Goal: Navigation & Orientation: Find specific page/section

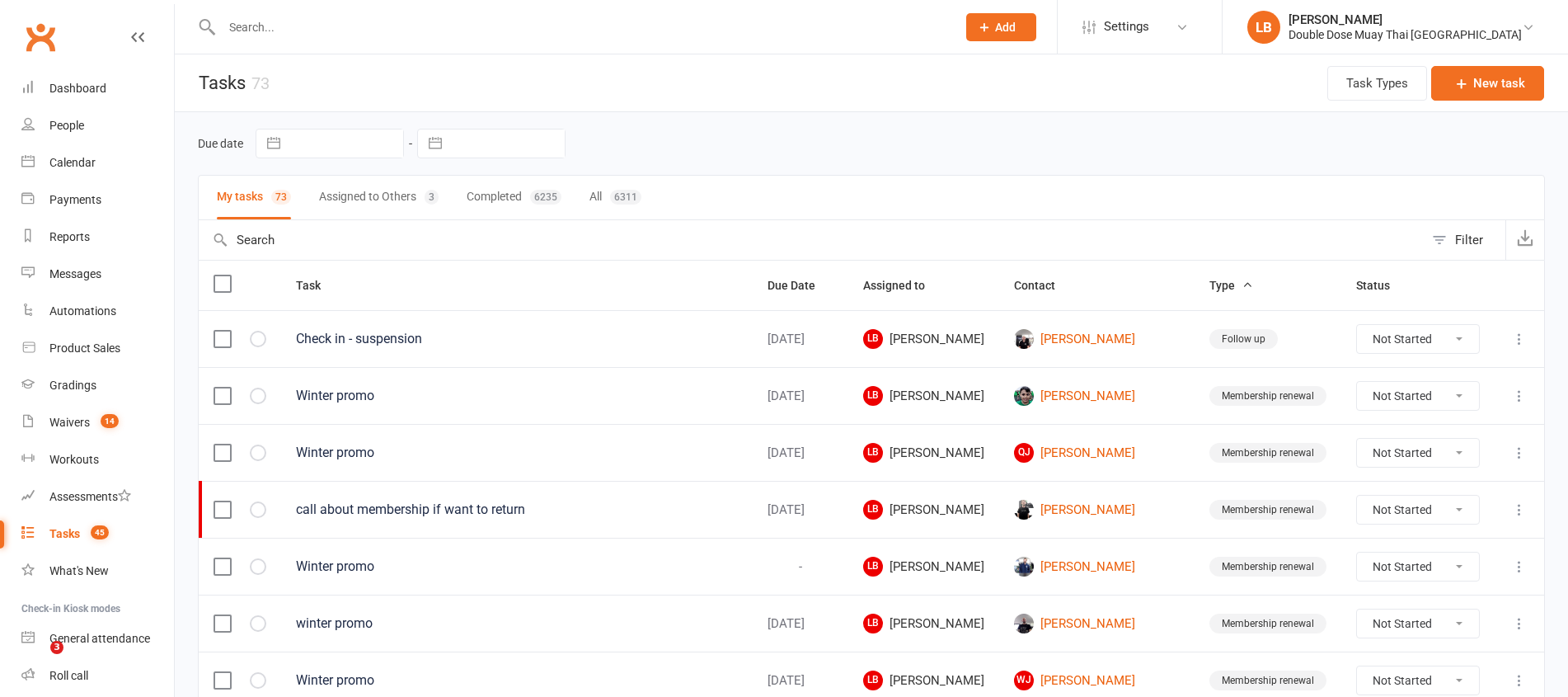
select select "started"
click at [100, 85] on div "Dashboard" at bounding box center [78, 88] width 57 height 13
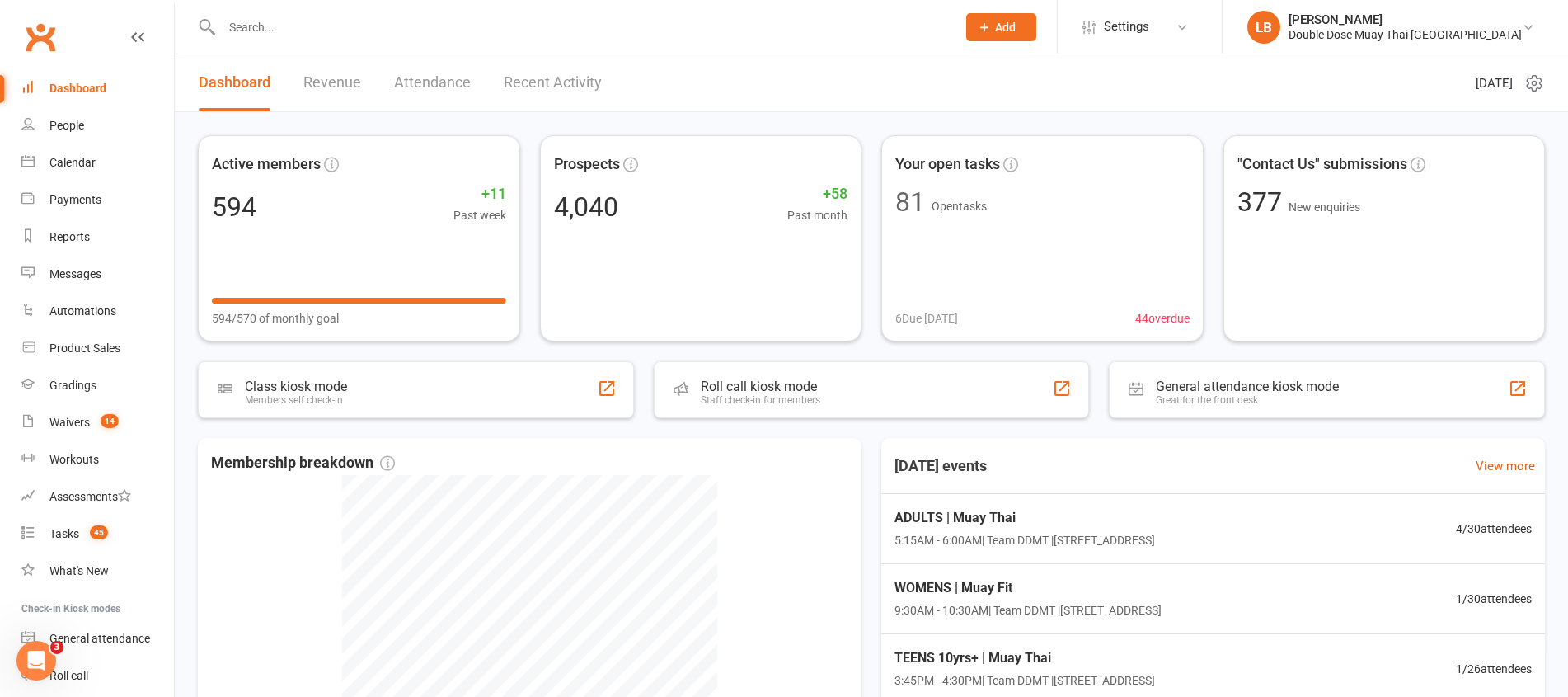
click at [315, 85] on link "Revenue" at bounding box center [332, 83] width 58 height 57
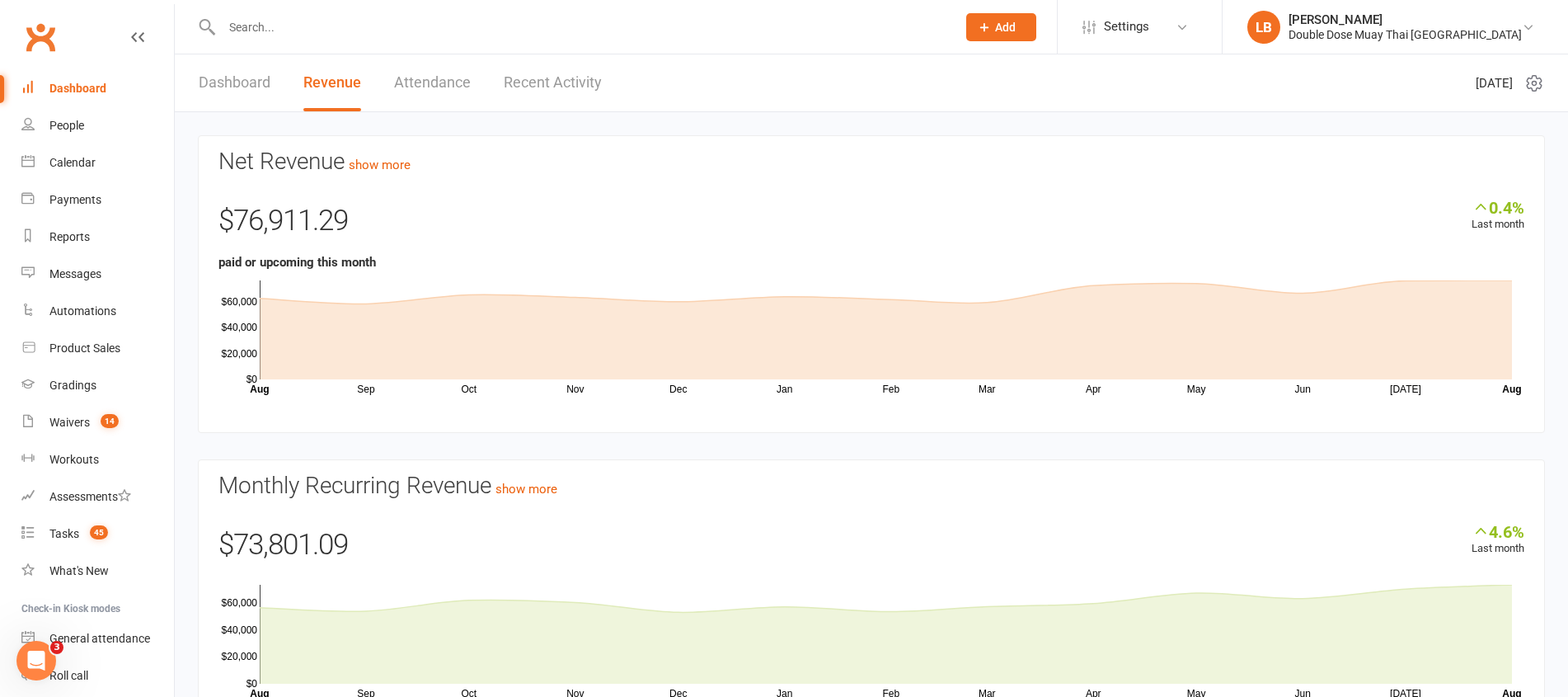
click at [234, 85] on link "Dashboard" at bounding box center [234, 83] width 72 height 57
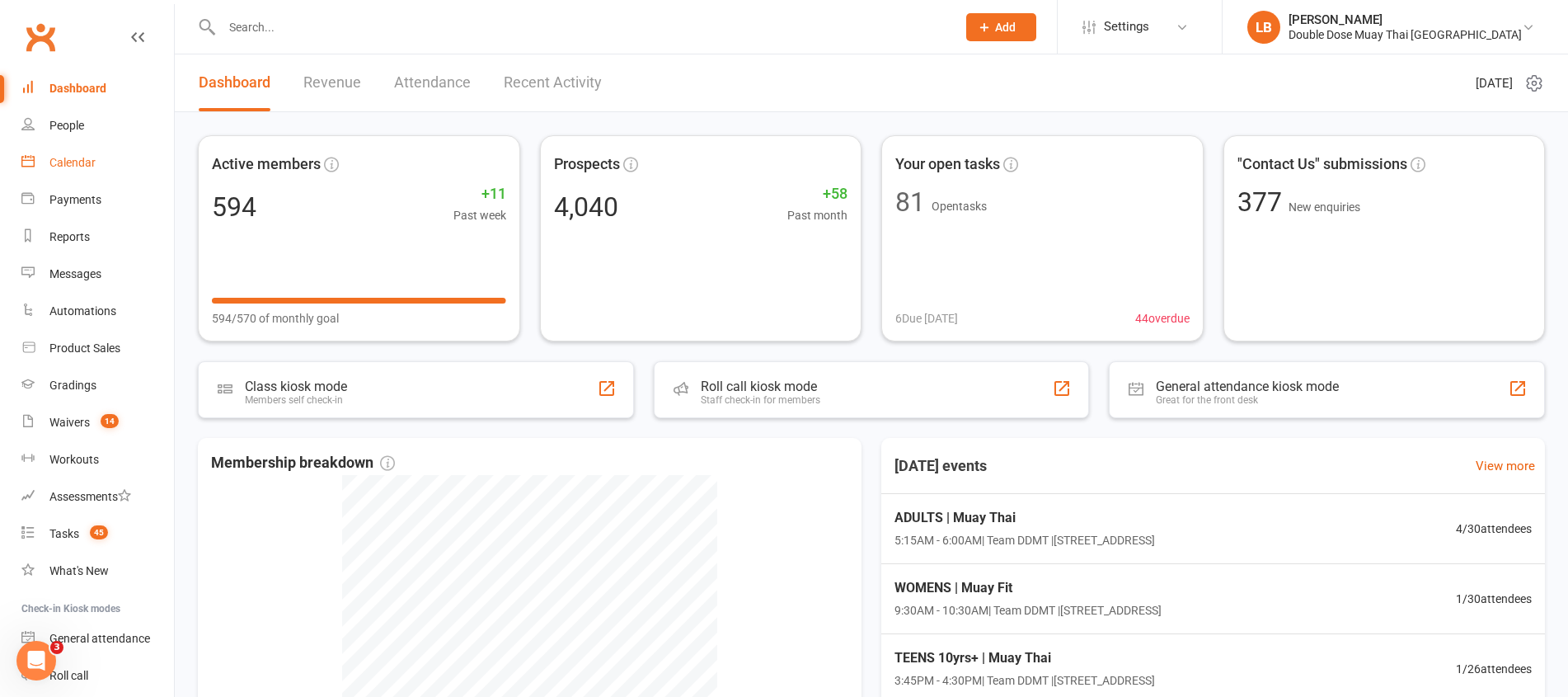
click at [73, 156] on div "Calendar" at bounding box center [72, 162] width 47 height 13
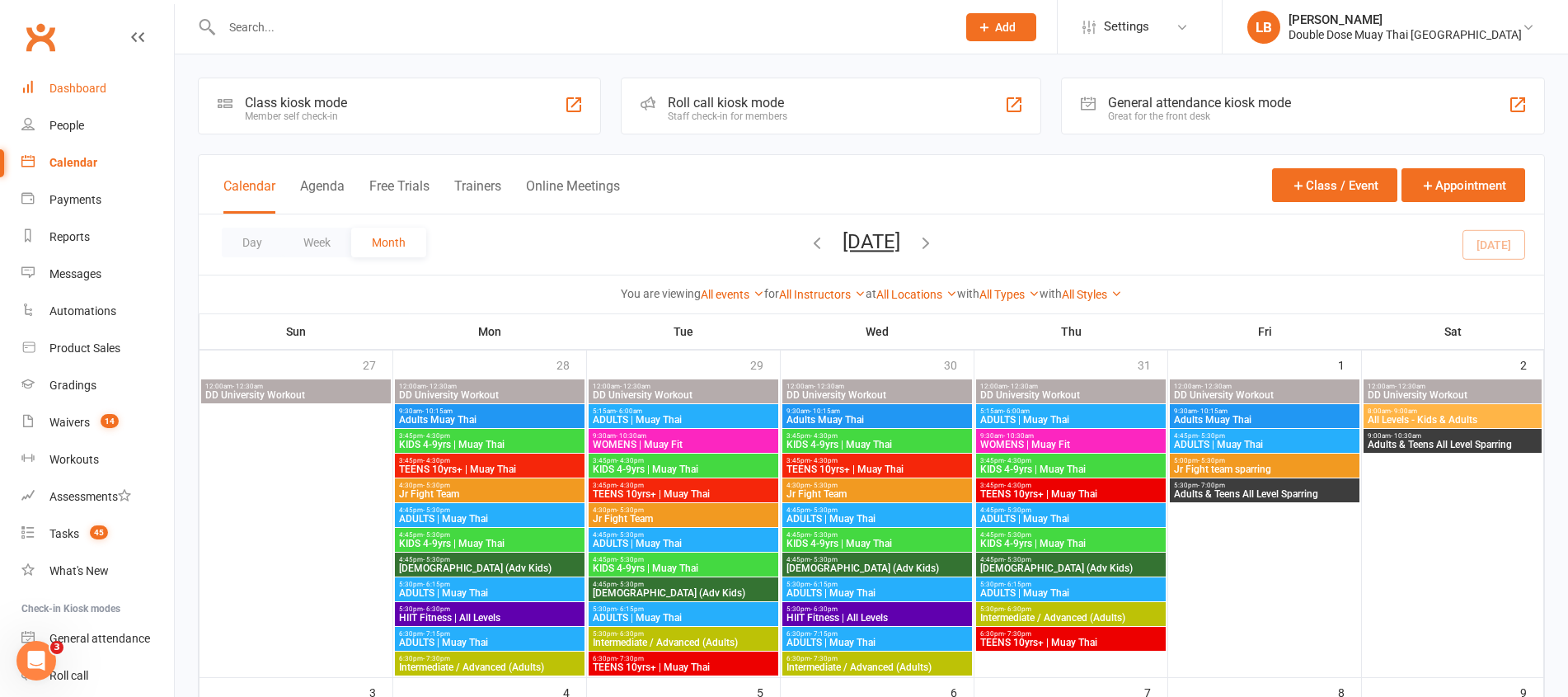
click at [76, 74] on link "Dashboard" at bounding box center [97, 88] width 153 height 37
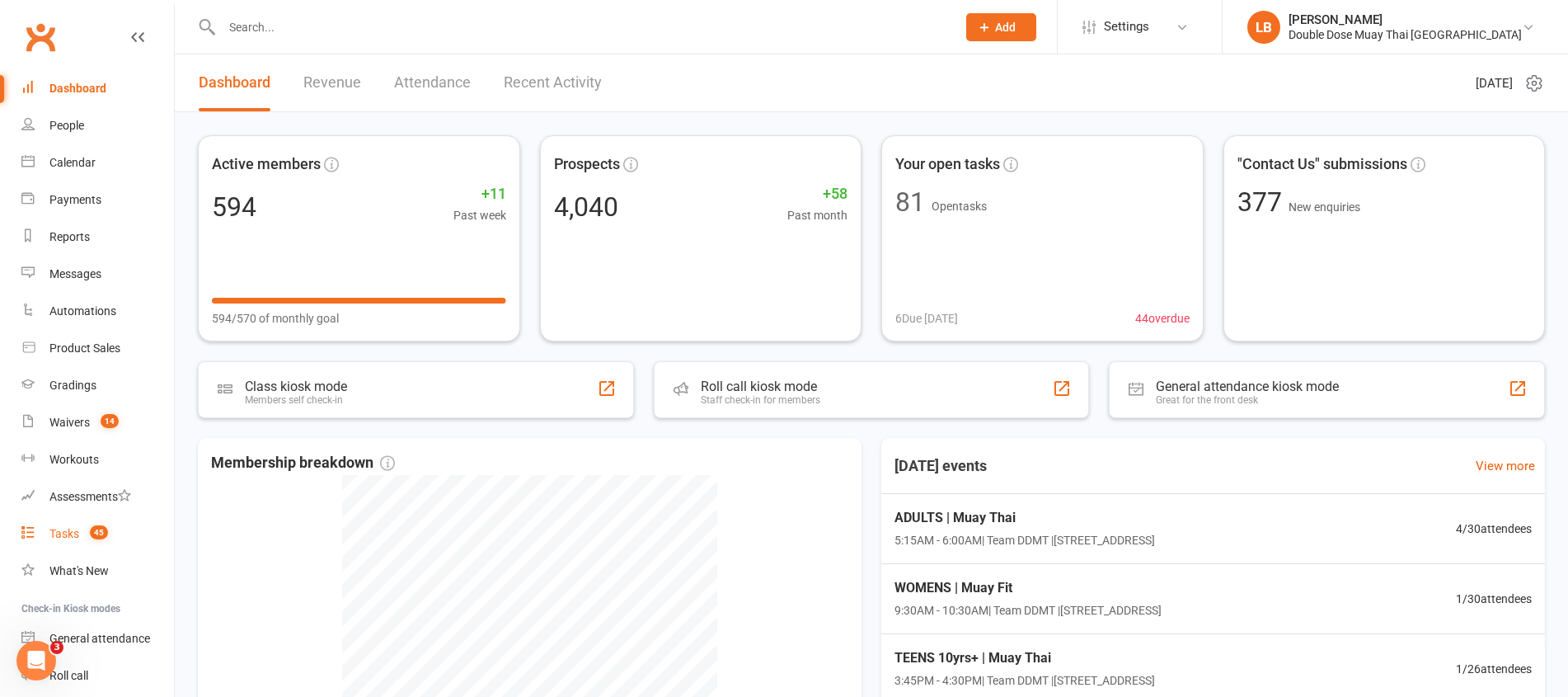
click at [72, 543] on link "Tasks 45" at bounding box center [97, 534] width 153 height 37
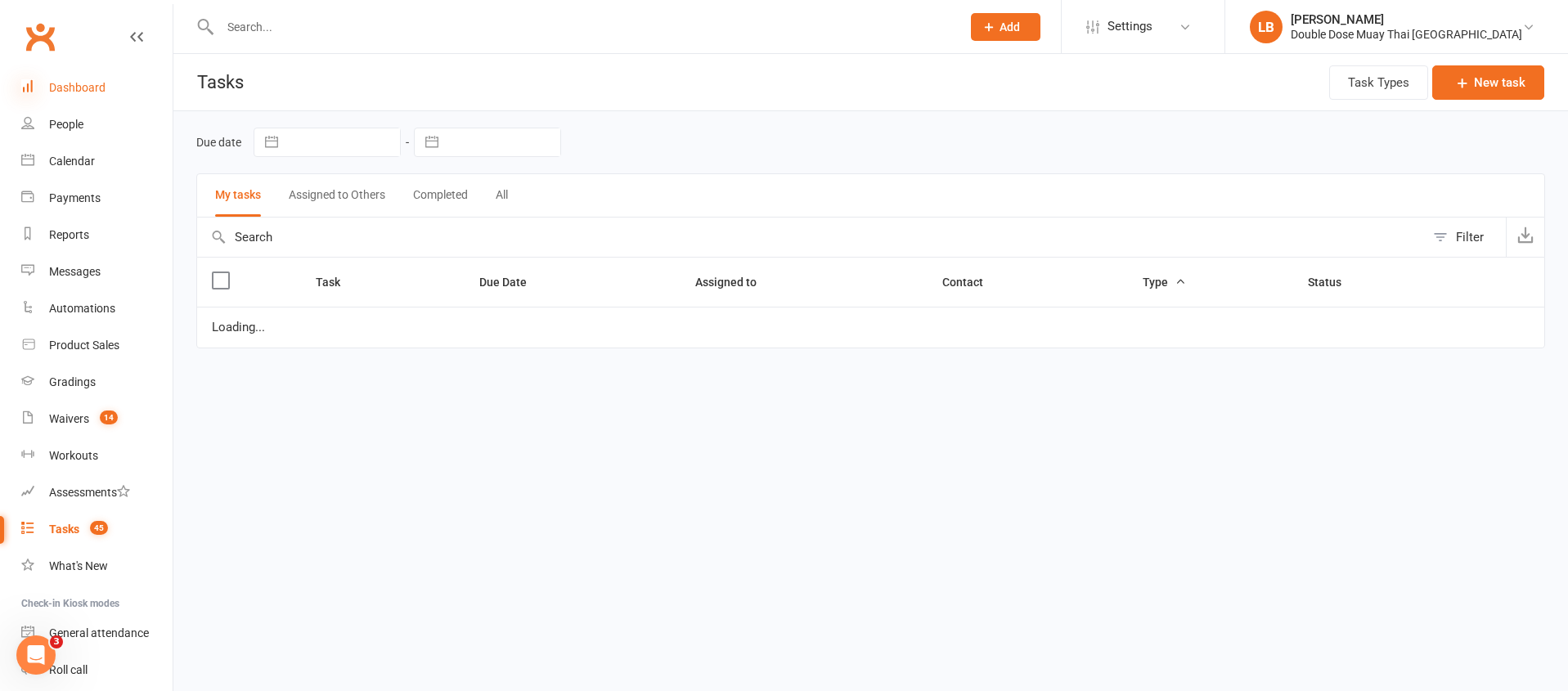
select select "started"
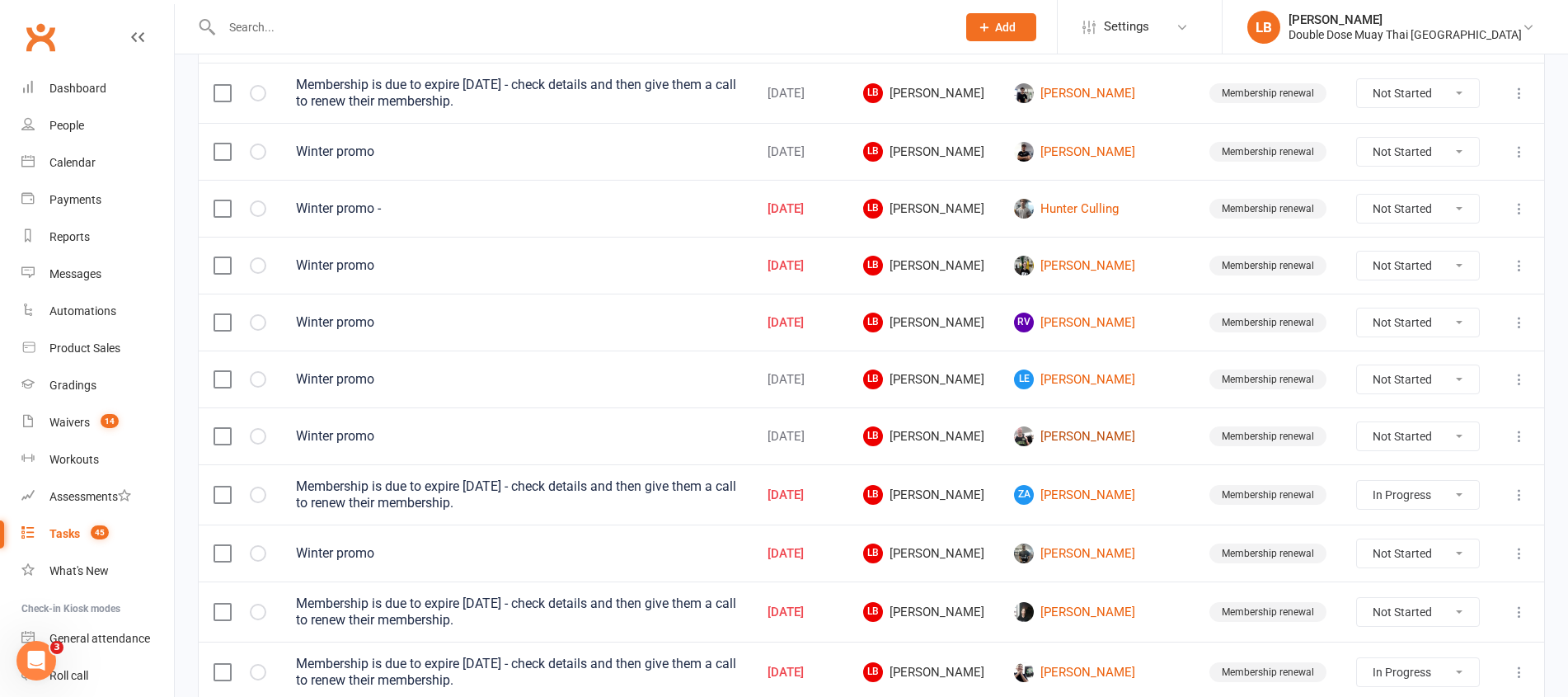
scroll to position [1040, 0]
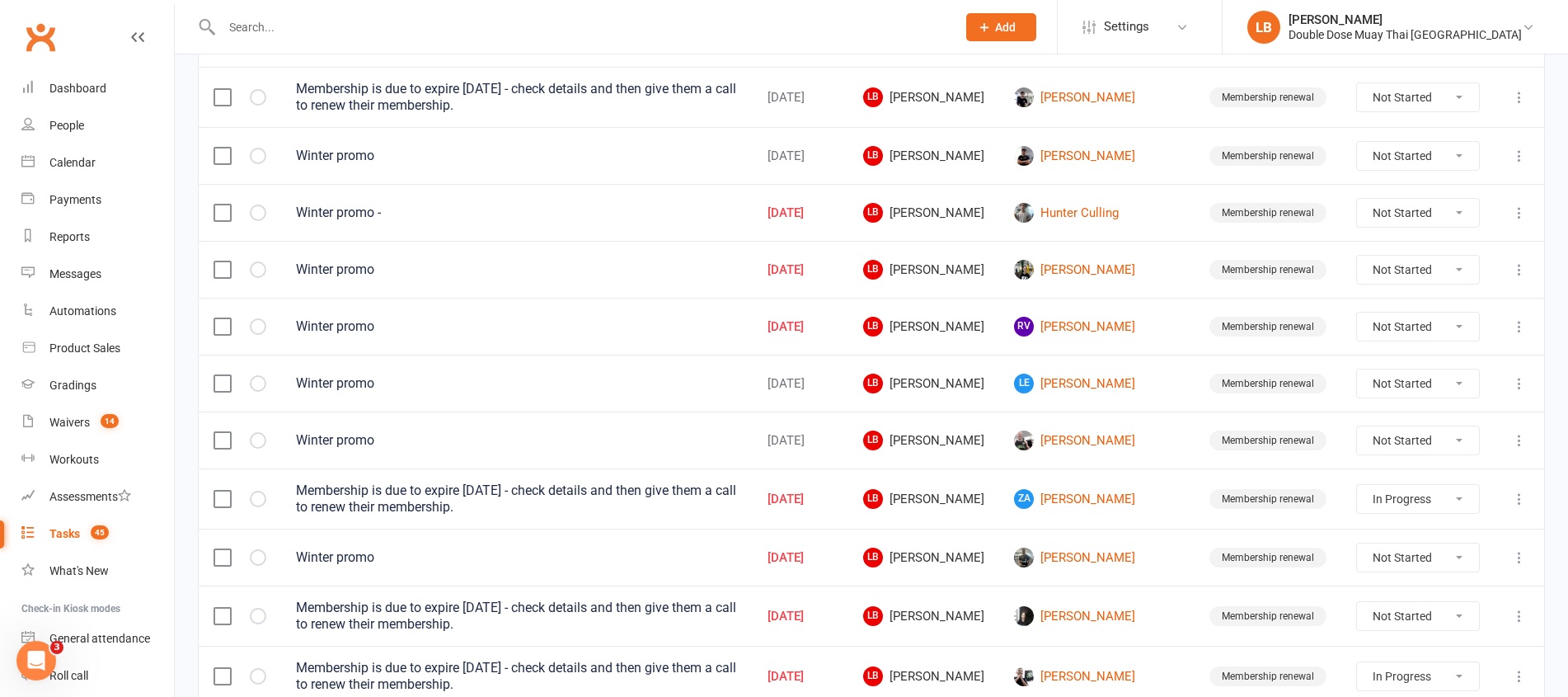
click at [1102, 224] on td "Hunter Culling" at bounding box center [1096, 212] width 196 height 57
click at [1103, 216] on link "Hunter Culling" at bounding box center [1096, 212] width 166 height 20
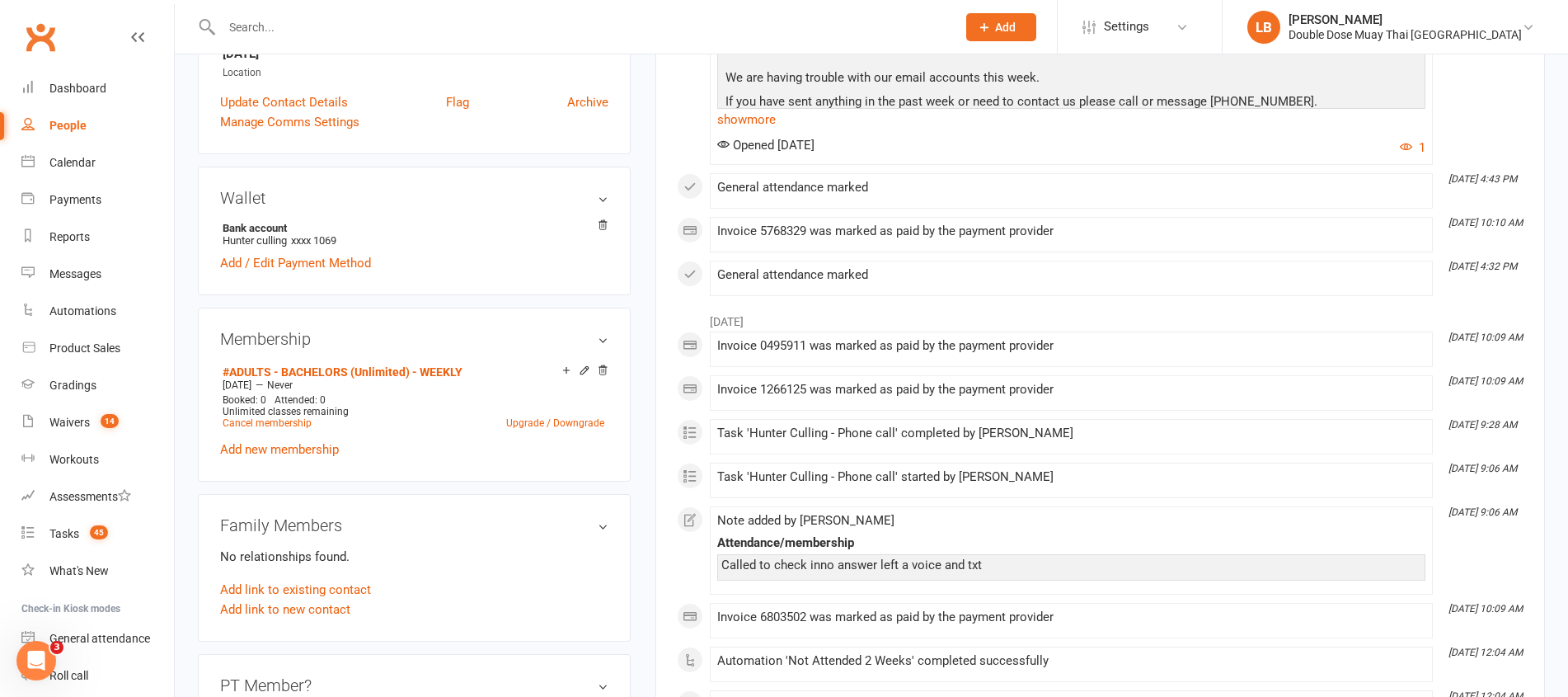
scroll to position [389, 0]
click at [107, 435] on link "Waivers 14" at bounding box center [97, 423] width 153 height 37
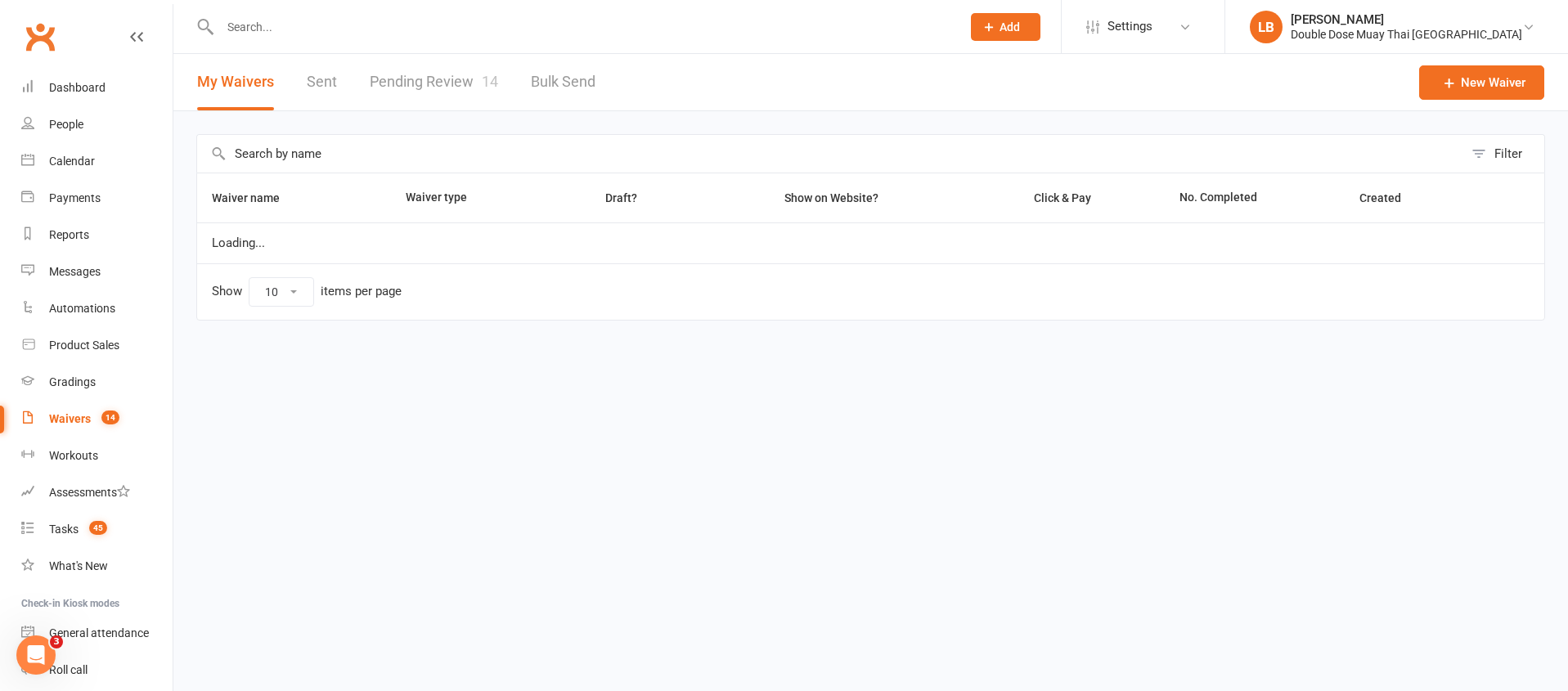
select select "100"
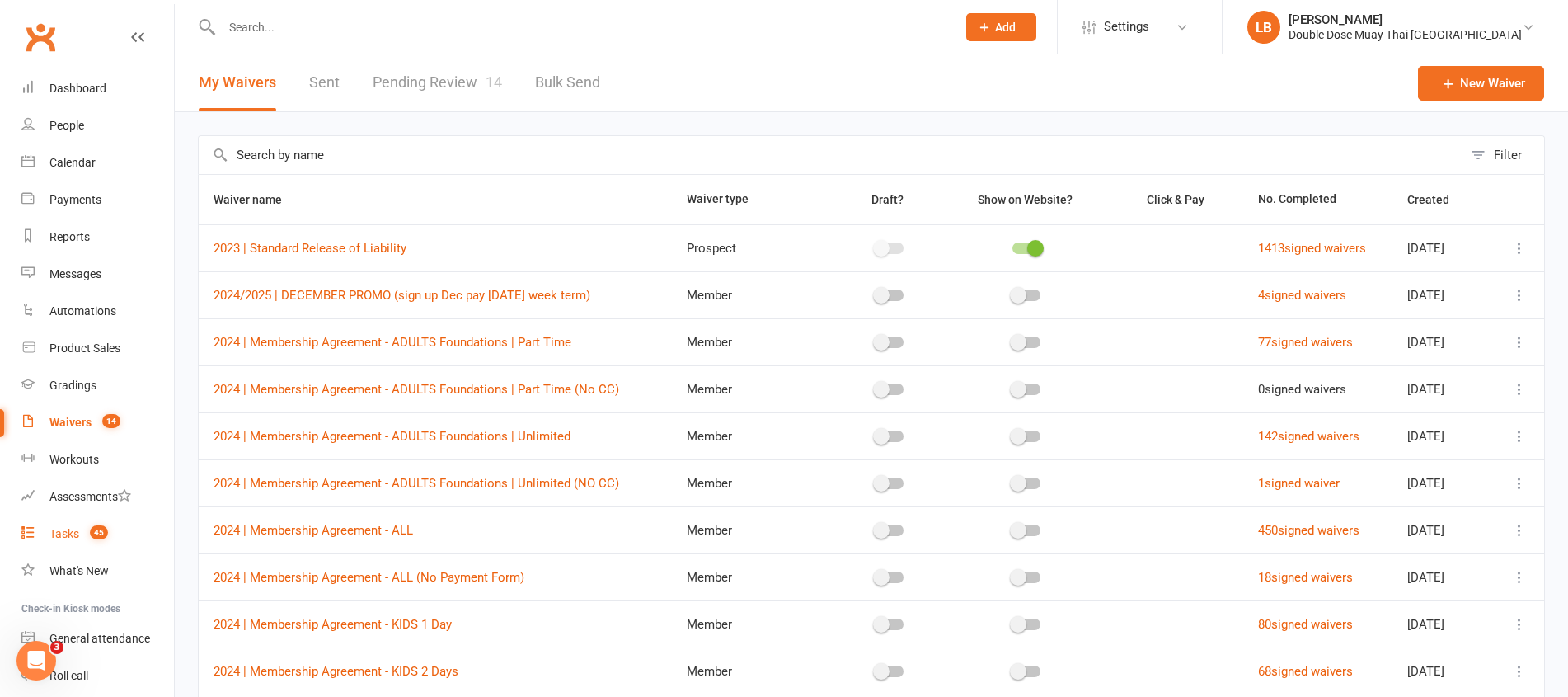
click at [99, 540] on link "Tasks 45" at bounding box center [97, 534] width 153 height 37
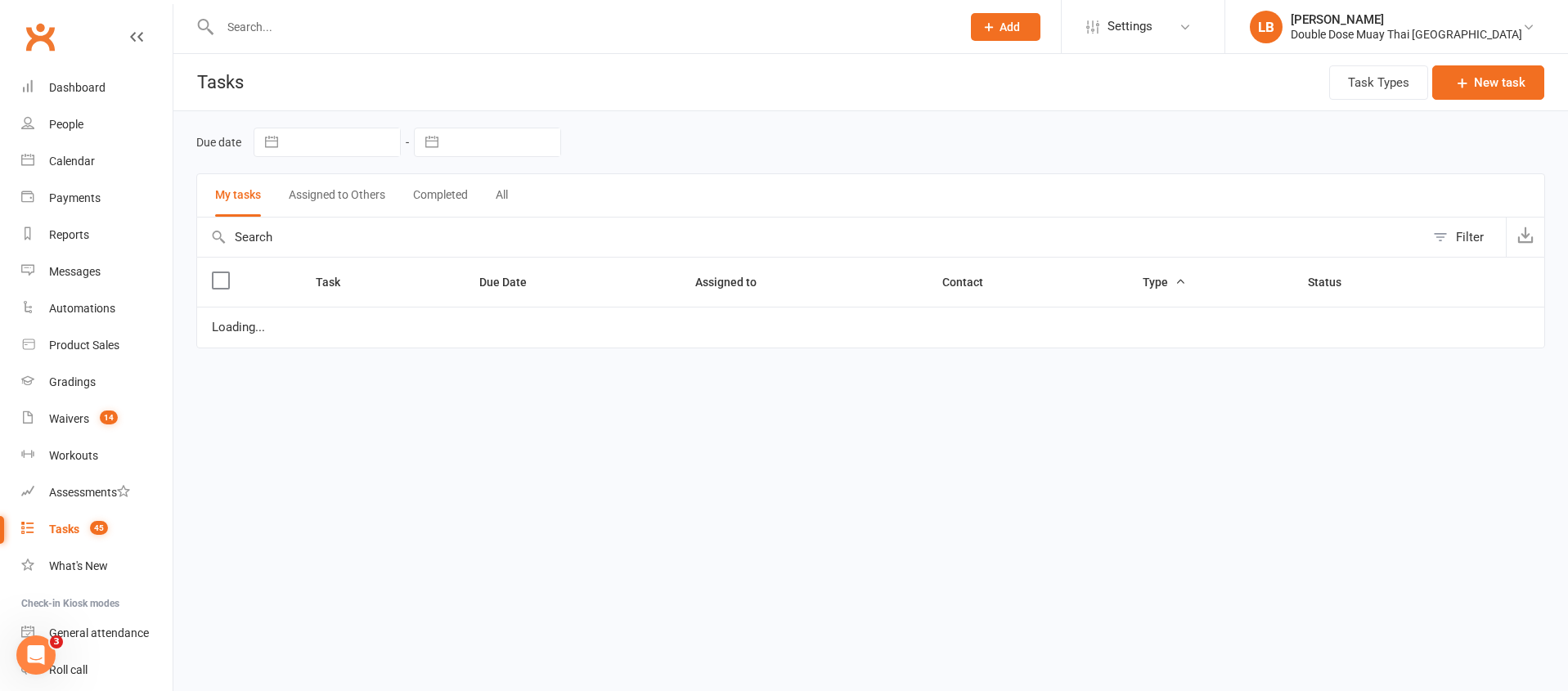
select select "started"
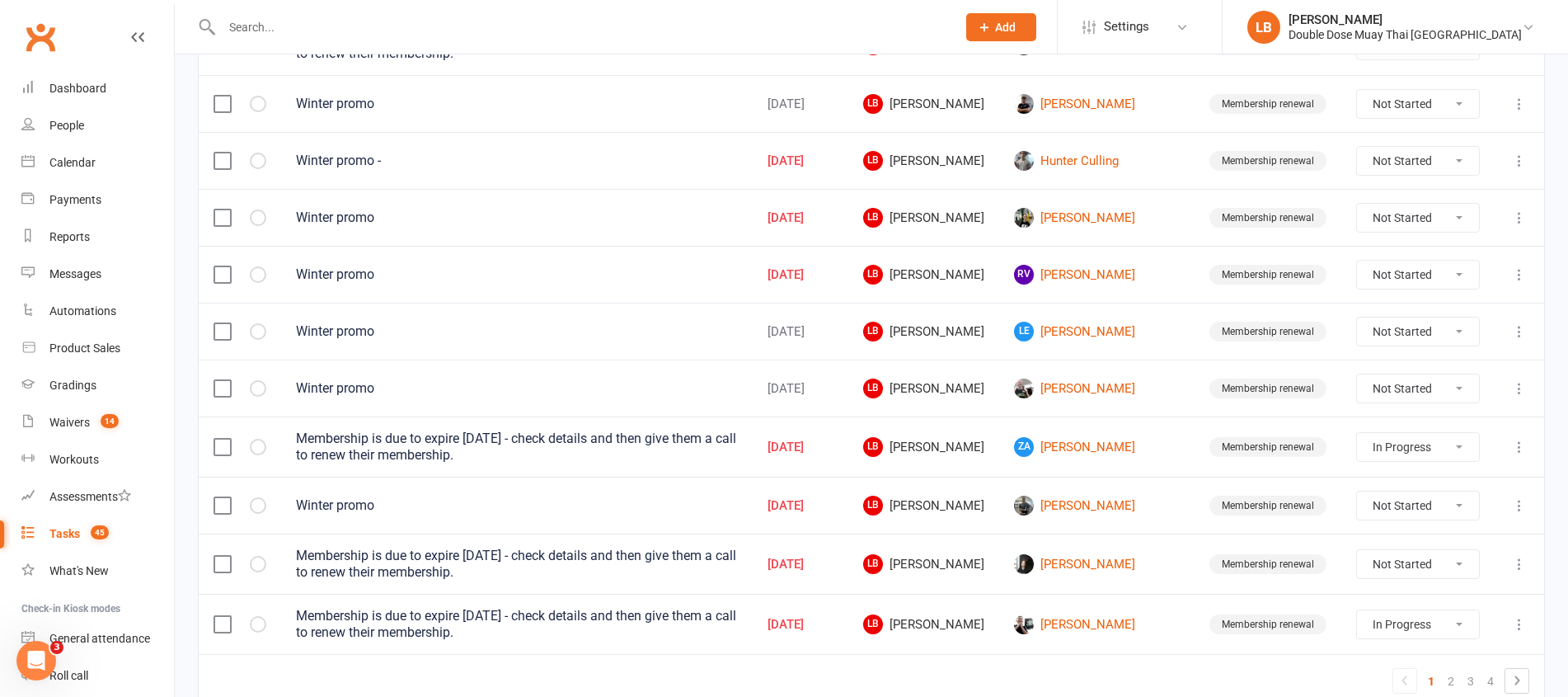
scroll to position [1173, 0]
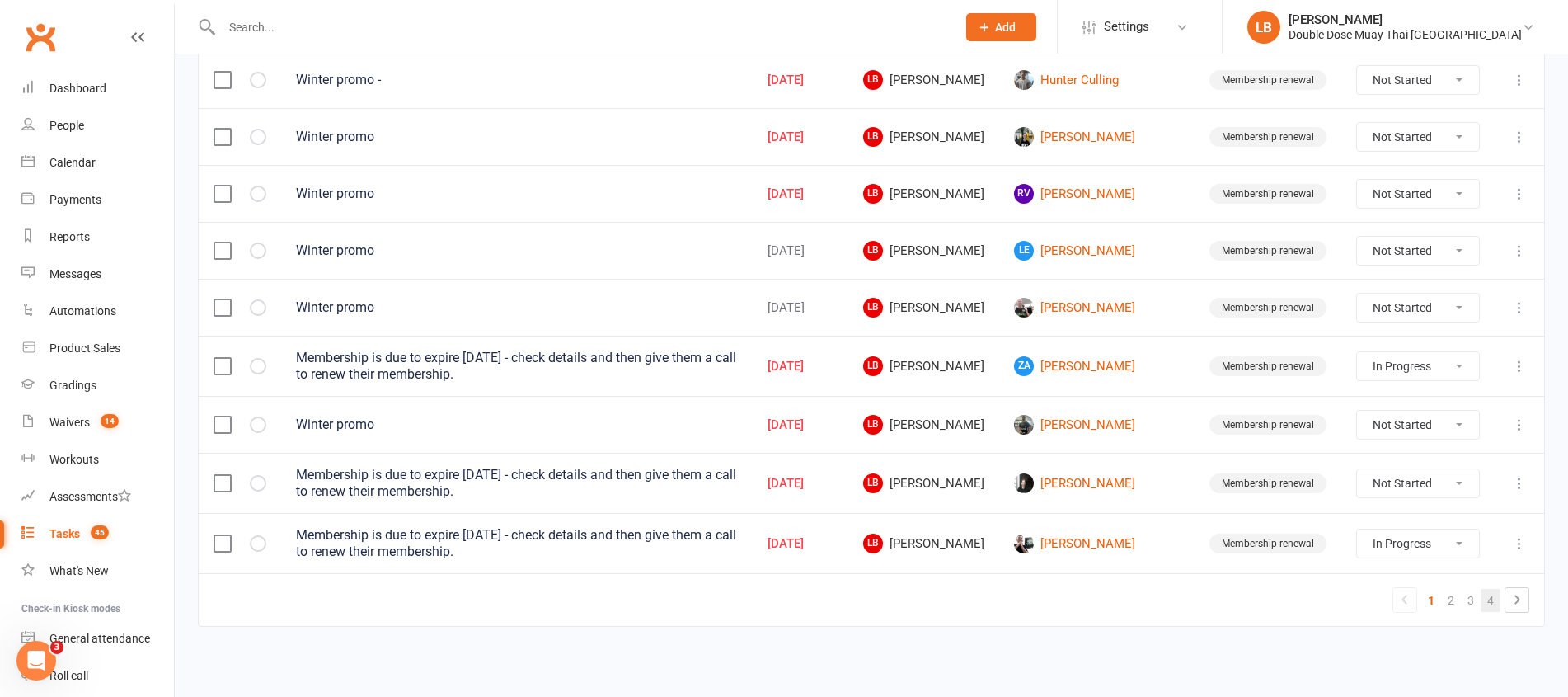
click at [1490, 600] on link "4" at bounding box center [1490, 600] width 20 height 23
select select "started"
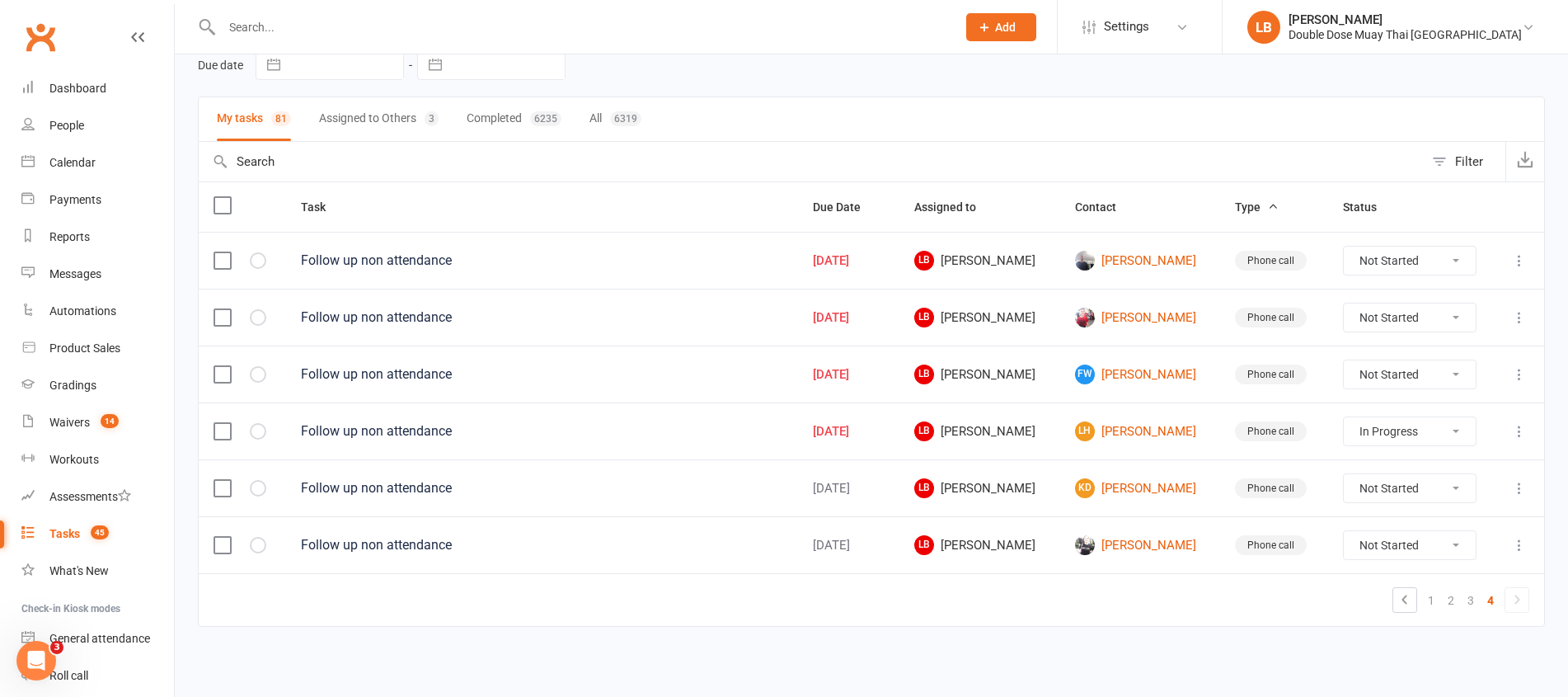
scroll to position [78, 0]
click at [1392, 258] on select "Not Started In Progress Waiting Complete" at bounding box center [1409, 261] width 132 height 28
select select "unstarted"
select select "started"
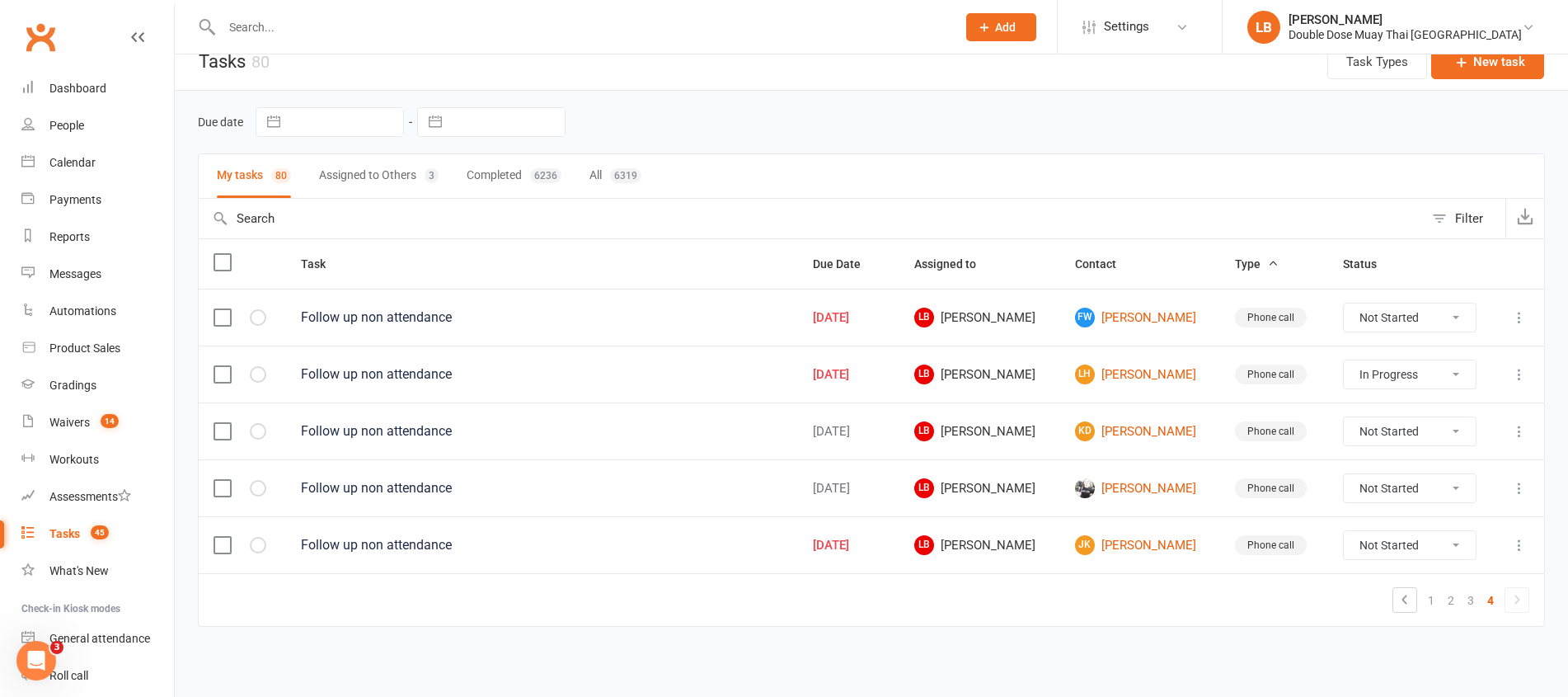
scroll to position [22, 0]
click at [1391, 491] on select "Not Started In Progress Waiting Complete" at bounding box center [1409, 488] width 132 height 28
select select "unstarted"
select select "started"
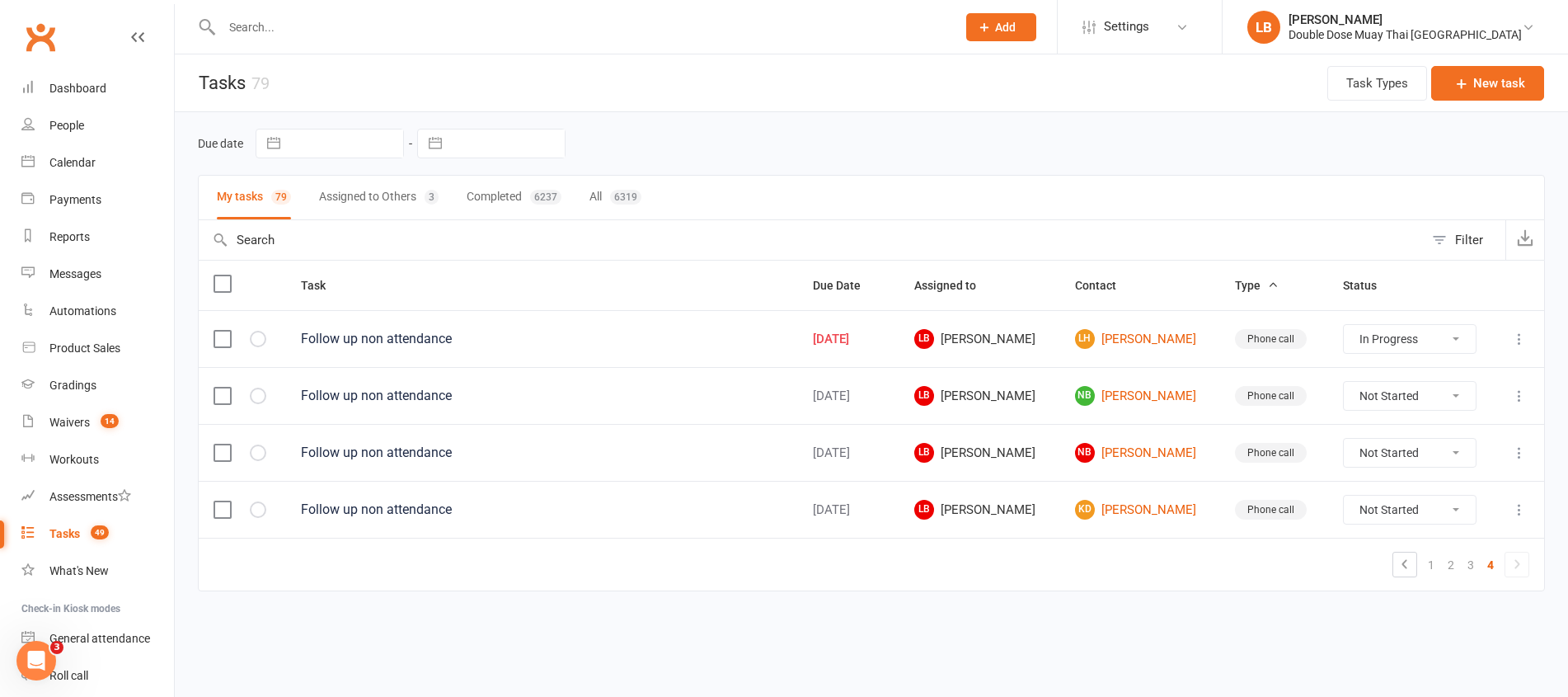
scroll to position [0, 0]
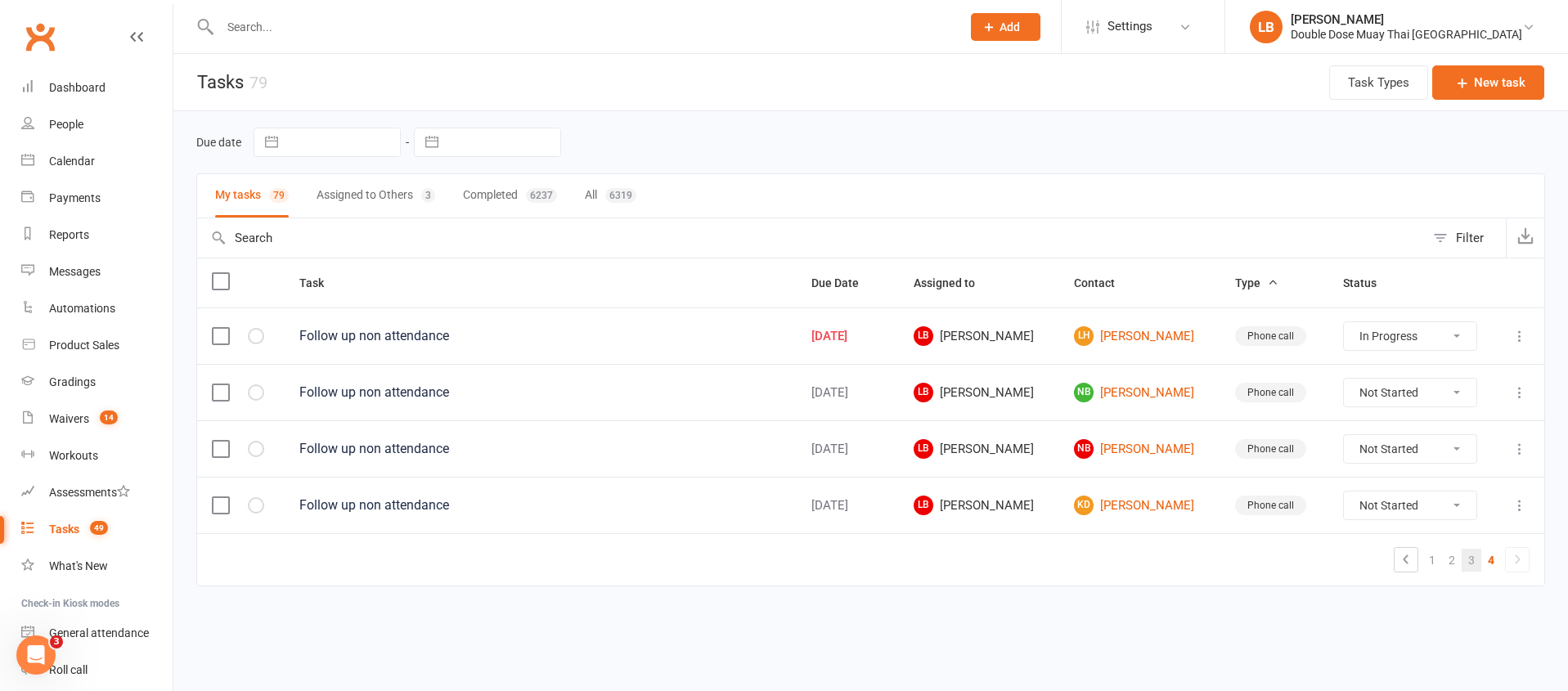
click at [1469, 564] on link "3" at bounding box center [1471, 560] width 20 height 23
select select "started"
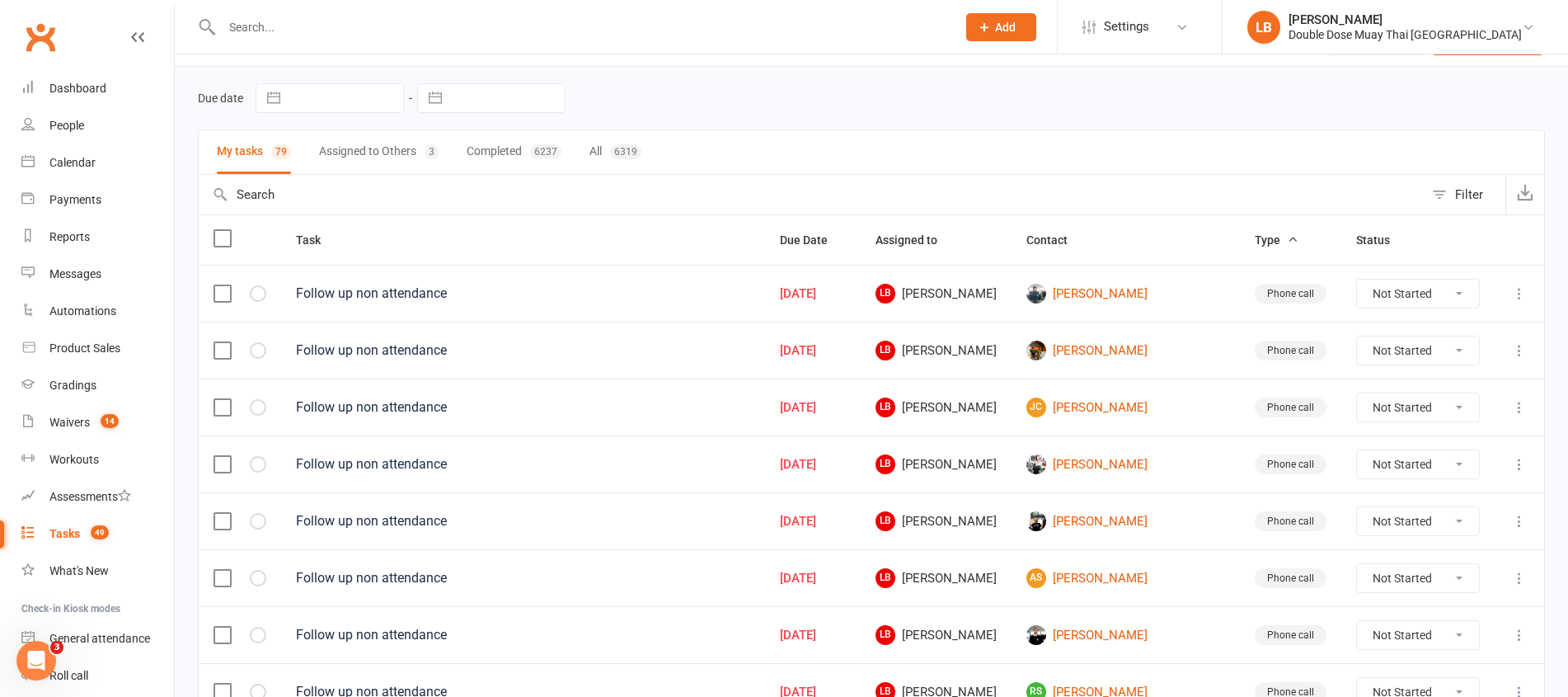
scroll to position [76, 0]
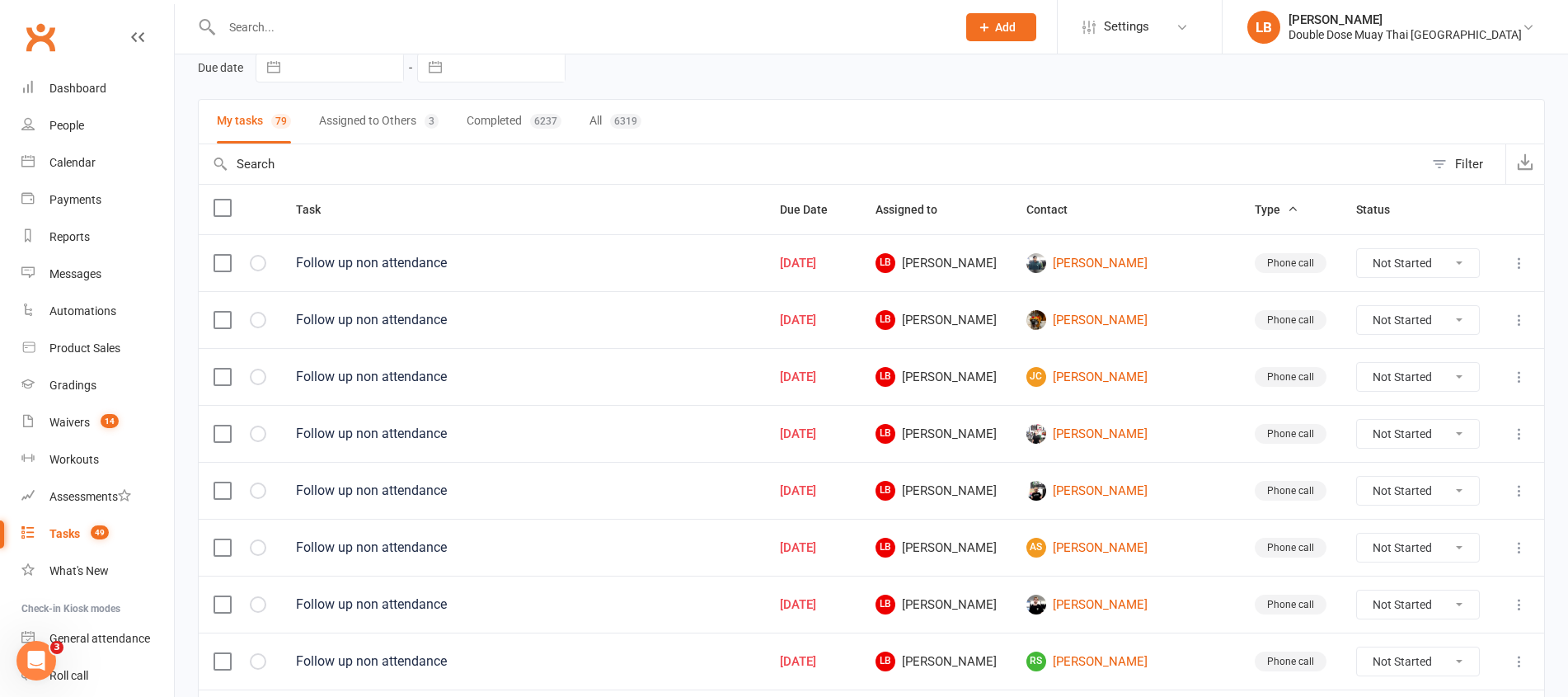
click at [1406, 372] on select "Not Started In Progress Waiting Complete" at bounding box center [1418, 377] width 122 height 28
select select "unstarted"
select select "started"
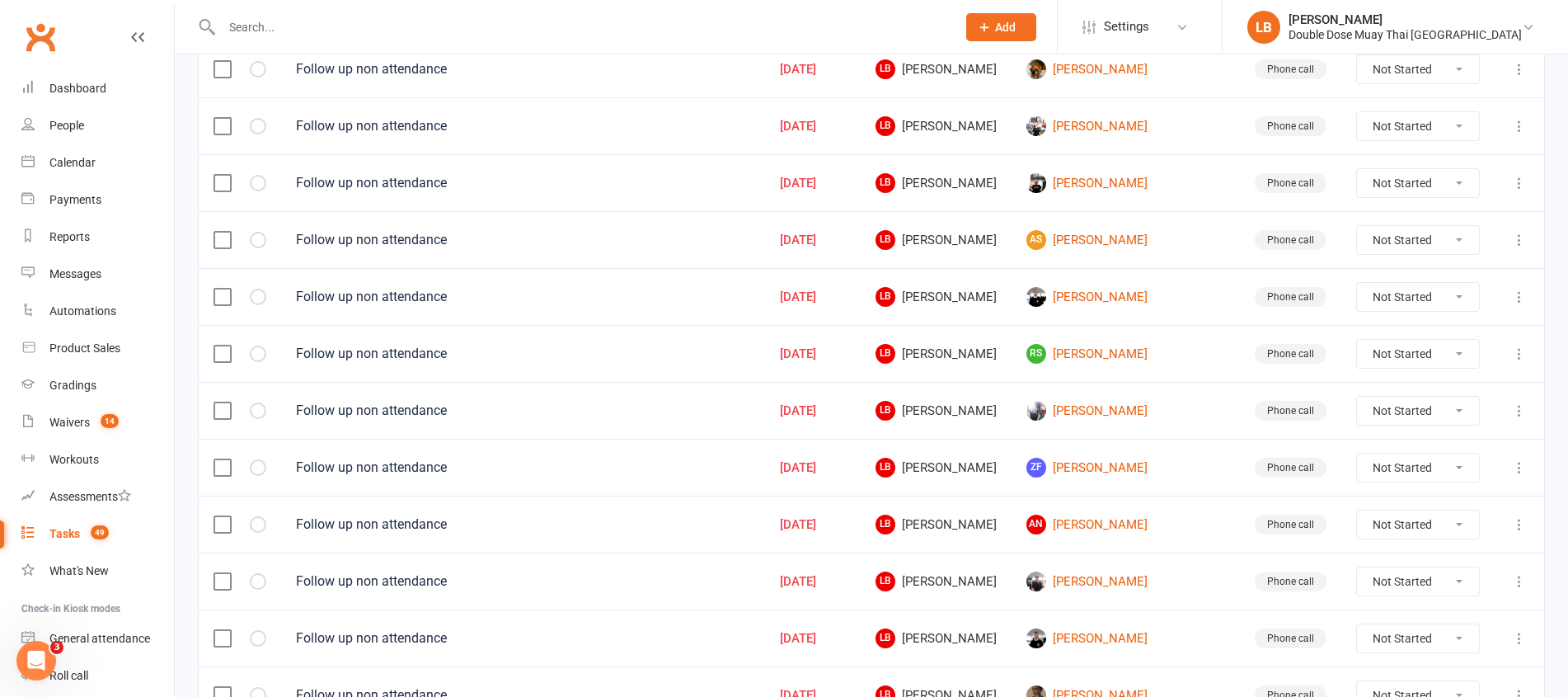
scroll to position [365, 0]
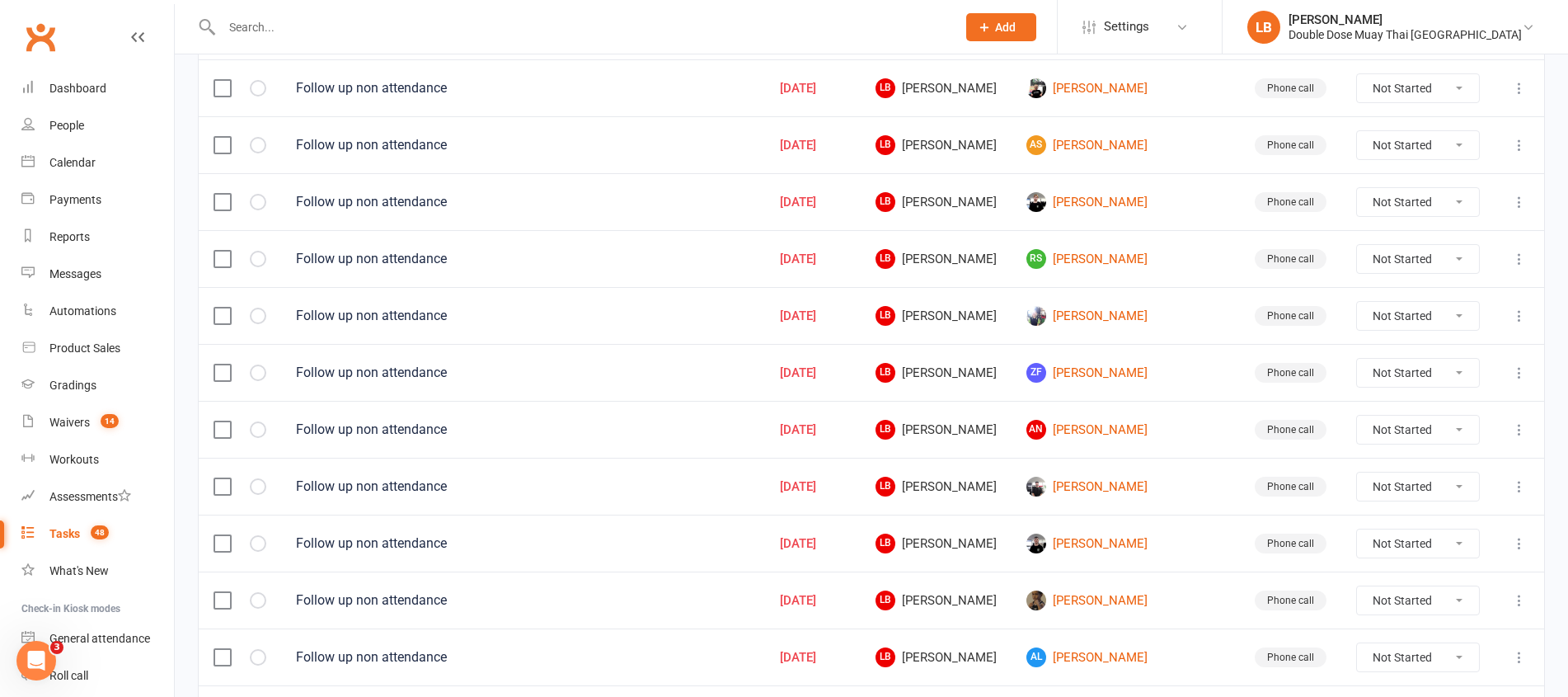
click at [1388, 537] on select "Not Started In Progress Waiting Complete" at bounding box center [1418, 543] width 122 height 28
click at [1394, 544] on select "Not Started In Progress Waiting Complete" at bounding box center [1418, 543] width 122 height 28
select select "unstarted"
select select "started"
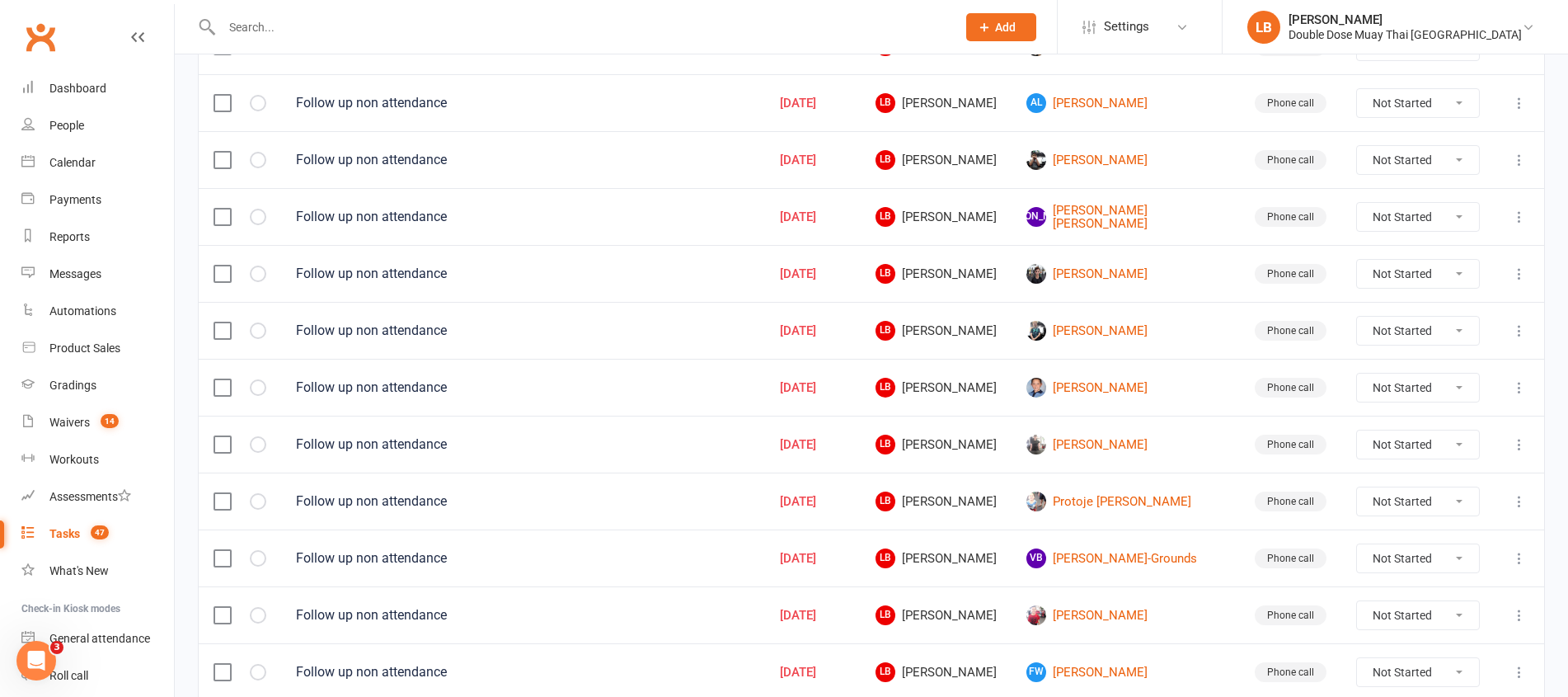
scroll to position [1159, 0]
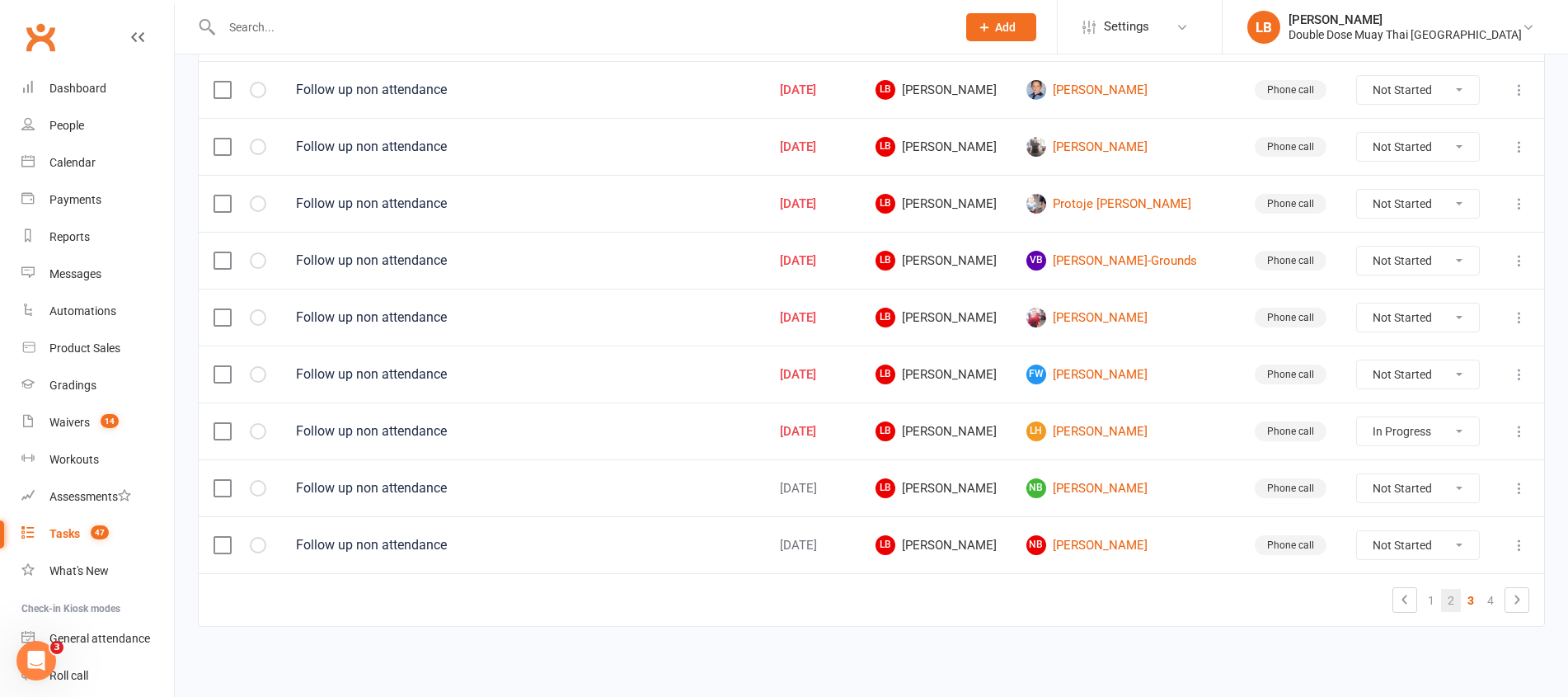
click at [1448, 600] on link "2" at bounding box center [1450, 600] width 20 height 23
select select "started"
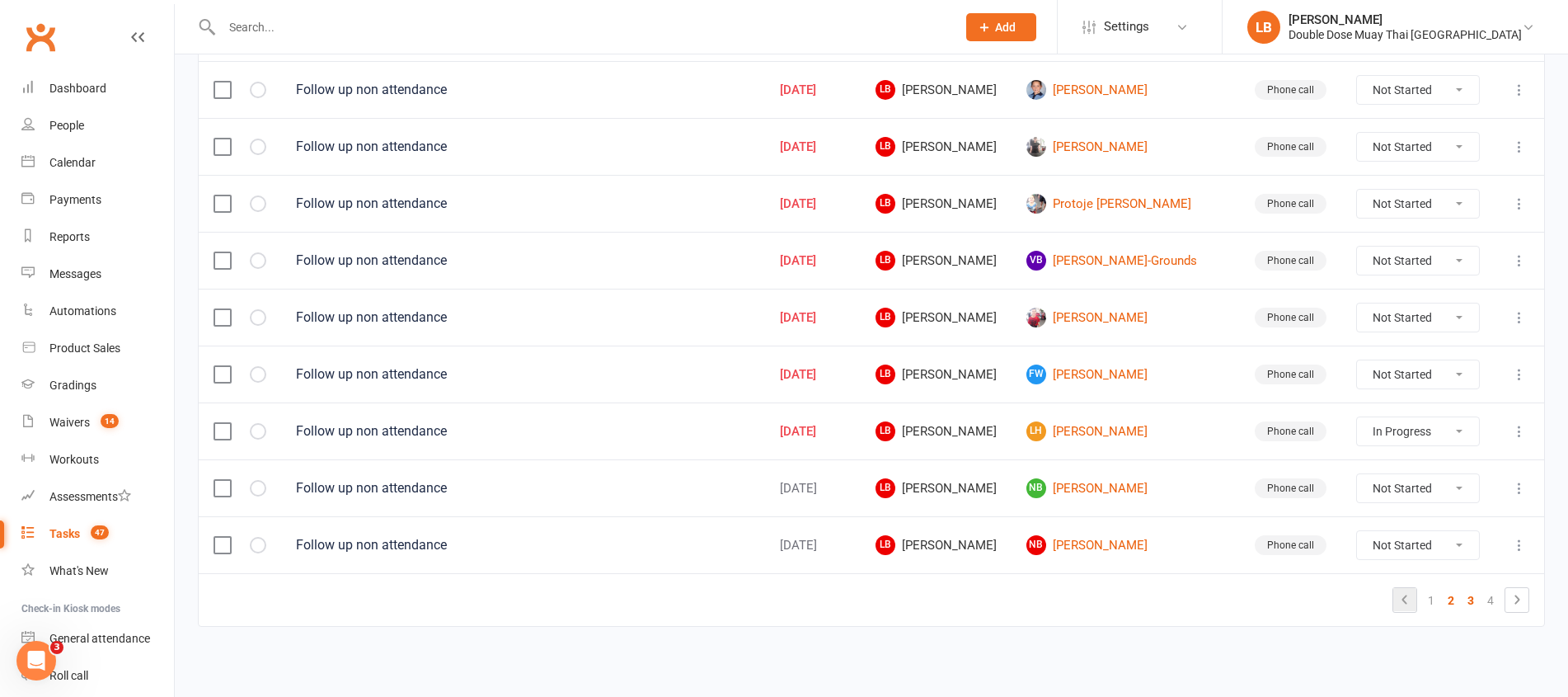
select select "started"
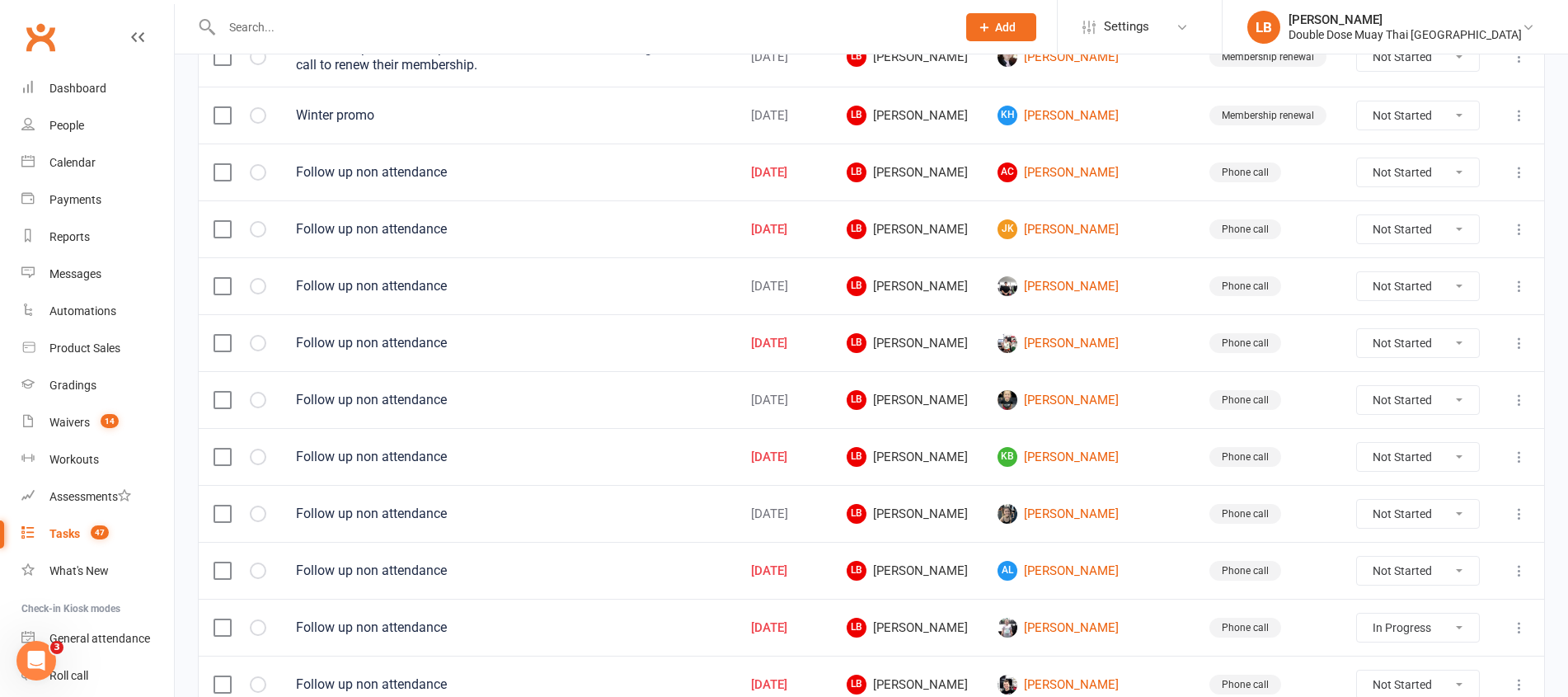
scroll to position [729, 0]
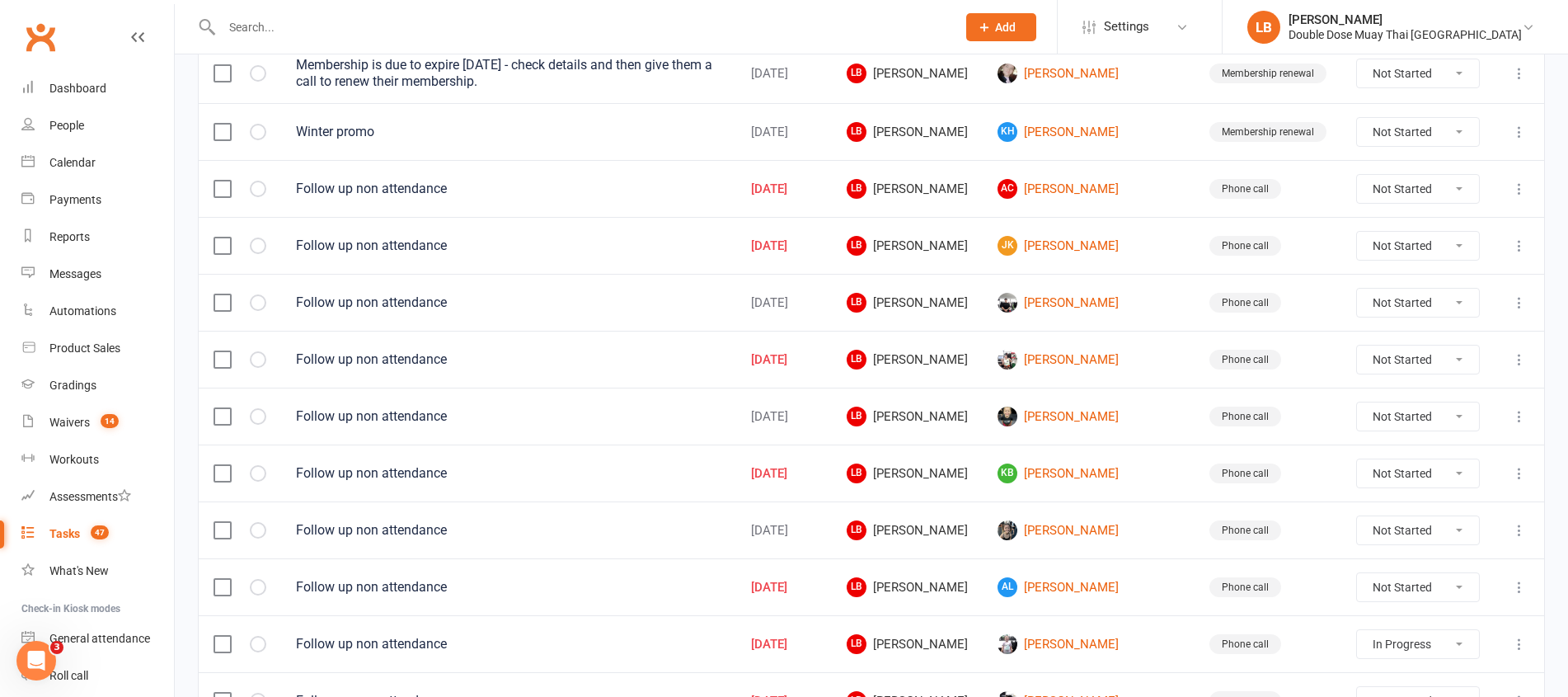
click at [1375, 244] on select "Not Started In Progress Waiting Complete" at bounding box center [1418, 246] width 122 height 28
select select "unstarted"
select select "started"
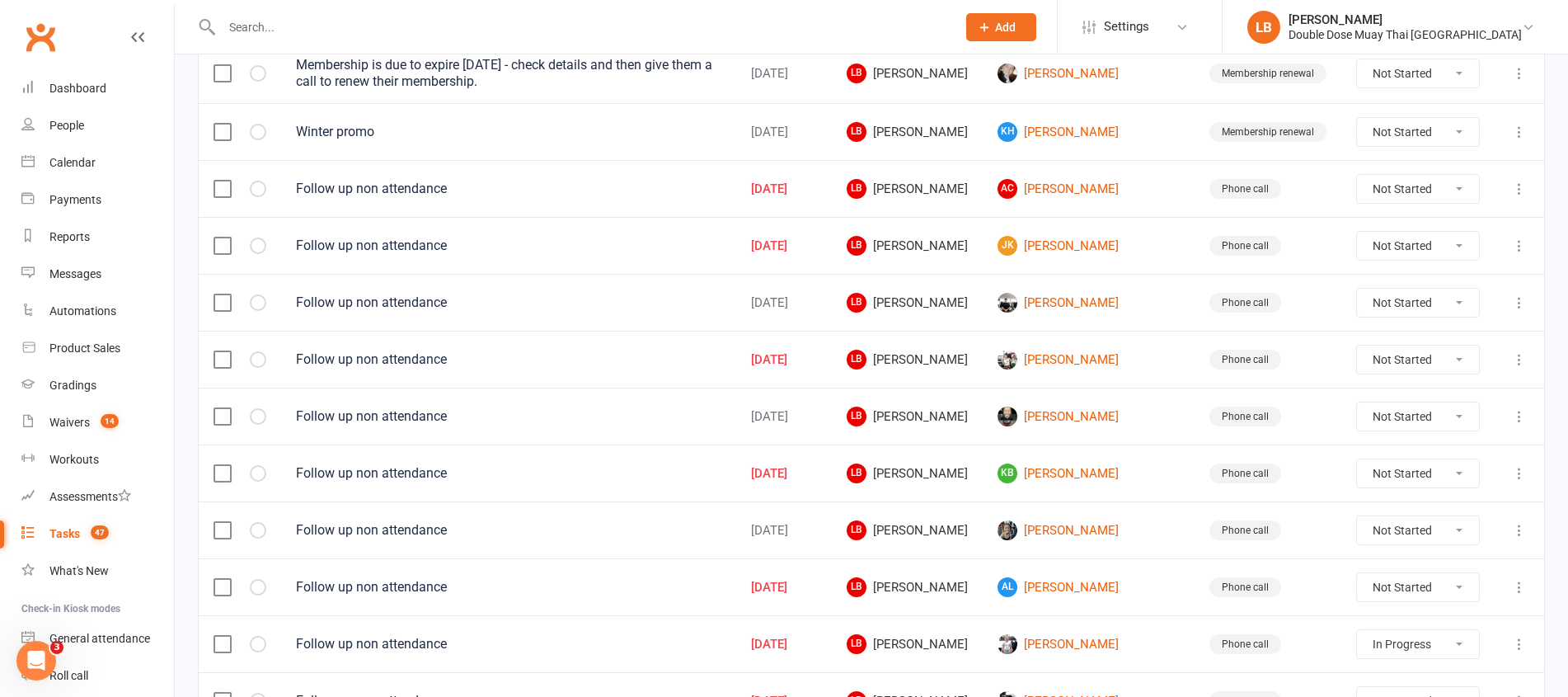
select select "started"
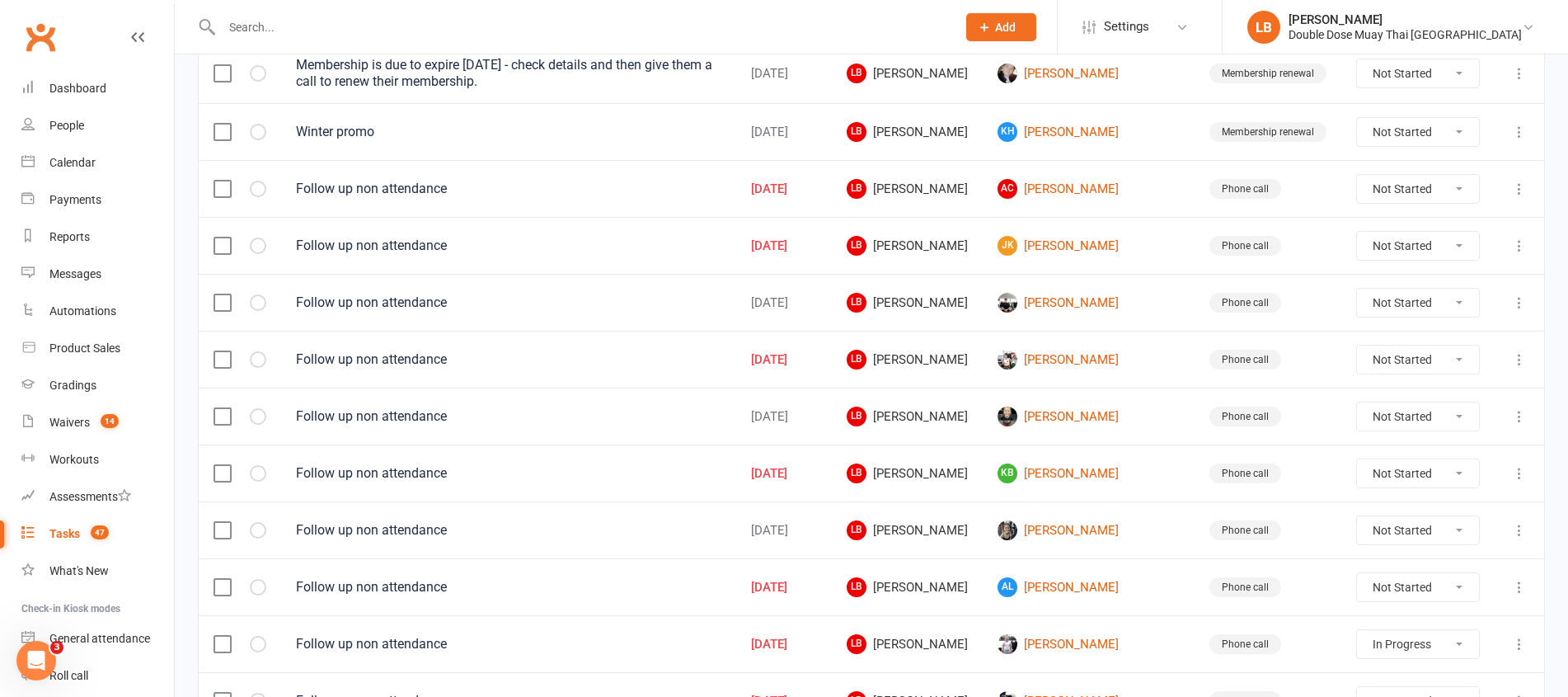
select select "started"
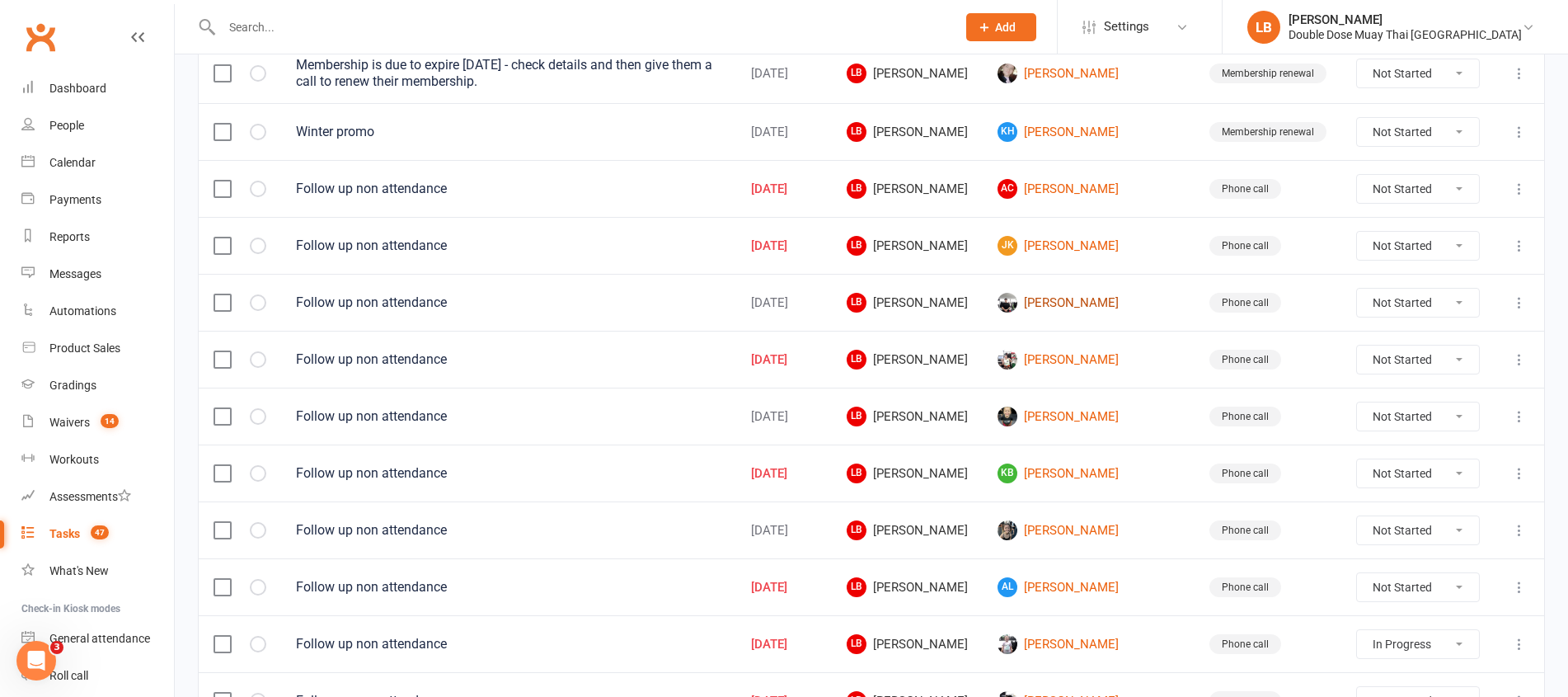
select select "started"
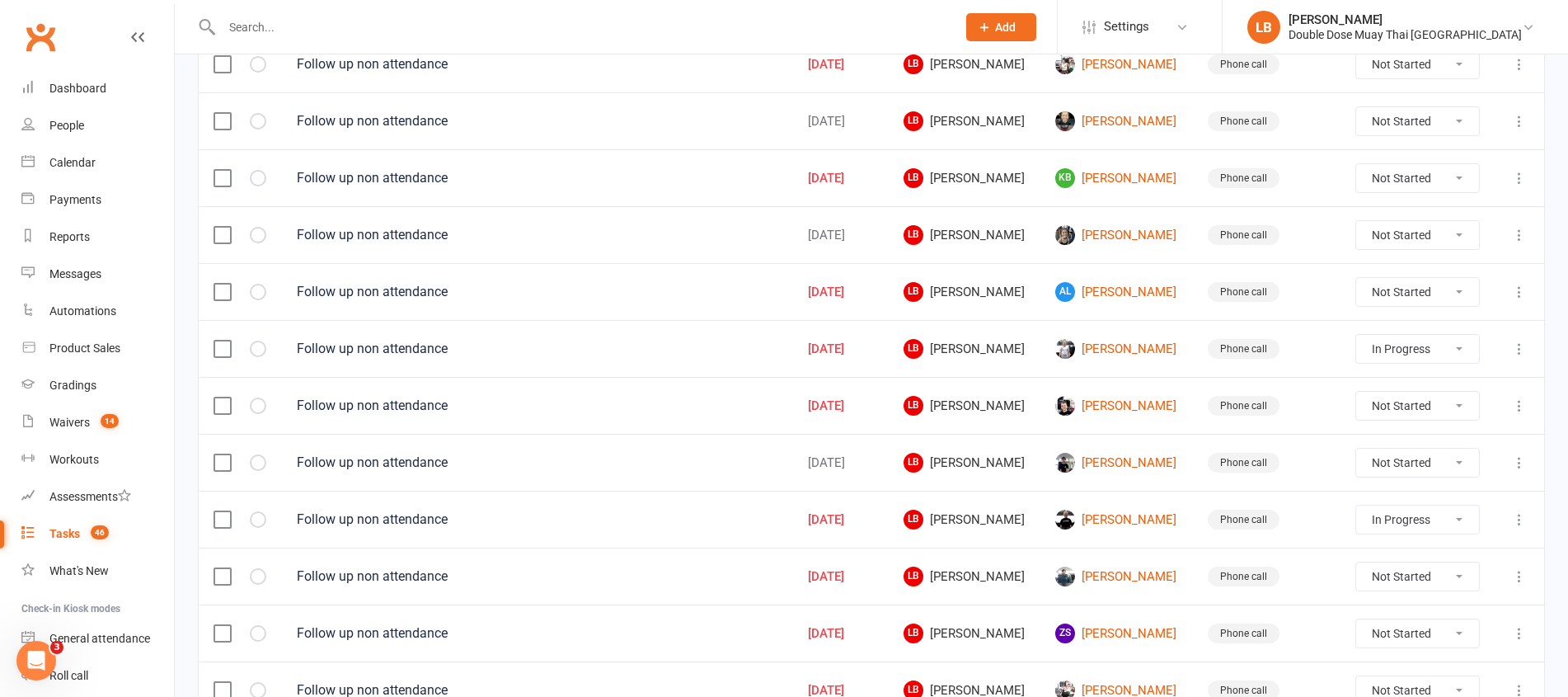
scroll to position [1022, 0]
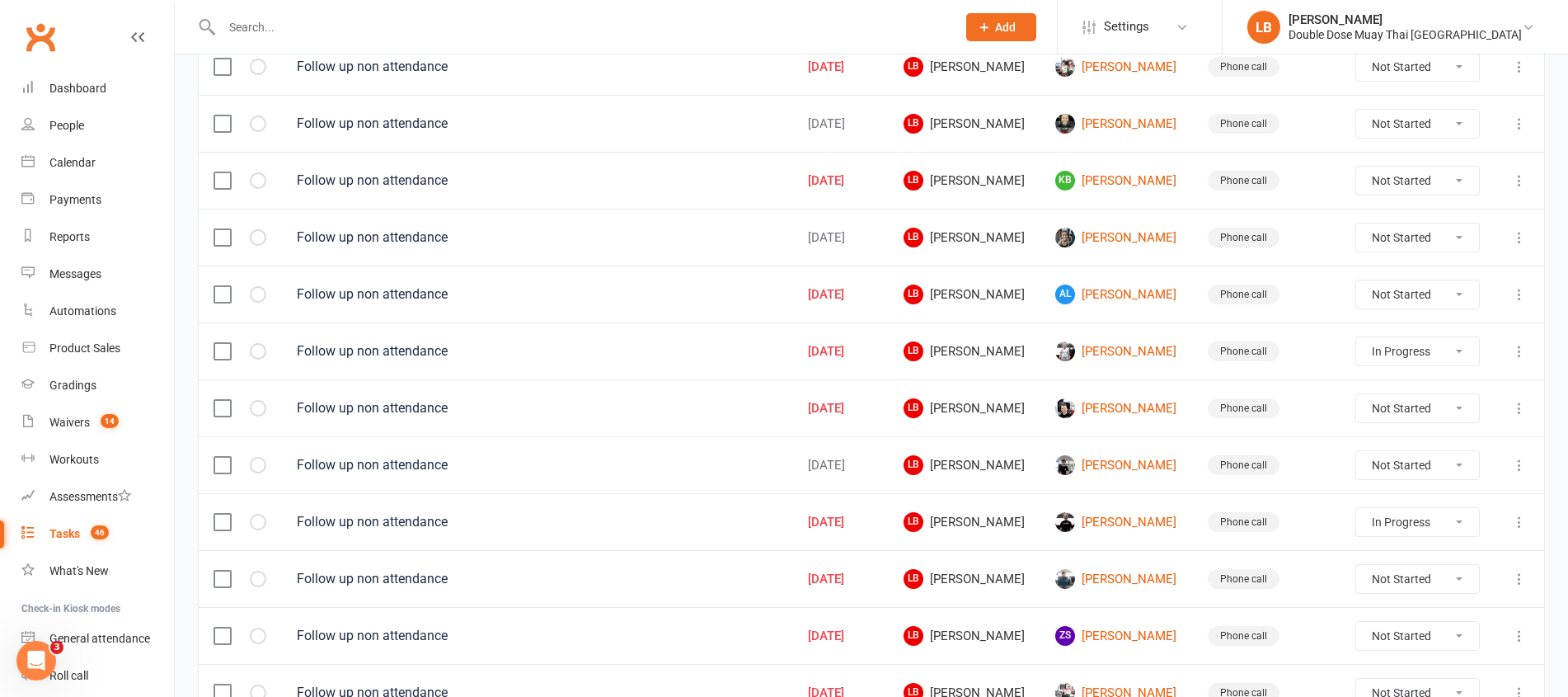
click at [1390, 239] on select "Not Started In Progress Waiting Complete" at bounding box center [1417, 237] width 122 height 28
click at [1390, 238] on select "Not Started In Progress Waiting Complete" at bounding box center [1417, 237] width 122 height 28
select select "unstarted"
select select "started"
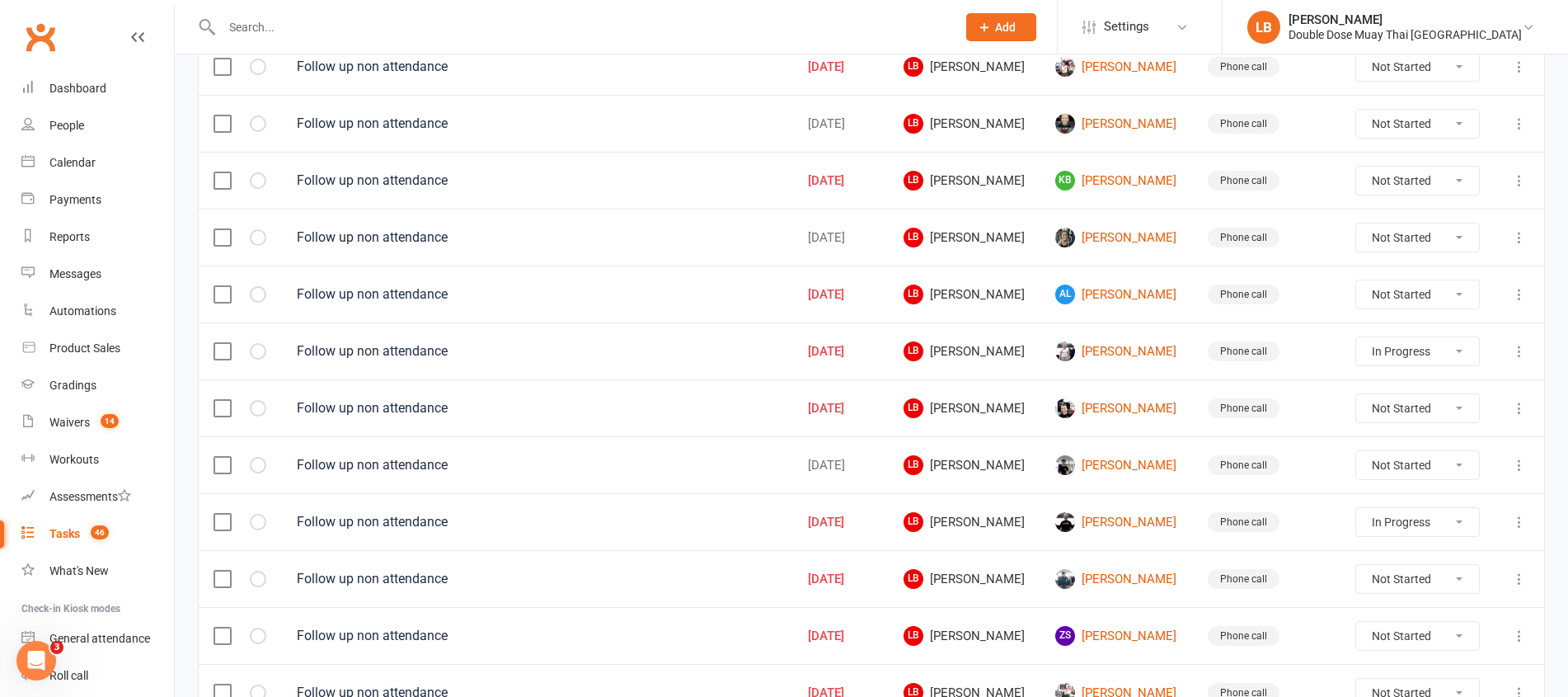
select select "started"
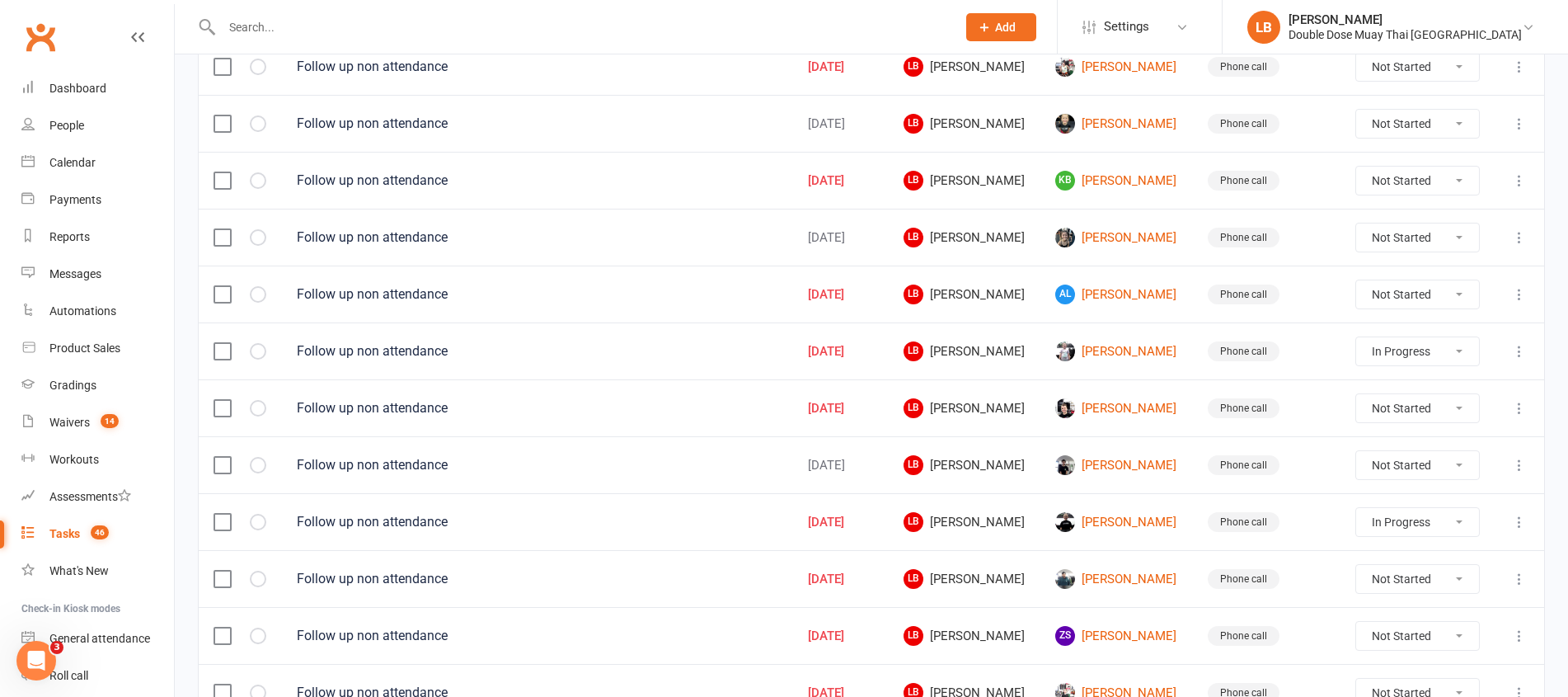
select select "started"
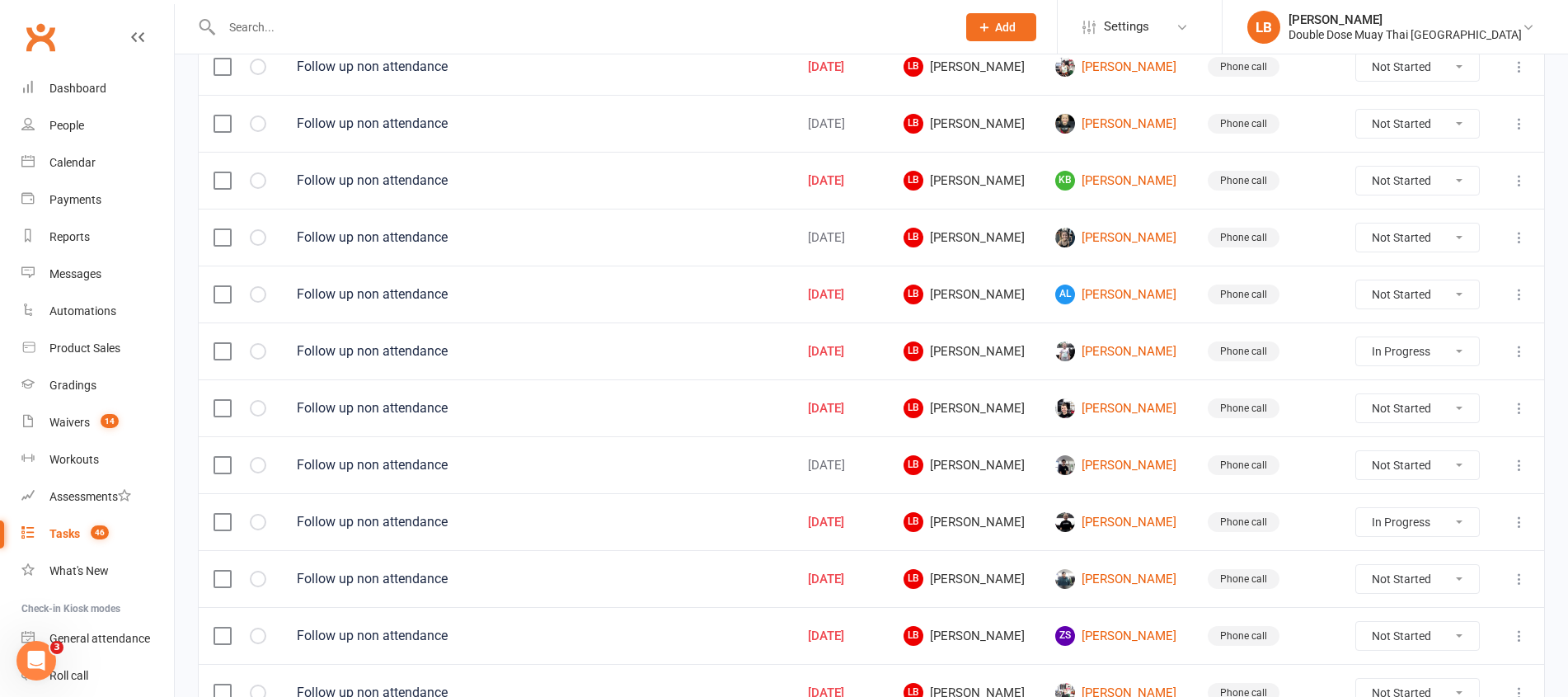
select select "started"
click at [1383, 233] on select "Not Started In Progress Waiting Complete" at bounding box center [1417, 237] width 122 height 28
select select "unstarted"
select select "started"
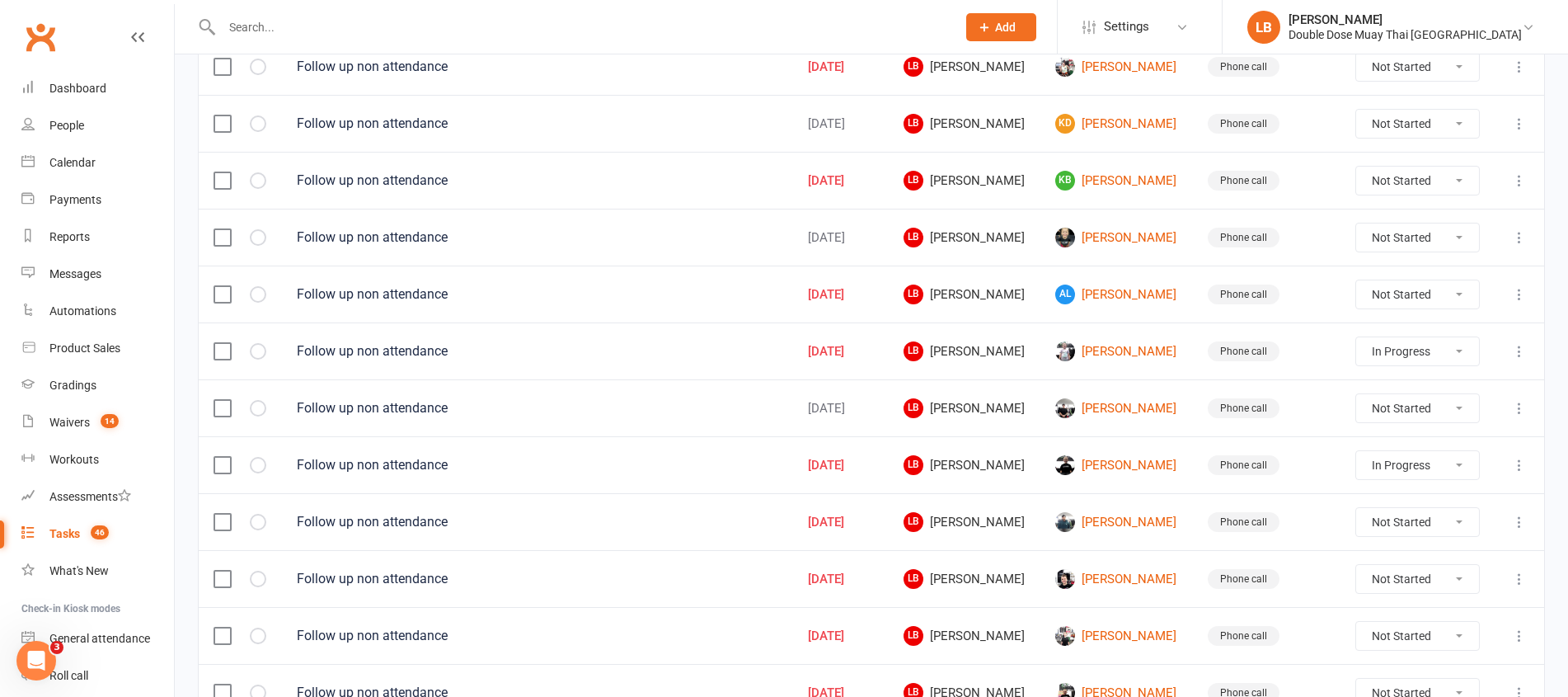
select select "started"
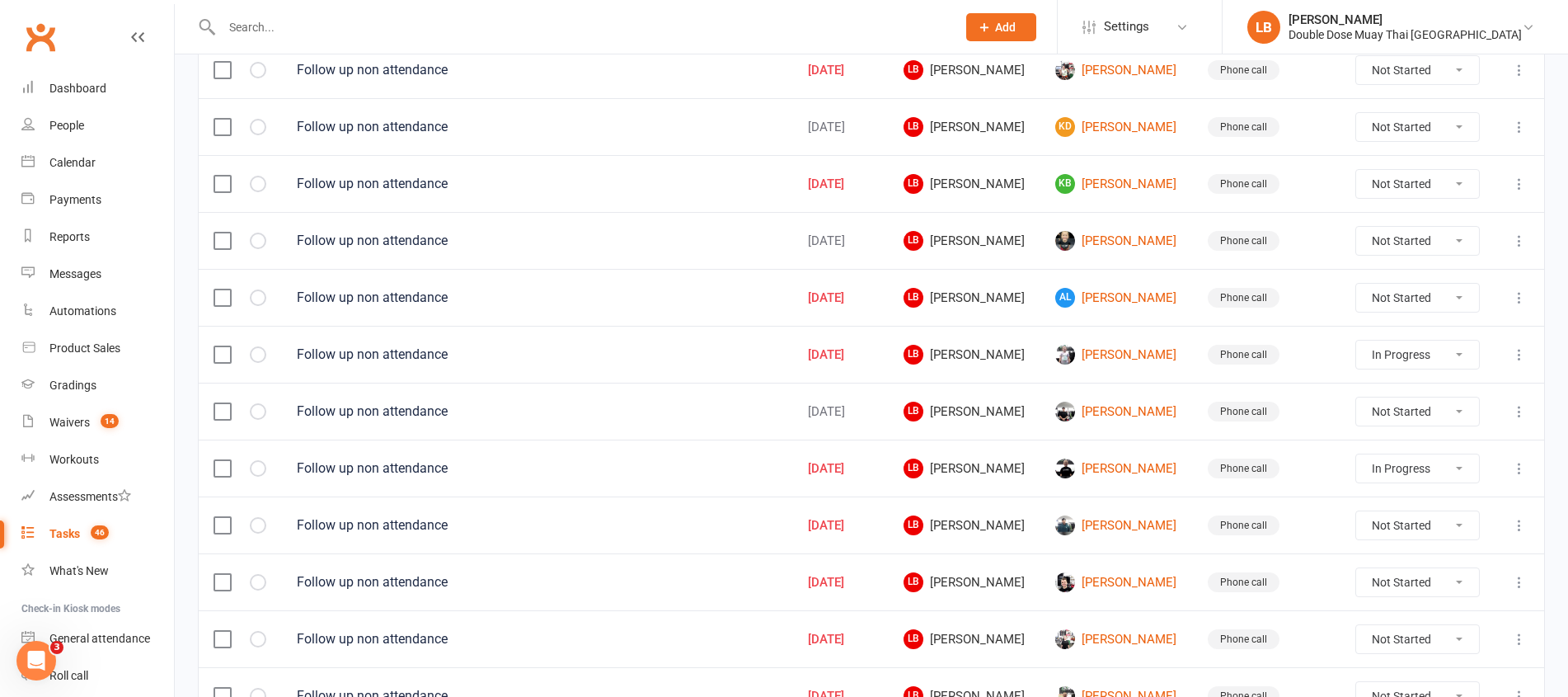
select select "started"
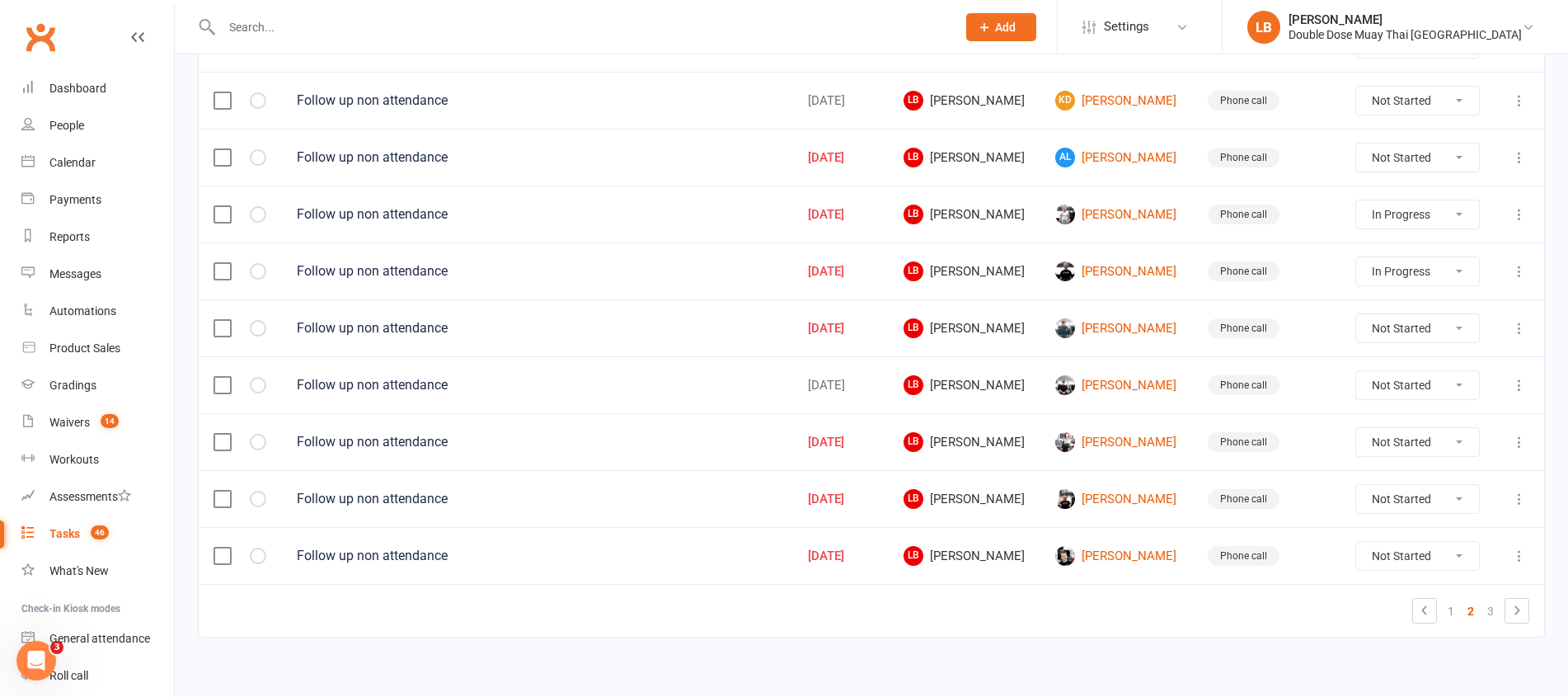
scroll to position [1166, 0]
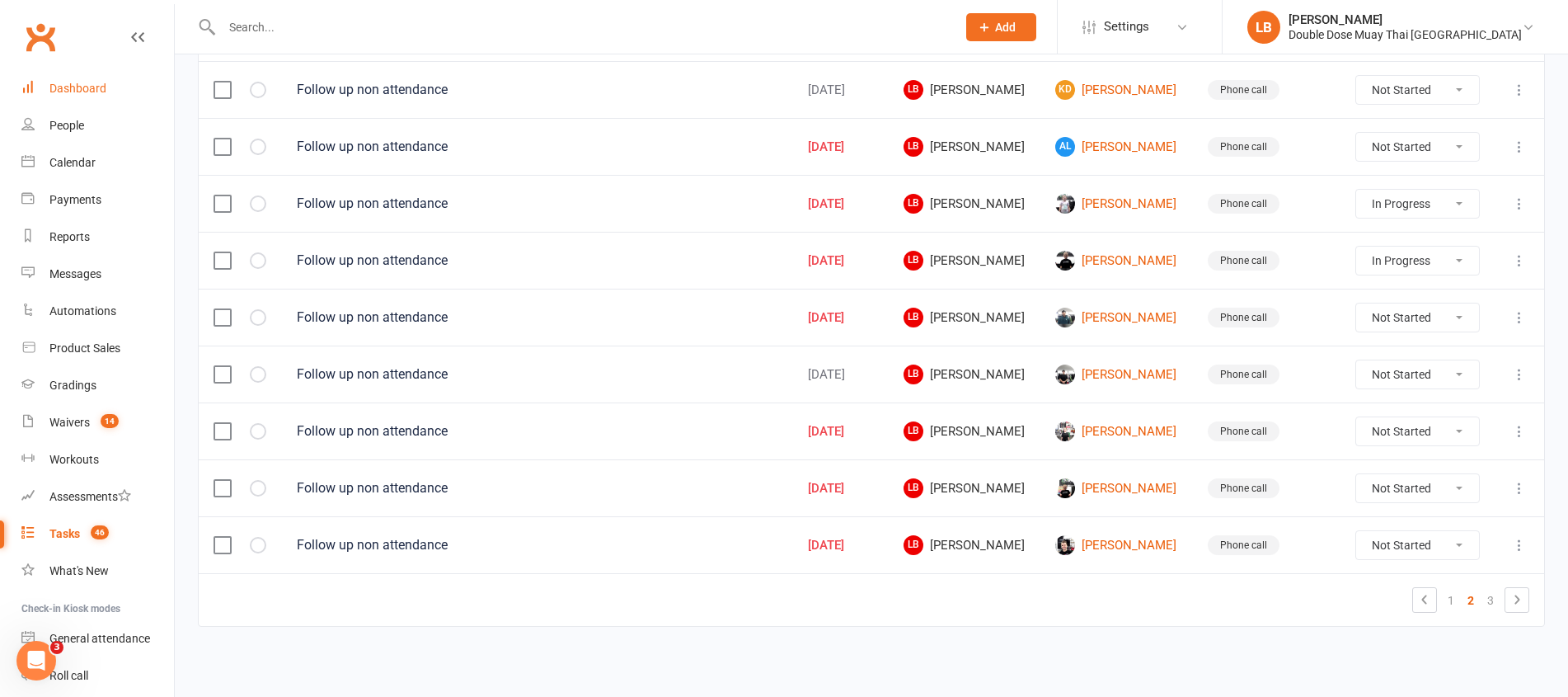
click at [71, 78] on link "Dashboard" at bounding box center [97, 88] width 153 height 37
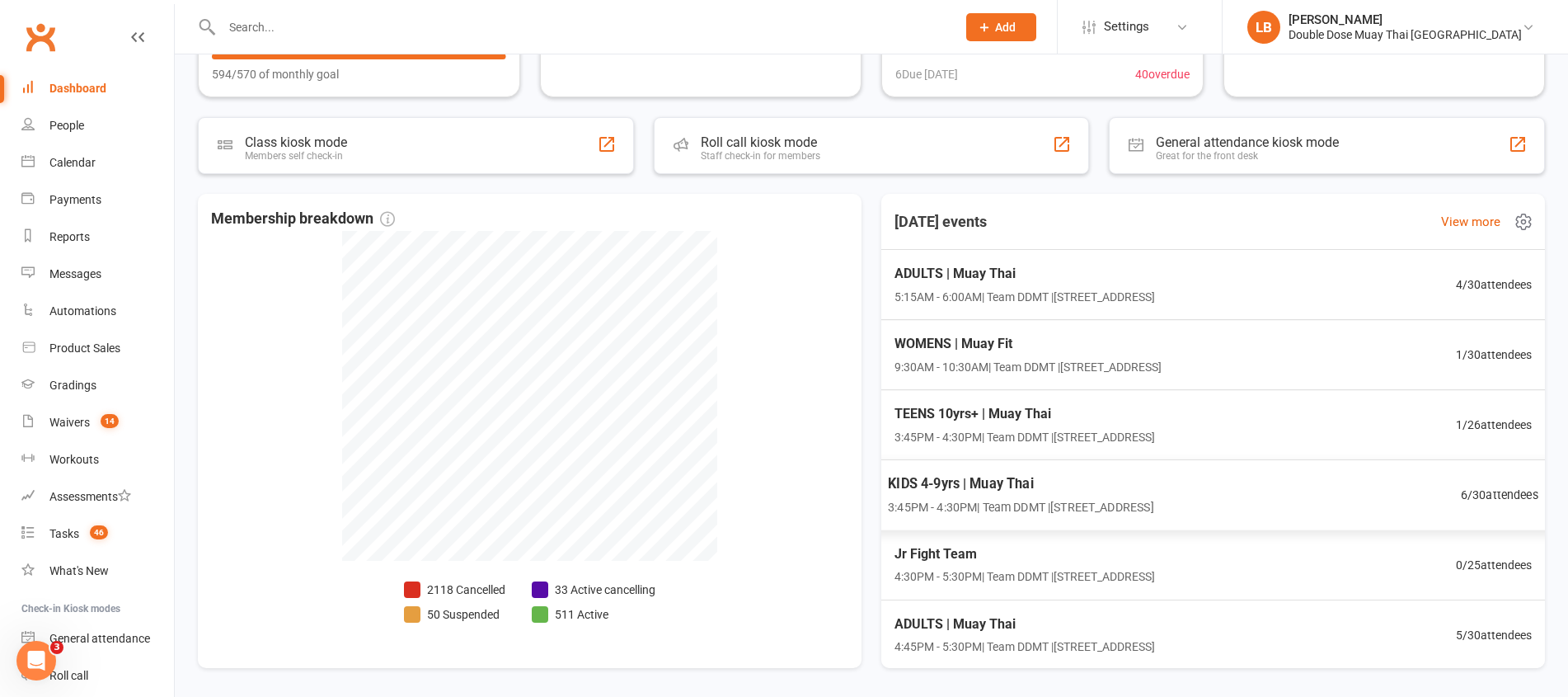
scroll to position [153, 0]
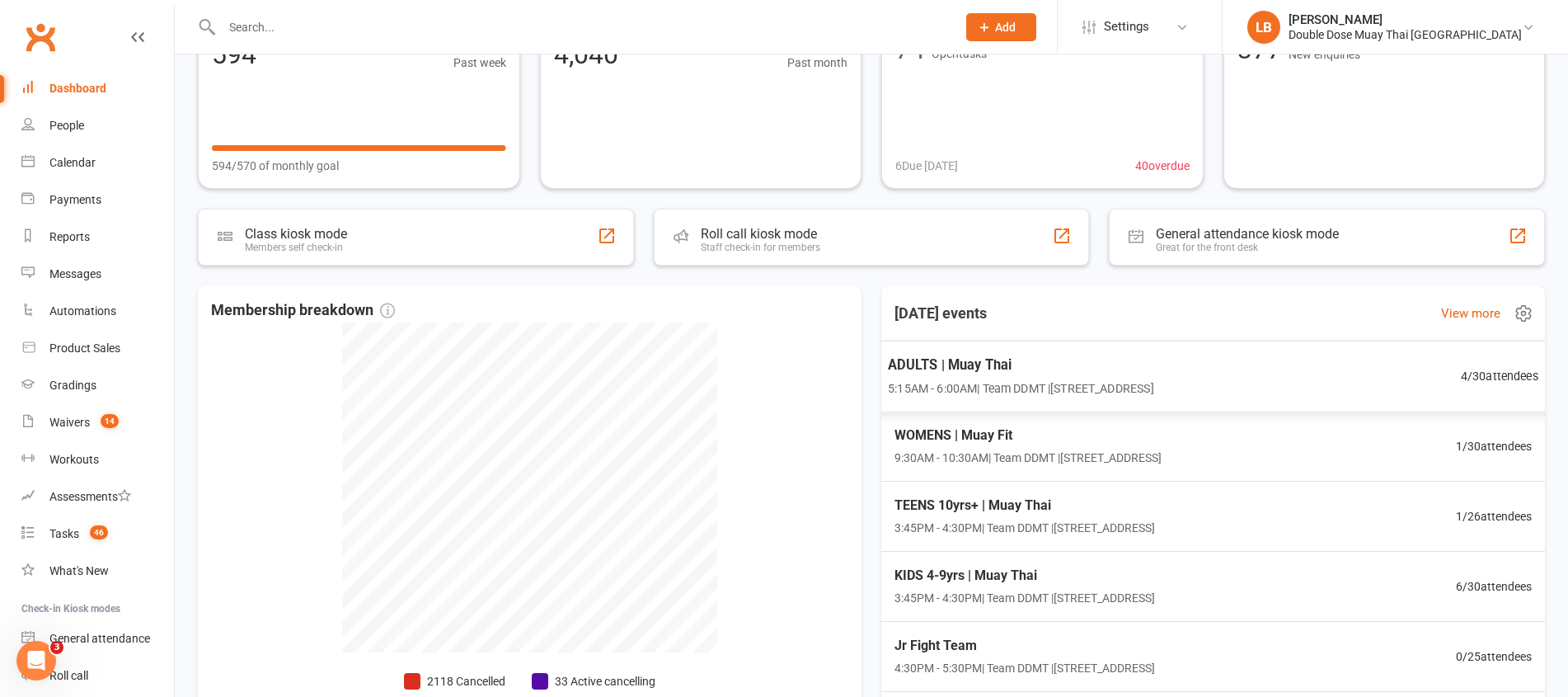
click at [1153, 384] on span "5:15AM - 6:00AM | Team DDMT | [STREET_ADDRESS]" at bounding box center [1021, 388] width 265 height 19
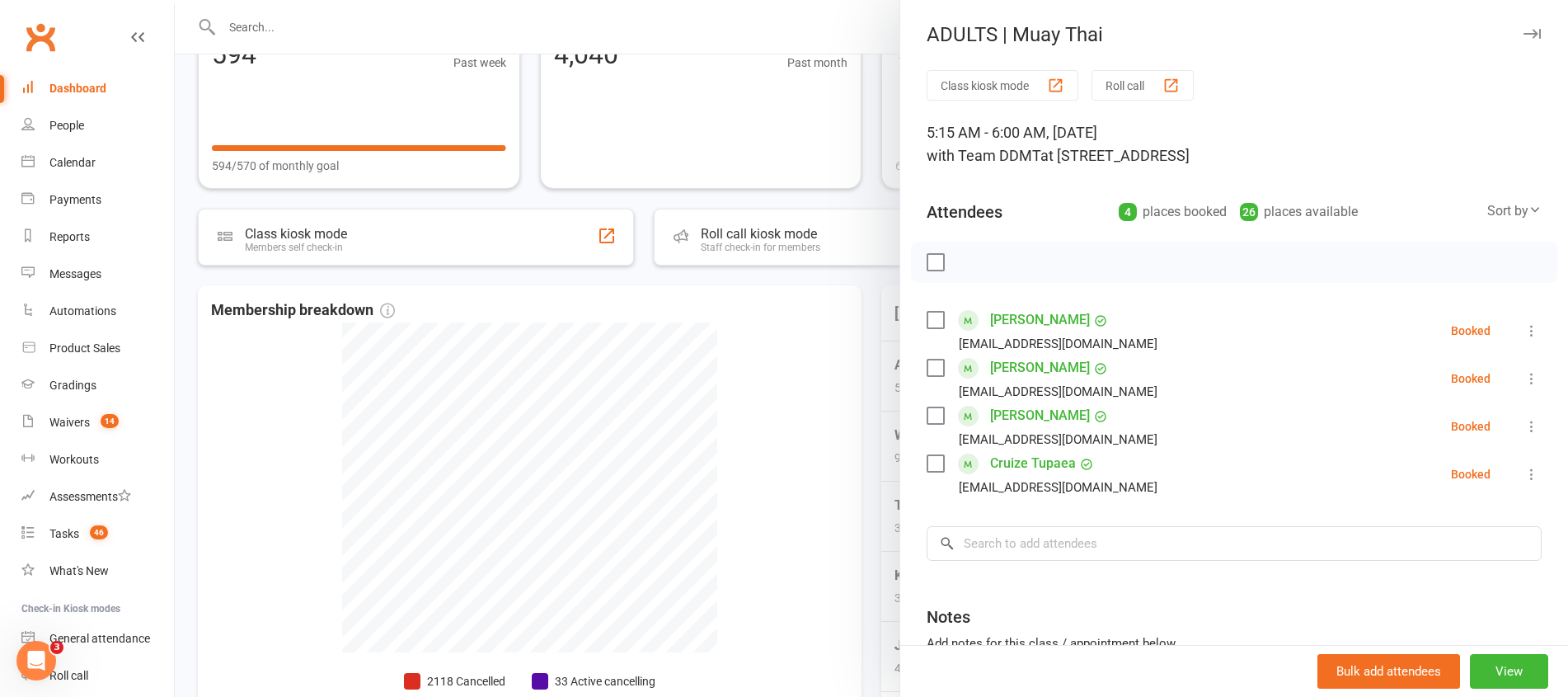
click at [803, 399] on div at bounding box center [871, 348] width 1393 height 697
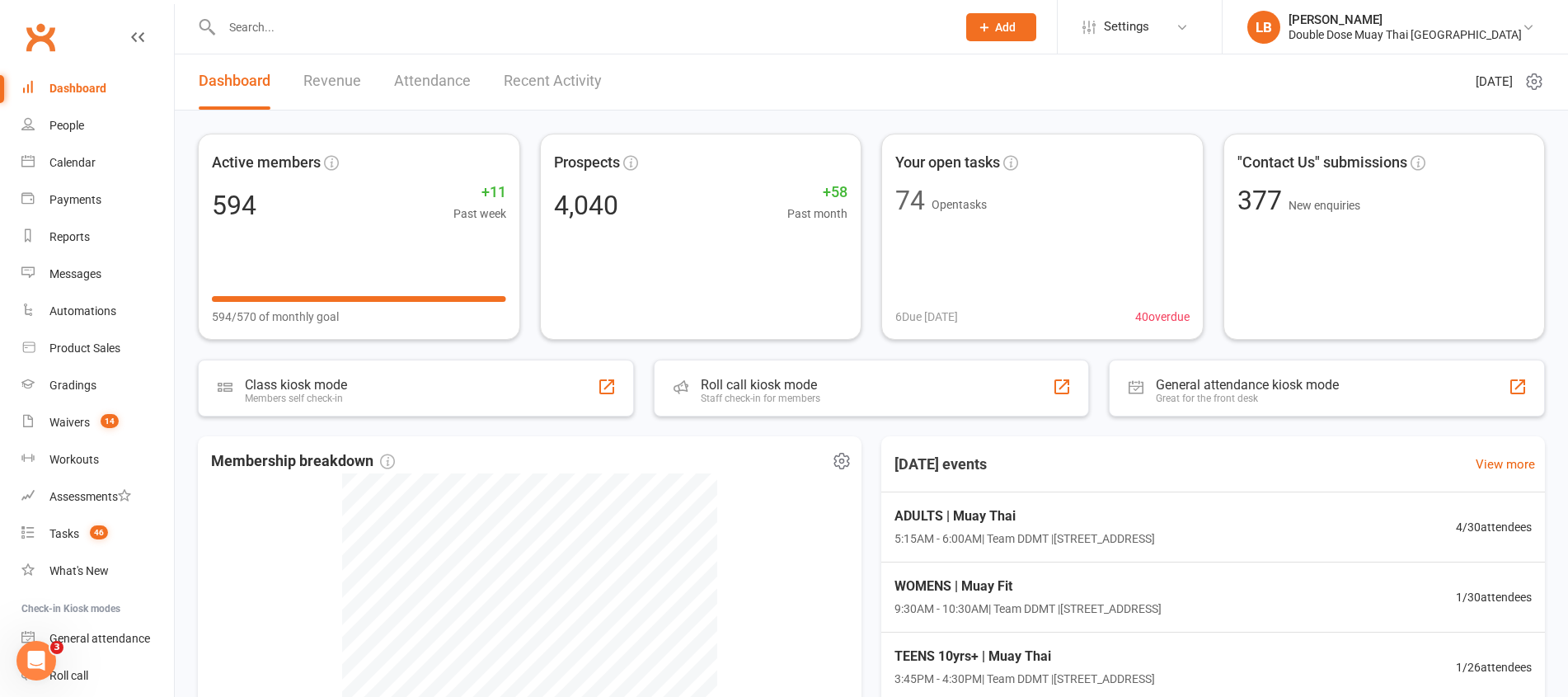
scroll to position [0, 0]
click at [347, 17] on input "text" at bounding box center [580, 27] width 728 height 23
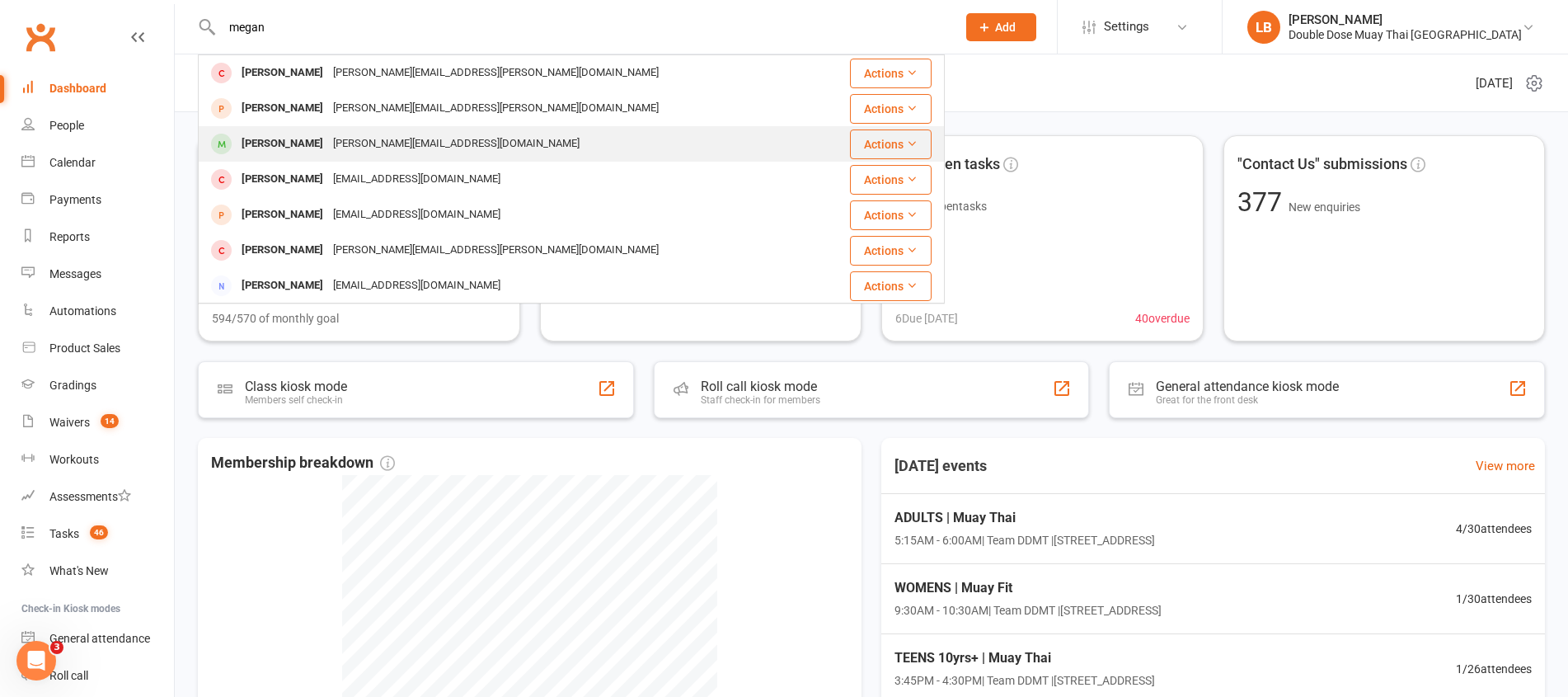
type input "megan"
click at [328, 133] on div "[PERSON_NAME][EMAIL_ADDRESS][DOMAIN_NAME]" at bounding box center [456, 144] width 256 height 24
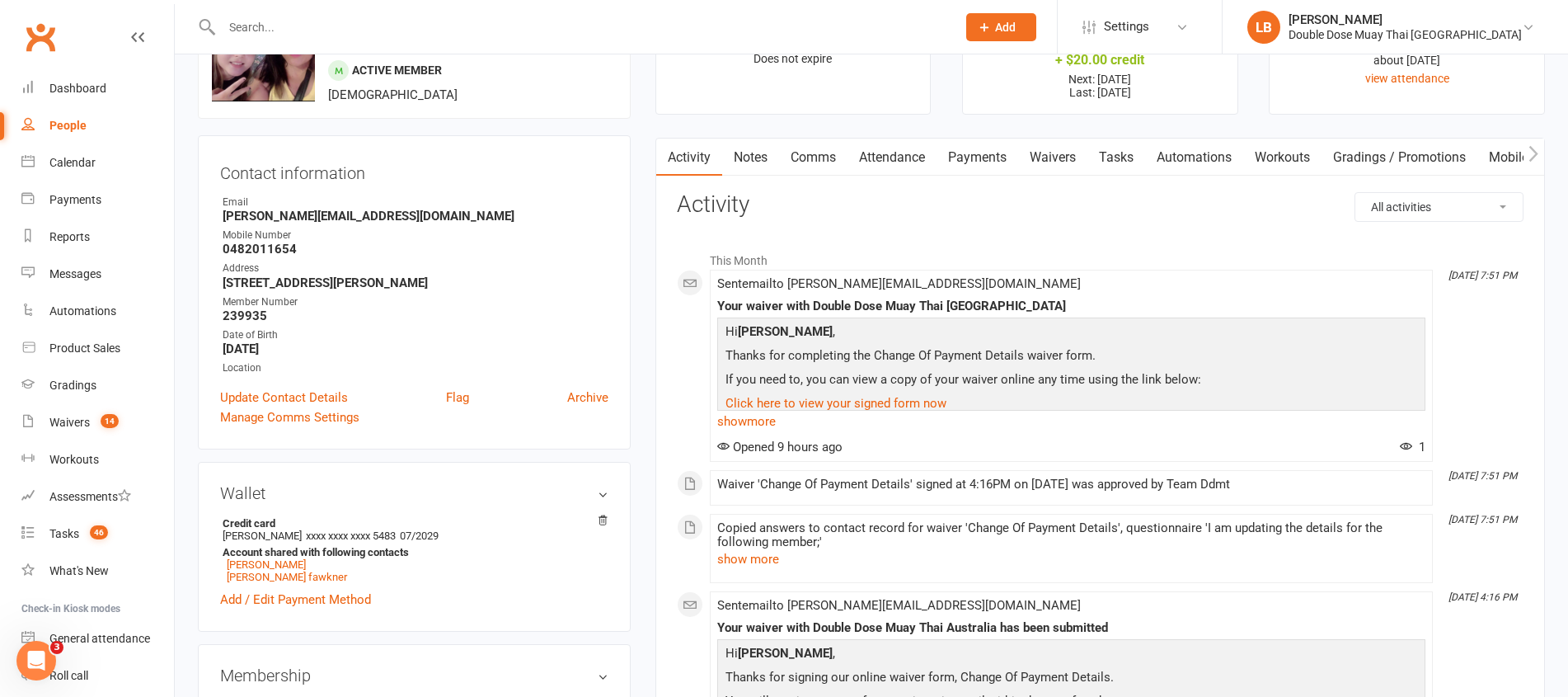
scroll to position [79, 0]
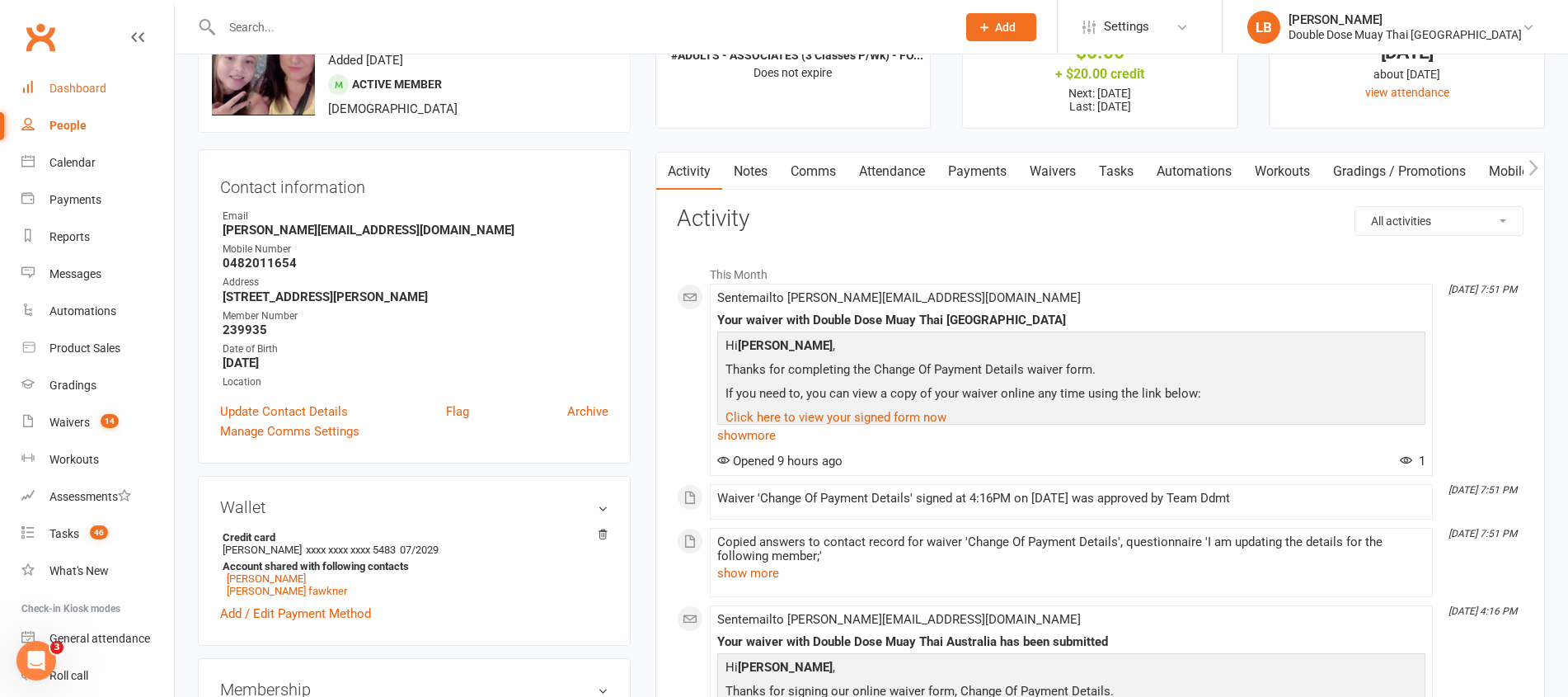
click at [109, 79] on link "Dashboard" at bounding box center [97, 88] width 153 height 37
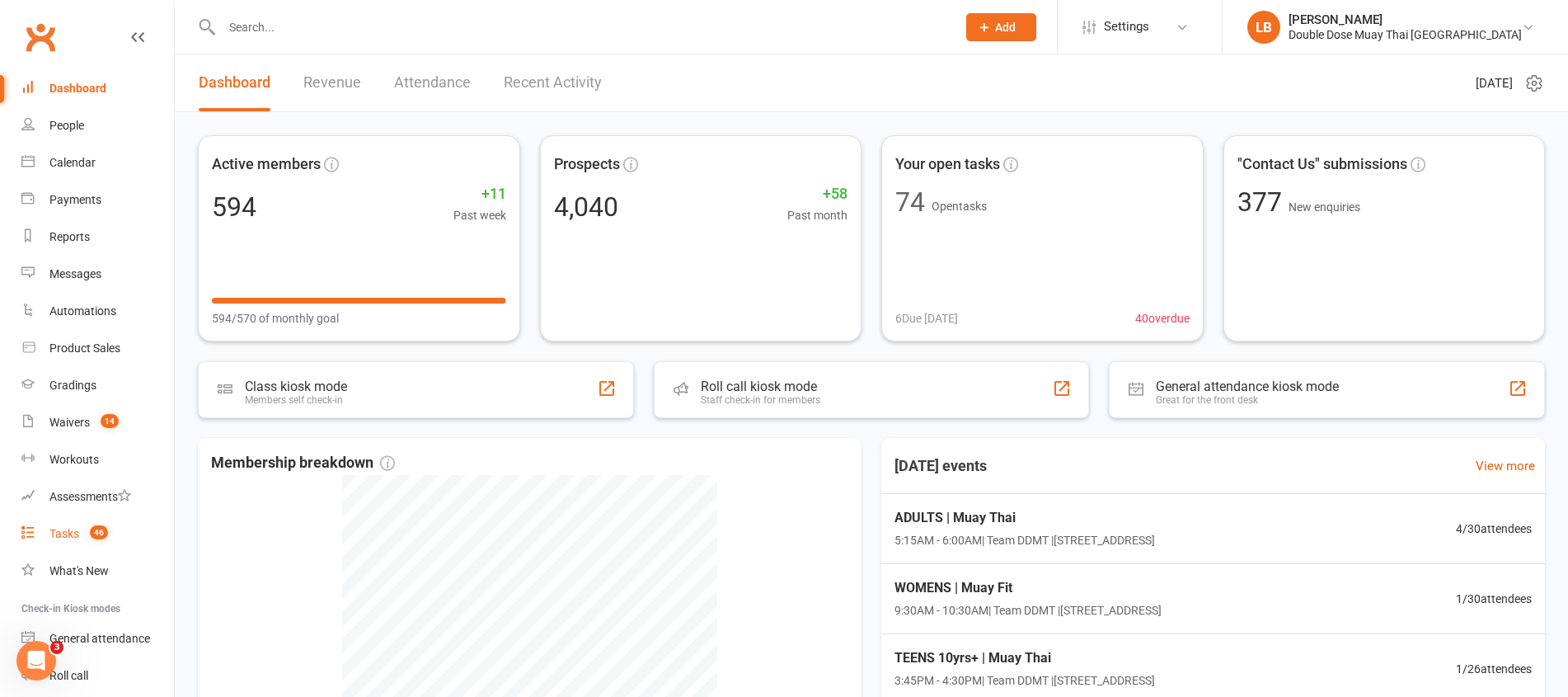
click at [79, 529] on link "Tasks 46" at bounding box center [97, 534] width 153 height 37
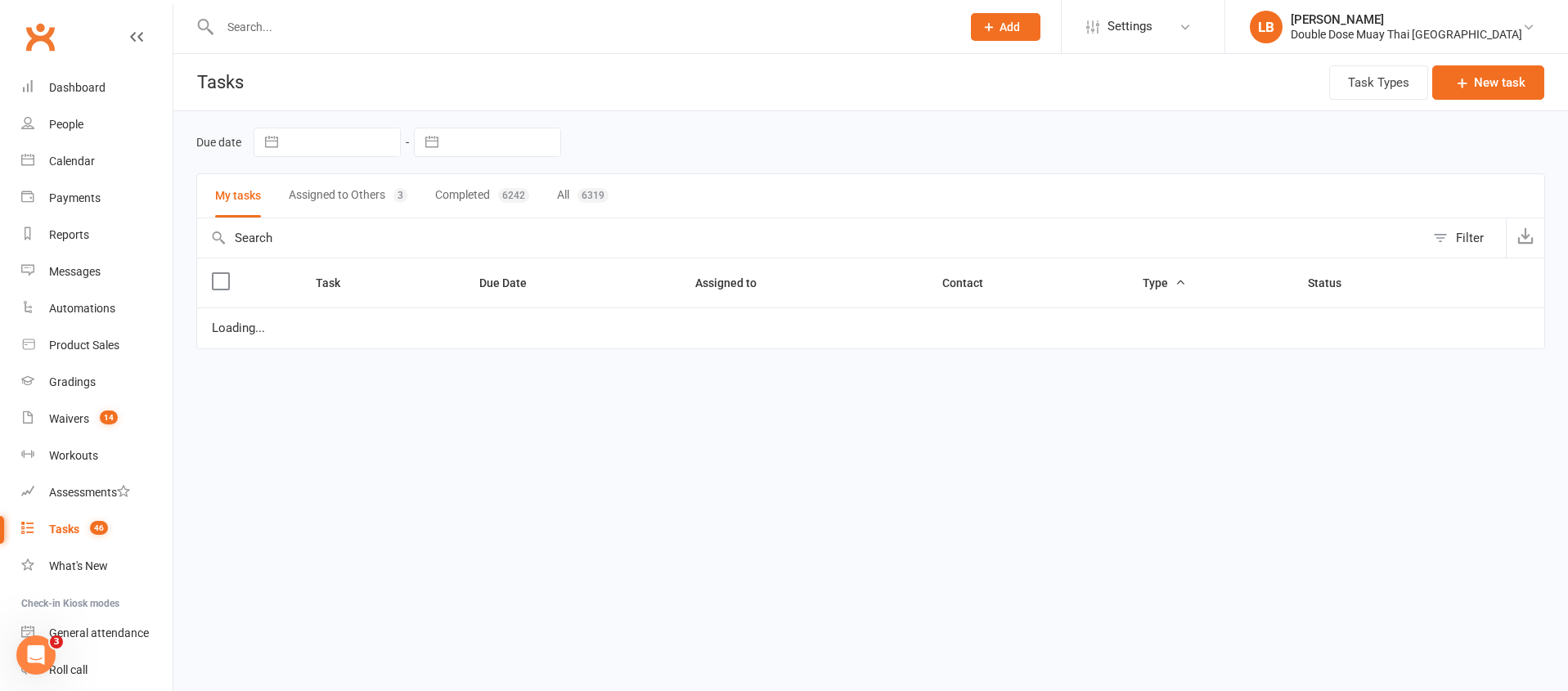
select select "started"
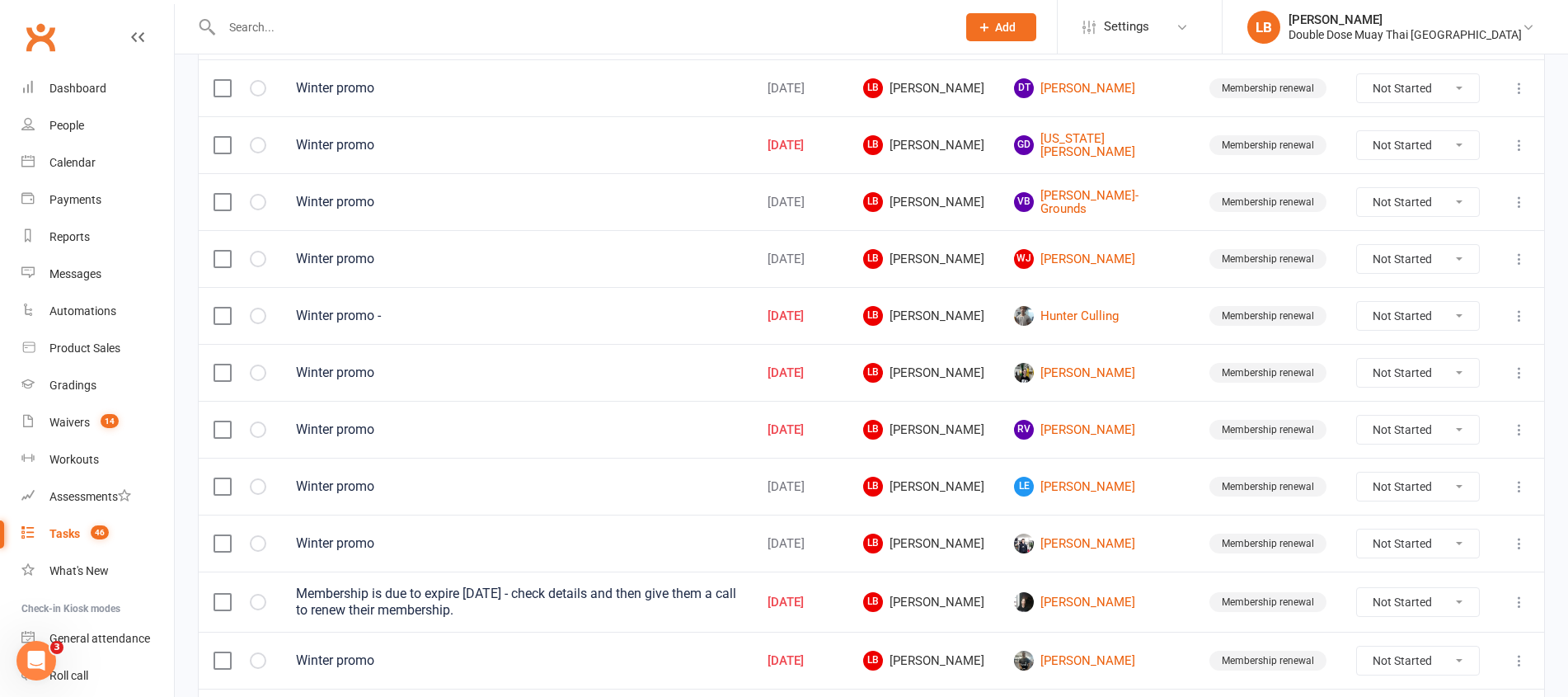
scroll to position [1173, 0]
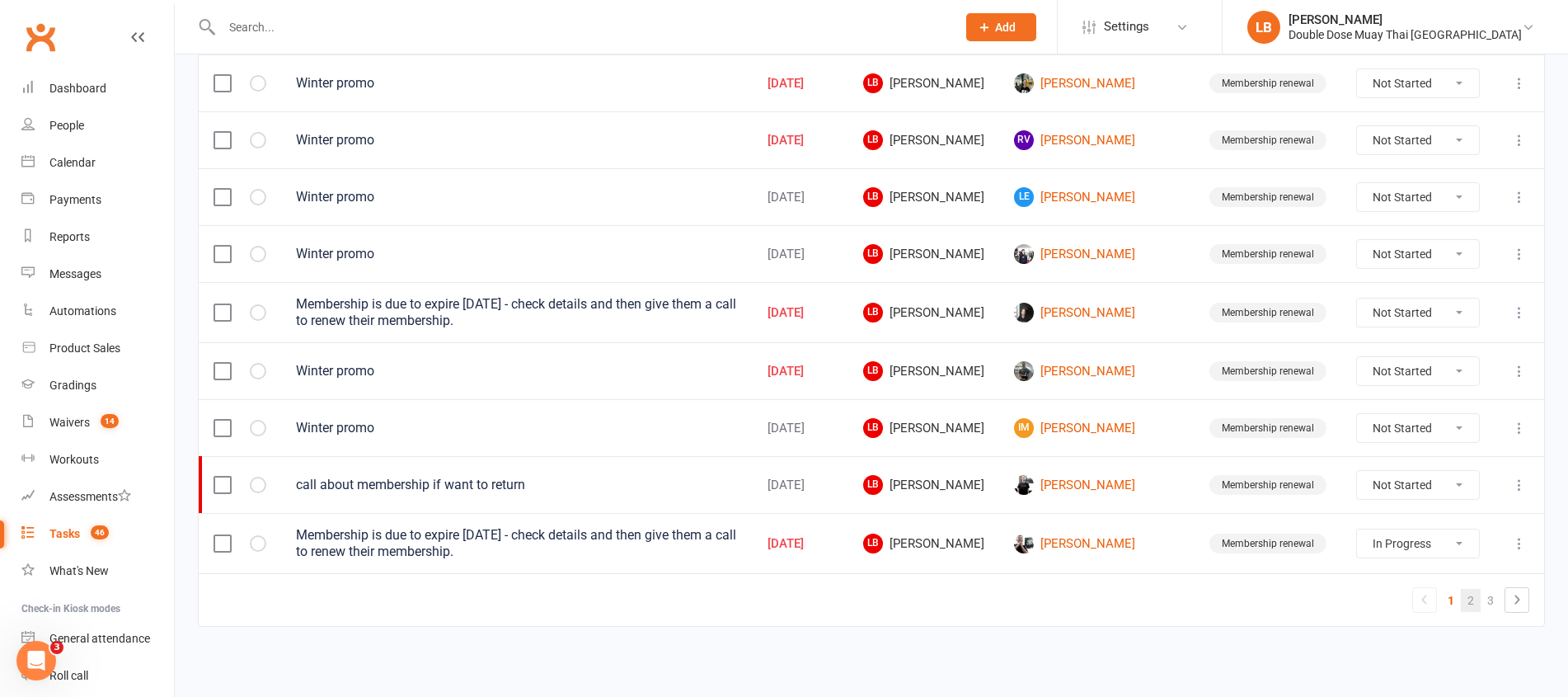
click at [1475, 606] on link "2" at bounding box center [1470, 600] width 20 height 23
select select "started"
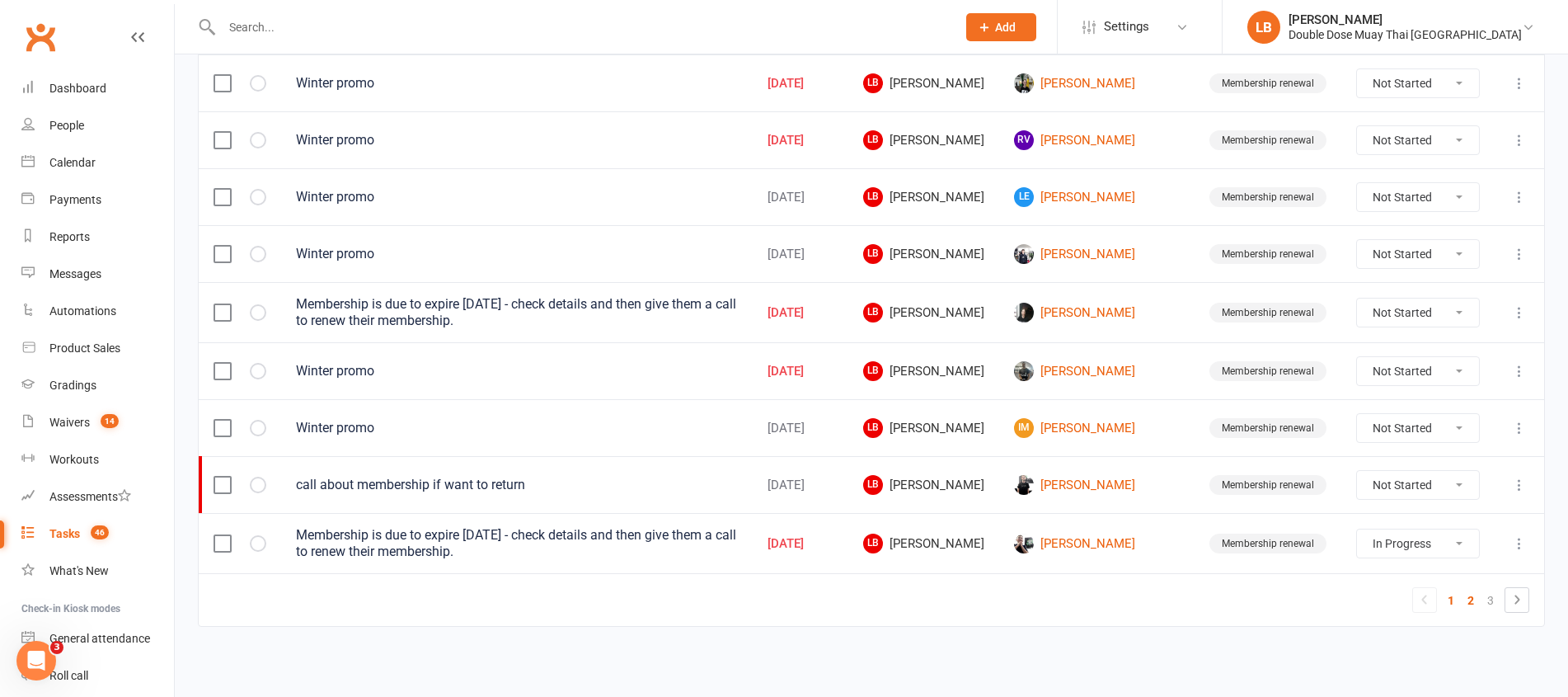
select select "started"
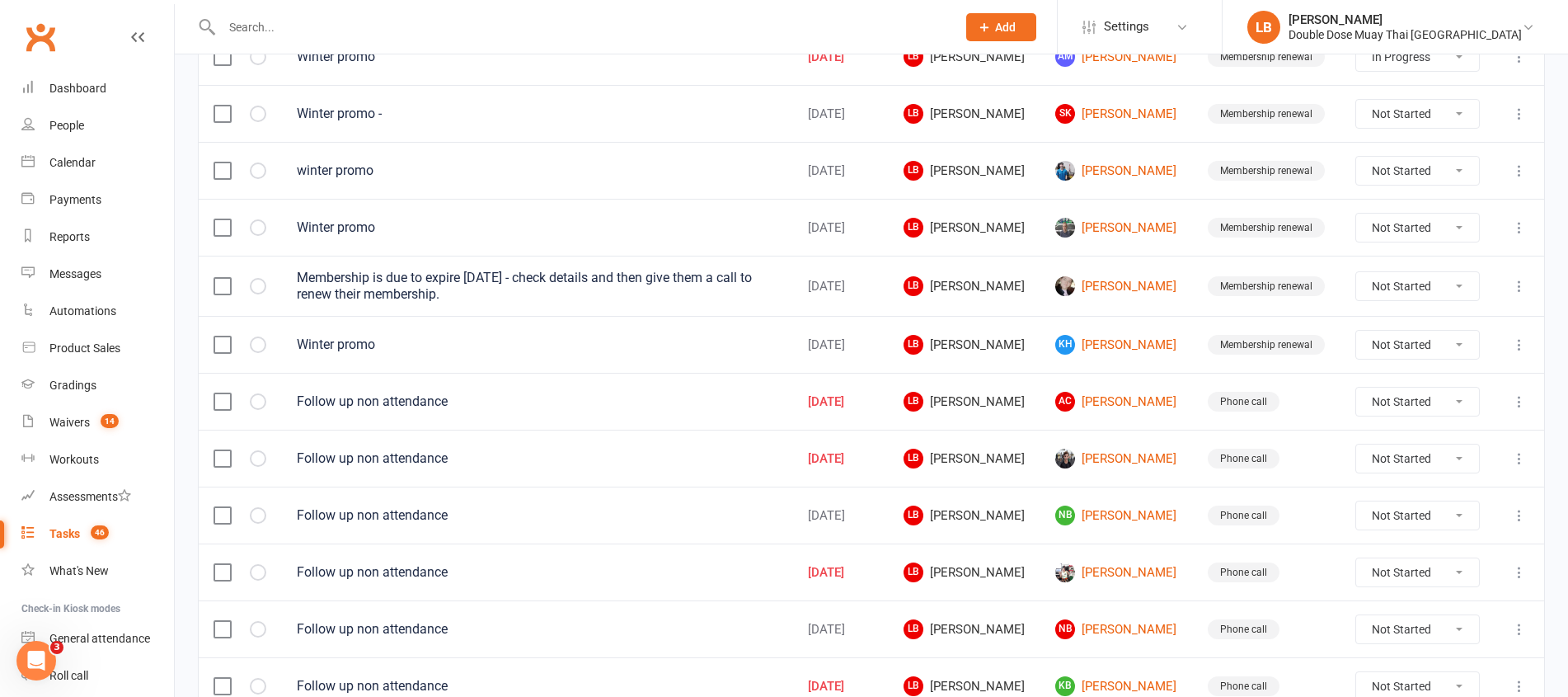
scroll to position [509, 0]
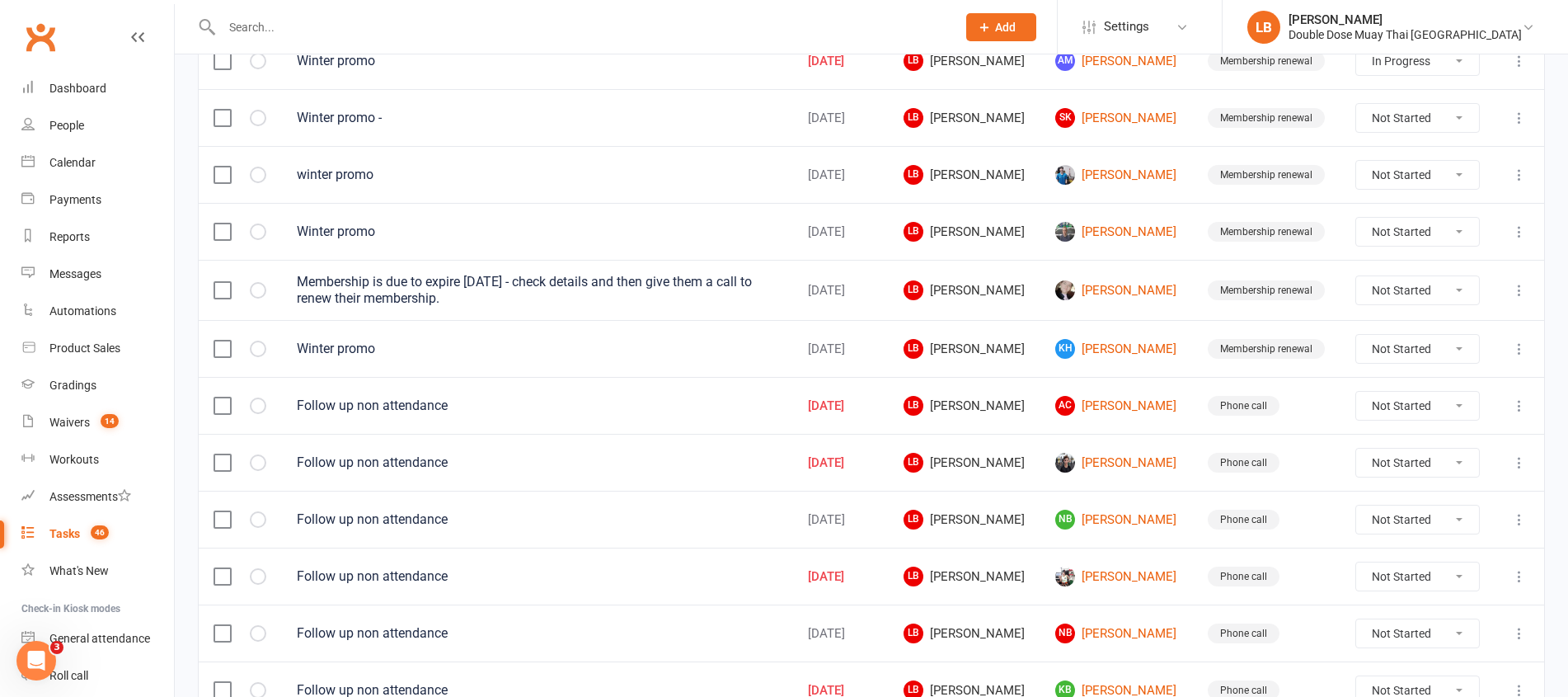
click at [1419, 470] on select "Not Started In Progress Waiting Complete" at bounding box center [1417, 462] width 122 height 28
click at [1406, 475] on select "Not Started In Progress Waiting Complete" at bounding box center [1417, 462] width 122 height 28
select select "unstarted"
select select "started"
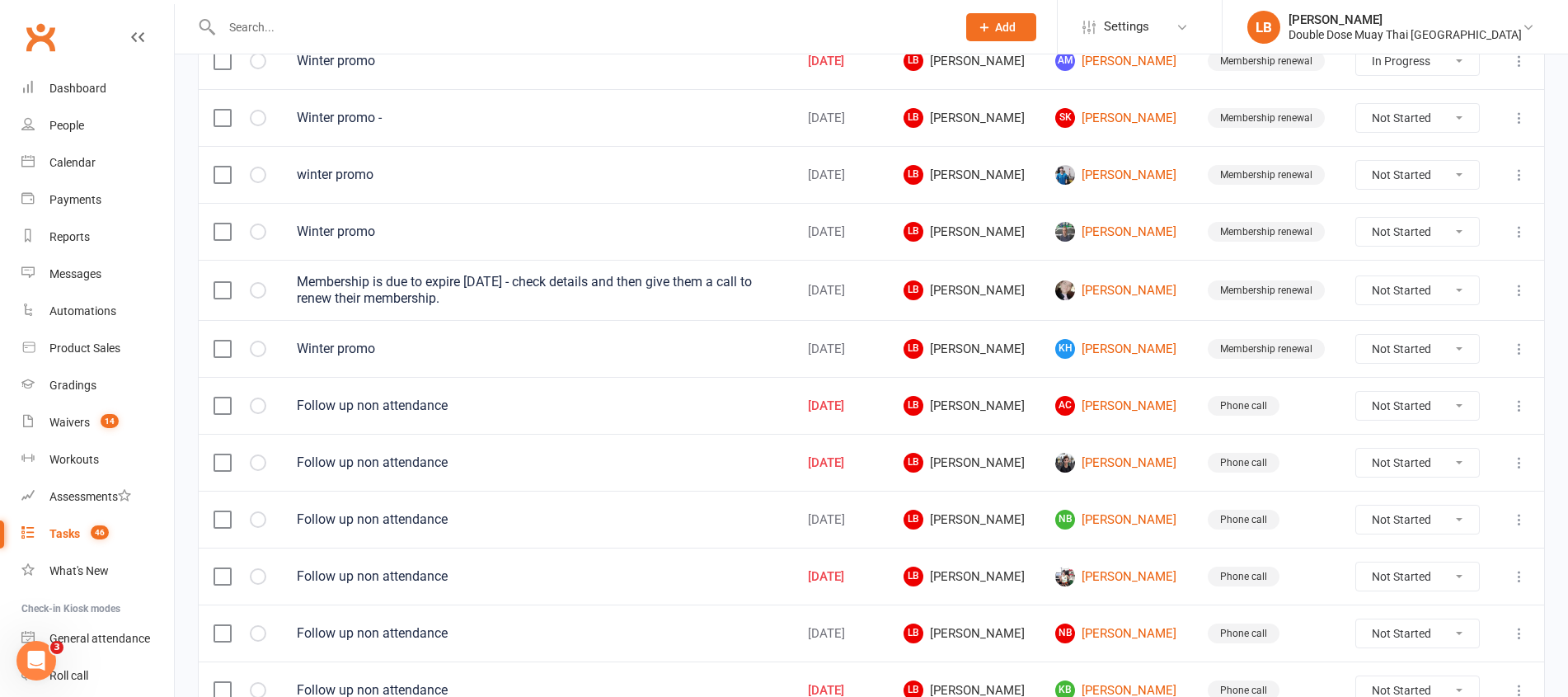
select select "started"
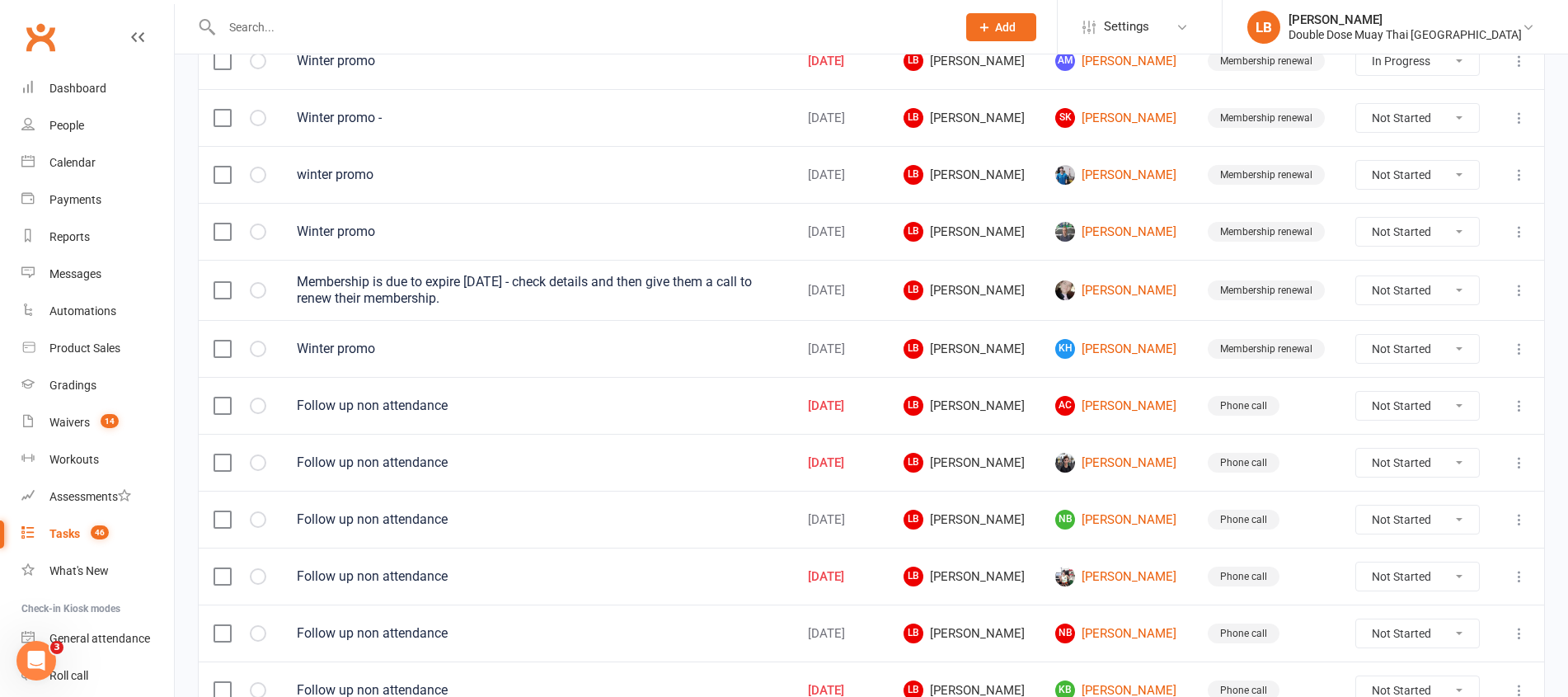
select select "started"
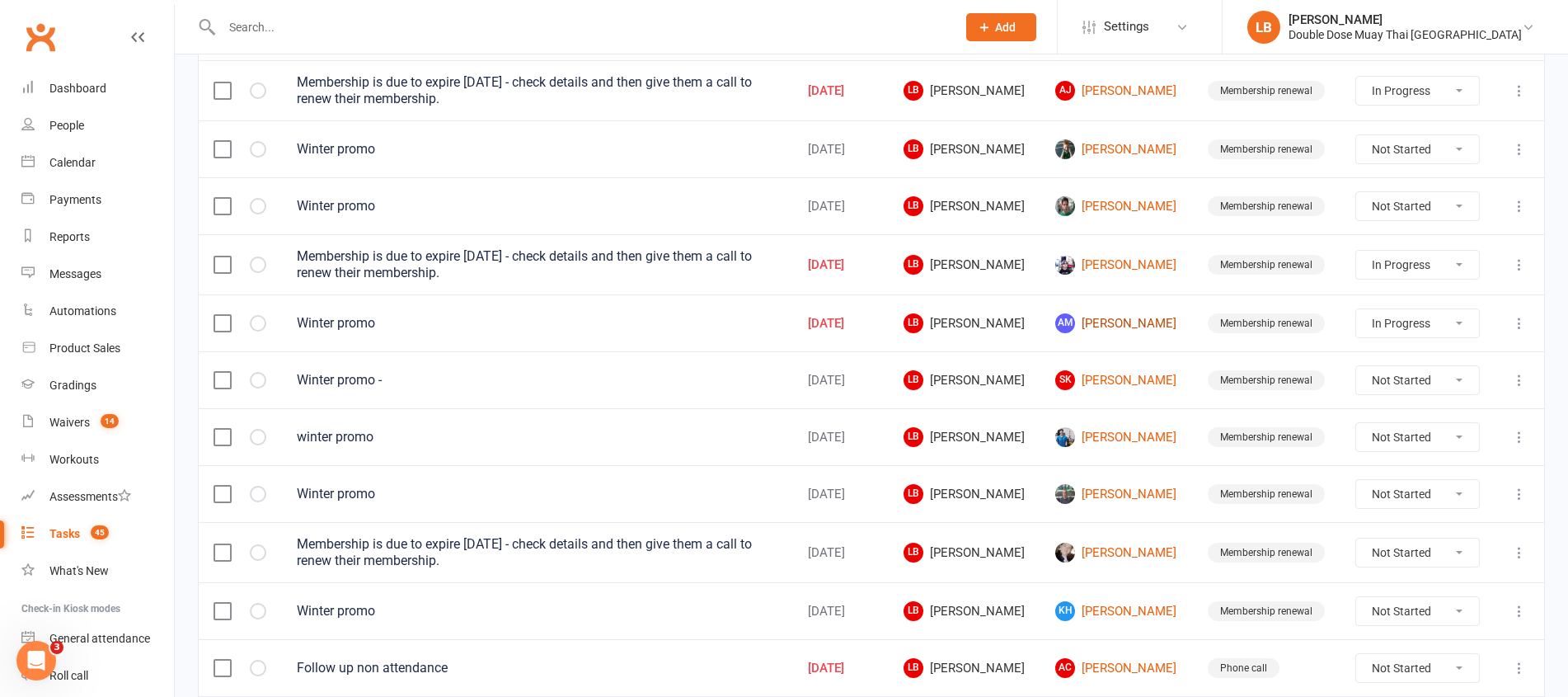
scroll to position [231, 0]
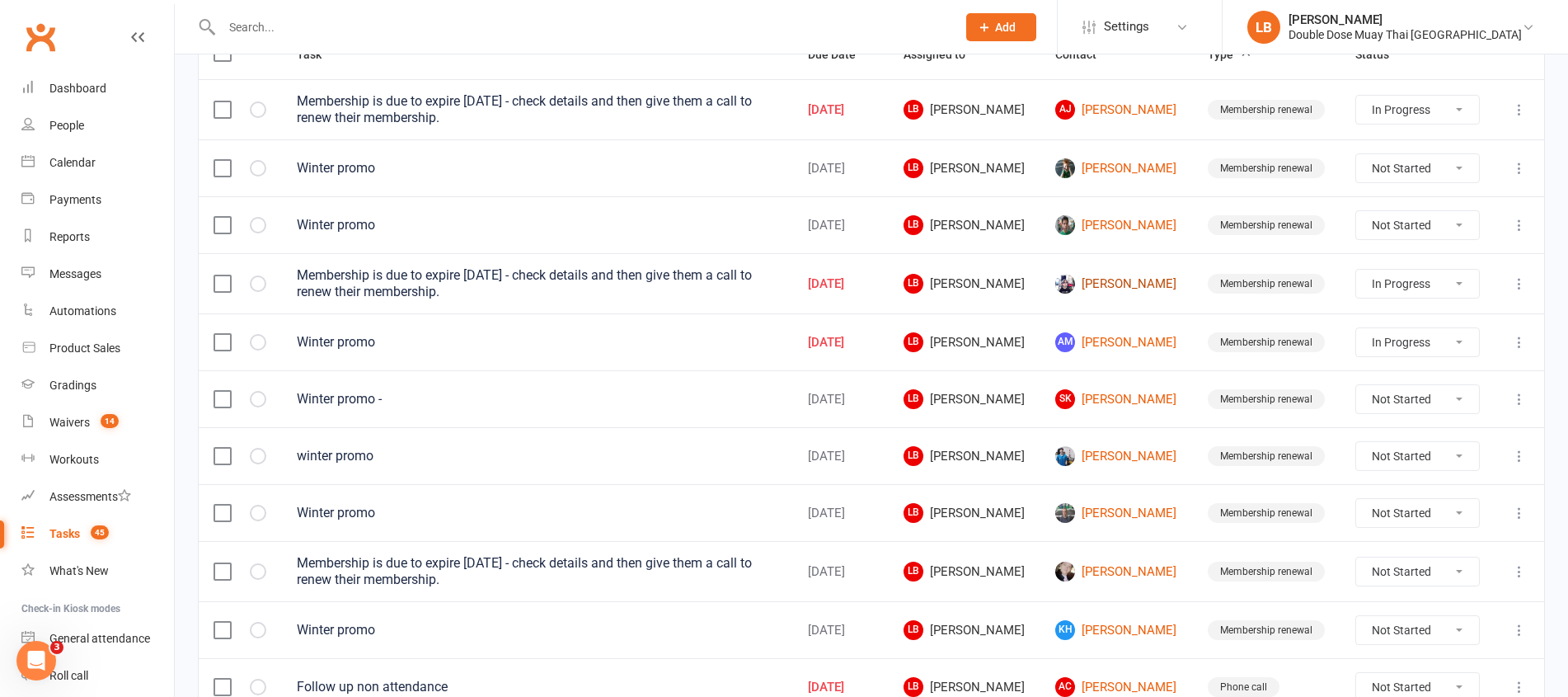
click at [1086, 285] on link "[PERSON_NAME]" at bounding box center [1116, 283] width 122 height 20
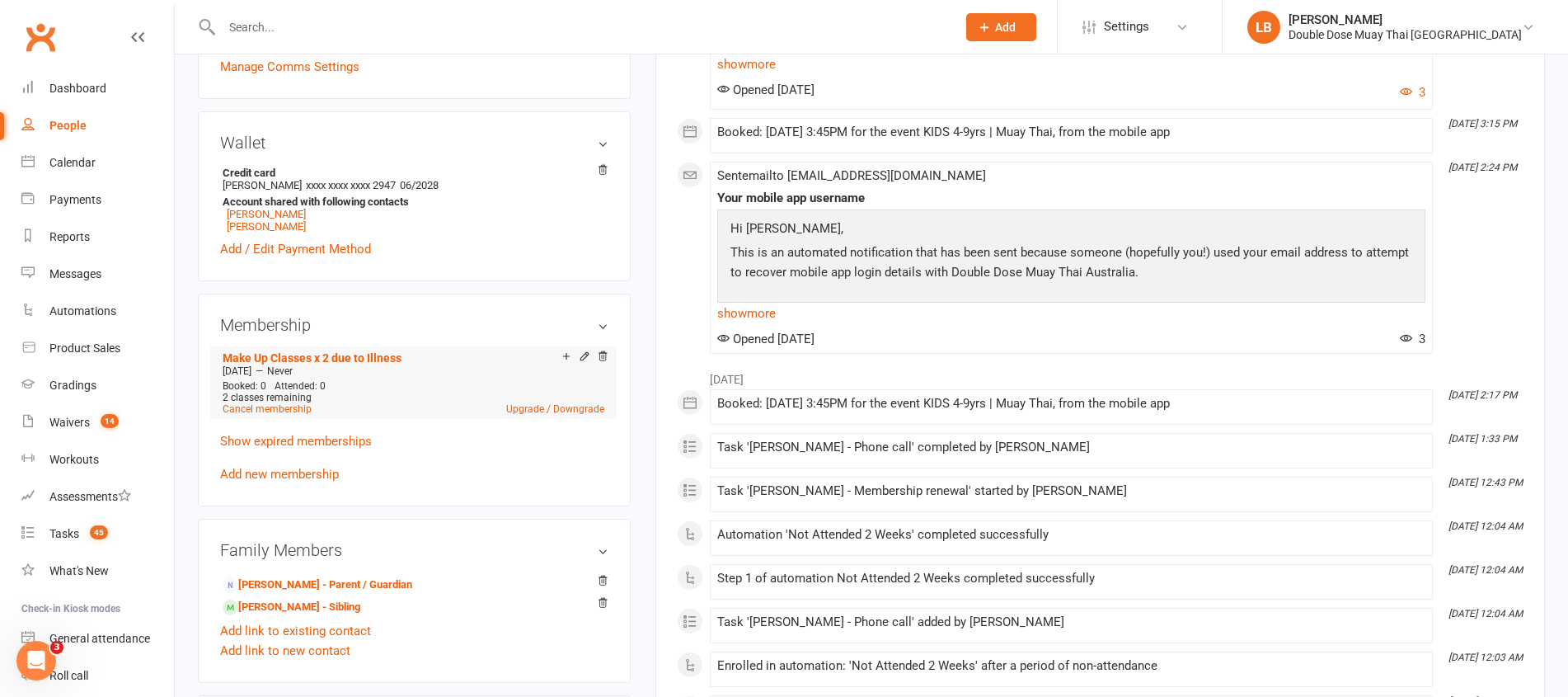
scroll to position [441, 0]
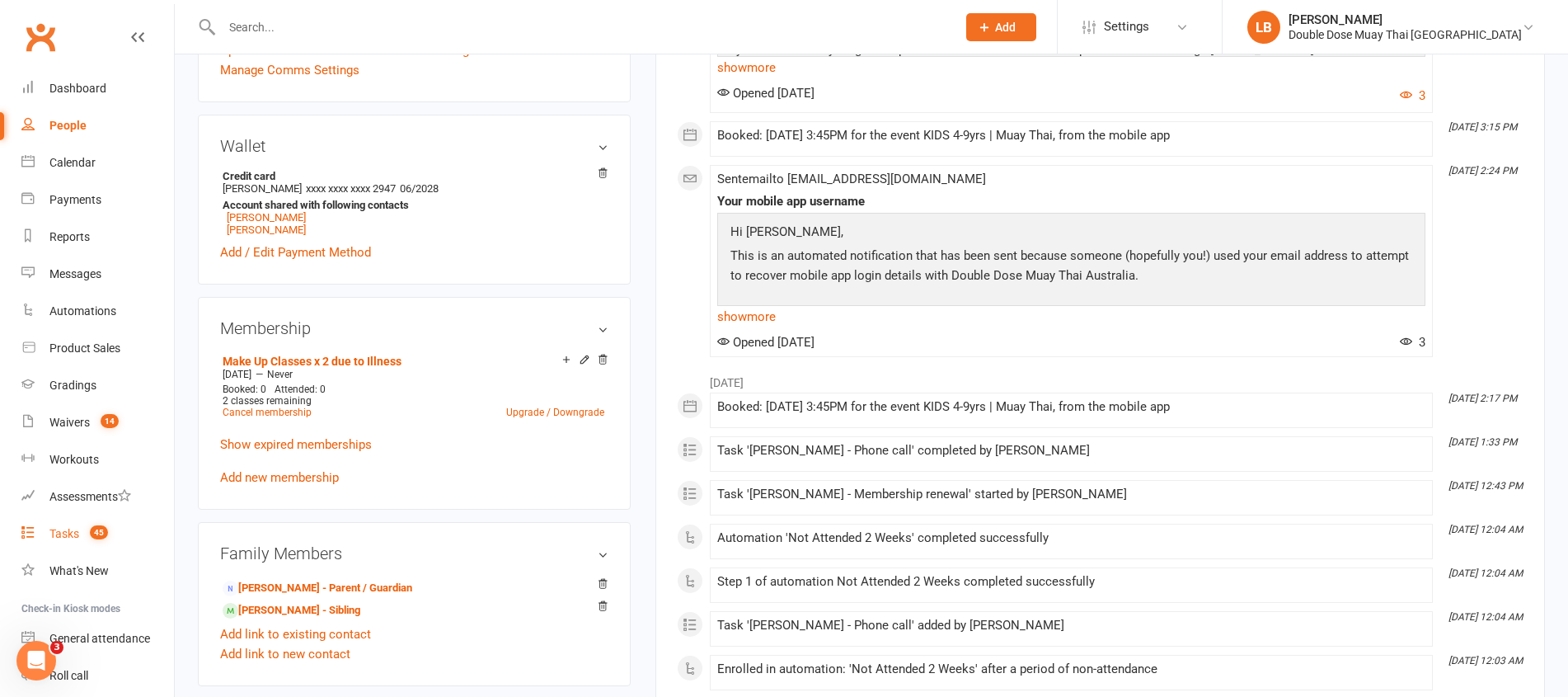
click at [106, 536] on span "45" at bounding box center [98, 532] width 18 height 14
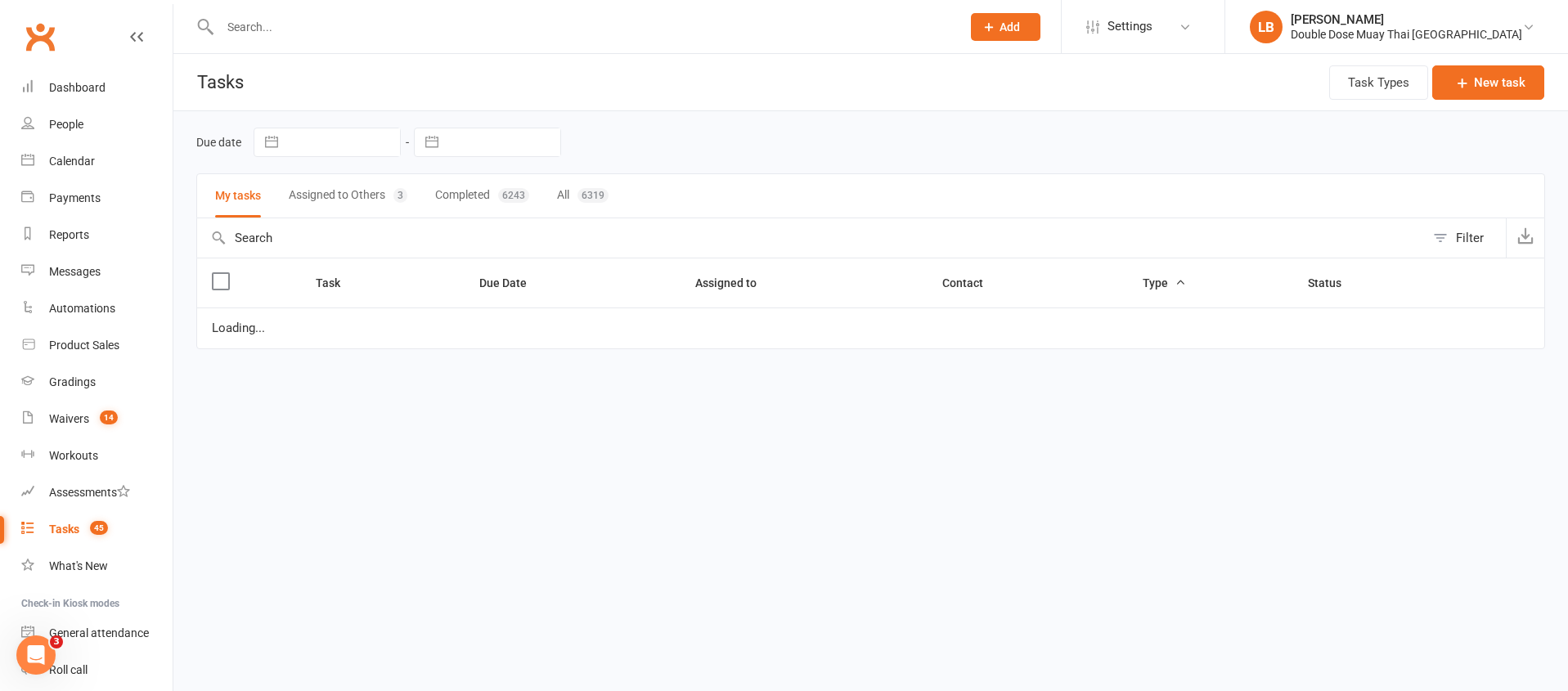
select select "started"
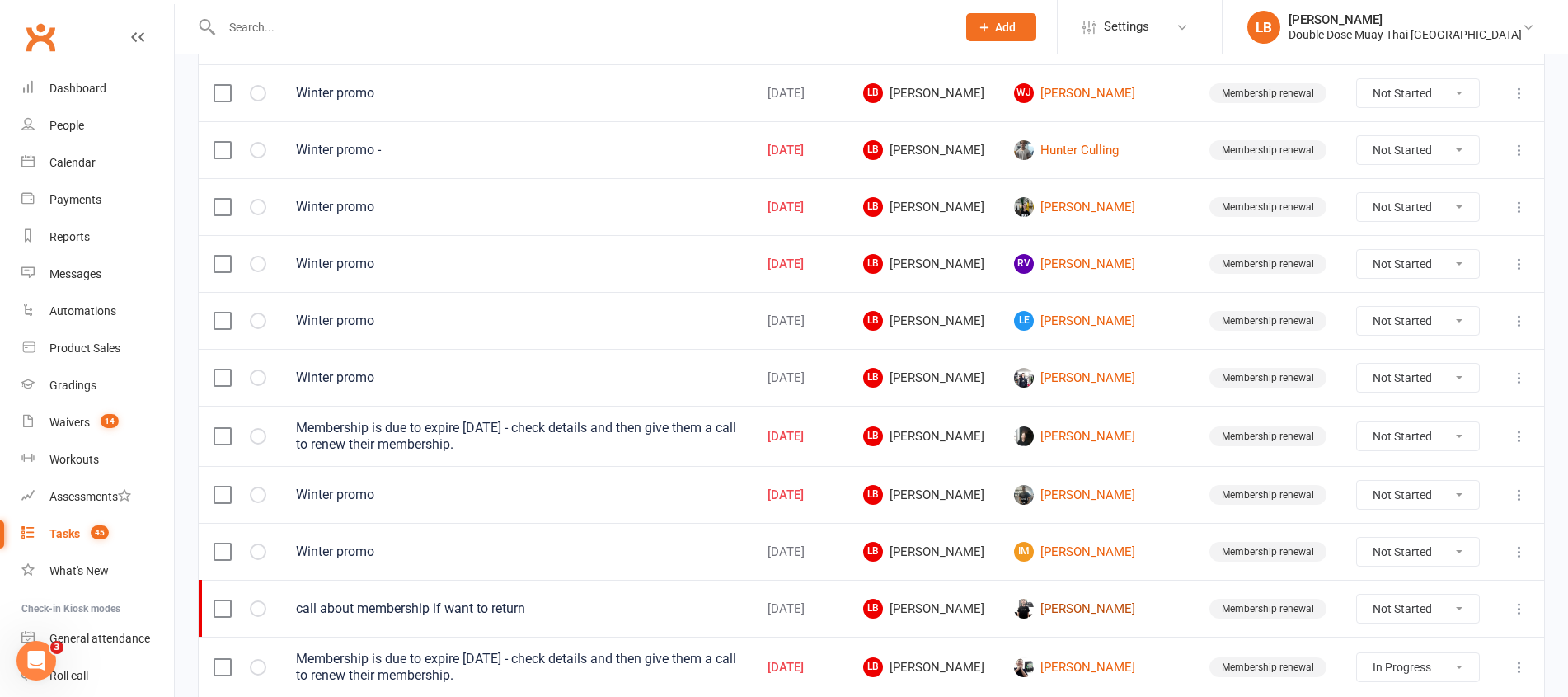
scroll to position [1173, 0]
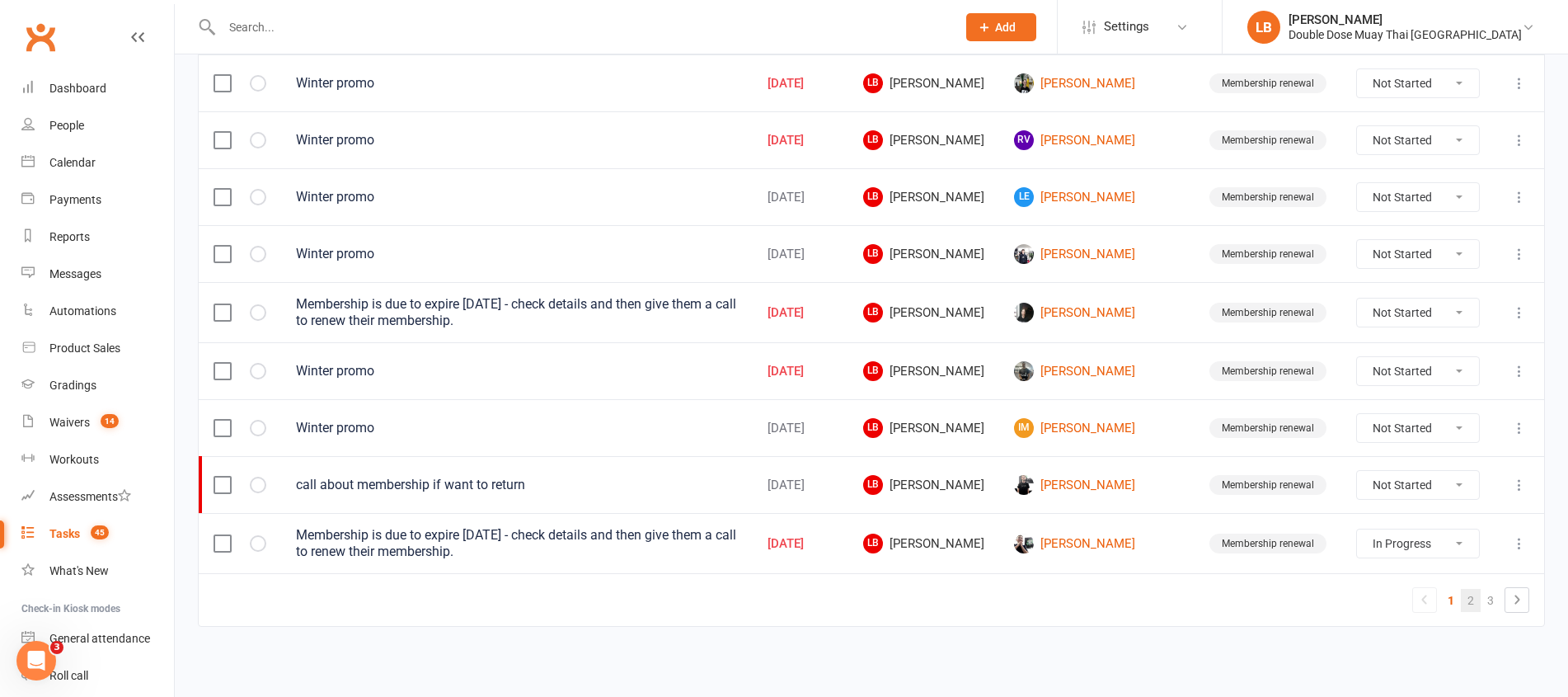
click at [1467, 599] on link "2" at bounding box center [1470, 600] width 20 height 23
select select "started"
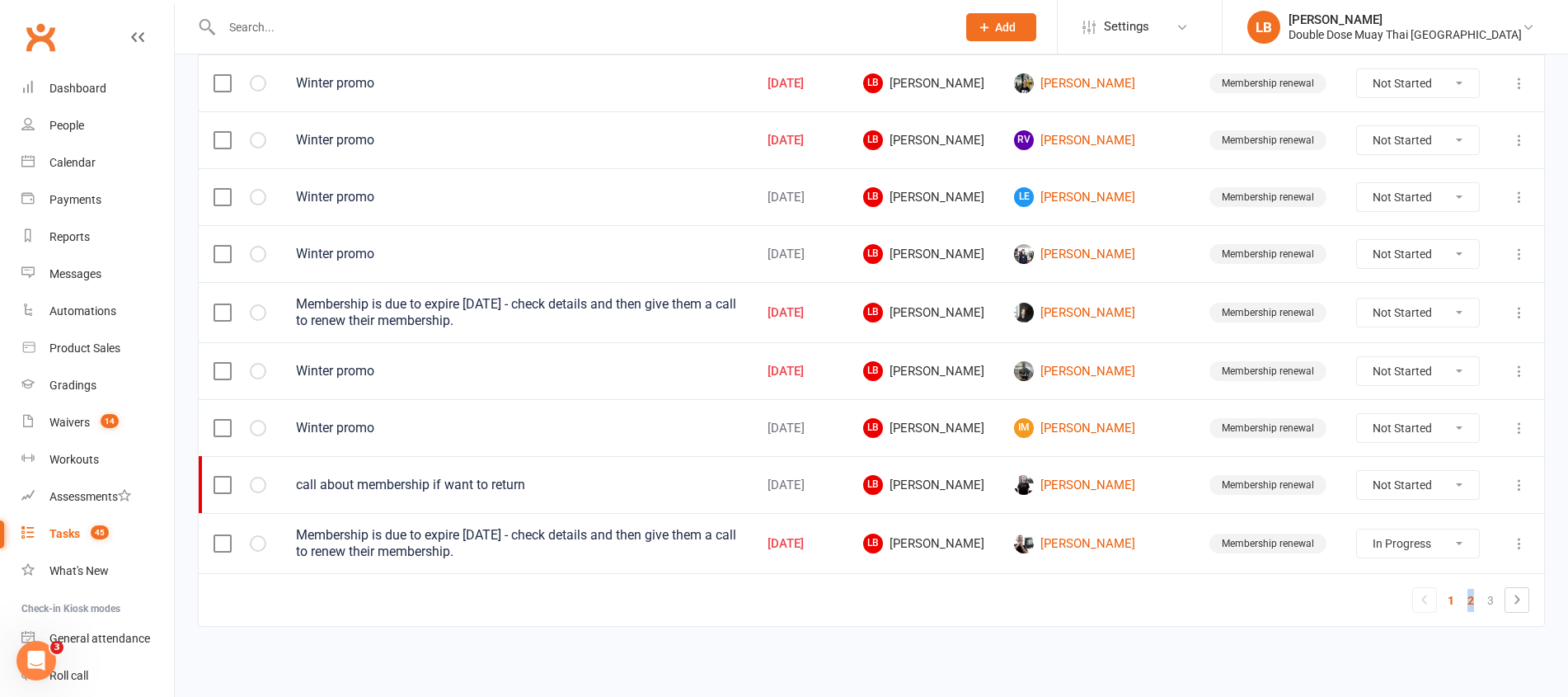
select select "started"
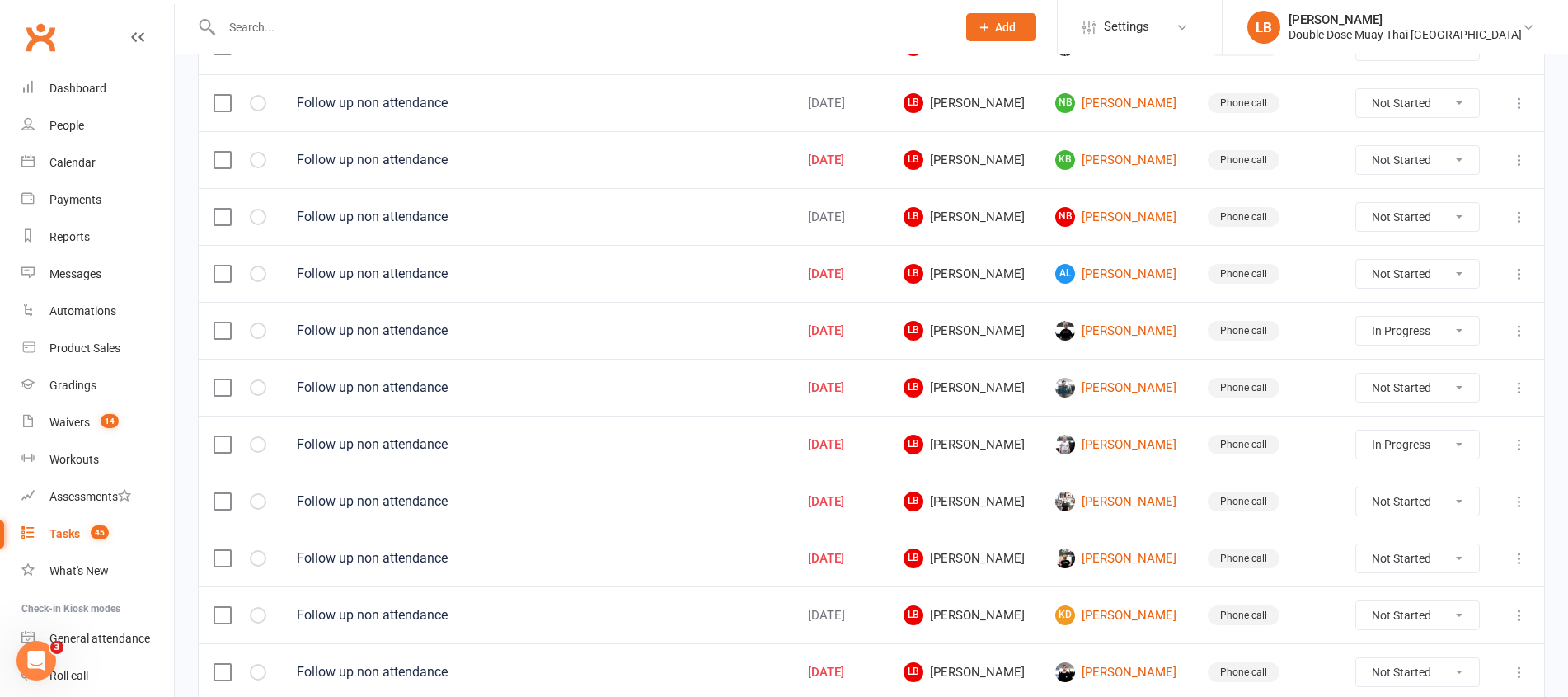
scroll to position [1170, 0]
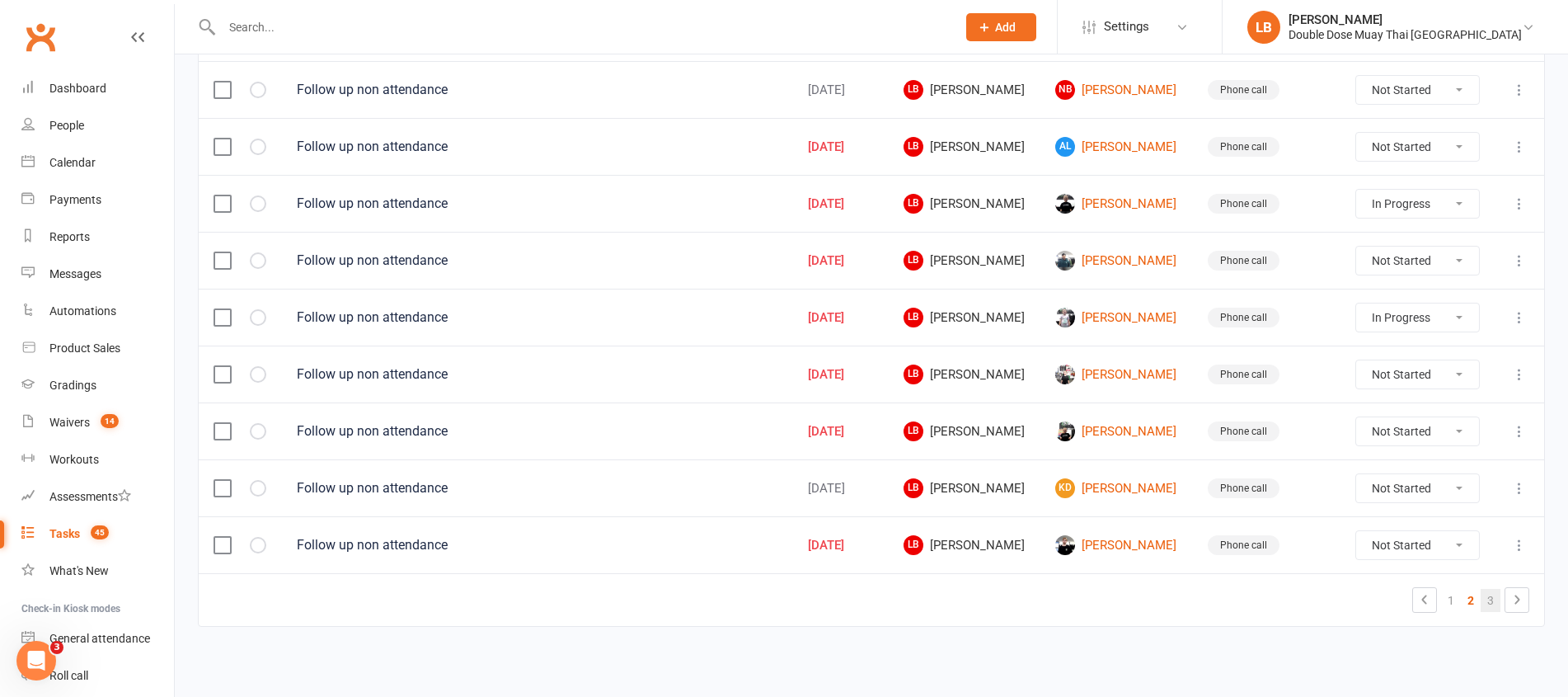
click at [1491, 599] on link "3" at bounding box center [1490, 600] width 20 height 23
select select "started"
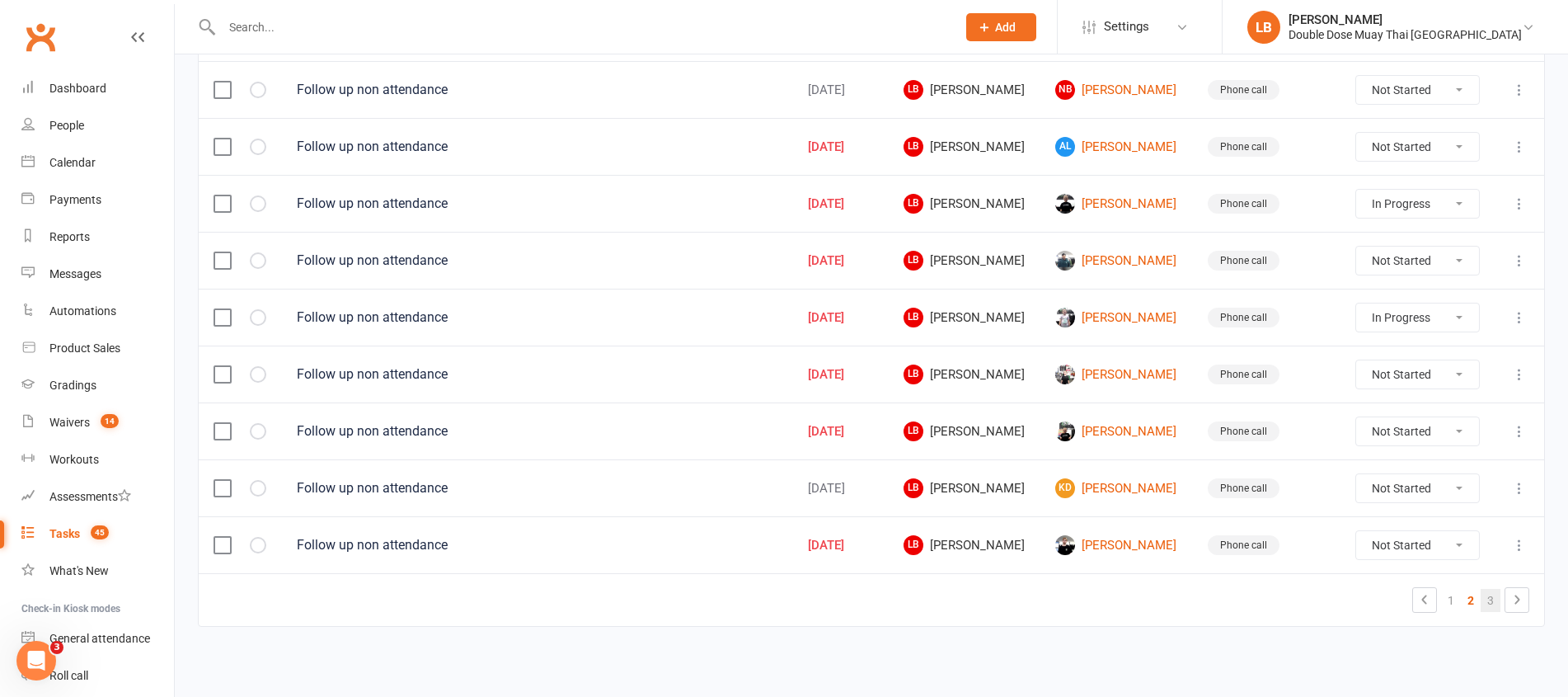
select select "started"
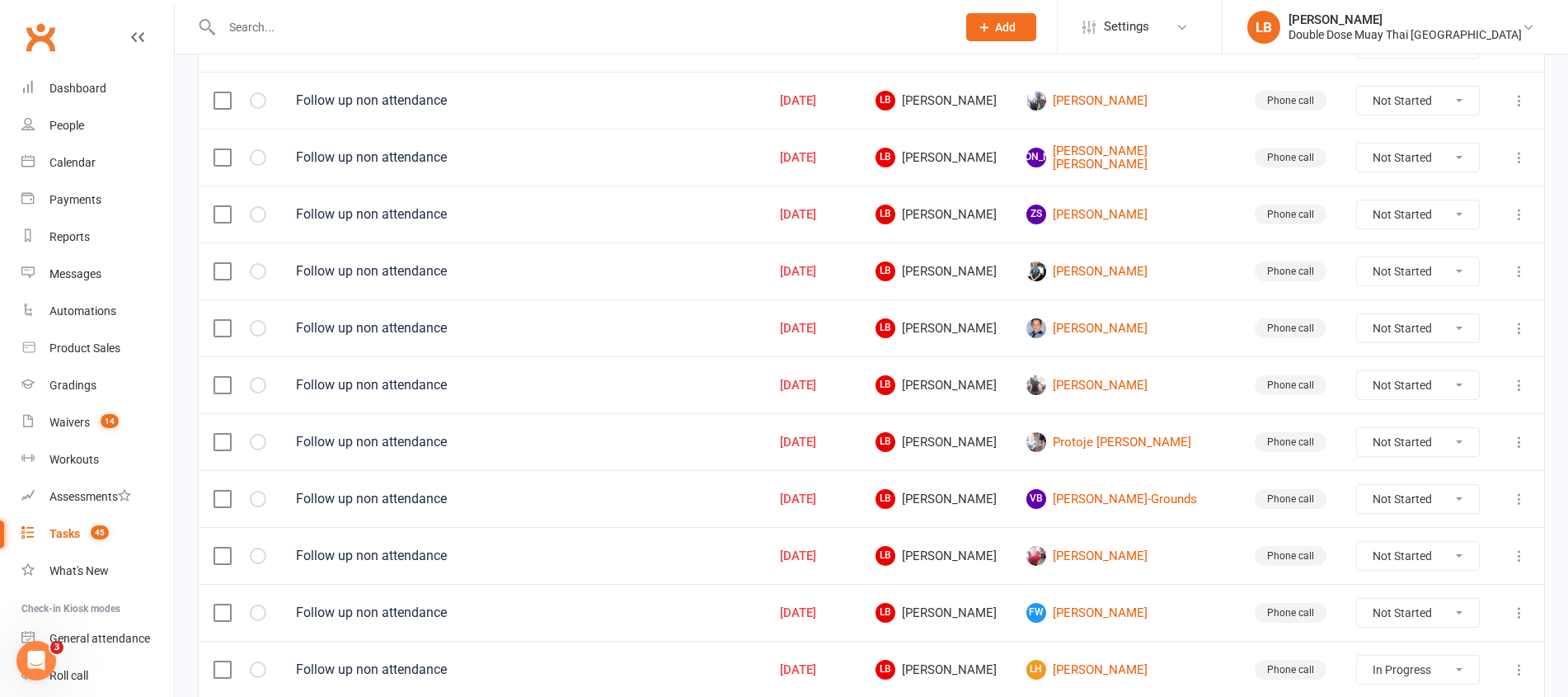
scroll to position [675, 0]
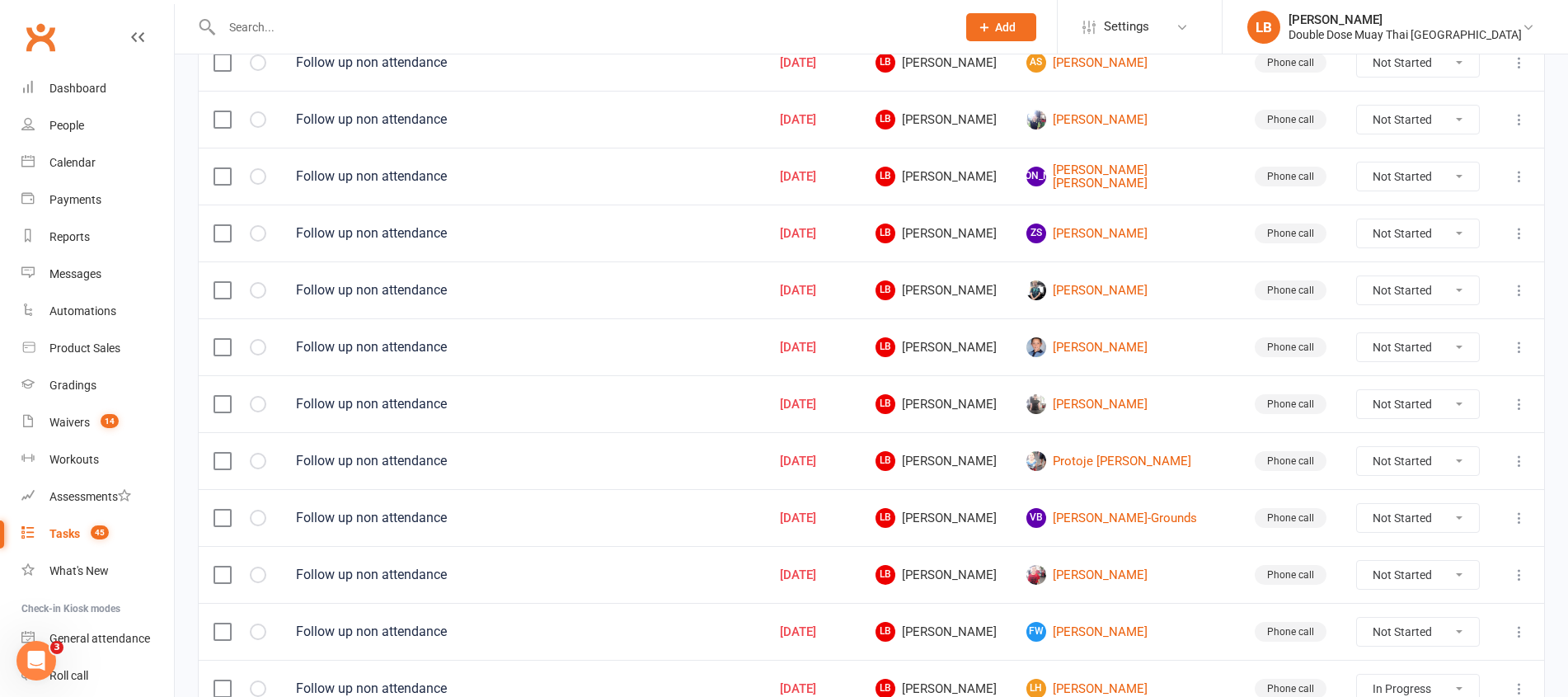
click at [1403, 348] on select "Not Started In Progress Waiting Complete" at bounding box center [1418, 347] width 122 height 28
select select "unstarted"
select select "started"
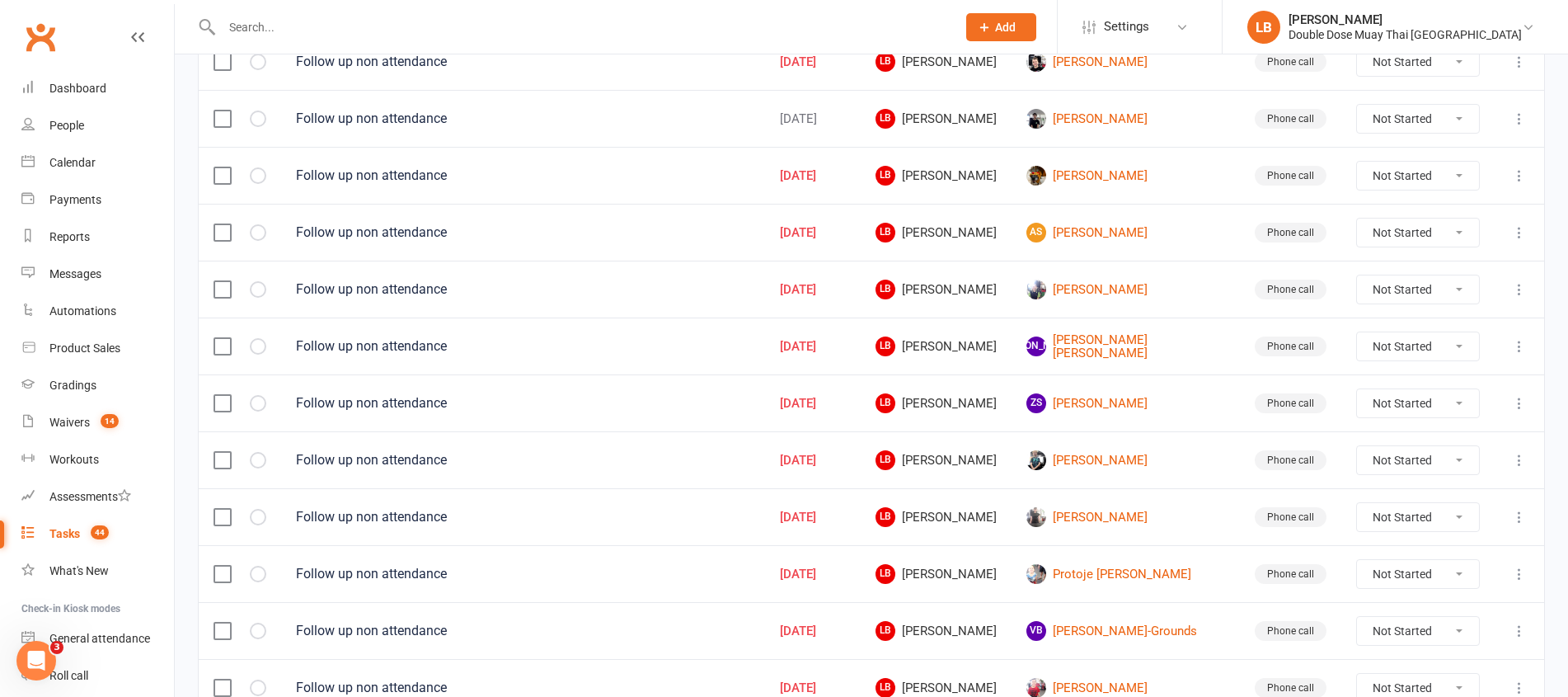
scroll to position [419, 0]
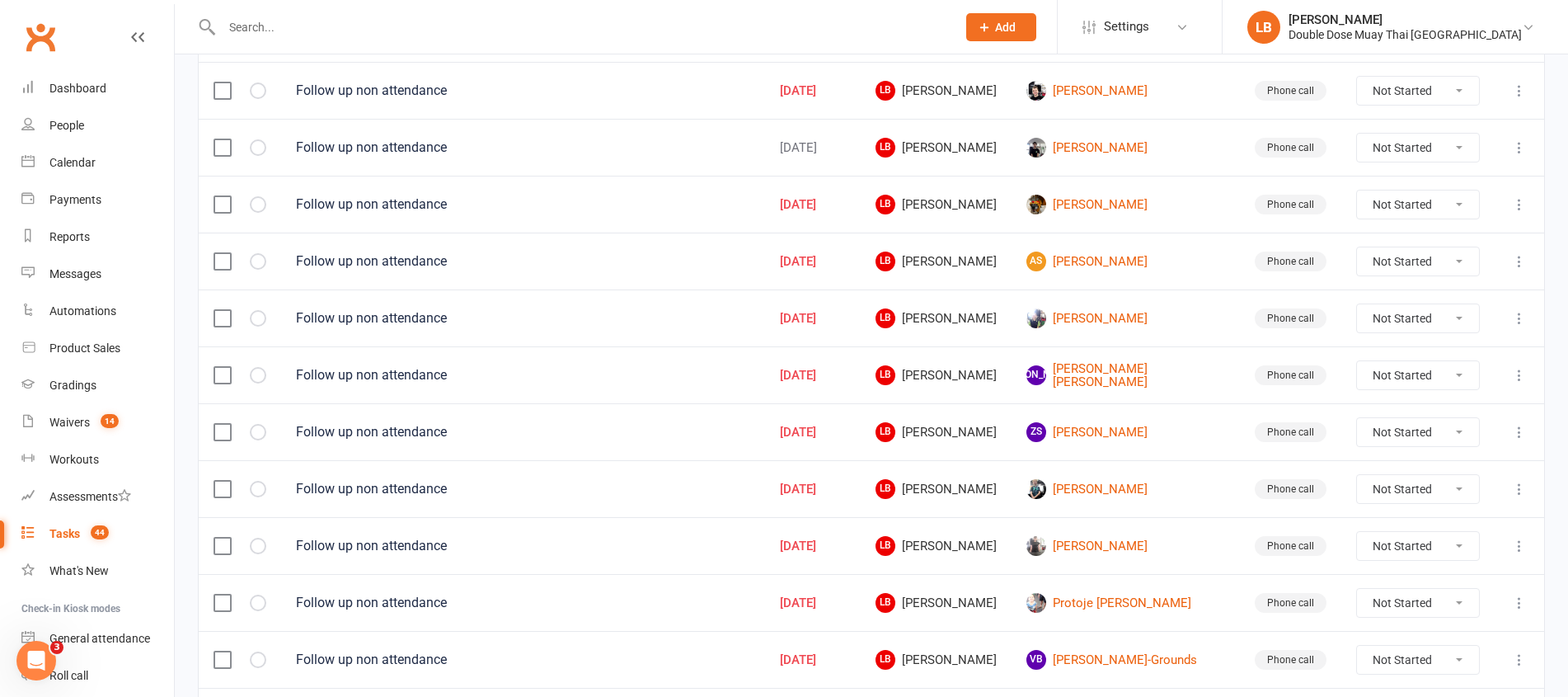
click at [1375, 142] on select "Not Started In Progress Waiting Complete" at bounding box center [1418, 148] width 122 height 28
select select "unstarted"
select select "started"
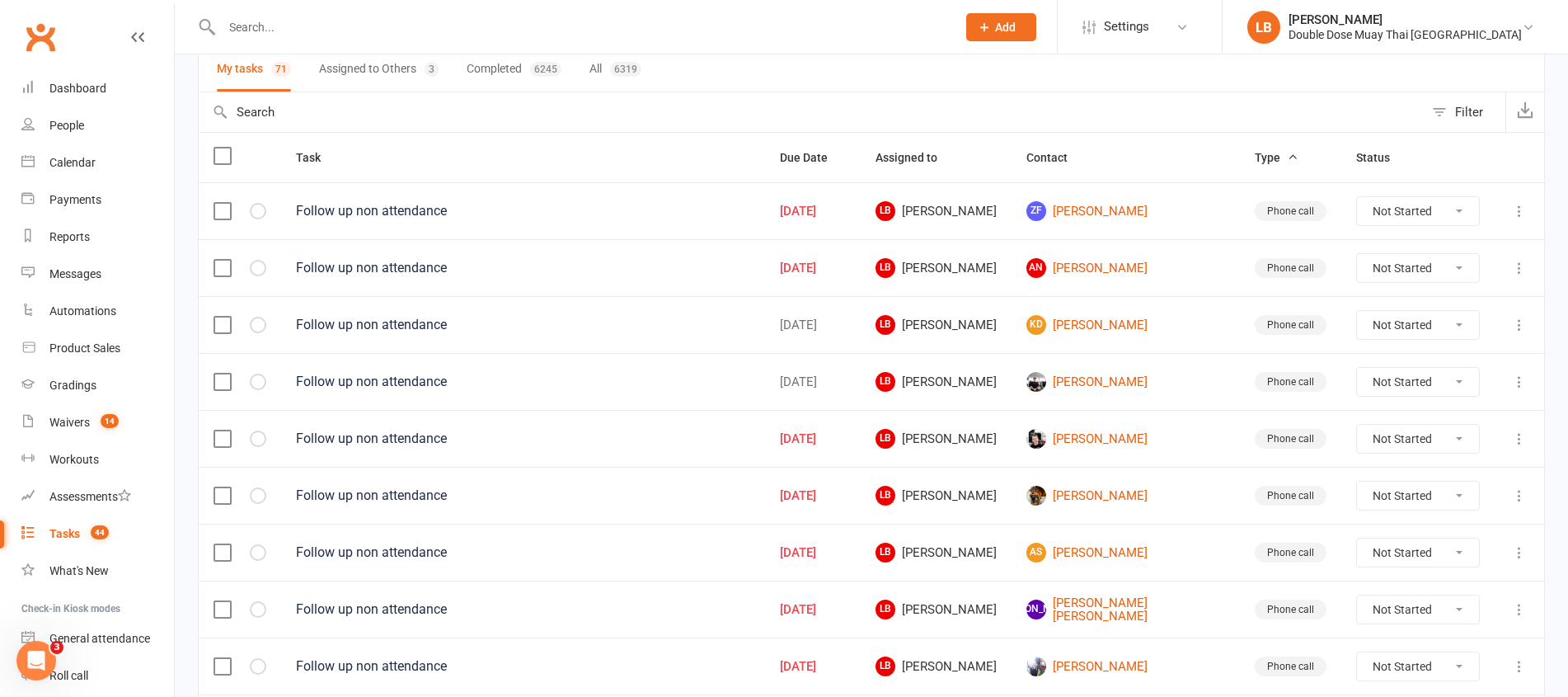
scroll to position [126, 0]
click at [1155, 221] on link "ZF [PERSON_NAME]" at bounding box center [1125, 212] width 198 height 20
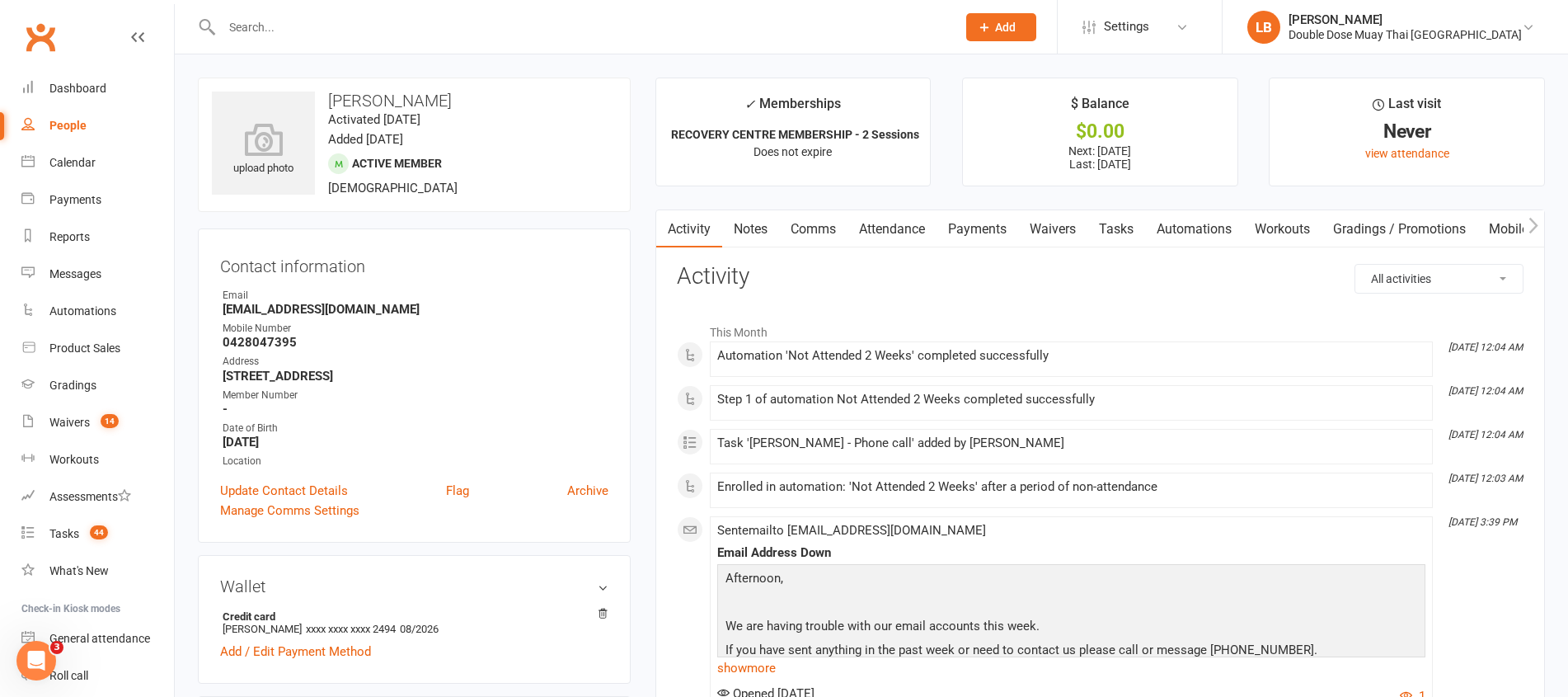
click at [1112, 228] on link "Tasks" at bounding box center [1115, 229] width 58 height 38
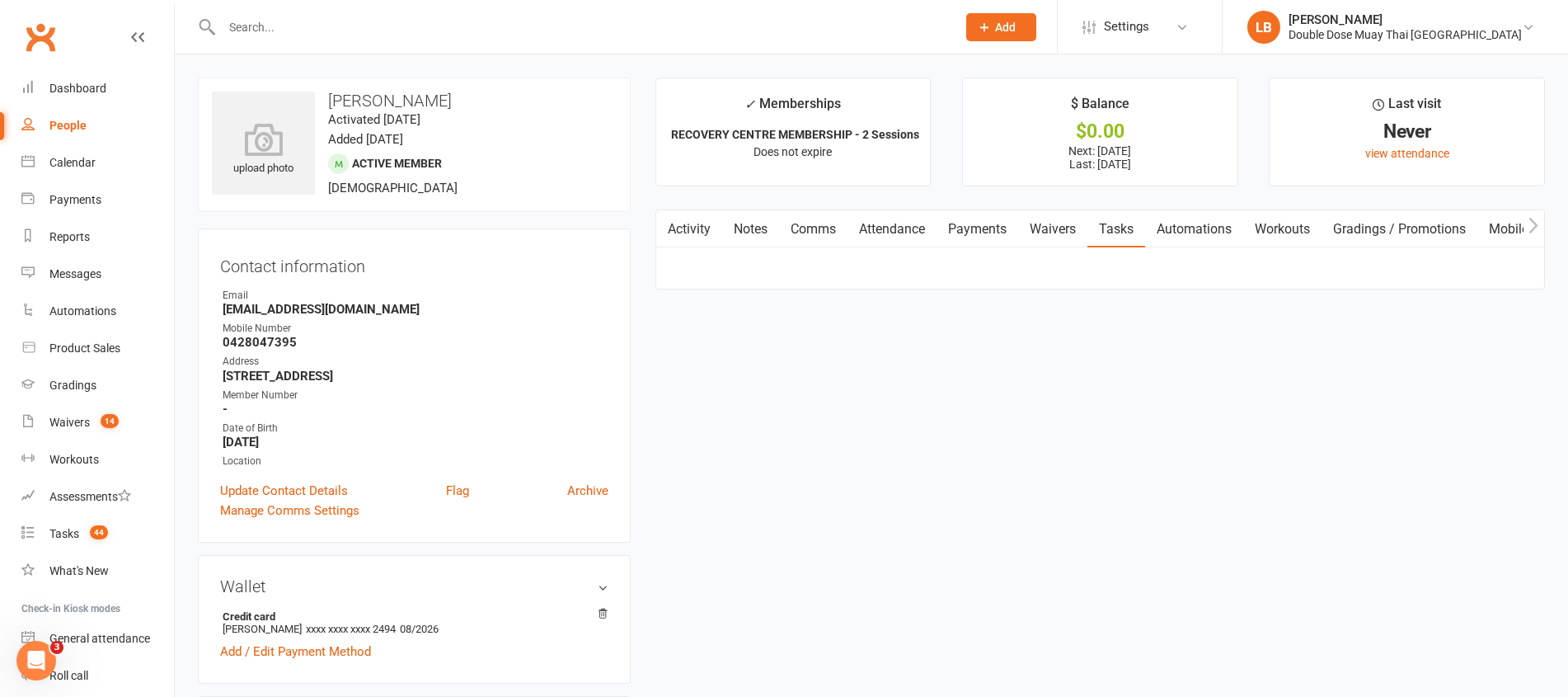
click at [1112, 228] on link "Tasks" at bounding box center [1115, 229] width 58 height 38
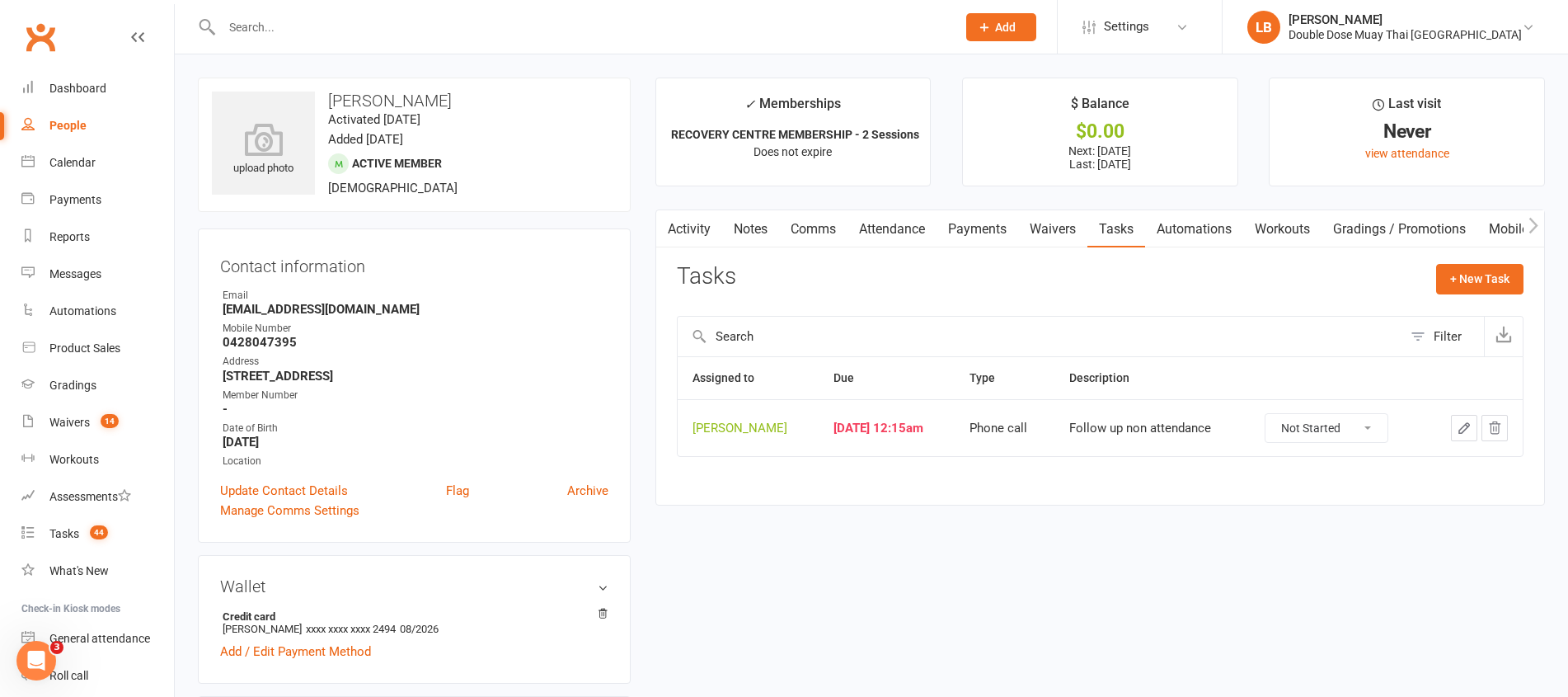
click at [1308, 411] on td "Not Started In Progress Waiting Complete" at bounding box center [1337, 428] width 175 height 57
click at [1310, 421] on select "Not Started In Progress Waiting Complete" at bounding box center [1327, 428] width 122 height 28
select select "unstarted"
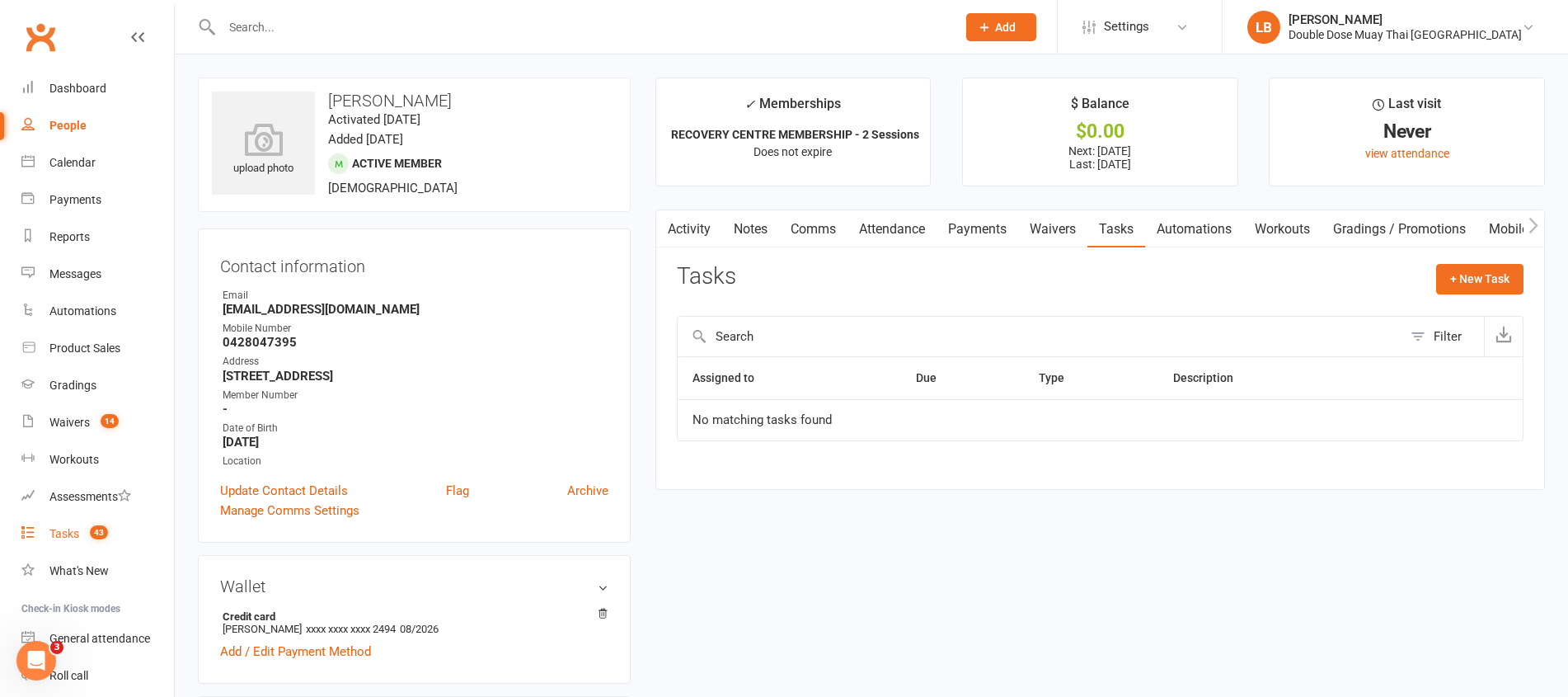
click at [54, 536] on div "Tasks" at bounding box center [64, 533] width 29 height 13
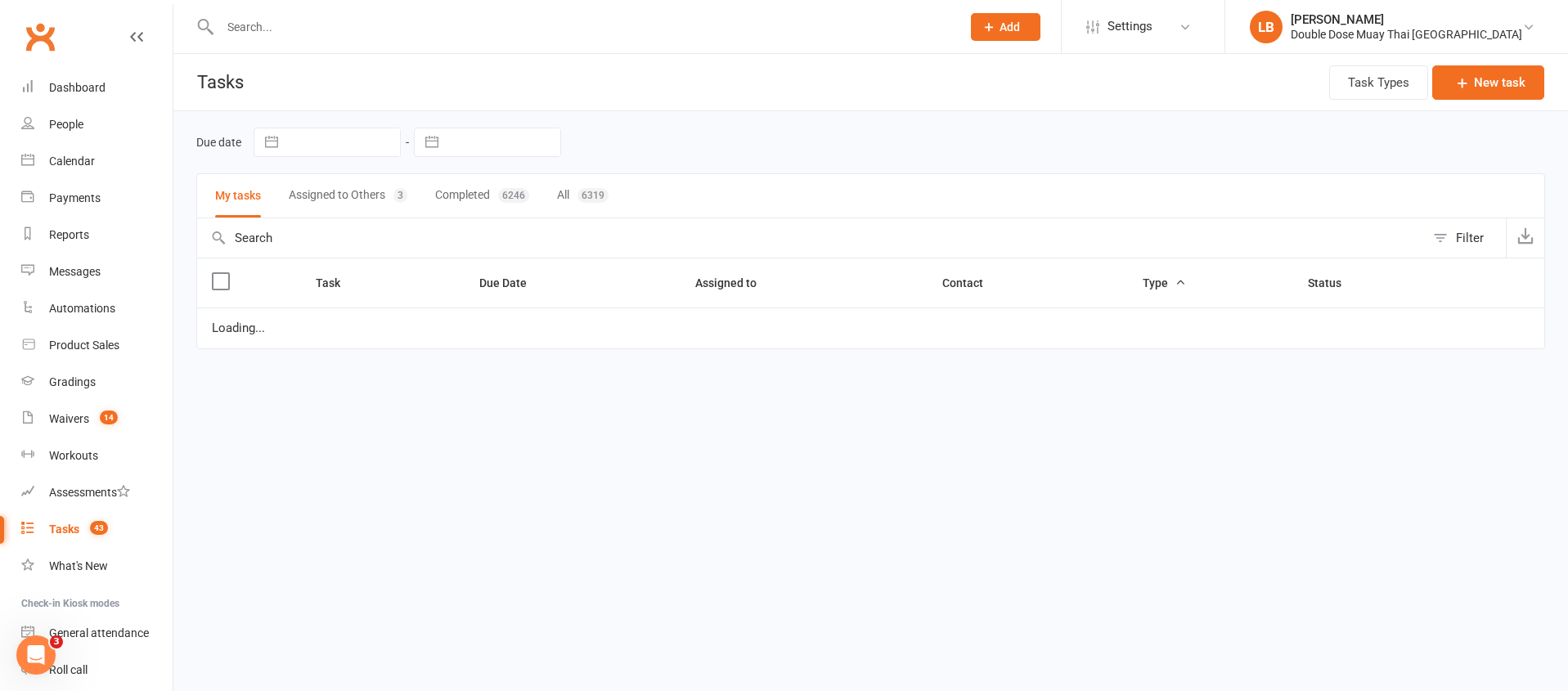
select select "started"
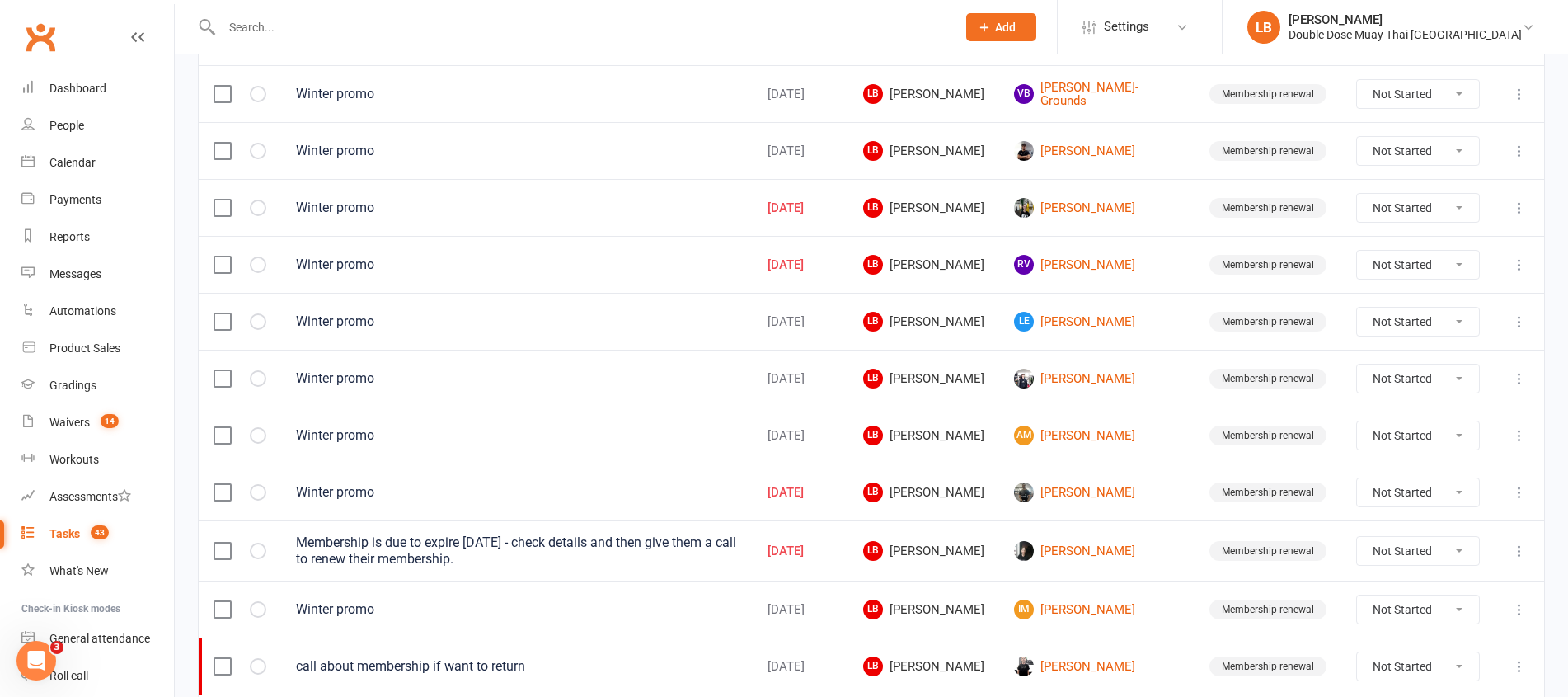
scroll to position [1173, 0]
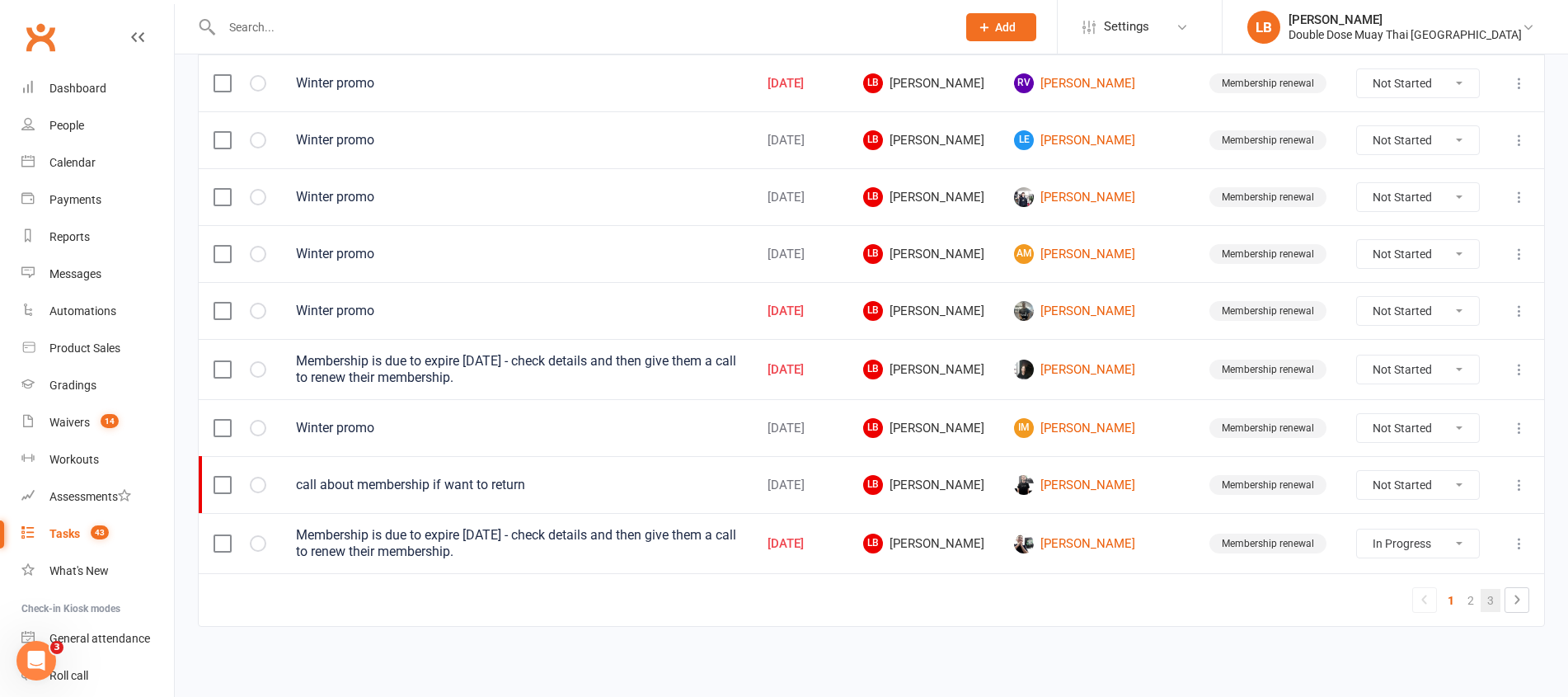
click at [1491, 601] on link "3" at bounding box center [1490, 600] width 20 height 23
select select "started"
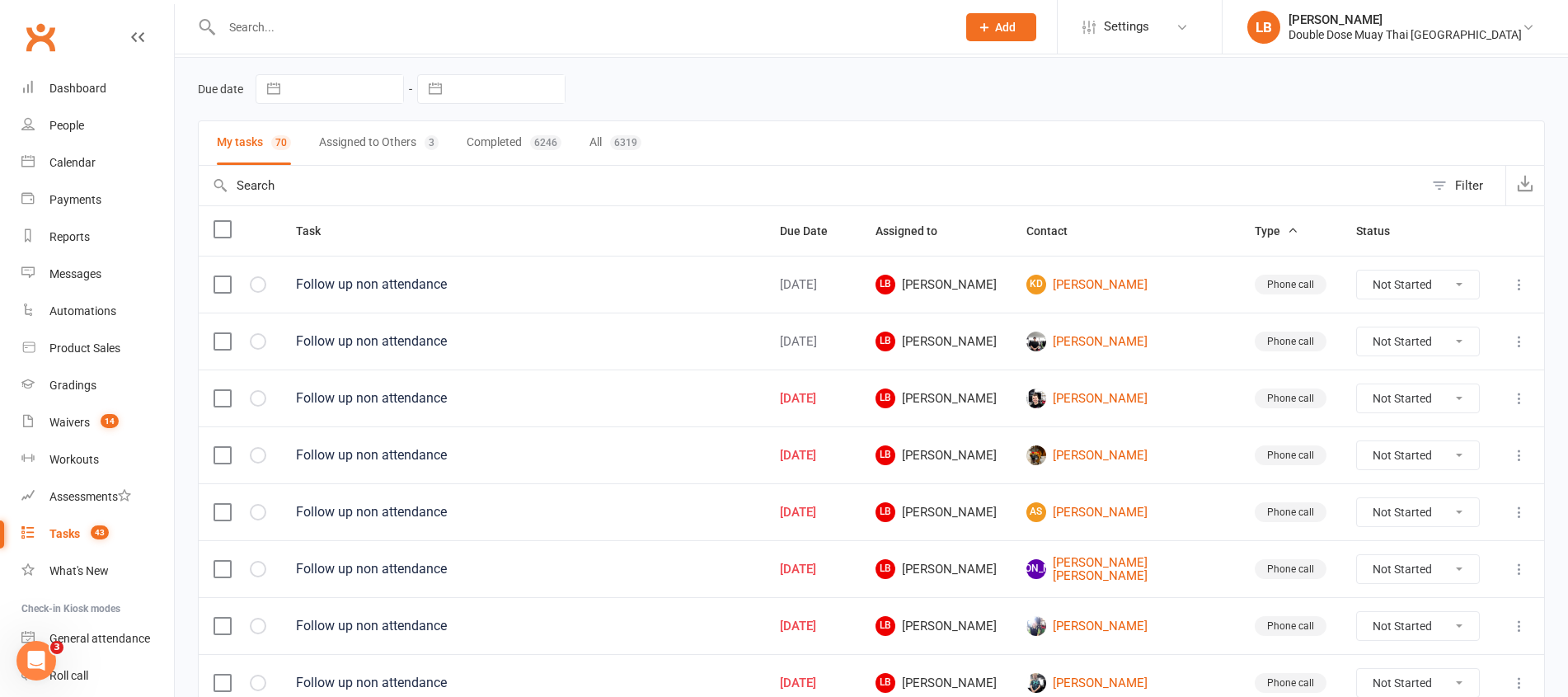
scroll to position [0, 0]
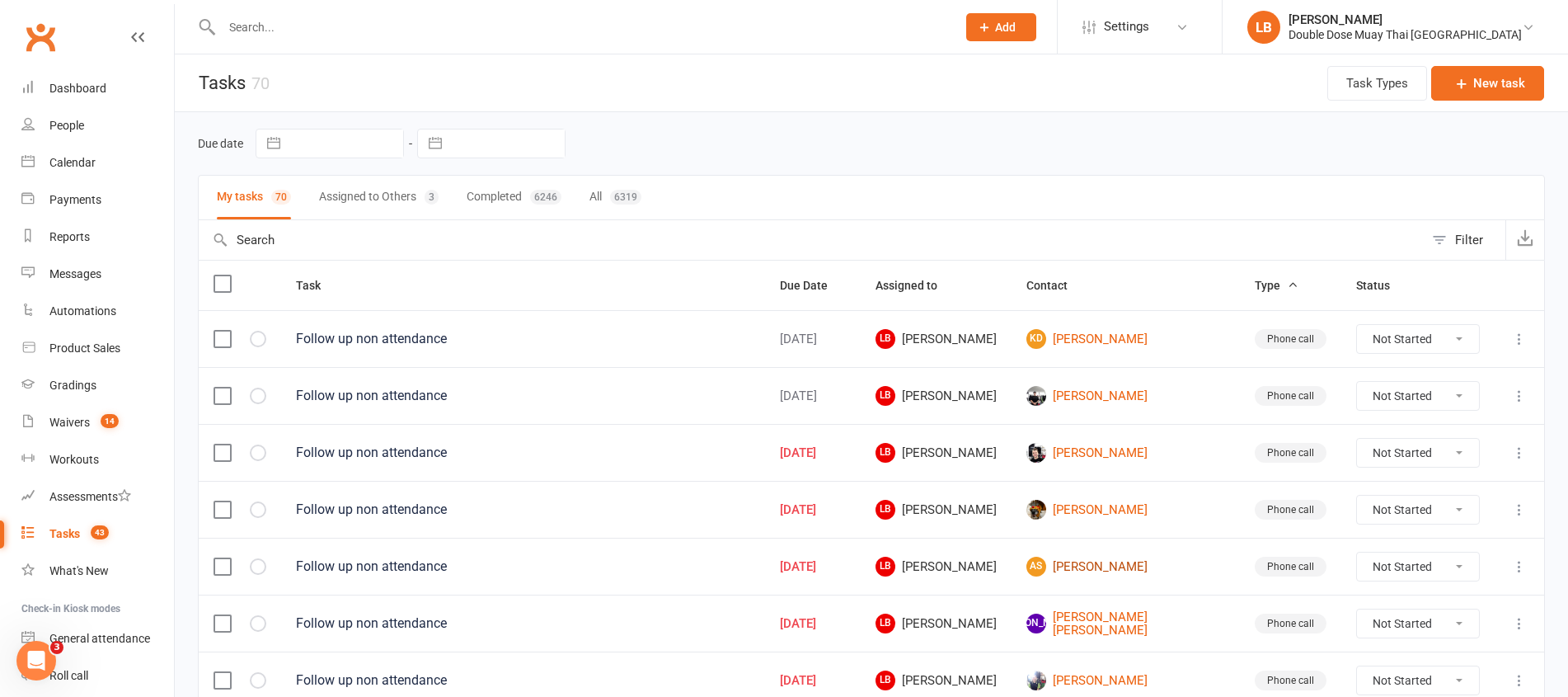
click at [1125, 571] on link "AS [PERSON_NAME]" at bounding box center [1125, 566] width 198 height 20
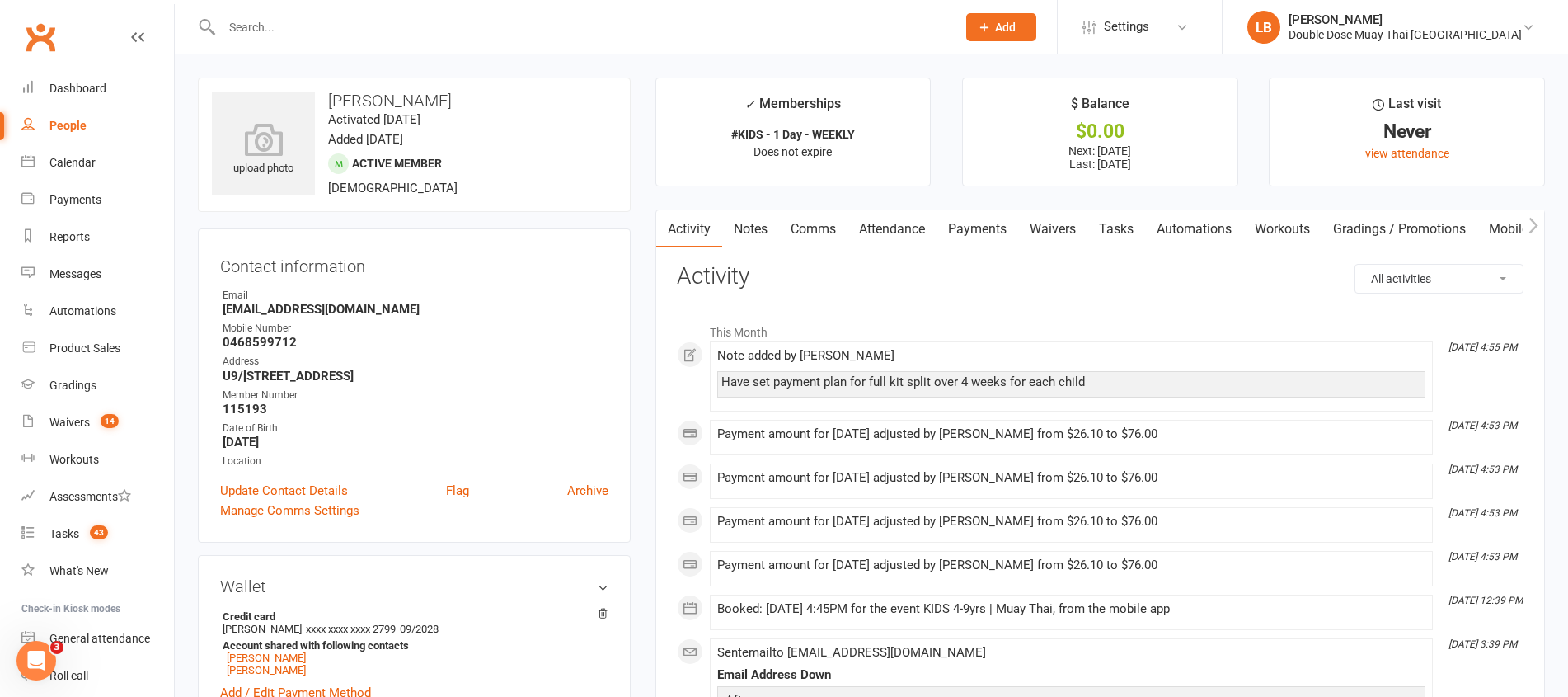
click at [1111, 225] on link "Tasks" at bounding box center [1115, 229] width 58 height 38
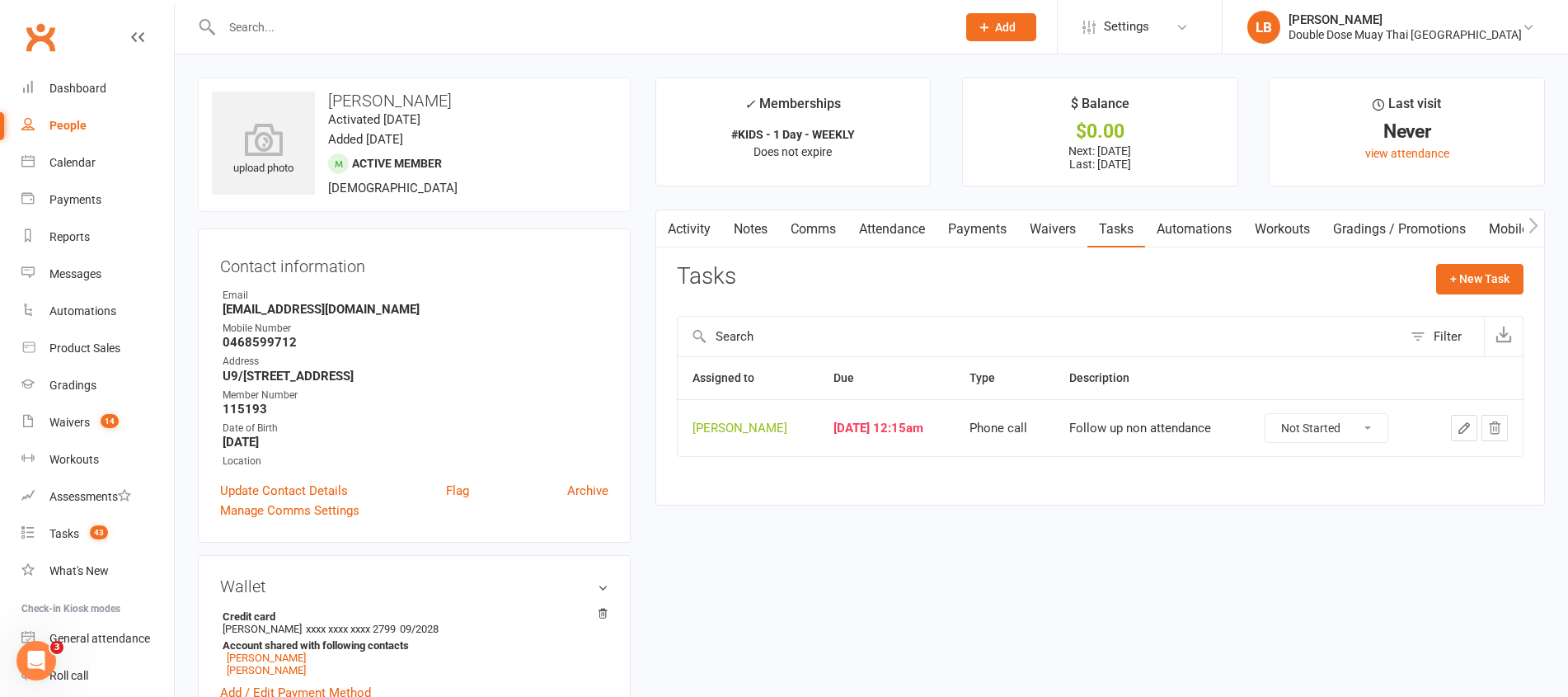
click at [1355, 426] on select "Not Started In Progress Waiting Complete" at bounding box center [1327, 428] width 122 height 28
select select "unstarted"
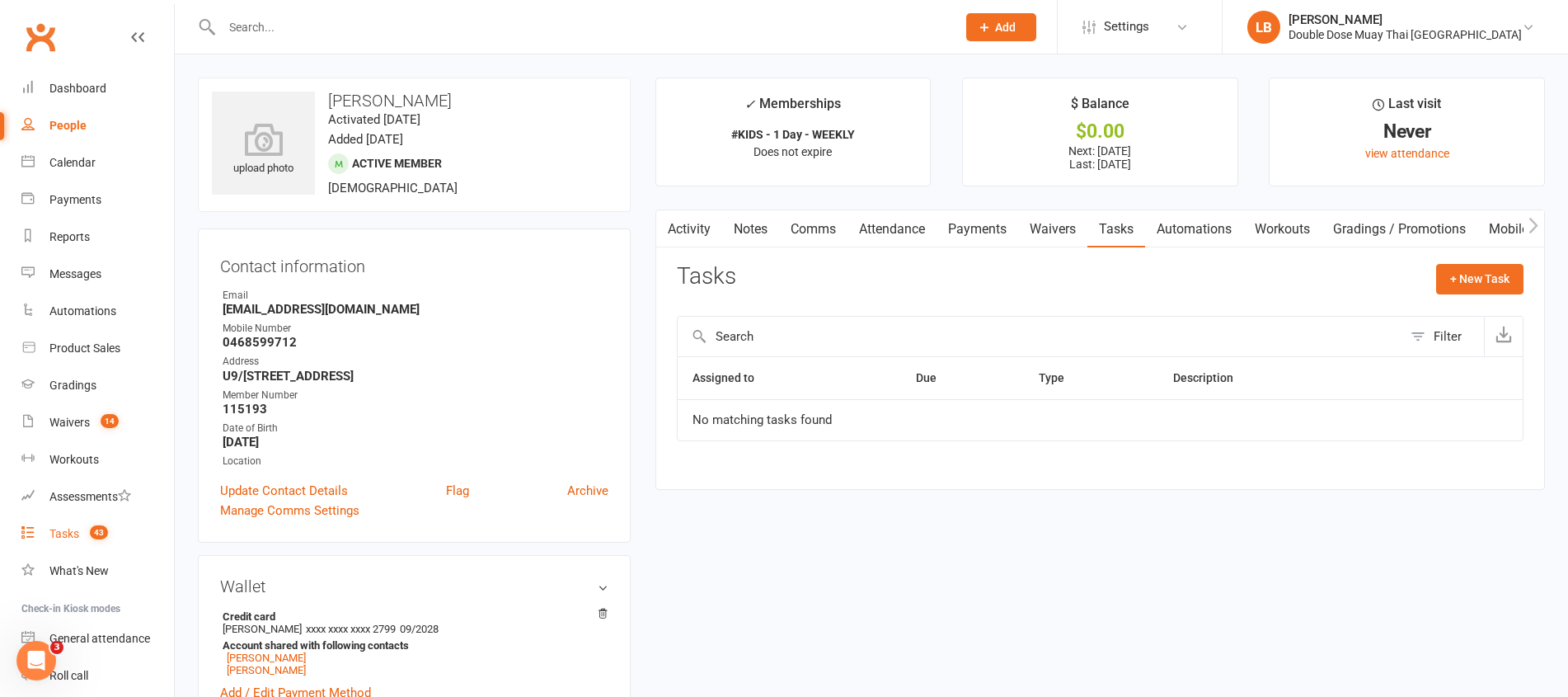
click at [119, 532] on link "Tasks 43" at bounding box center [97, 534] width 153 height 37
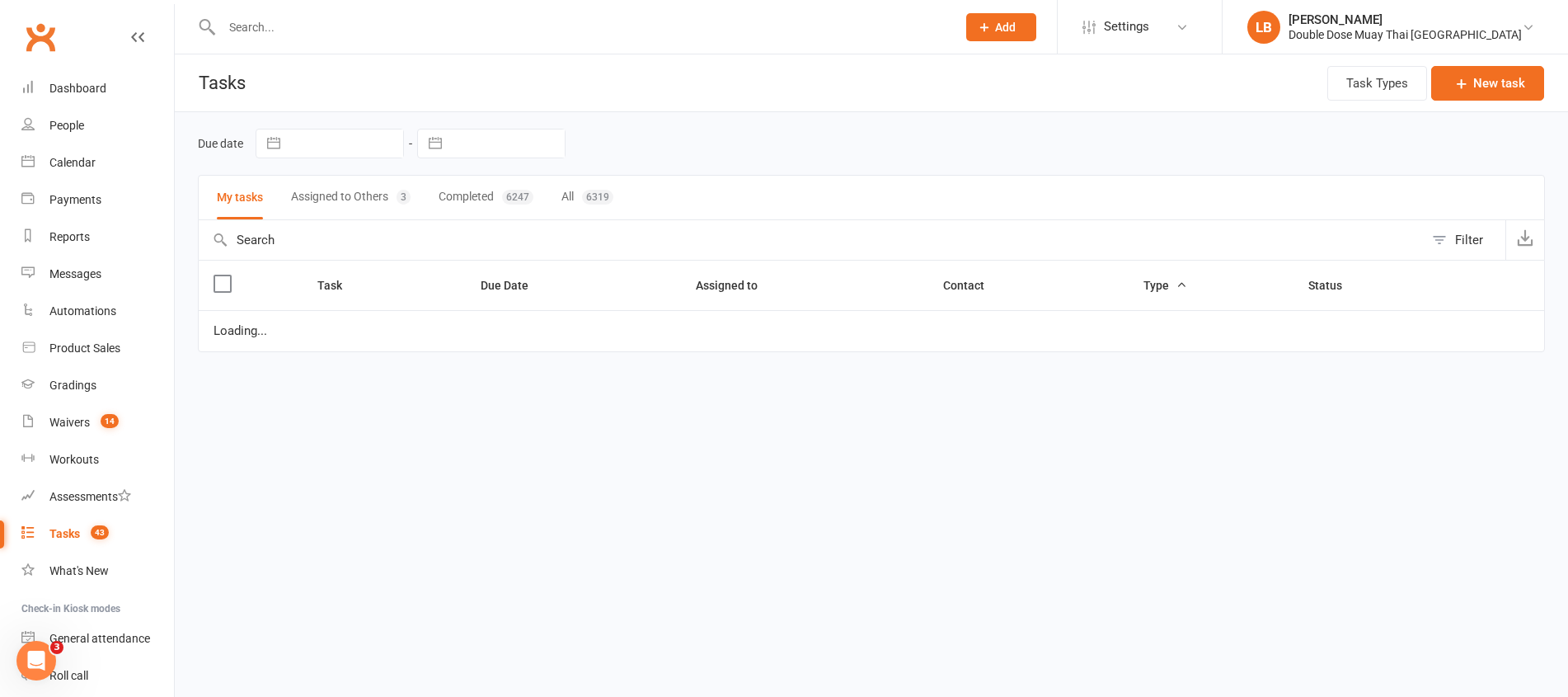
select select "started"
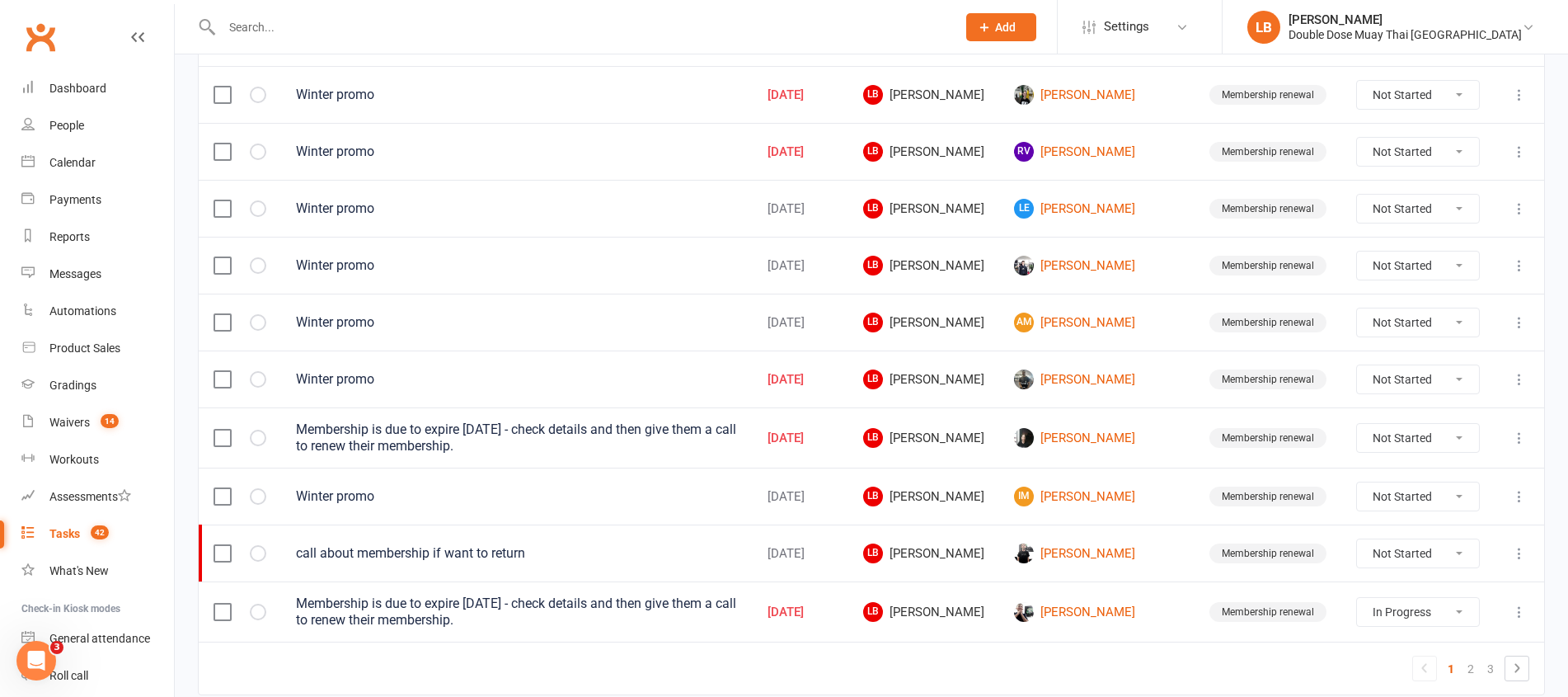
scroll to position [1173, 0]
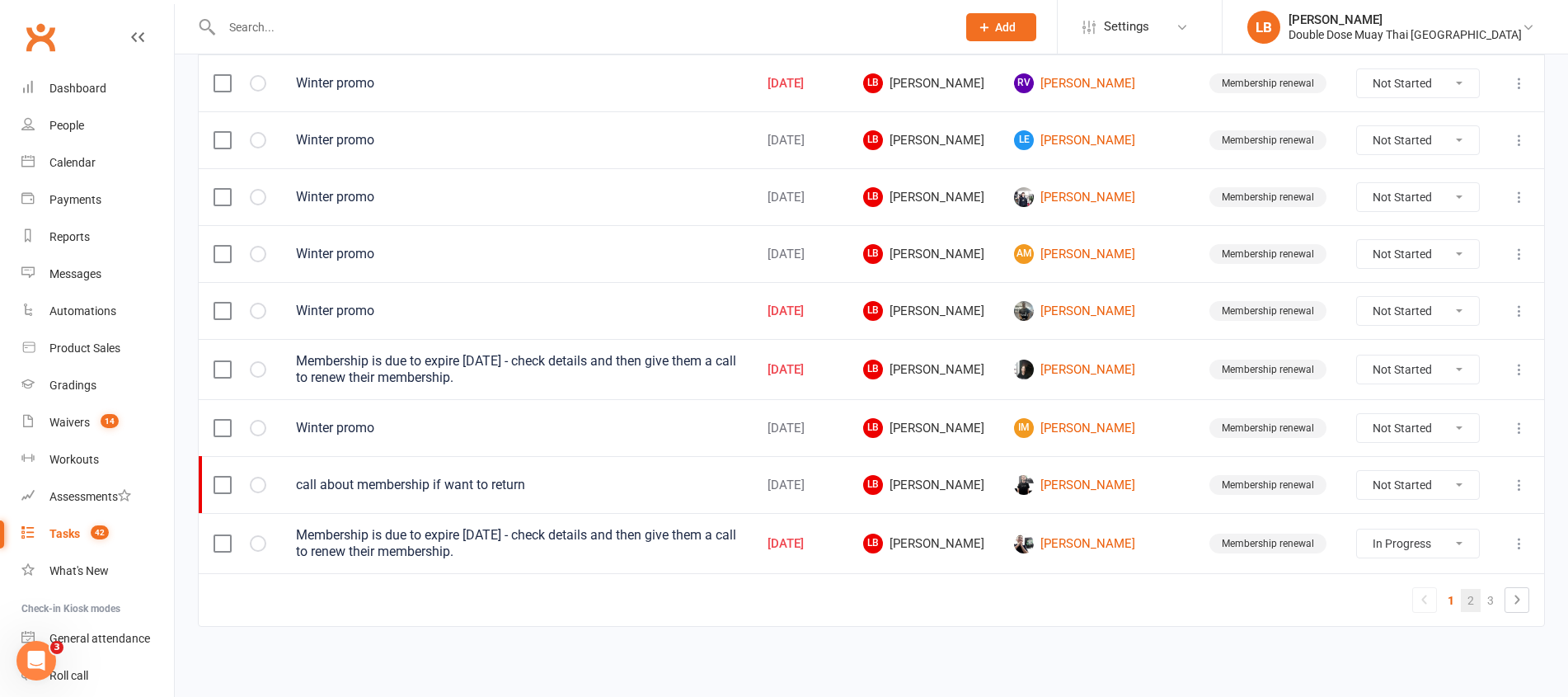
click at [1466, 601] on link "2" at bounding box center [1470, 600] width 20 height 23
select select "started"
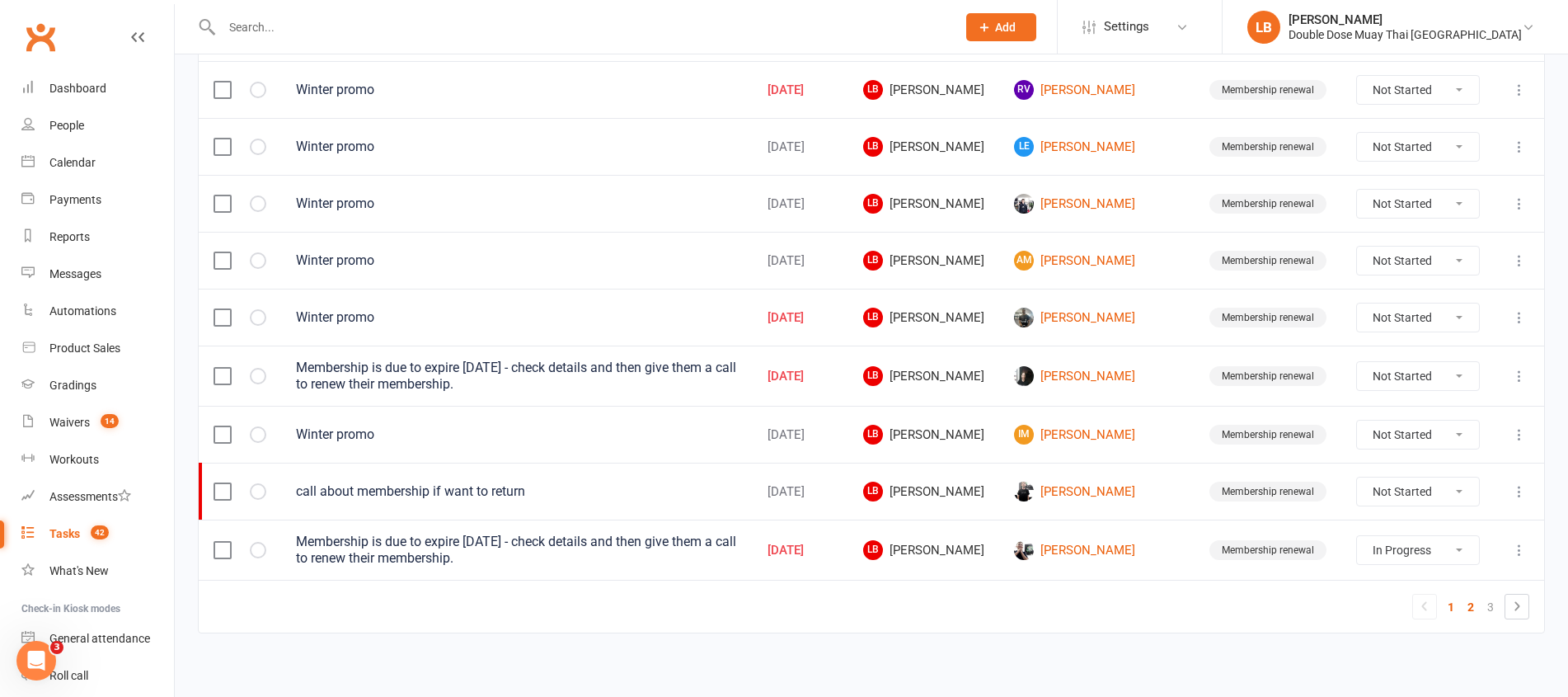
select select "started"
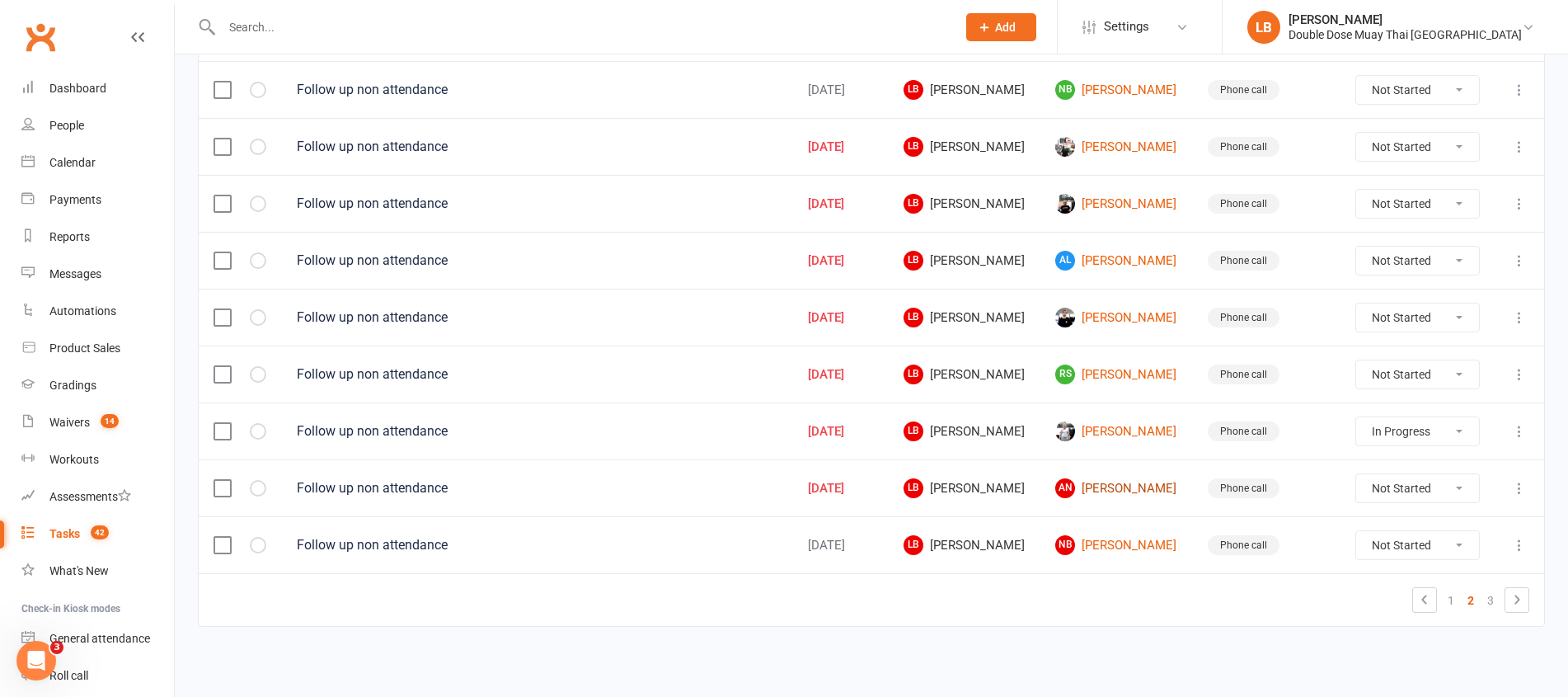
click at [1076, 498] on link "AN [PERSON_NAME]" at bounding box center [1116, 488] width 122 height 20
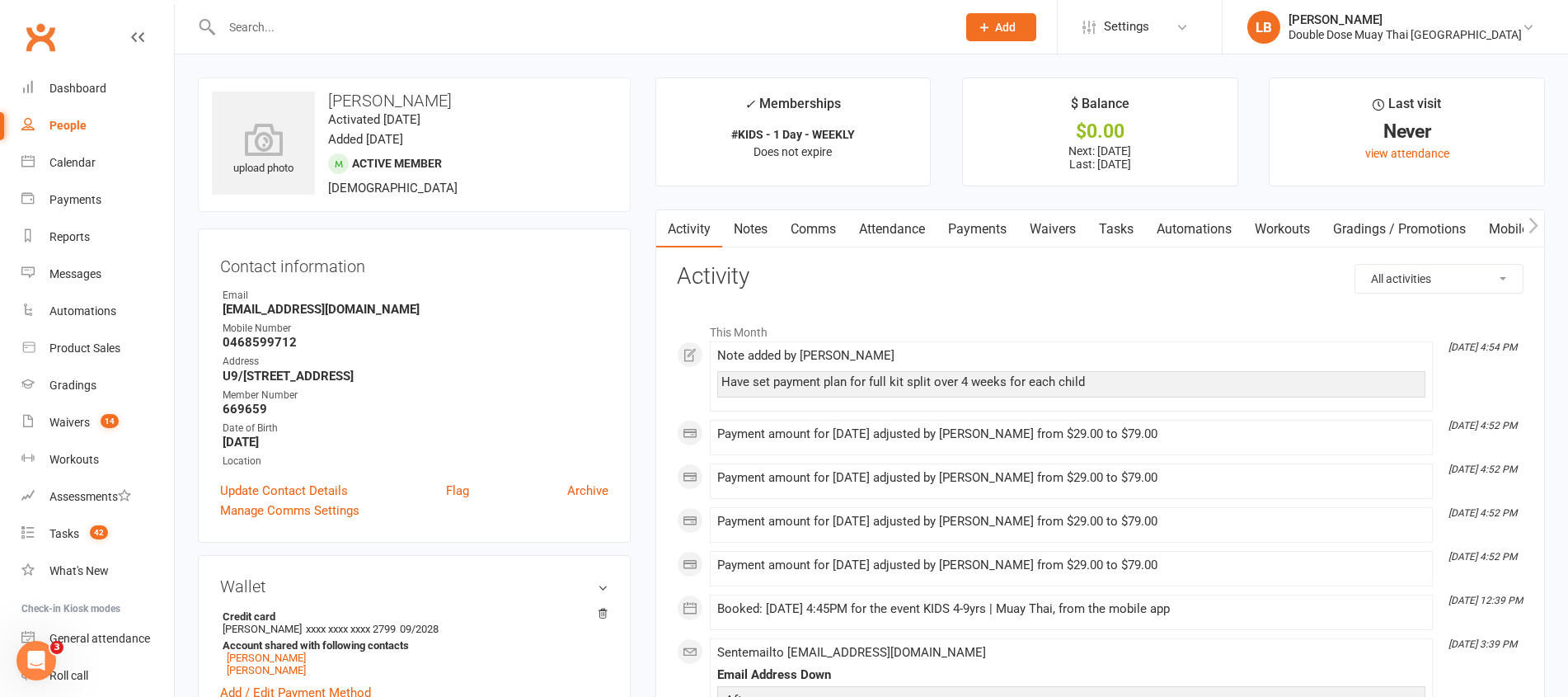
click at [1114, 229] on link "Tasks" at bounding box center [1115, 229] width 58 height 38
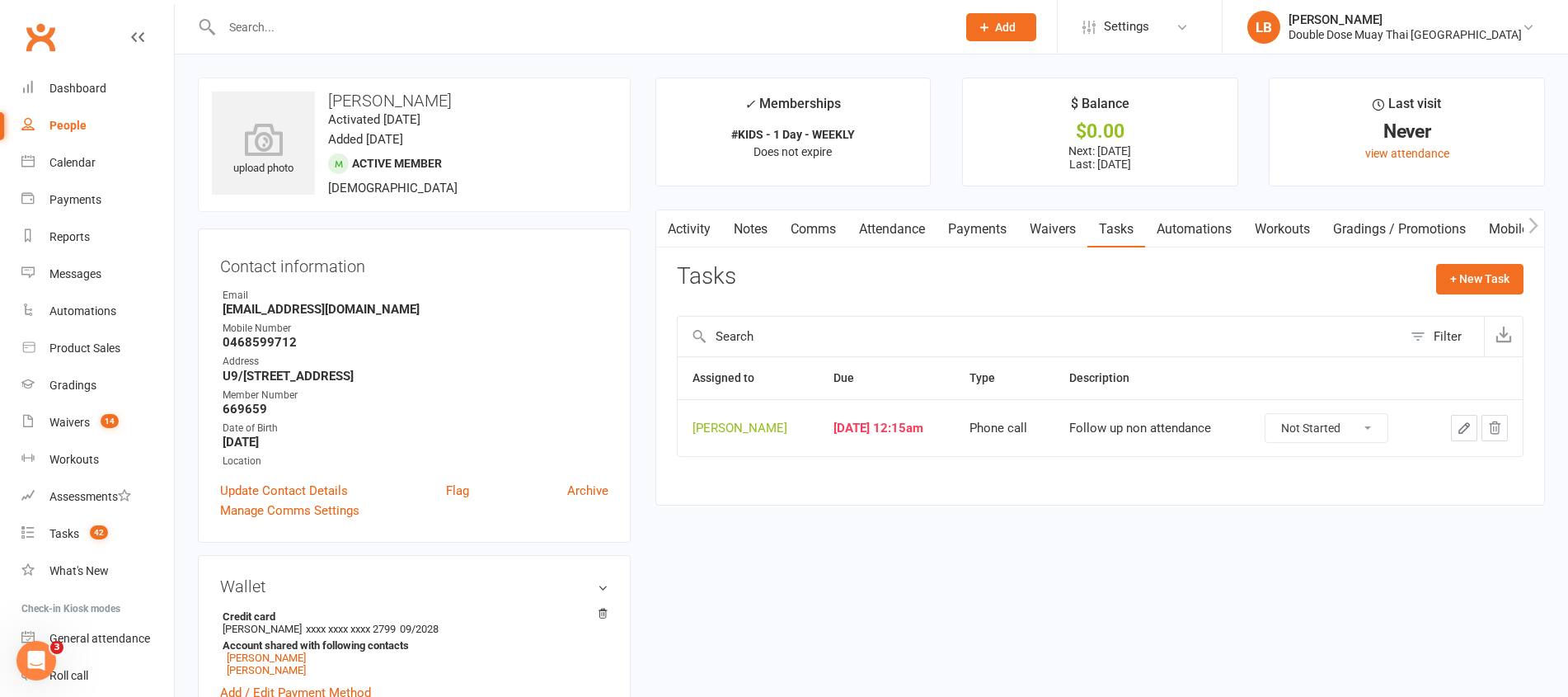
click at [1314, 432] on select "Not Started In Progress Waiting Complete" at bounding box center [1327, 428] width 122 height 28
click at [1307, 424] on select "Not Started In Progress Waiting Complete" at bounding box center [1327, 428] width 122 height 28
select select "unstarted"
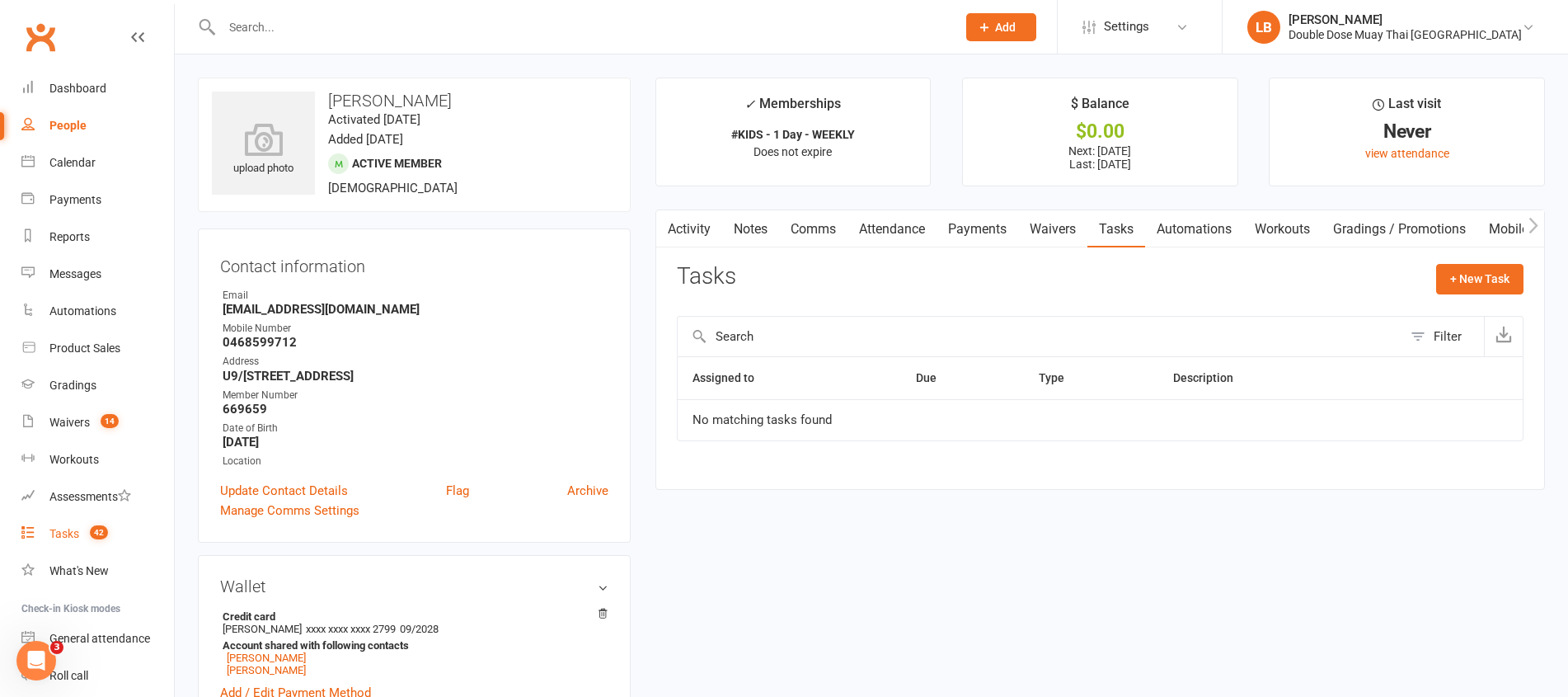
click at [47, 544] on link "Tasks 42" at bounding box center [97, 534] width 153 height 37
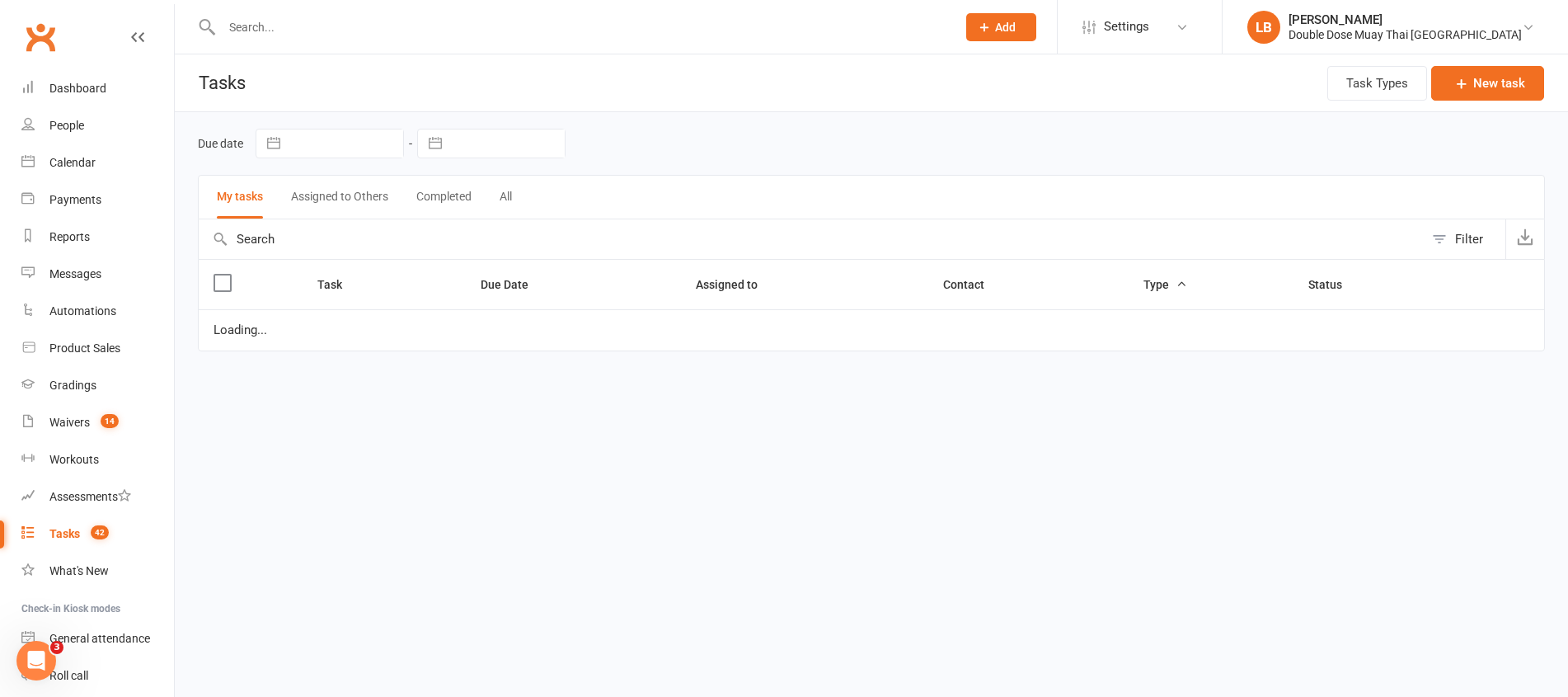
click at [47, 544] on link "Tasks 42" at bounding box center [97, 534] width 153 height 37
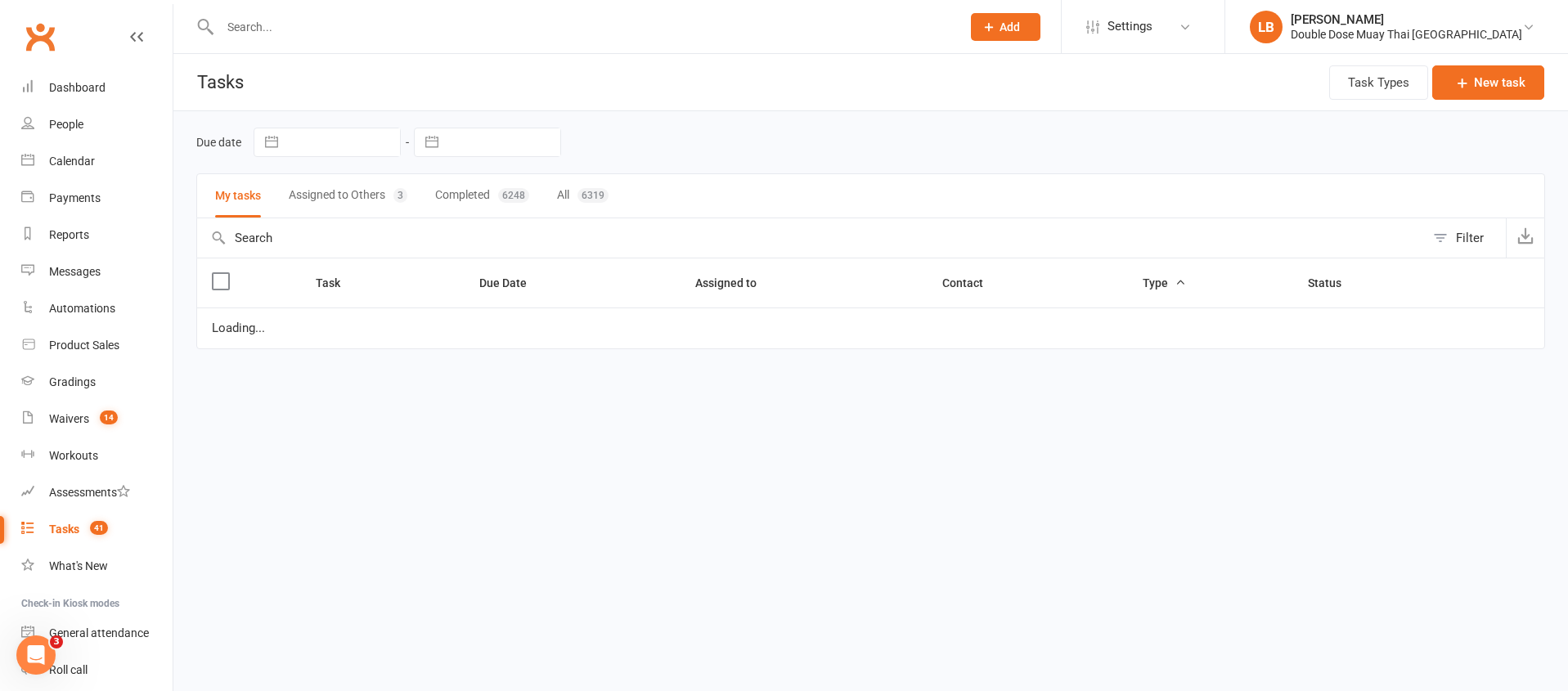
select select "started"
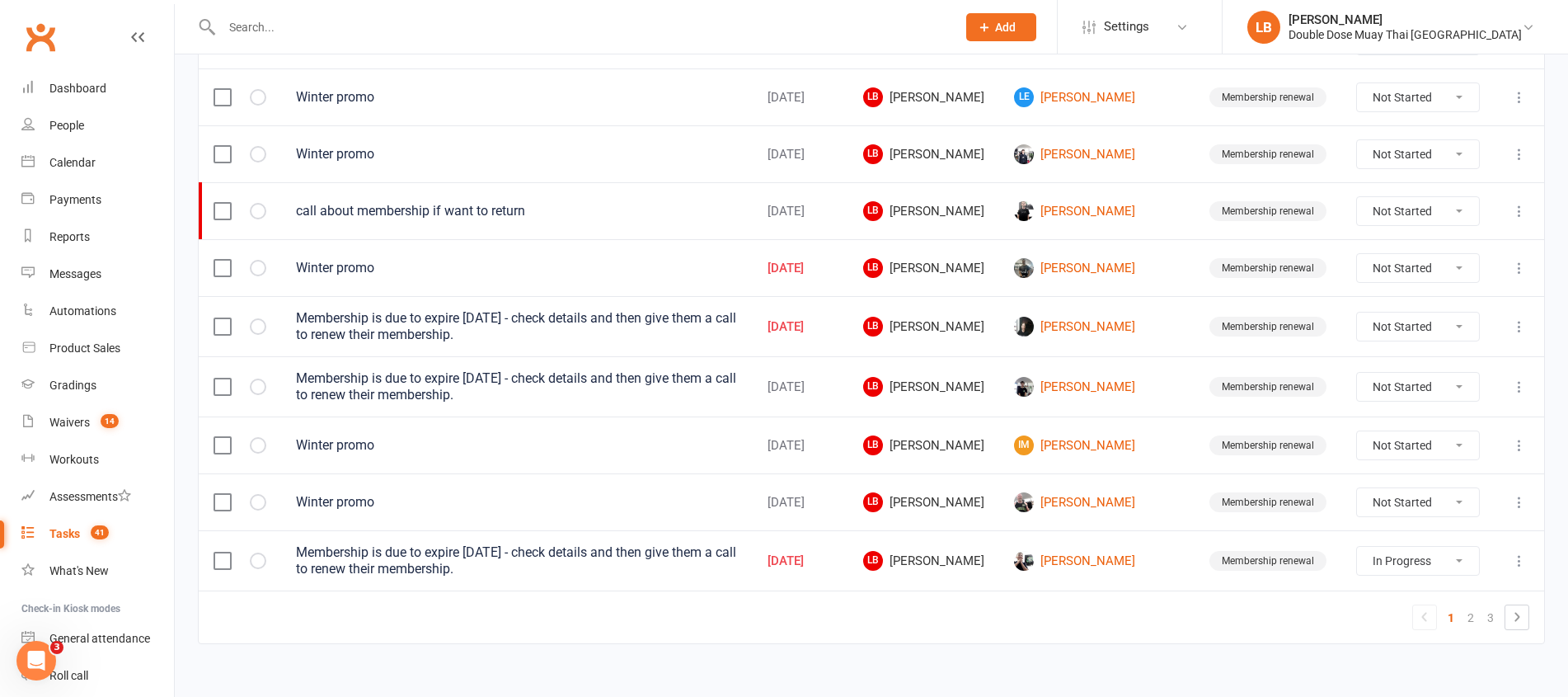
scroll to position [1173, 0]
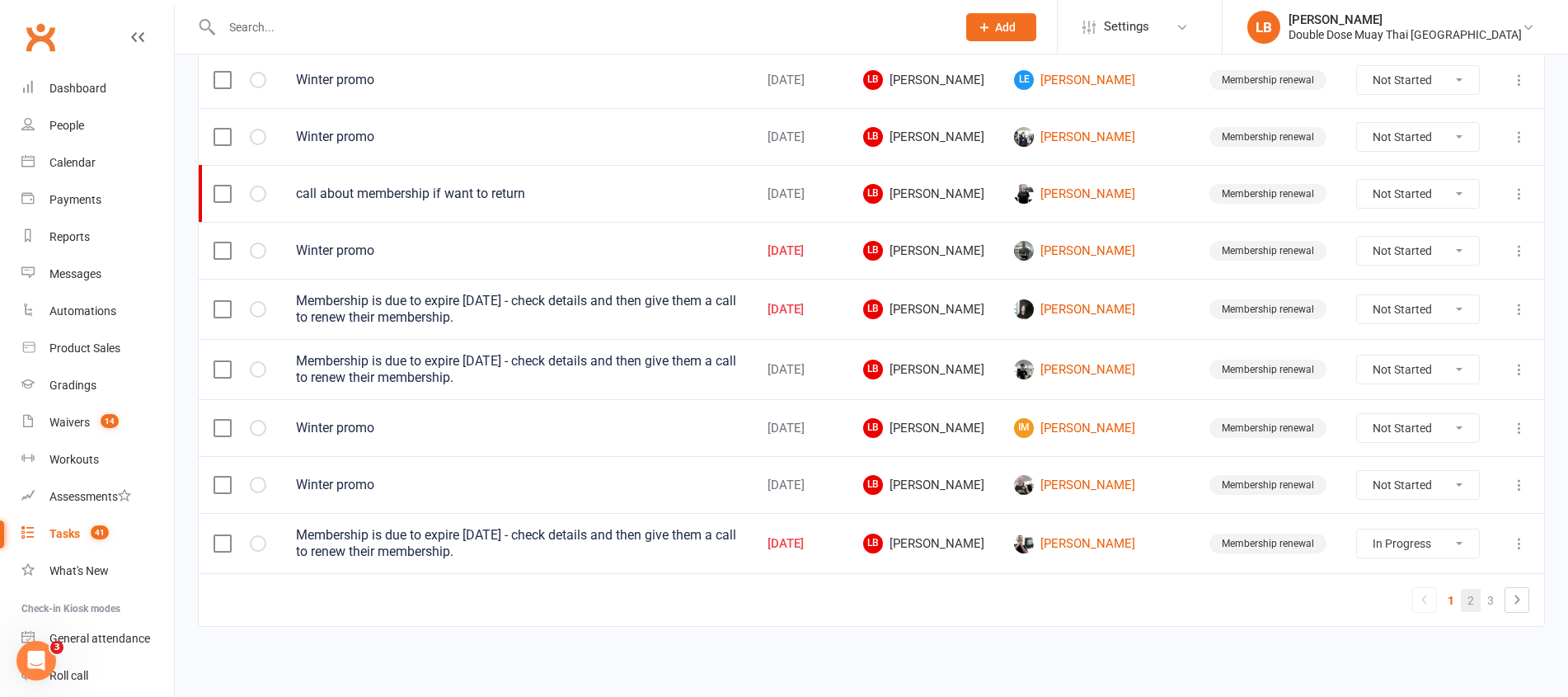
click at [1472, 601] on link "2" at bounding box center [1470, 600] width 20 height 23
select select "started"
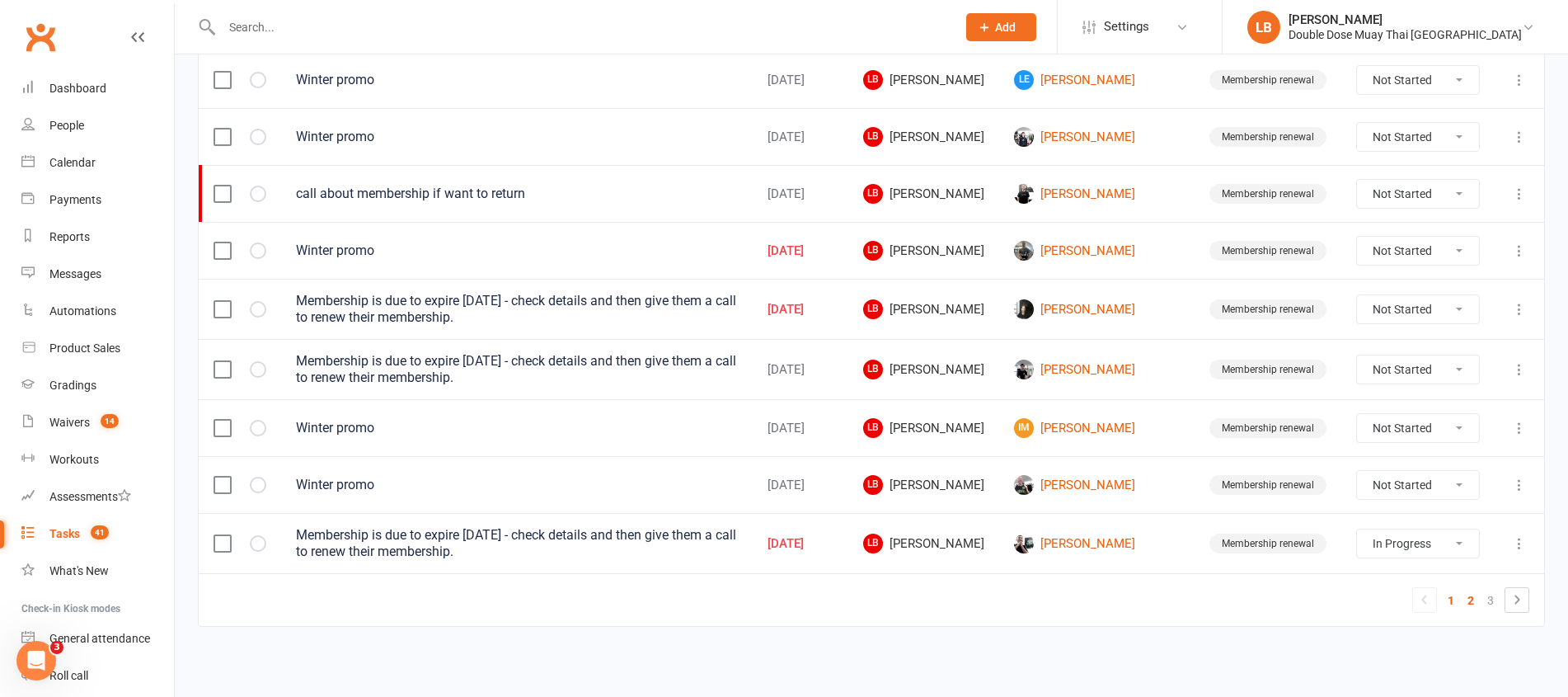
select select "started"
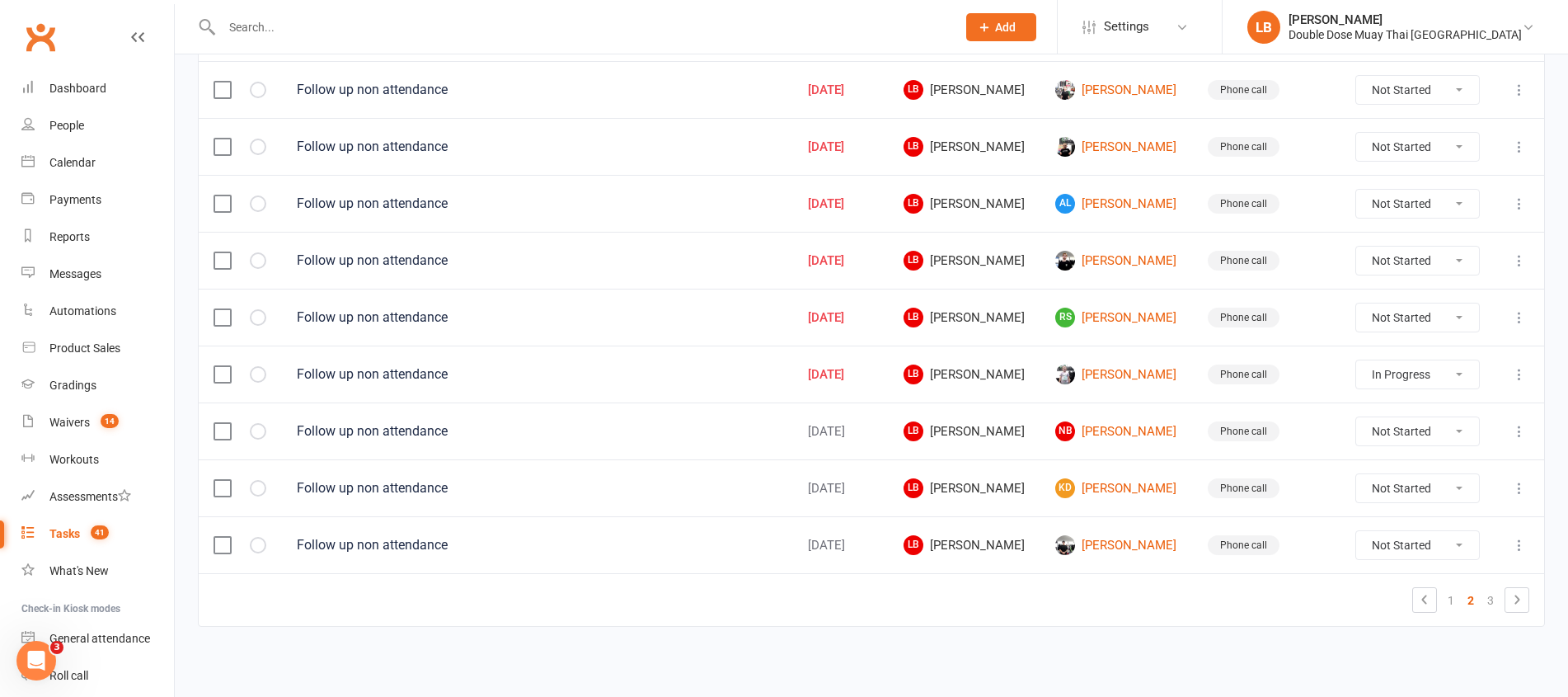
scroll to position [1166, 0]
click at [1088, 317] on link "[PERSON_NAME] [PERSON_NAME]" at bounding box center [1116, 317] width 122 height 20
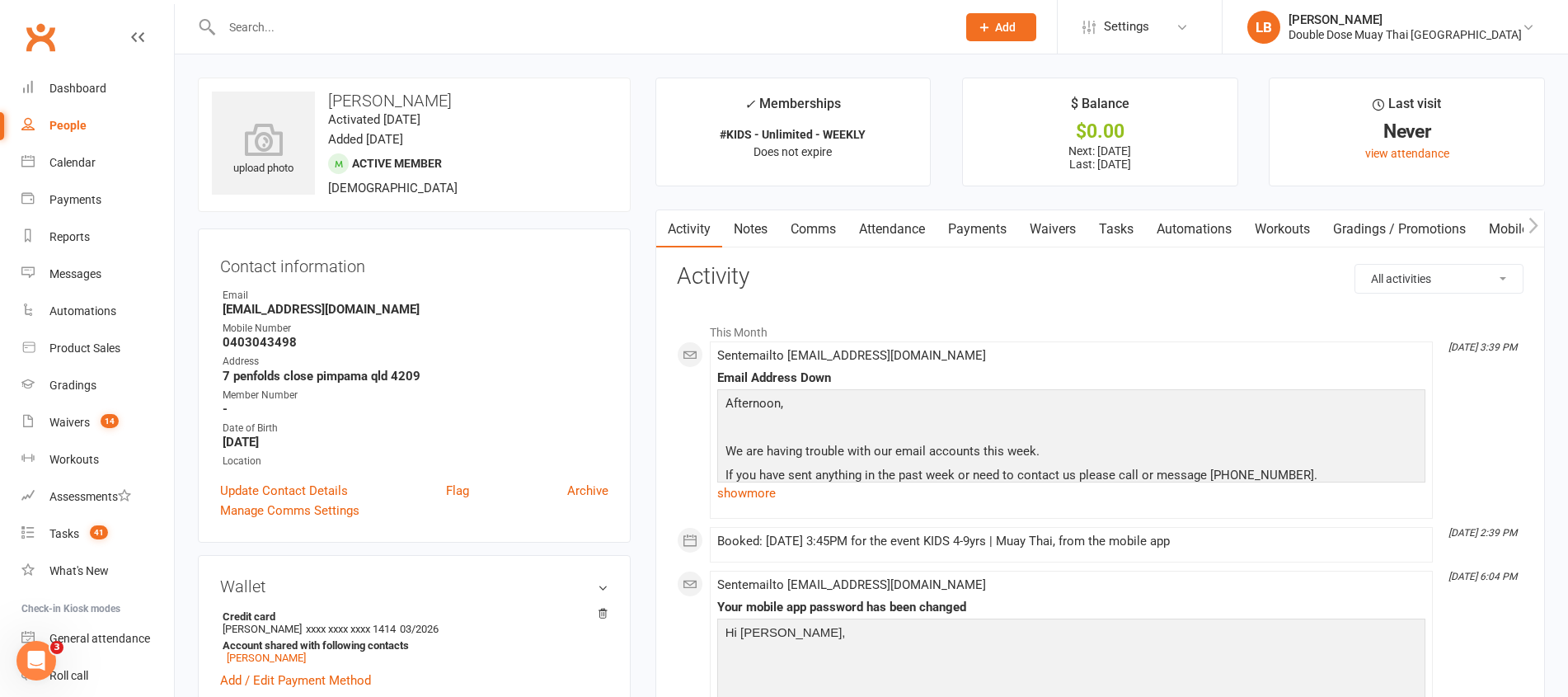
click at [1121, 223] on link "Tasks" at bounding box center [1115, 229] width 58 height 38
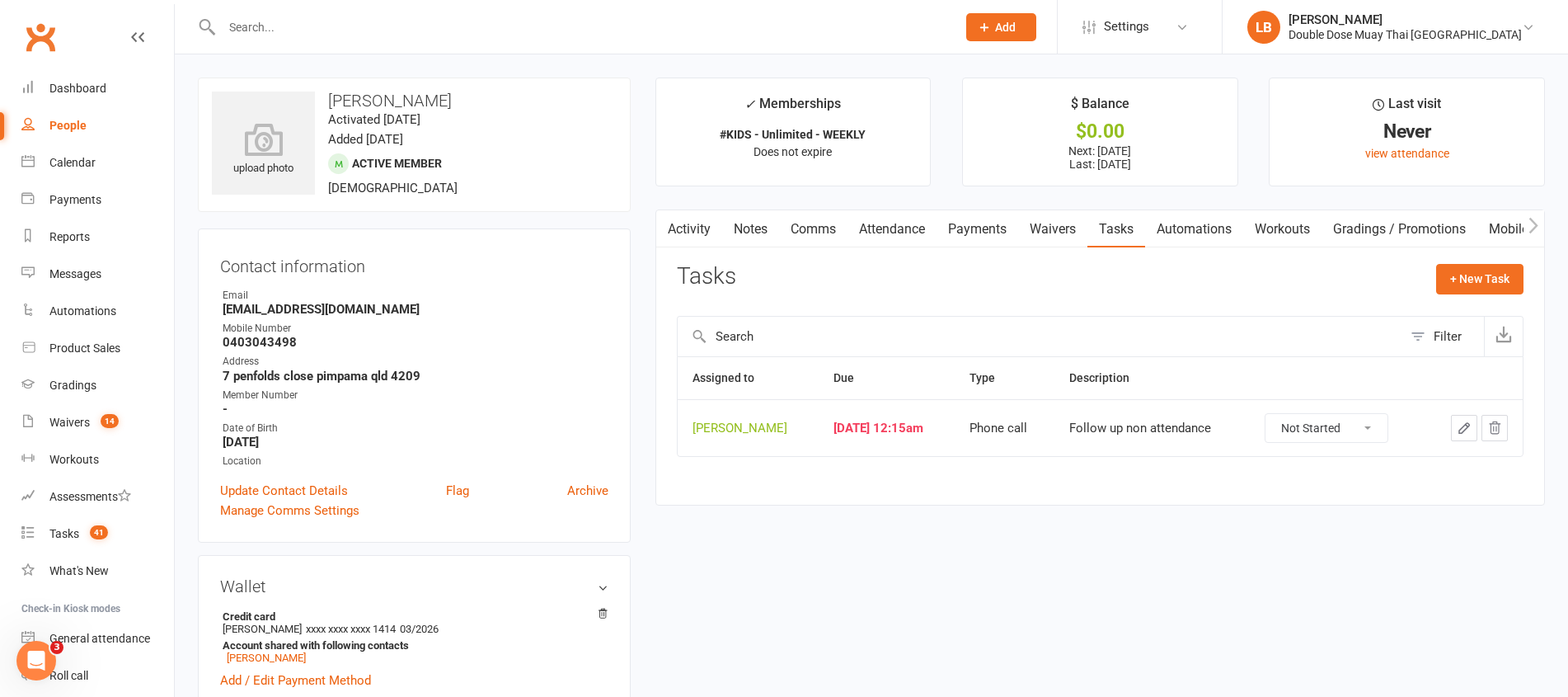
click at [1301, 424] on select "Not Started In Progress Waiting Complete" at bounding box center [1327, 428] width 122 height 28
select select "unstarted"
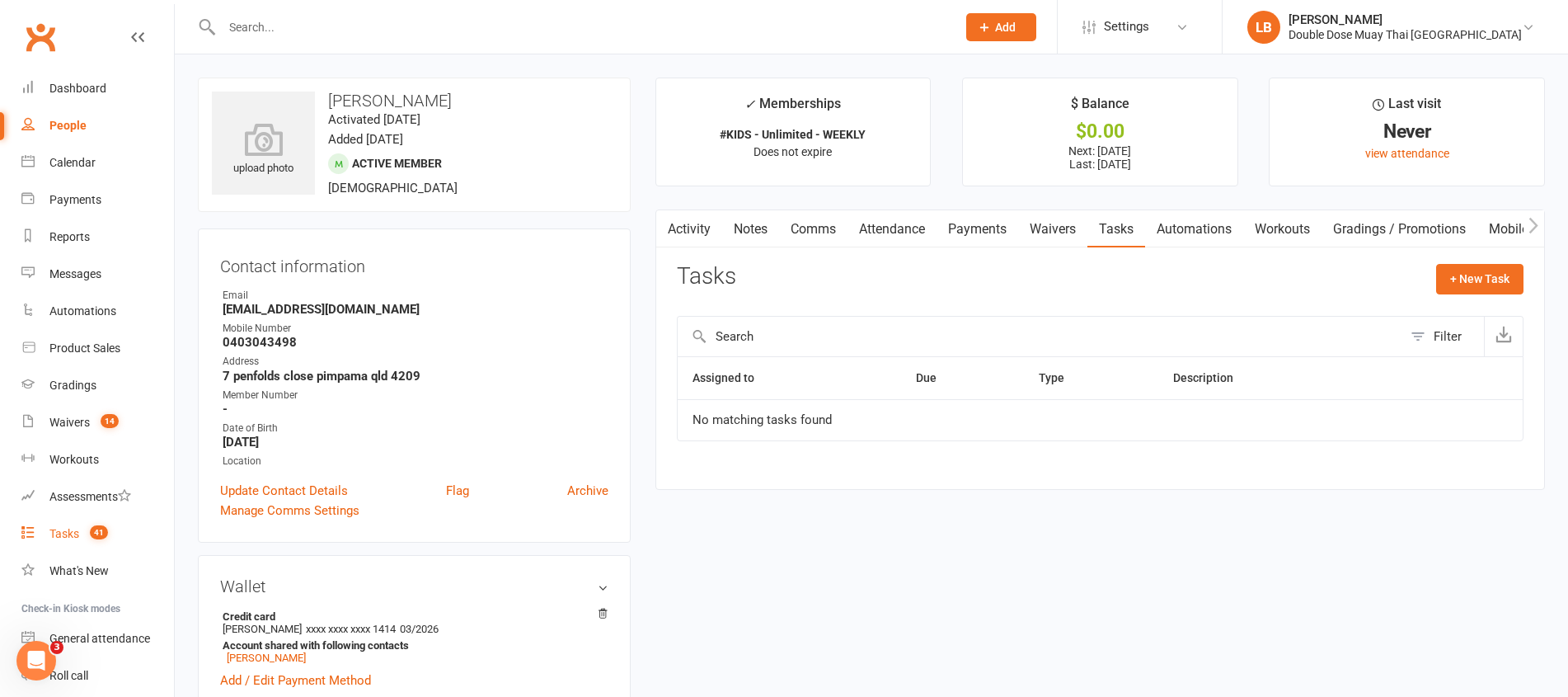
click at [105, 537] on span "41" at bounding box center [98, 532] width 18 height 14
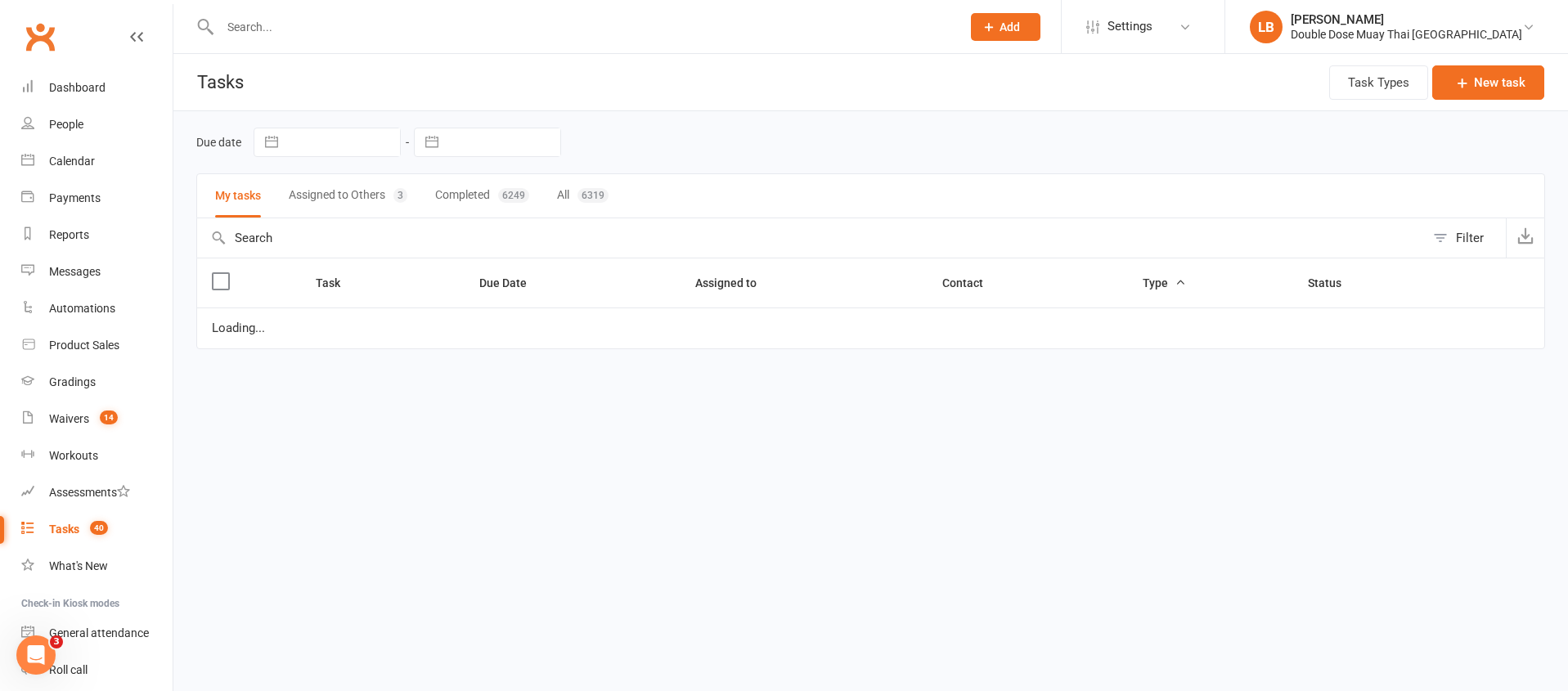
select select "started"
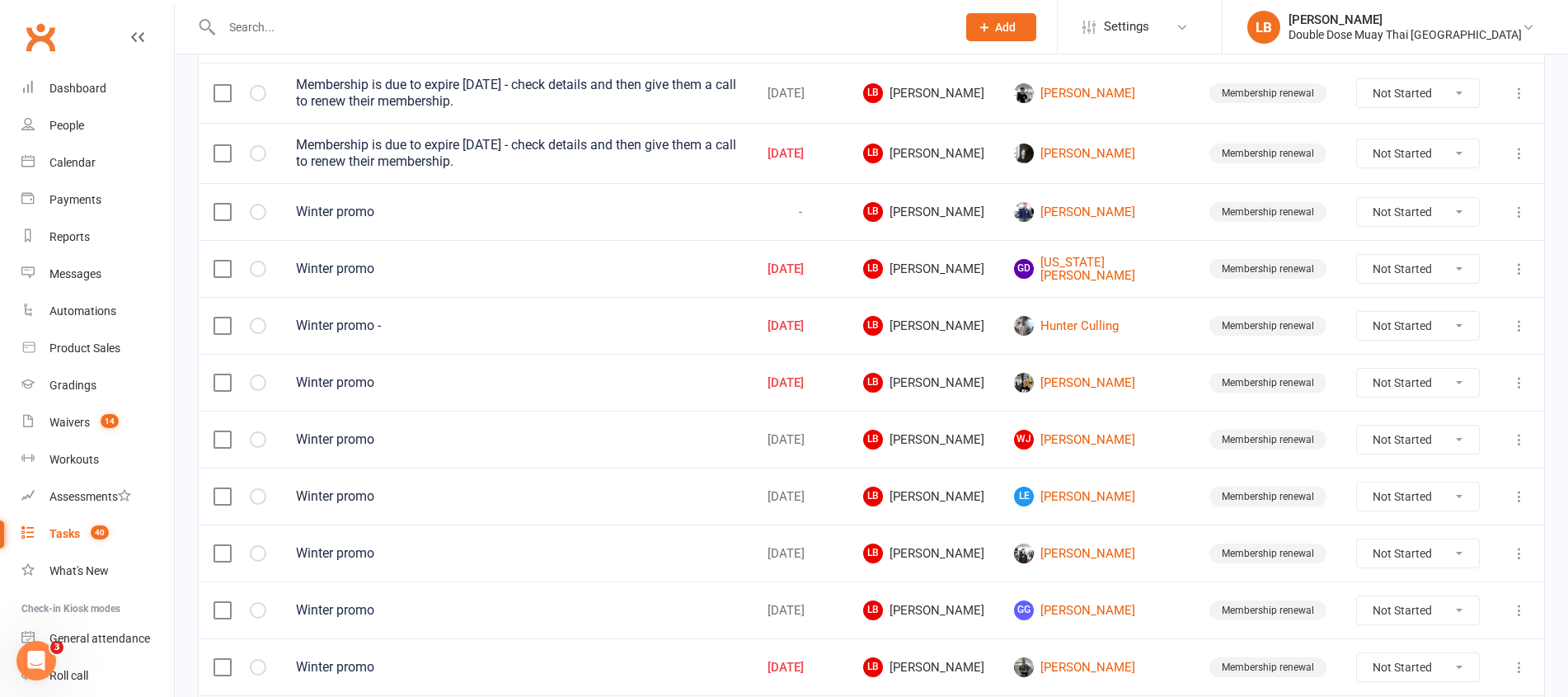
scroll to position [1173, 0]
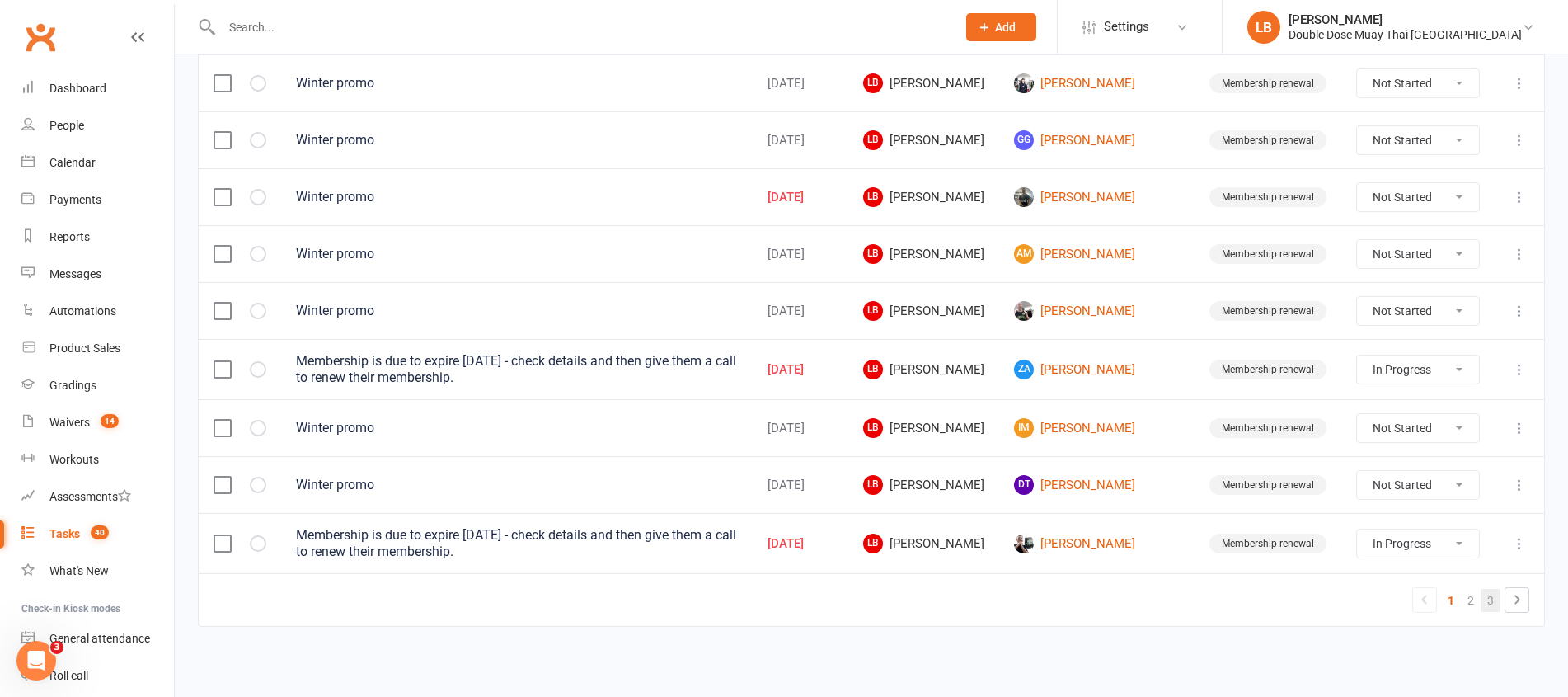
click at [1485, 603] on link "3" at bounding box center [1490, 600] width 20 height 23
select select "started"
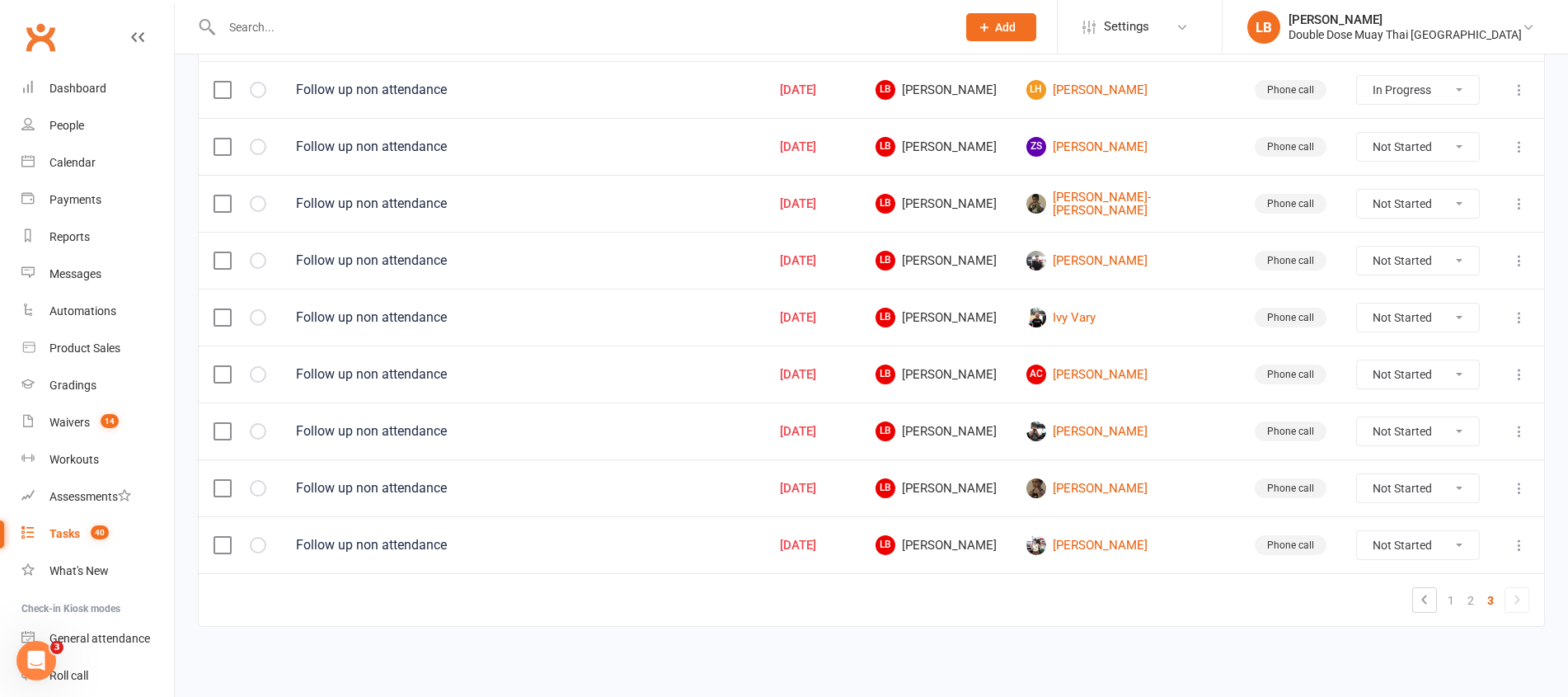
scroll to position [705, 0]
click at [1094, 430] on link "[PERSON_NAME]" at bounding box center [1125, 431] width 198 height 20
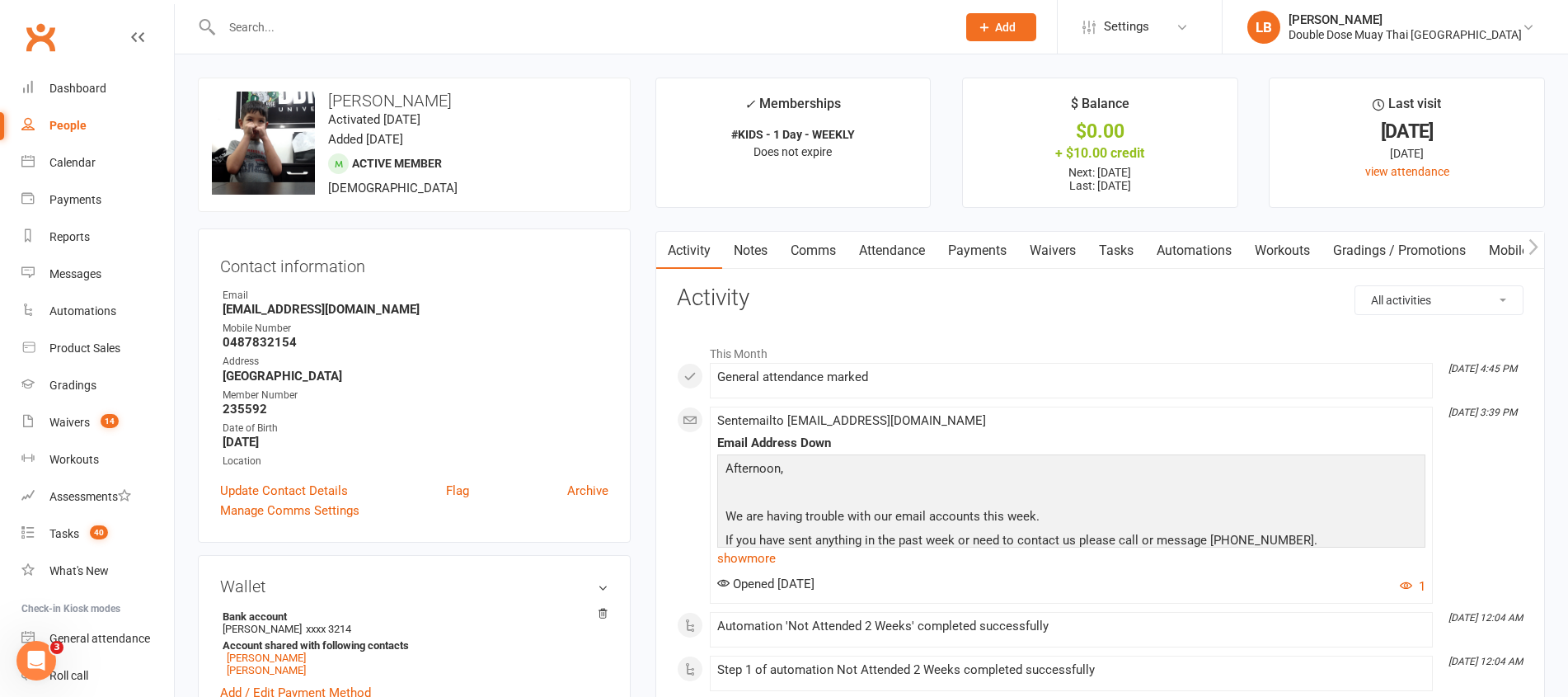
click at [1111, 250] on link "Tasks" at bounding box center [1115, 251] width 58 height 38
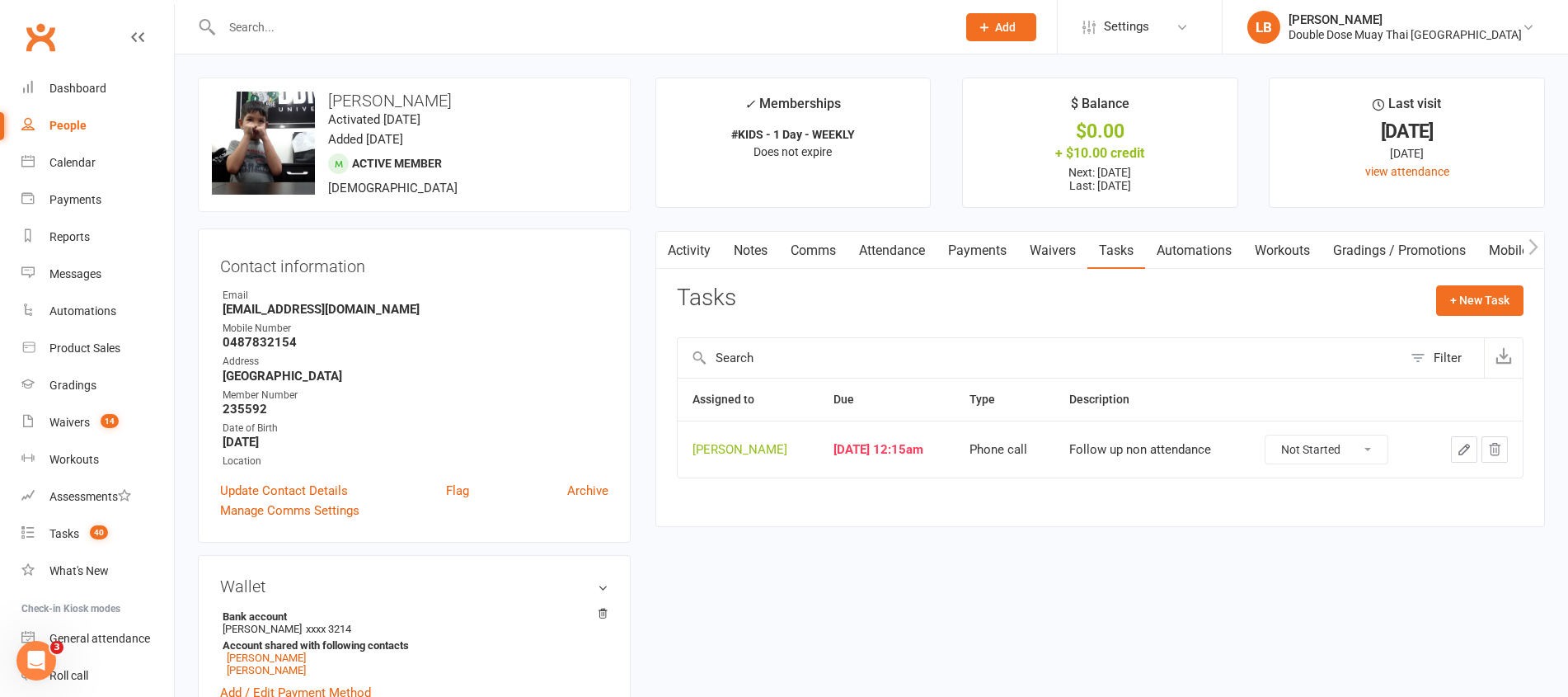
click at [1326, 452] on select "Not Started In Progress Waiting Complete" at bounding box center [1327, 449] width 122 height 28
select select "unstarted"
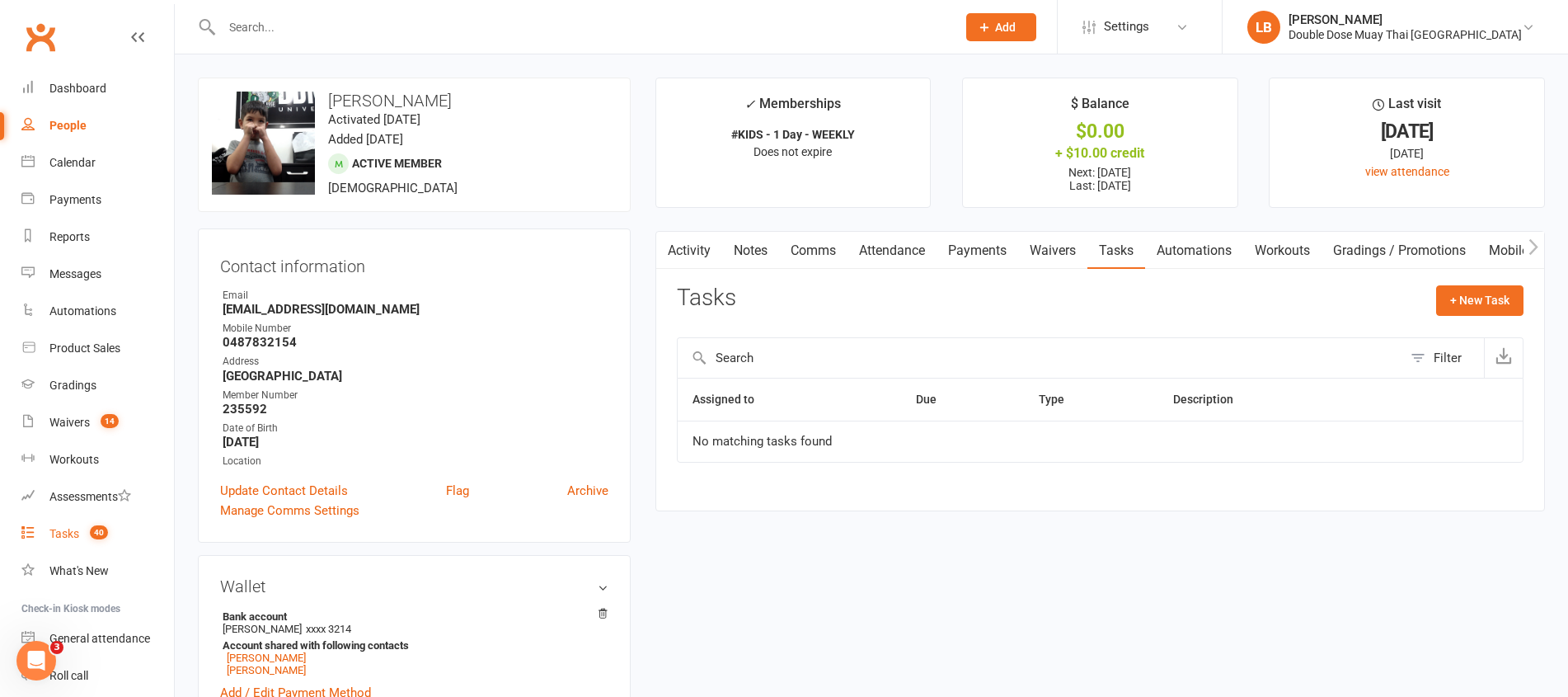
click at [74, 524] on link "Tasks 40" at bounding box center [97, 534] width 153 height 37
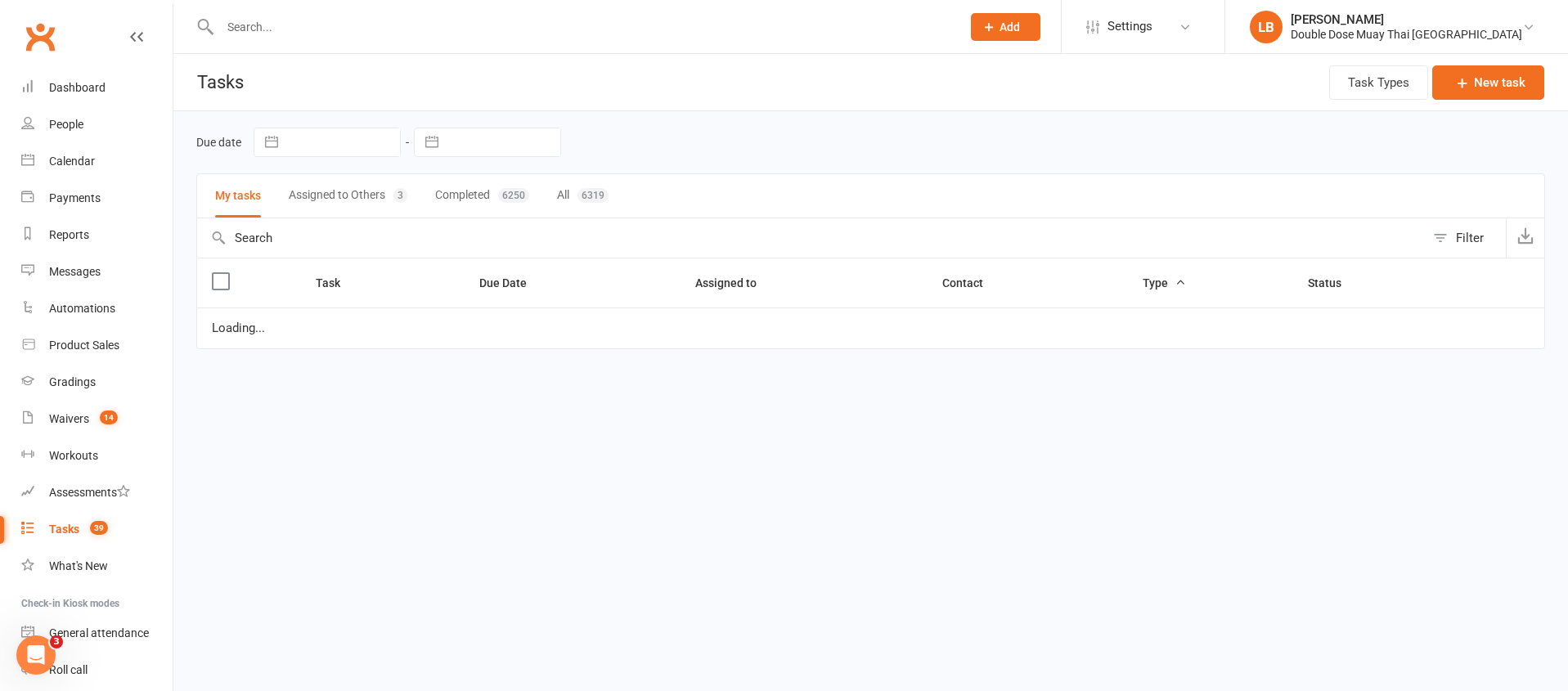
select select "started"
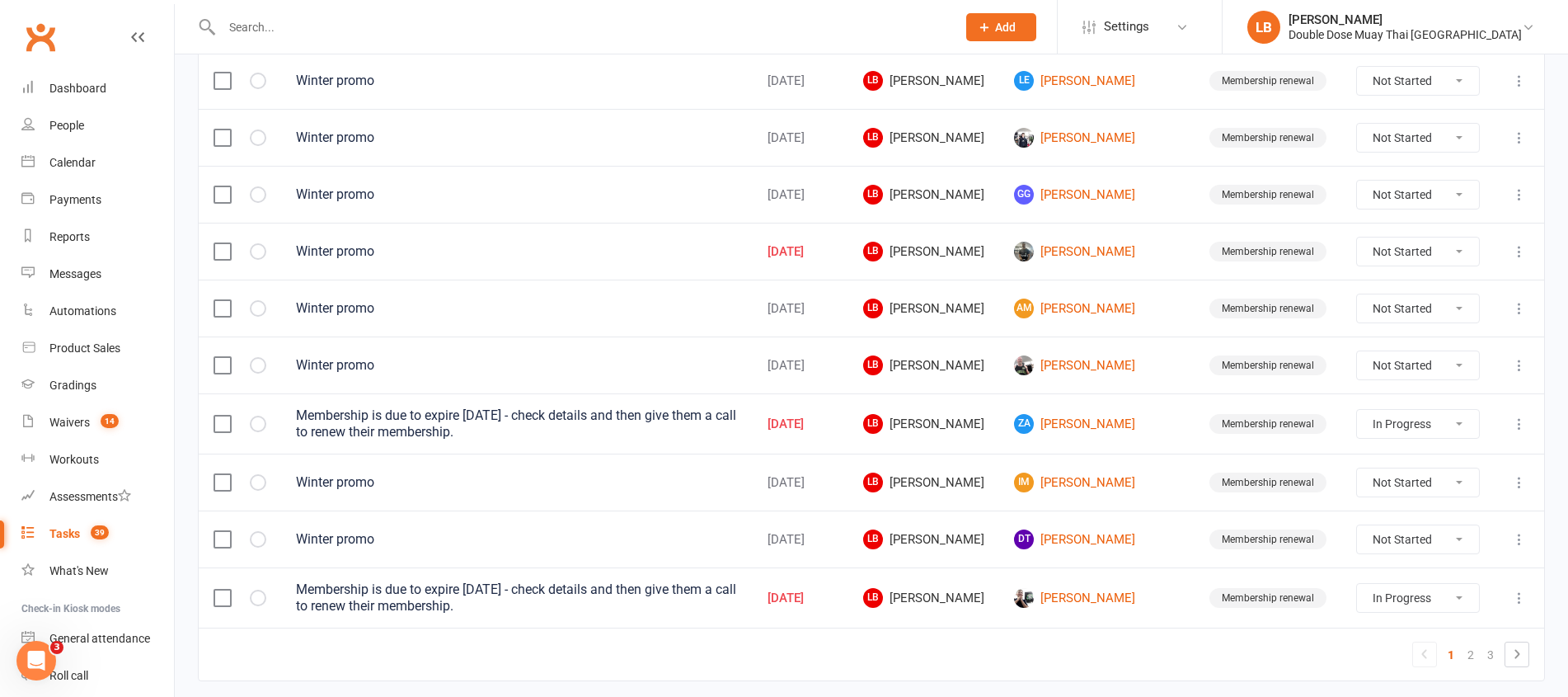
scroll to position [1173, 0]
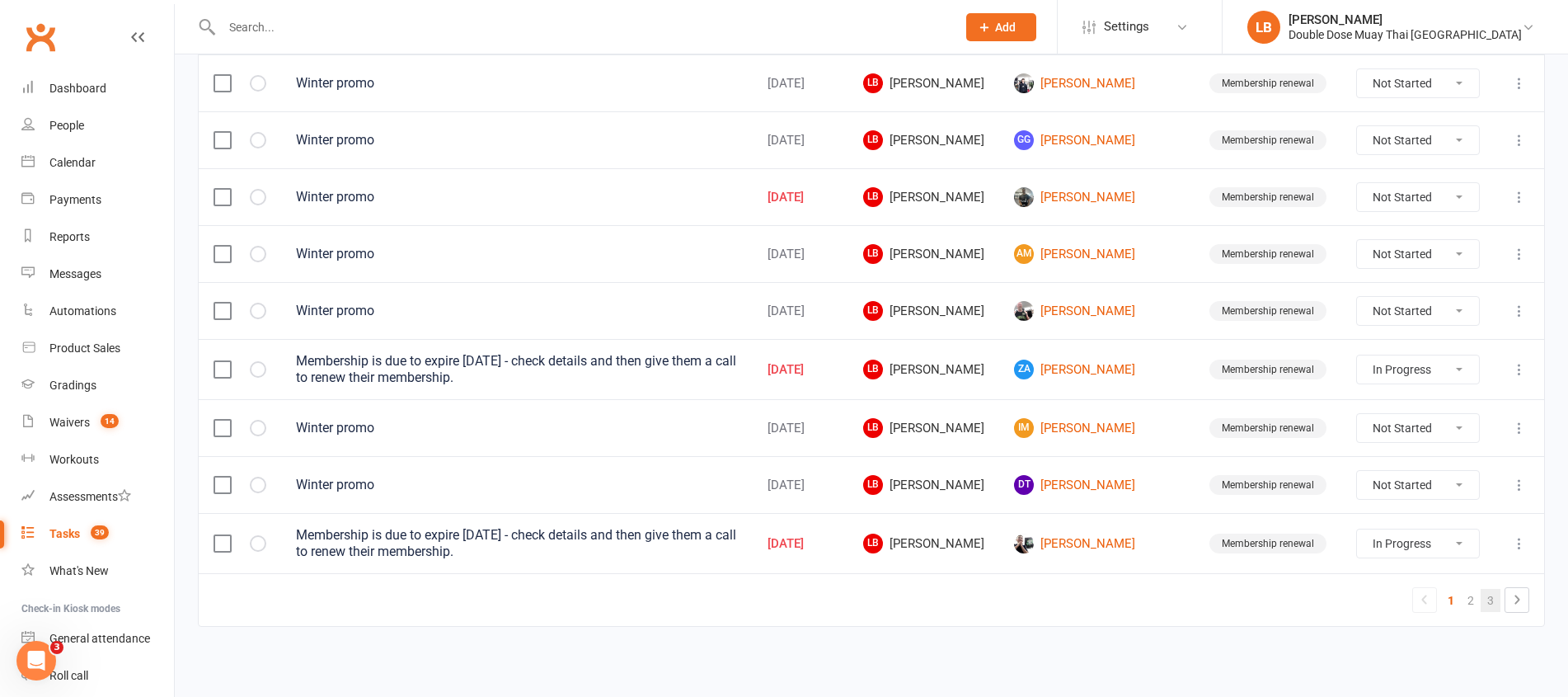
click at [1492, 599] on link "3" at bounding box center [1490, 600] width 20 height 23
select select "started"
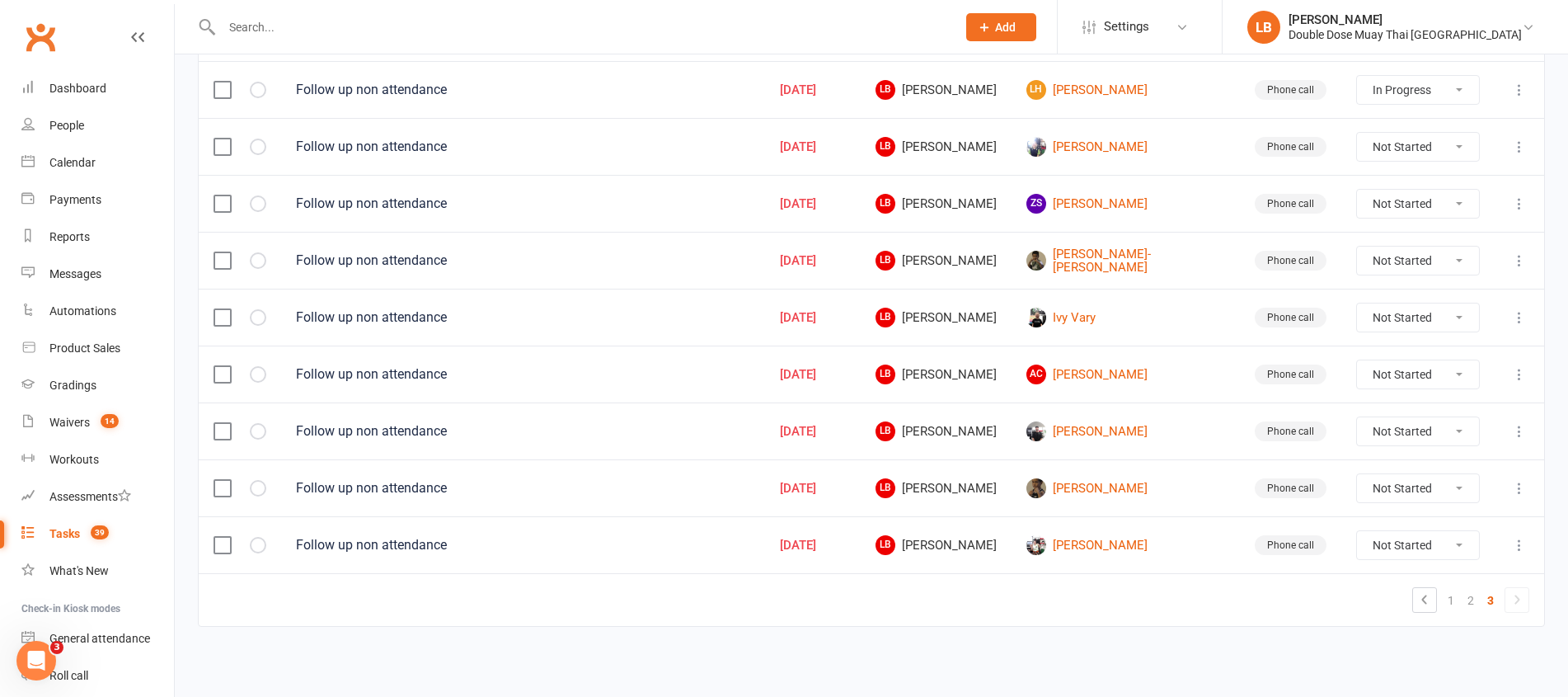
scroll to position [648, 0]
click at [1121, 373] on link "AC [PERSON_NAME]" at bounding box center [1125, 374] width 198 height 20
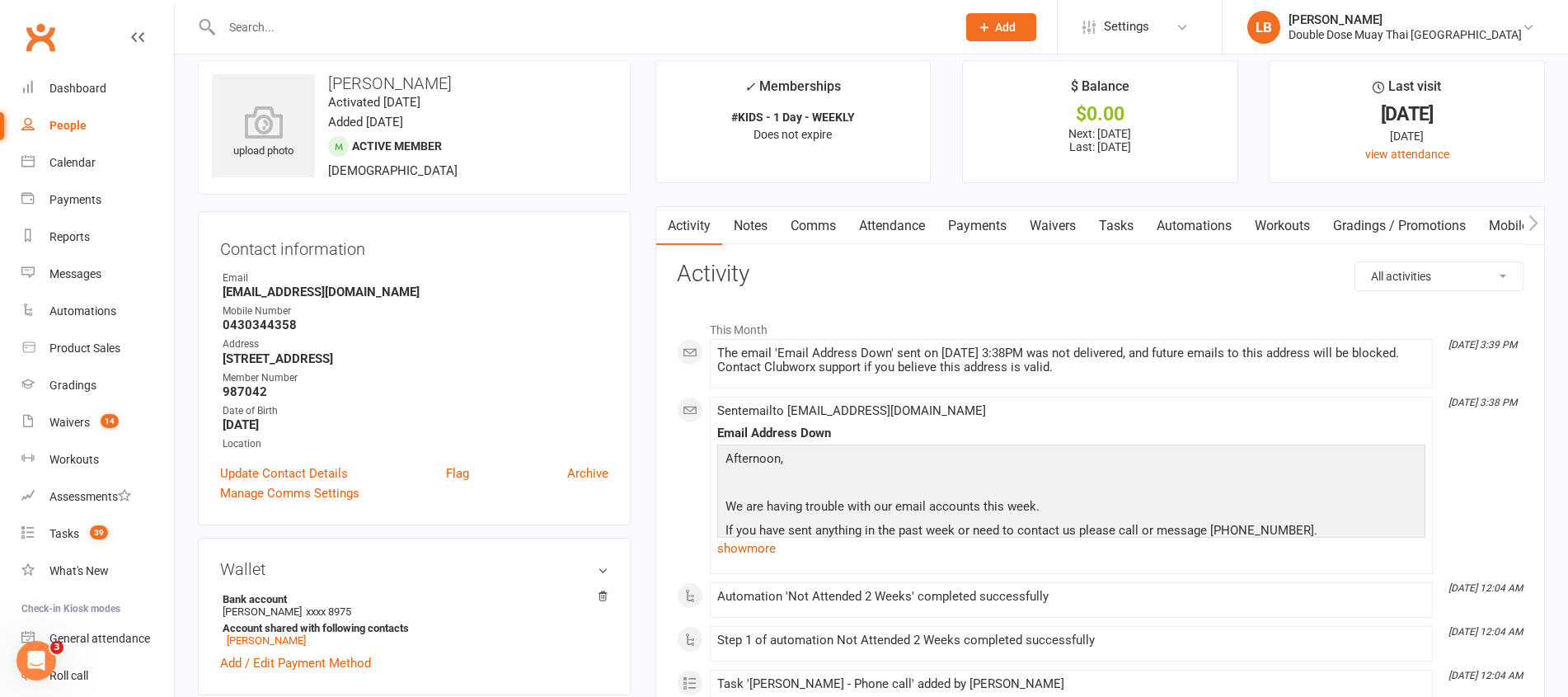
scroll to position [215, 0]
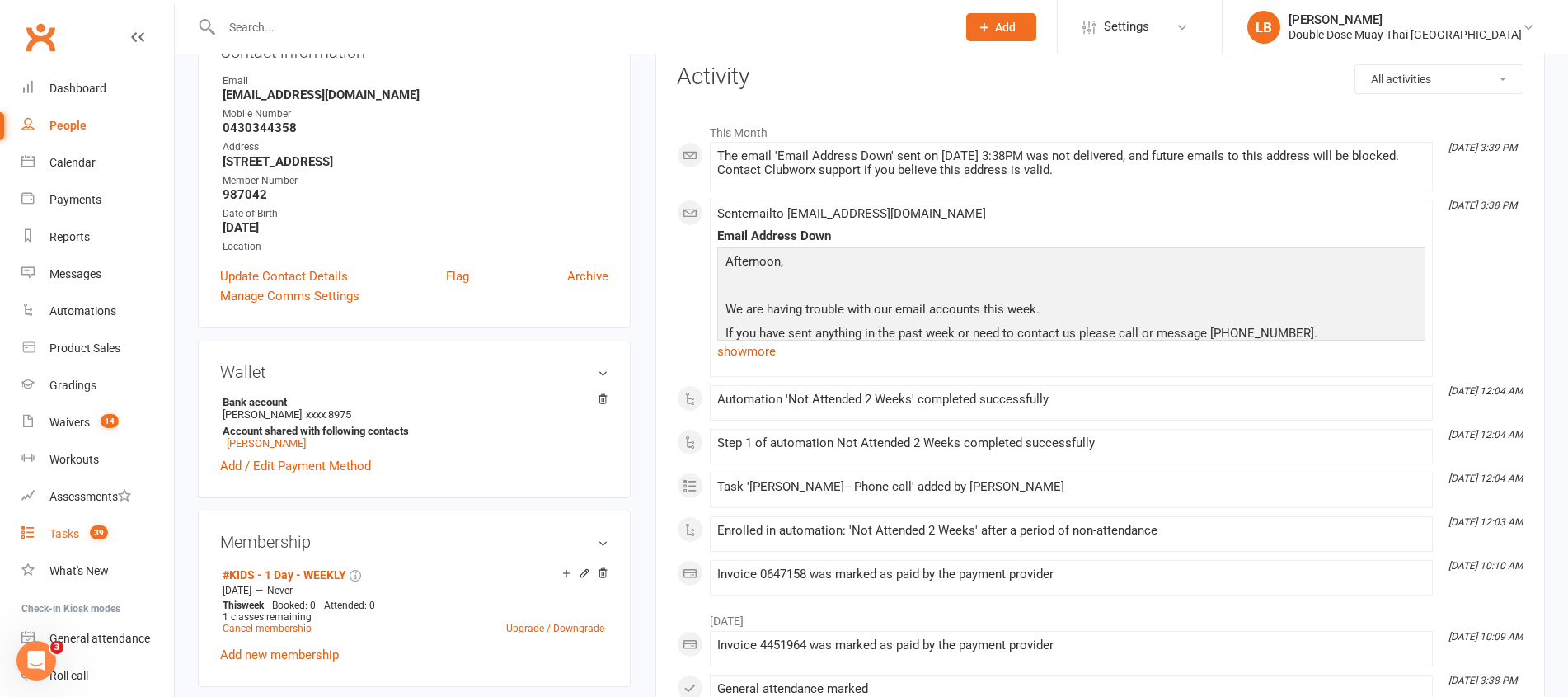
click at [114, 535] on link "Tasks 39" at bounding box center [97, 534] width 153 height 37
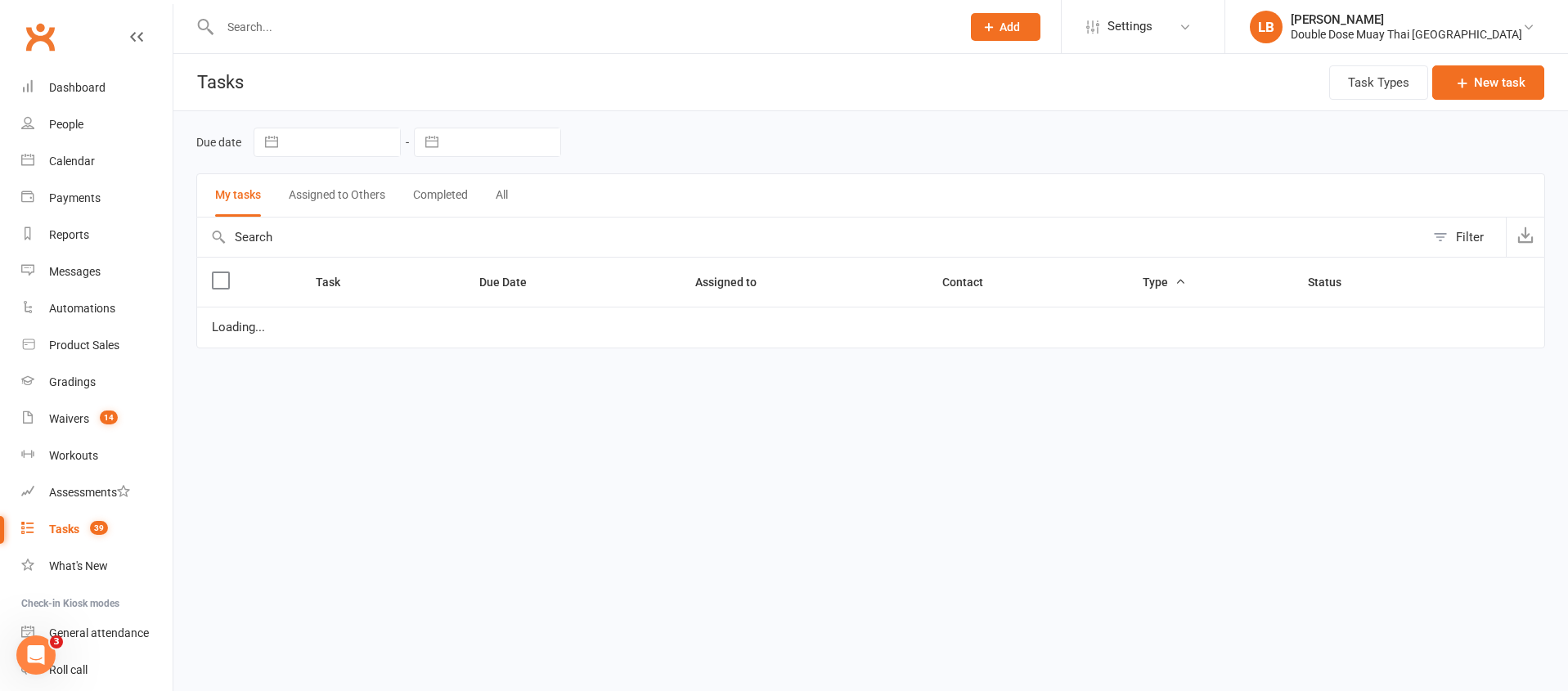
select select "started"
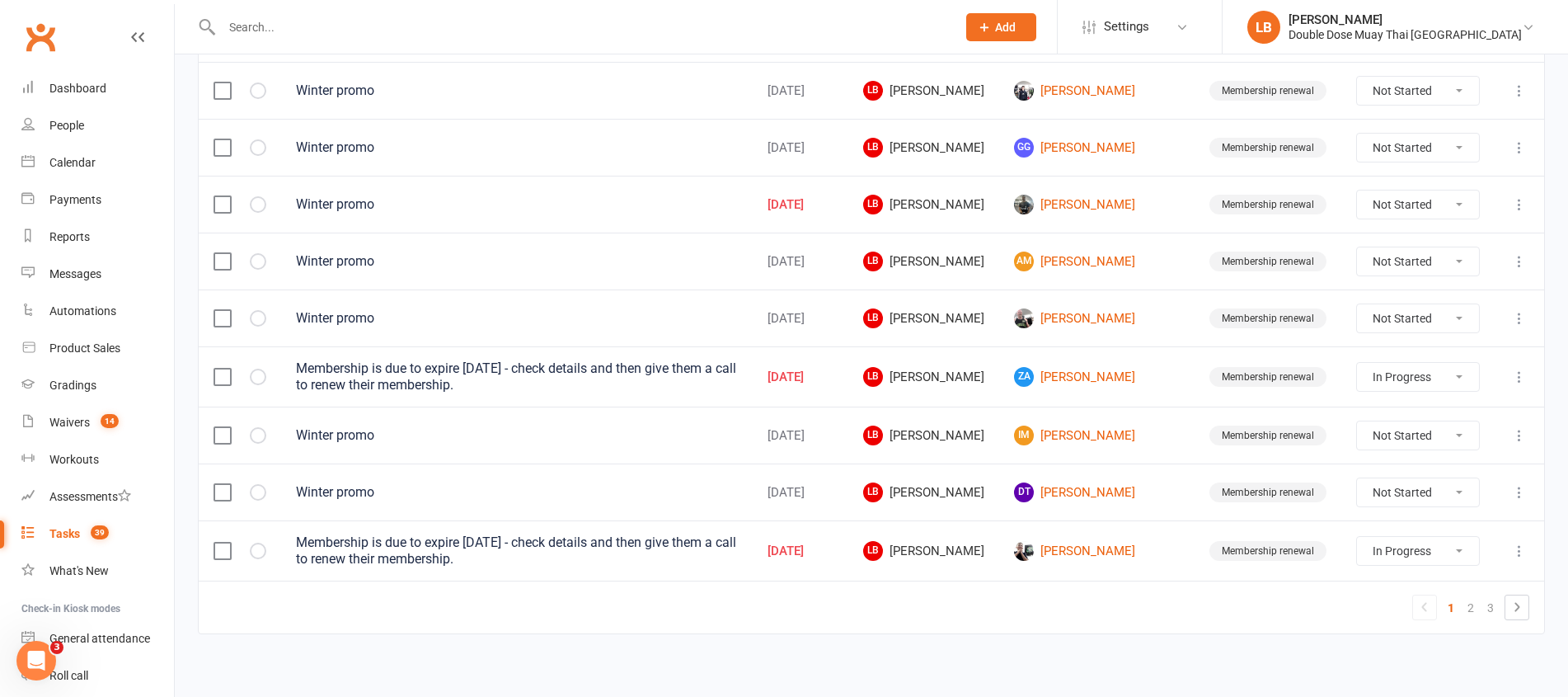
scroll to position [1173, 0]
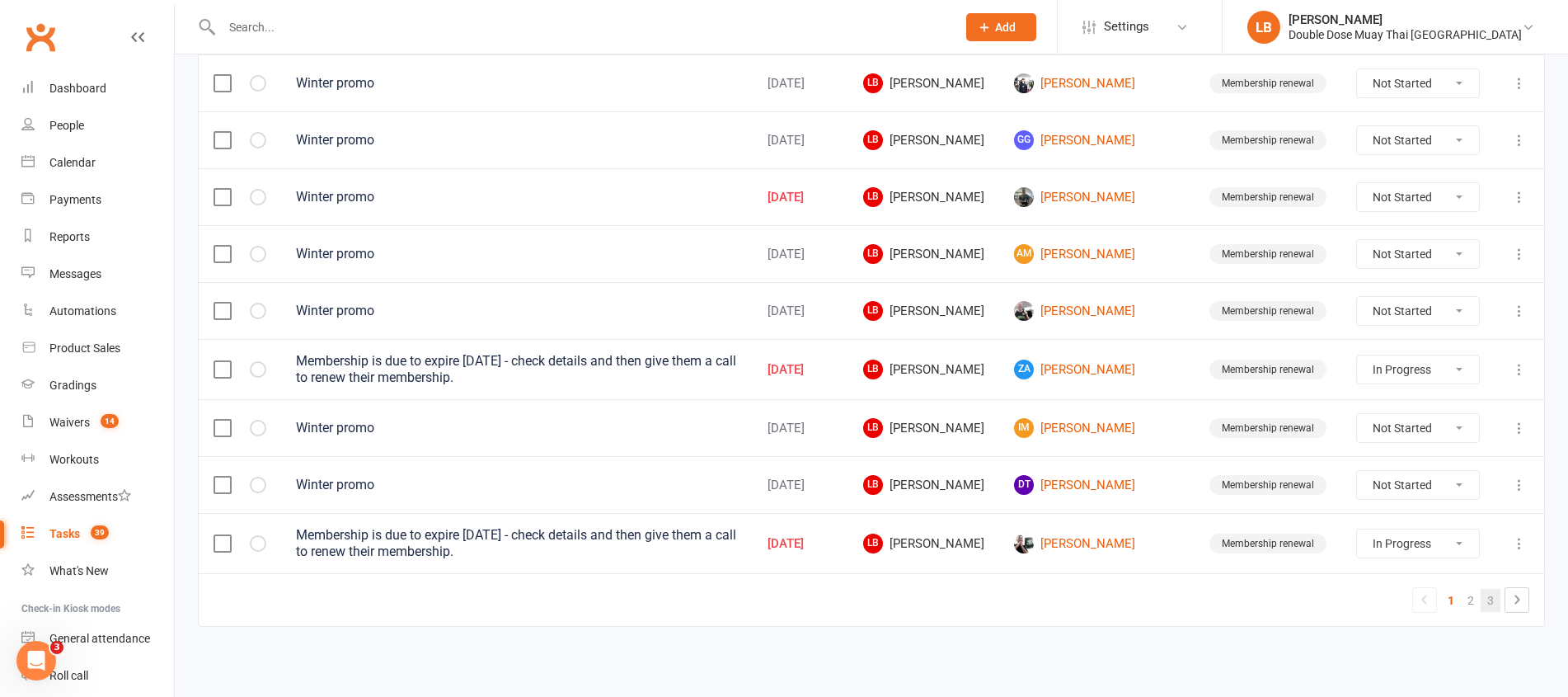
click at [1488, 602] on link "3" at bounding box center [1490, 600] width 20 height 23
select select "started"
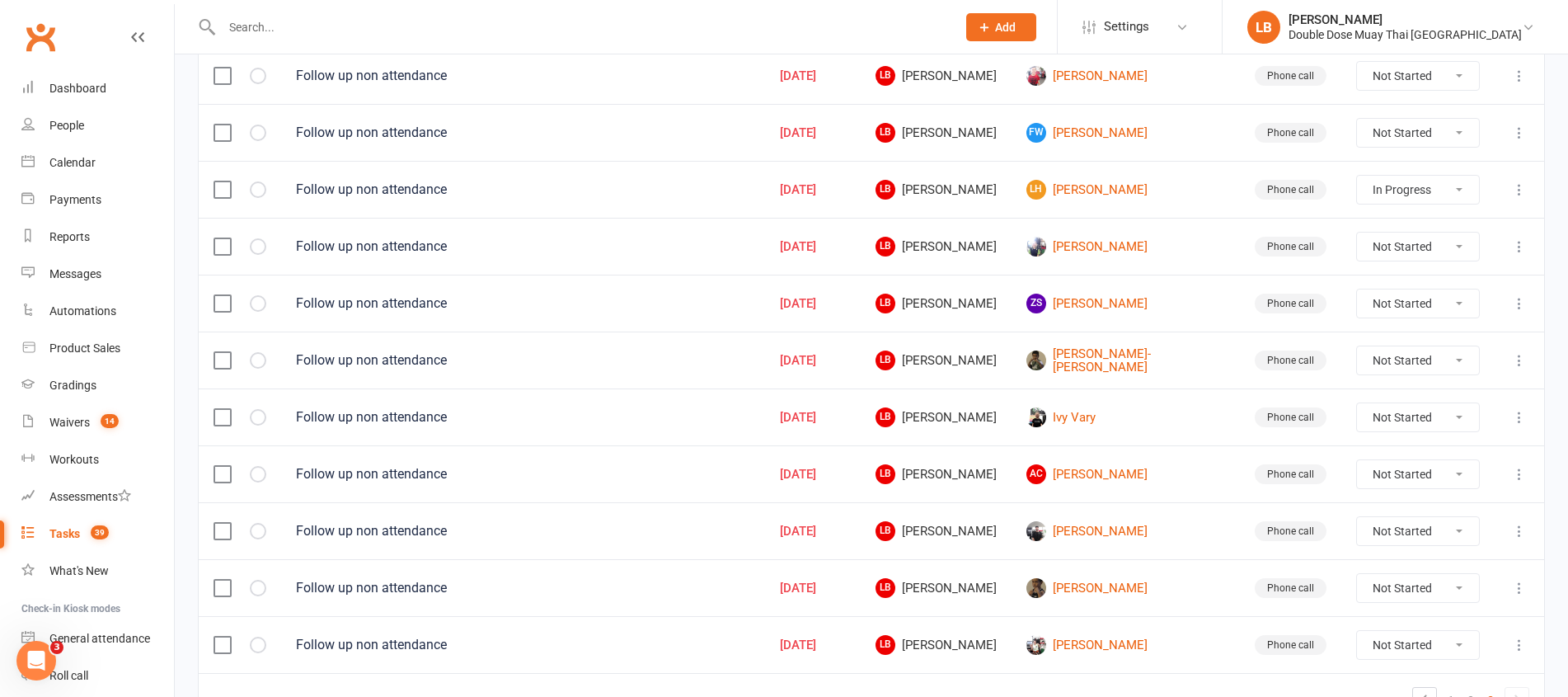
scroll to position [534, 0]
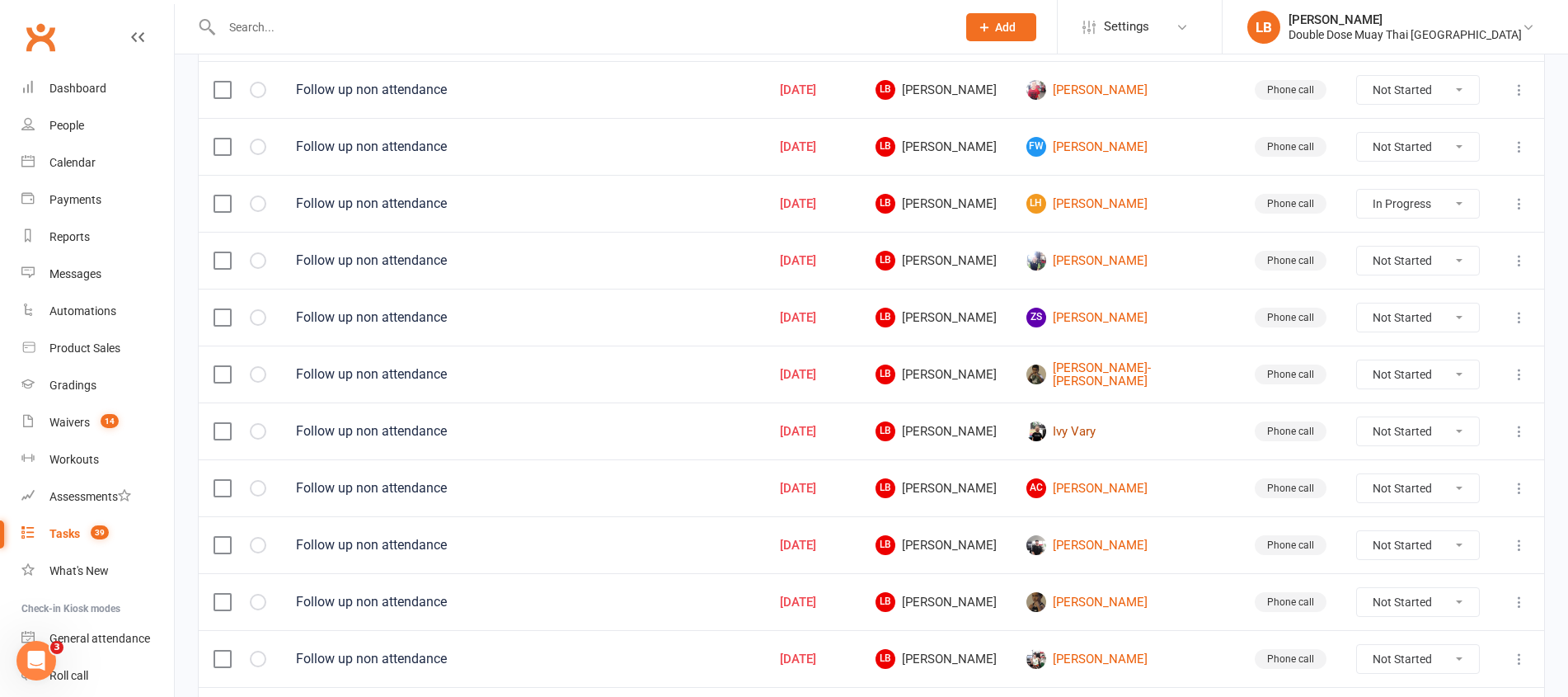
click at [1111, 435] on link "Ivy Vary" at bounding box center [1125, 431] width 198 height 20
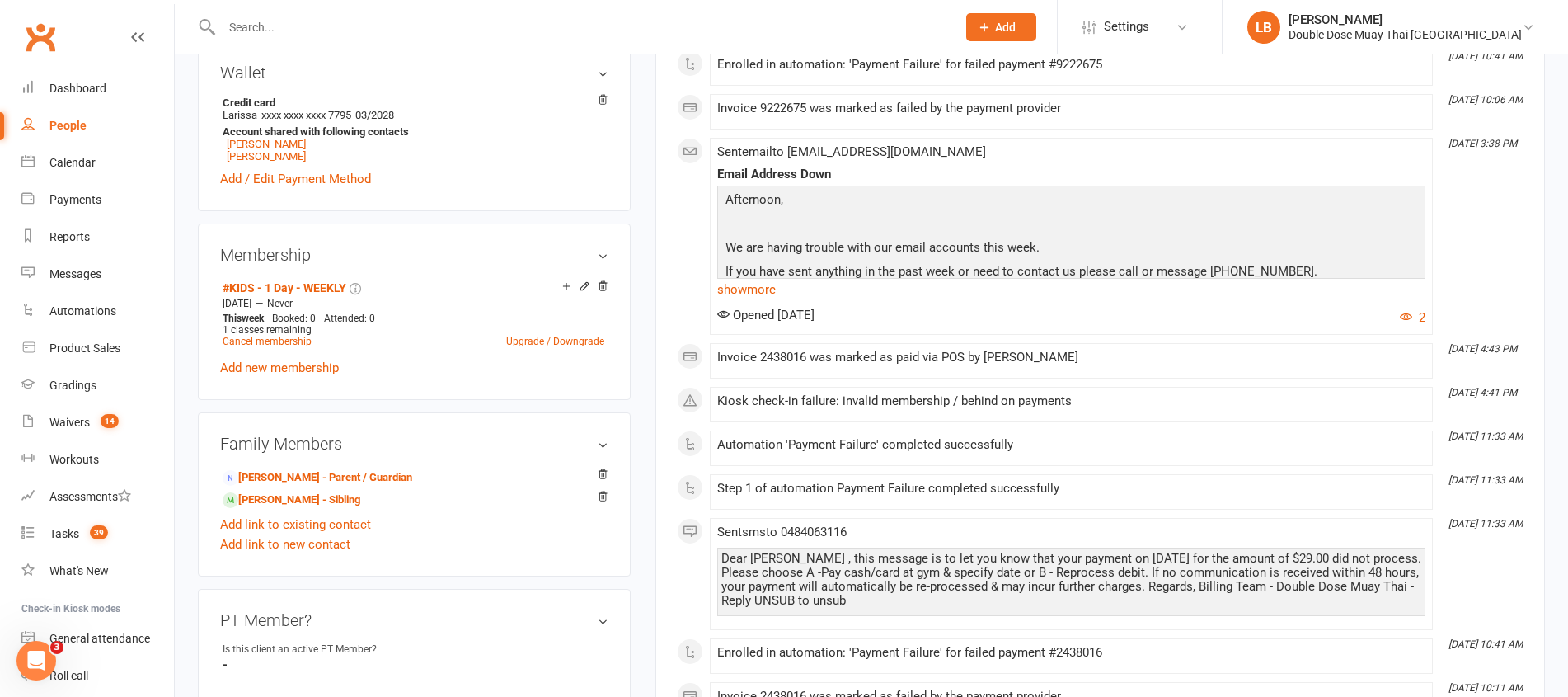
scroll to position [516, 0]
click at [124, 532] on link "Tasks 39" at bounding box center [97, 534] width 153 height 37
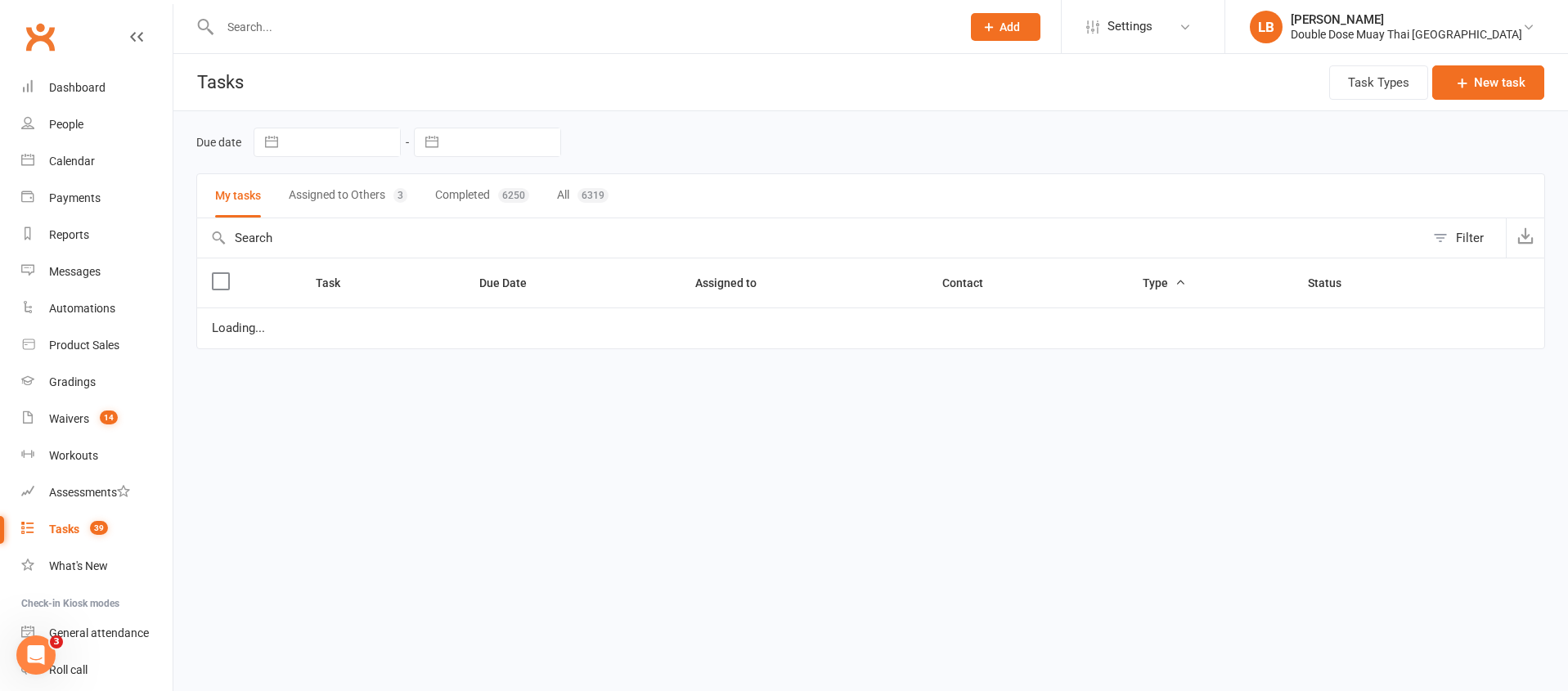
select select "started"
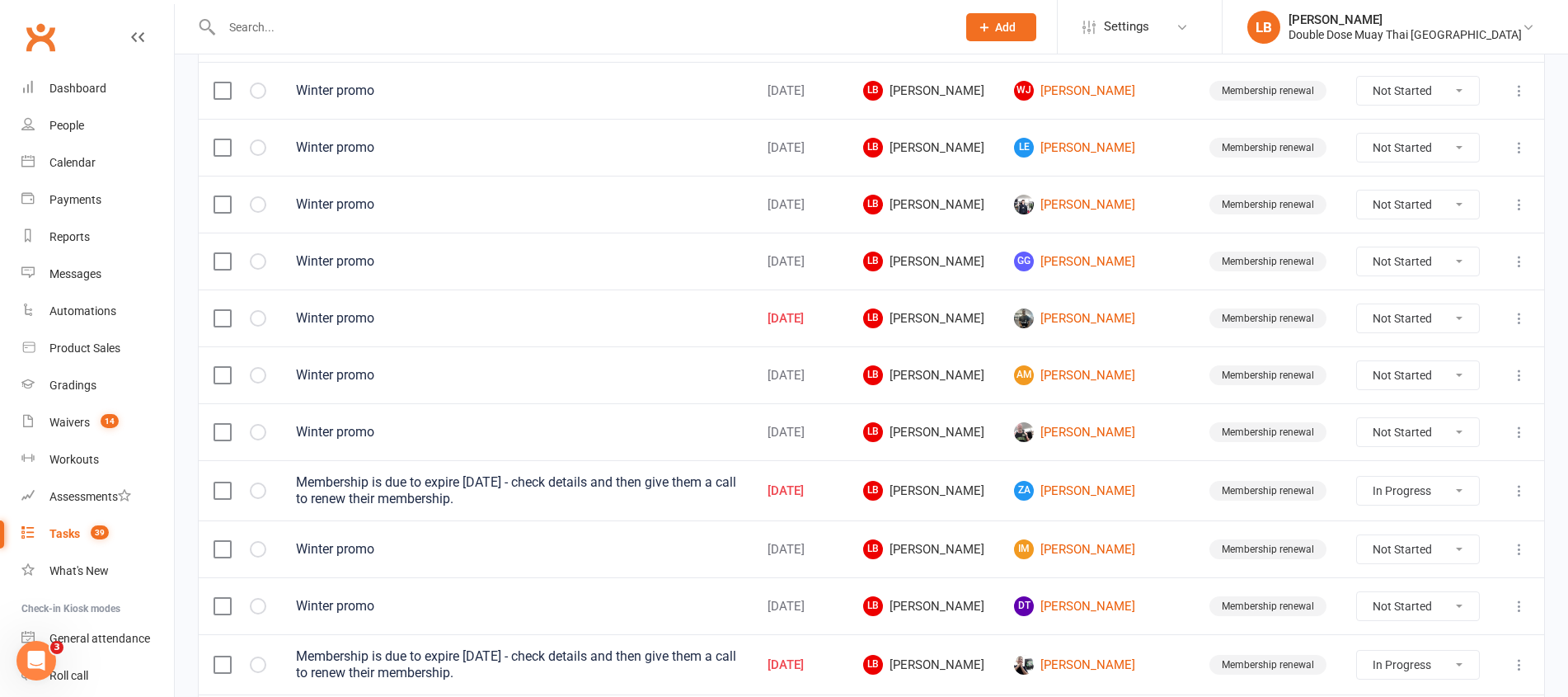
scroll to position [1173, 0]
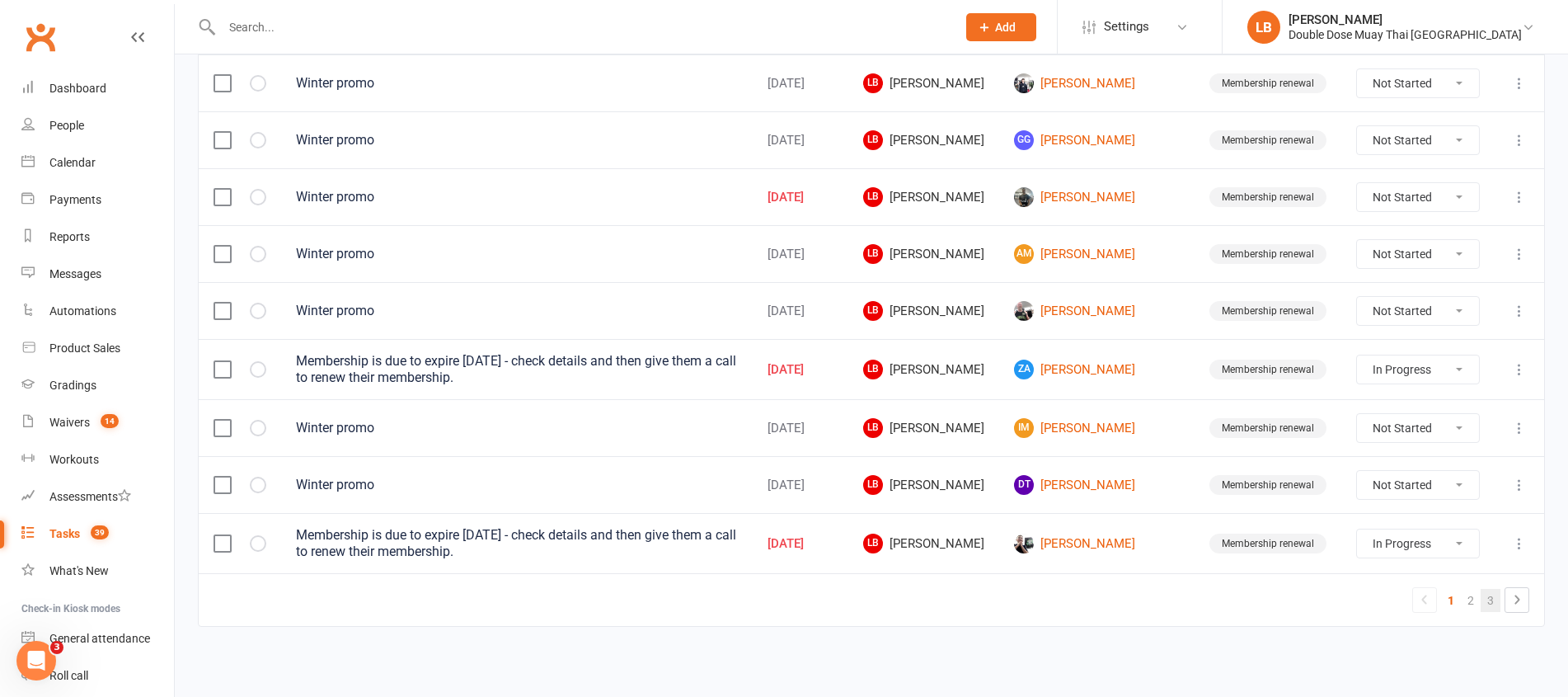
click at [1496, 598] on link "3" at bounding box center [1490, 600] width 20 height 23
select select "started"
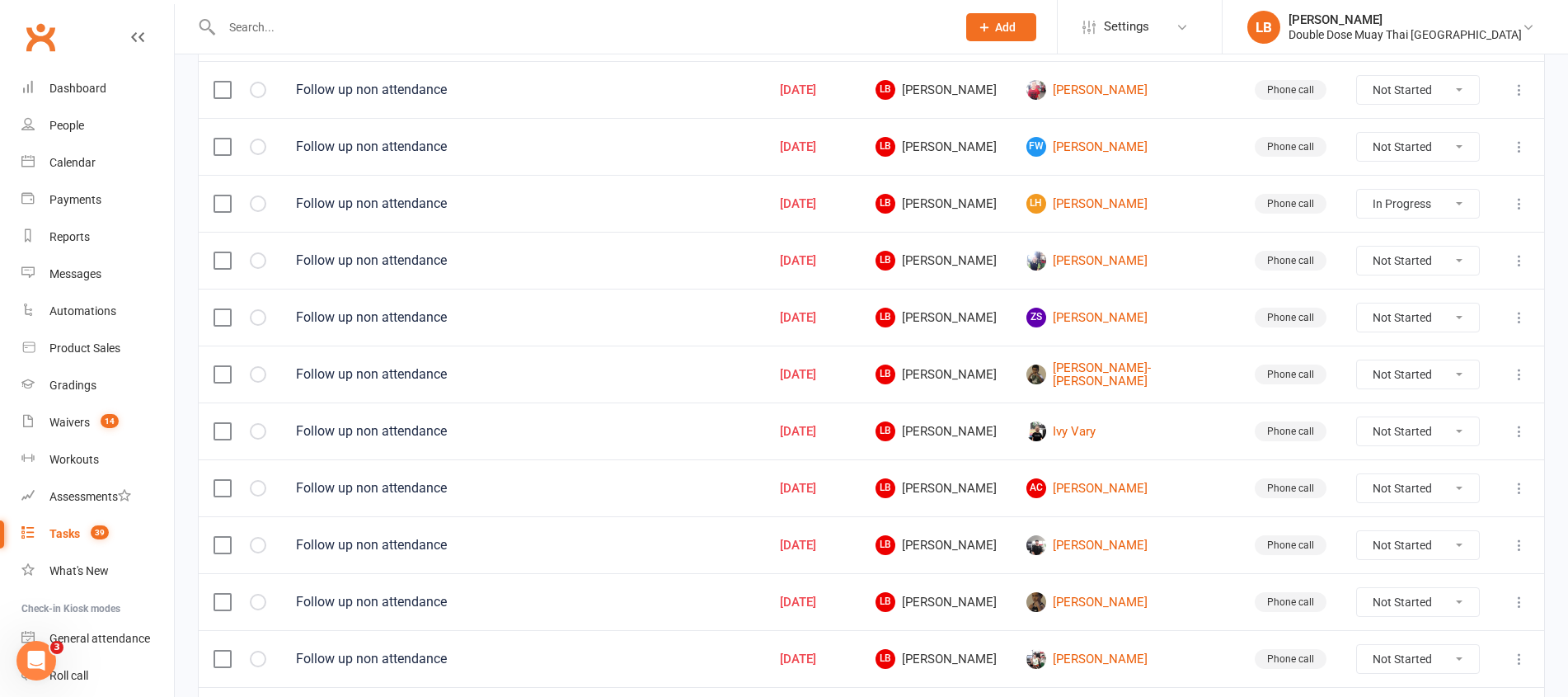
scroll to position [533, 0]
click at [1126, 321] on link "ZS [PERSON_NAME]" at bounding box center [1125, 318] width 198 height 20
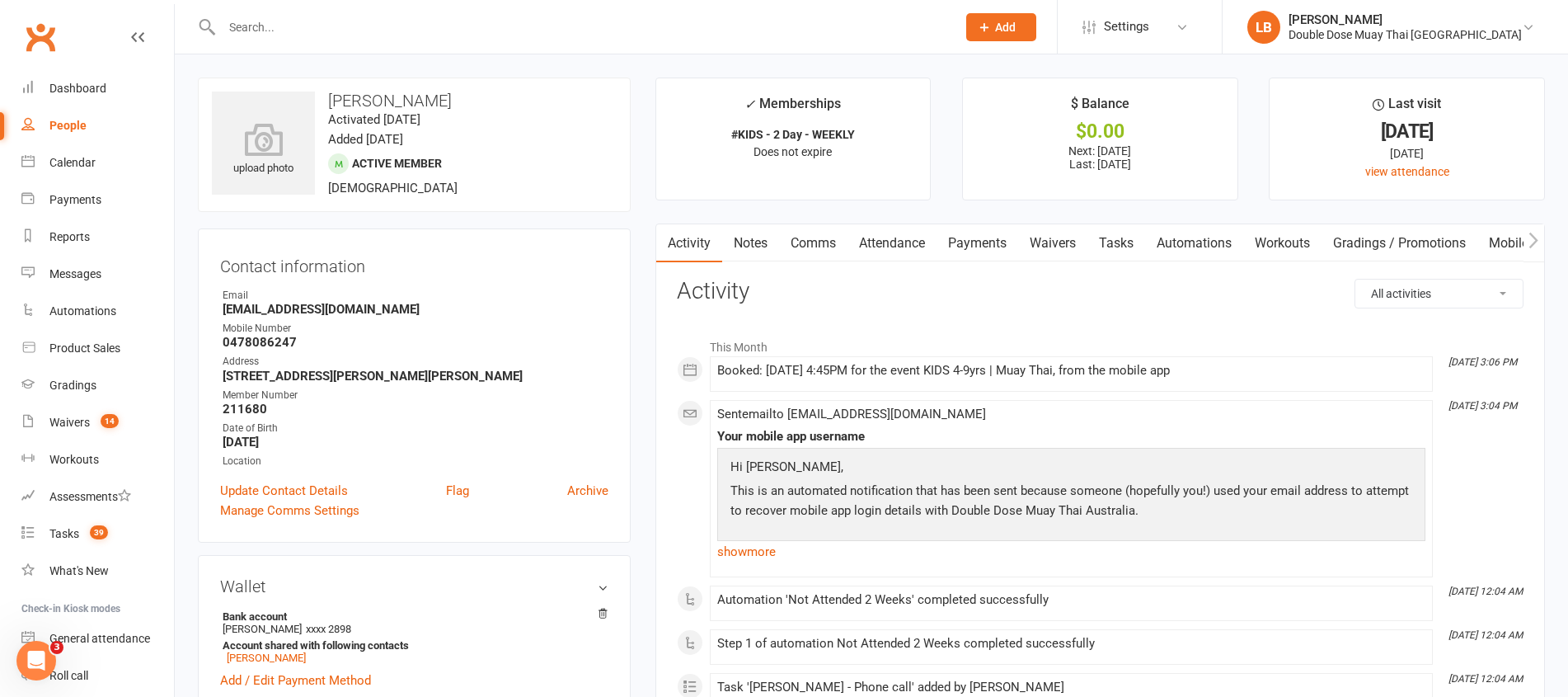
click at [1133, 242] on link "Tasks" at bounding box center [1115, 243] width 58 height 38
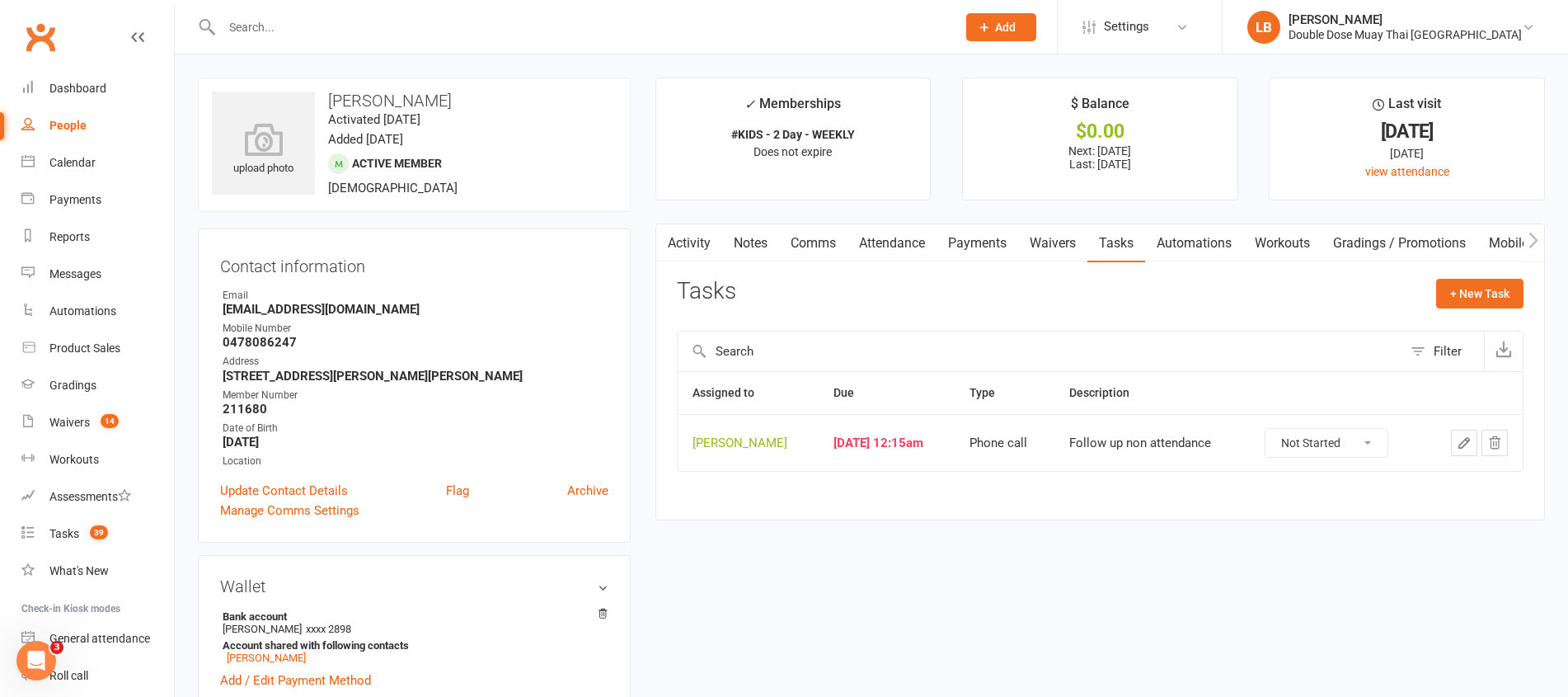
click at [1152, 437] on div "Follow up non attendance" at bounding box center [1152, 443] width 166 height 14
click at [1318, 435] on select "Not Started In Progress Waiting Complete" at bounding box center [1327, 443] width 122 height 28
select select "unstarted"
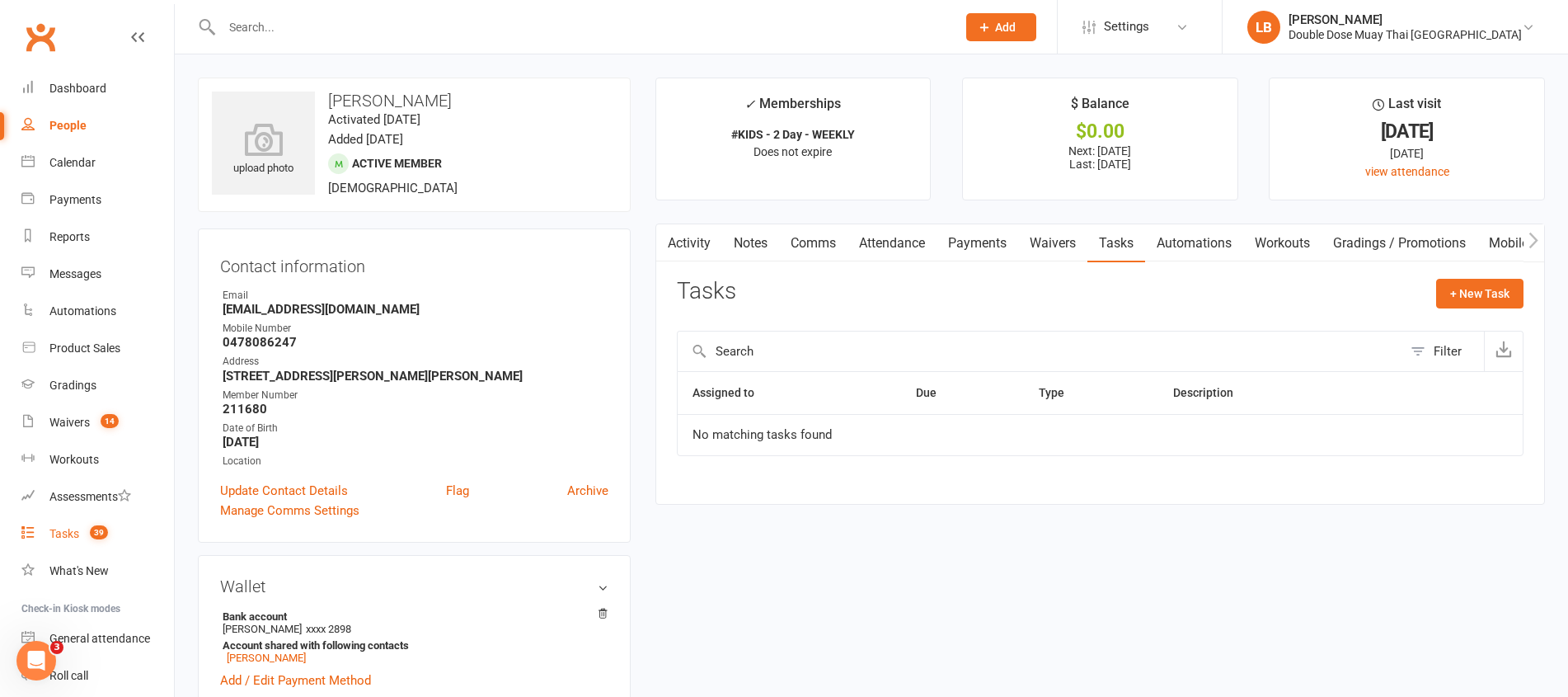
click at [83, 543] on link "Tasks 39" at bounding box center [97, 534] width 153 height 37
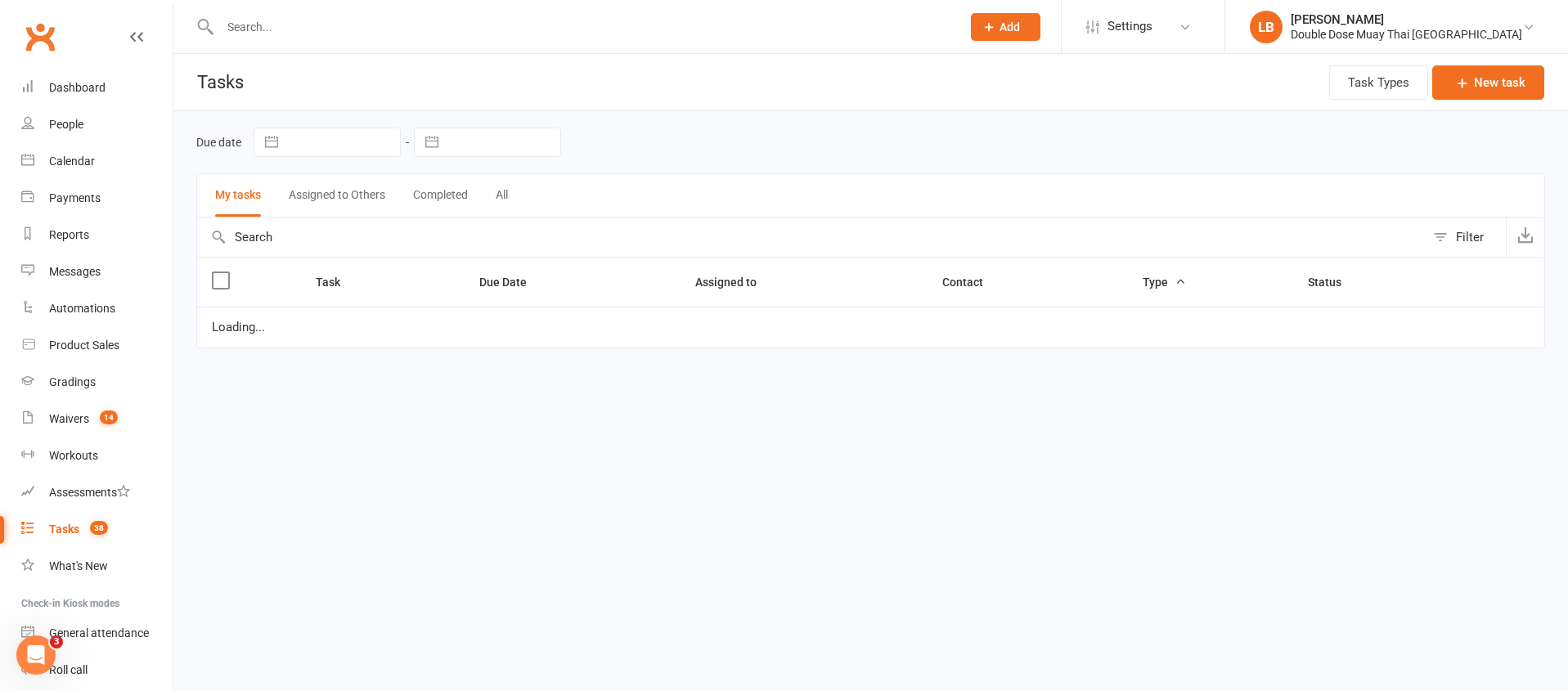
select select "started"
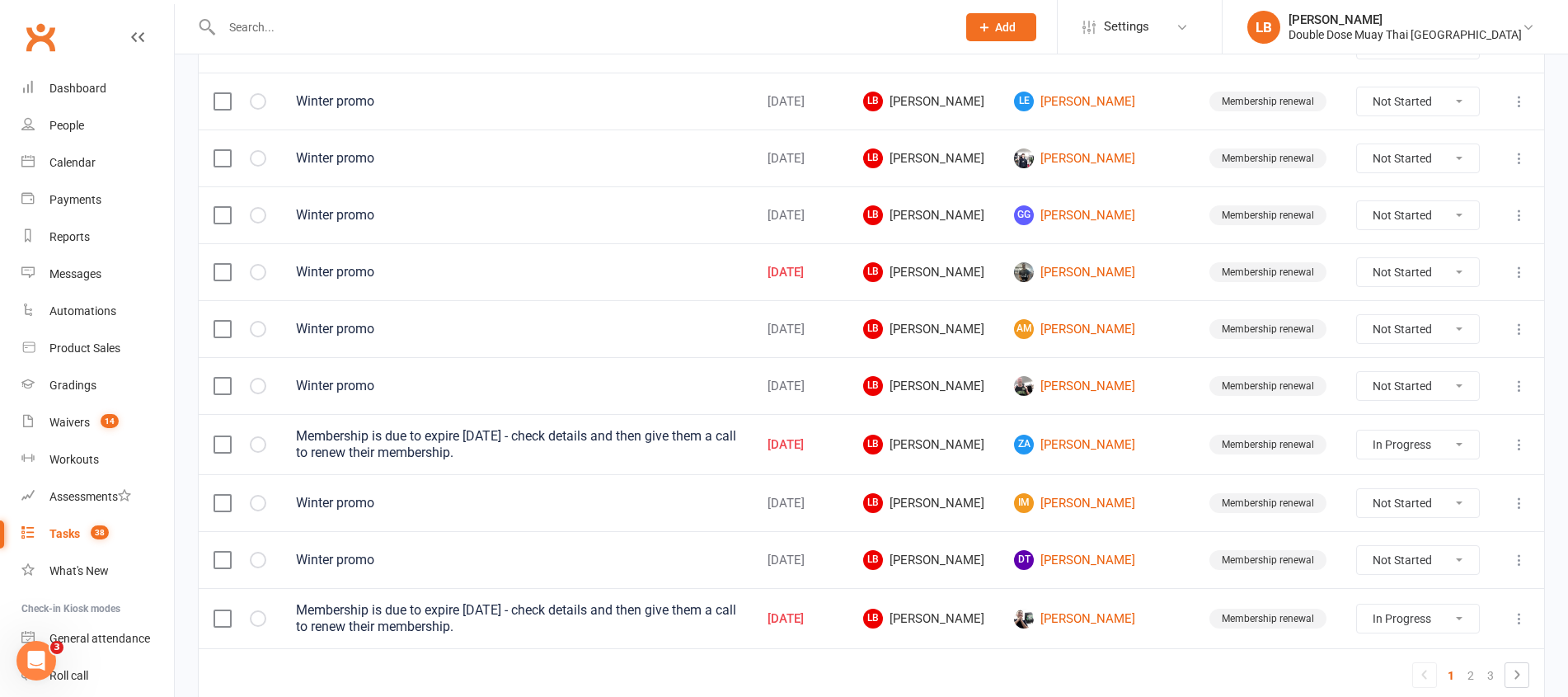
scroll to position [1173, 0]
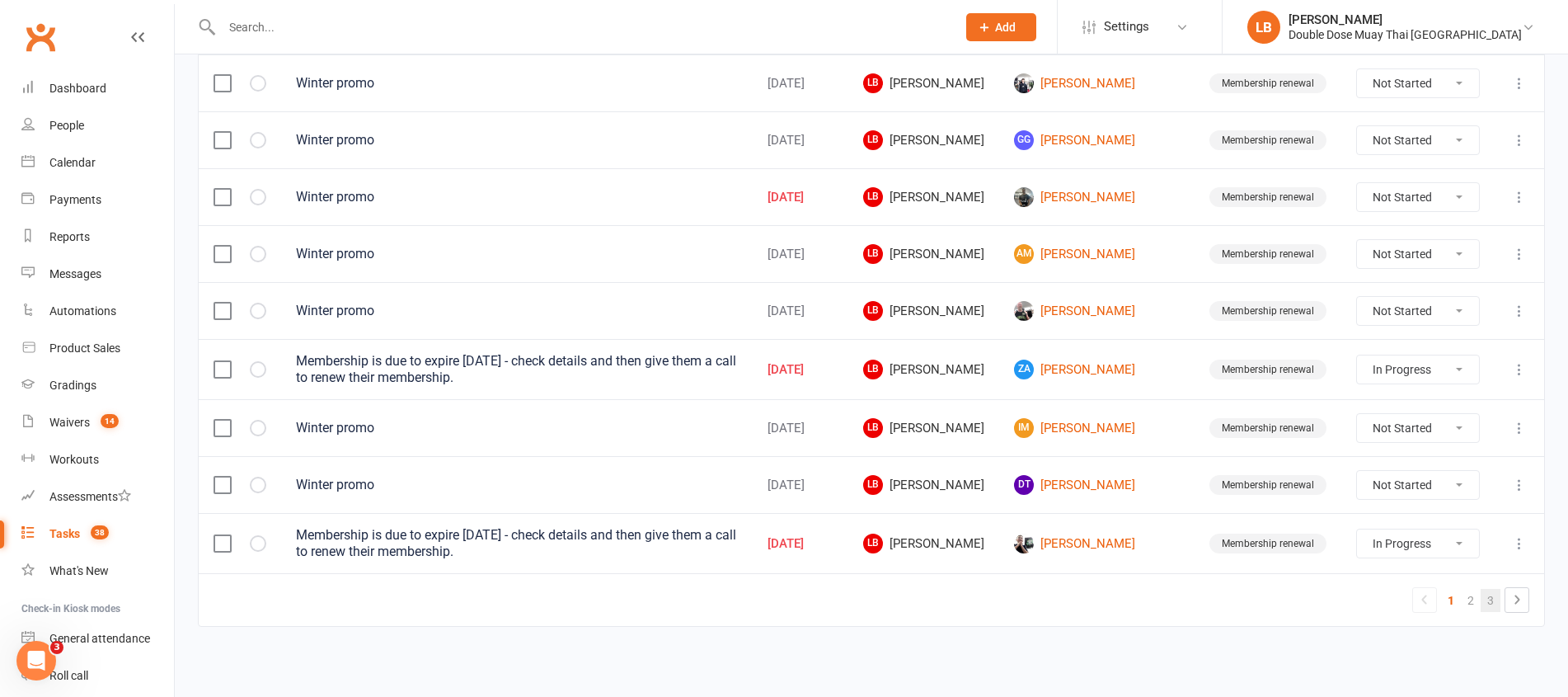
click at [1491, 605] on link "3" at bounding box center [1490, 600] width 20 height 23
select select "started"
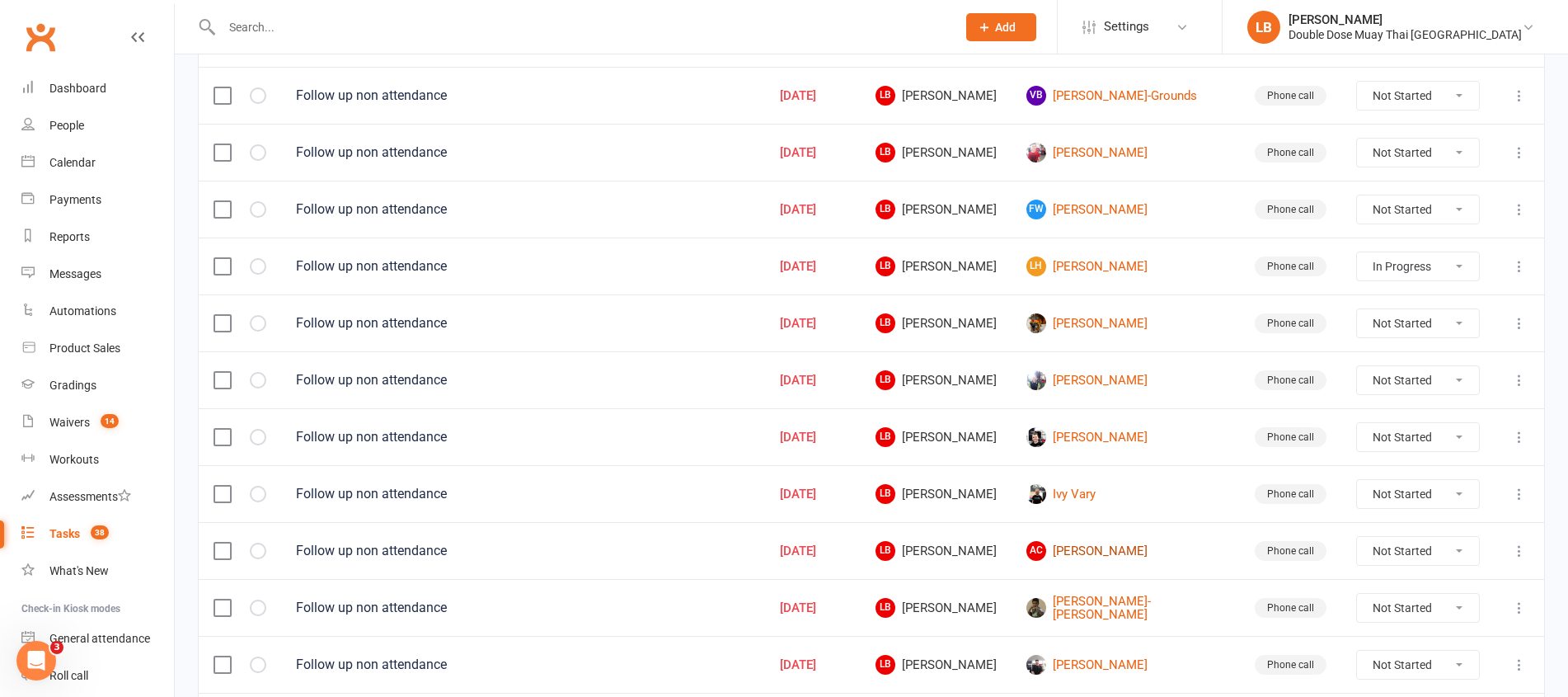
scroll to position [412, 0]
click at [1093, 209] on link "[PERSON_NAME] [PERSON_NAME]" at bounding box center [1125, 210] width 198 height 20
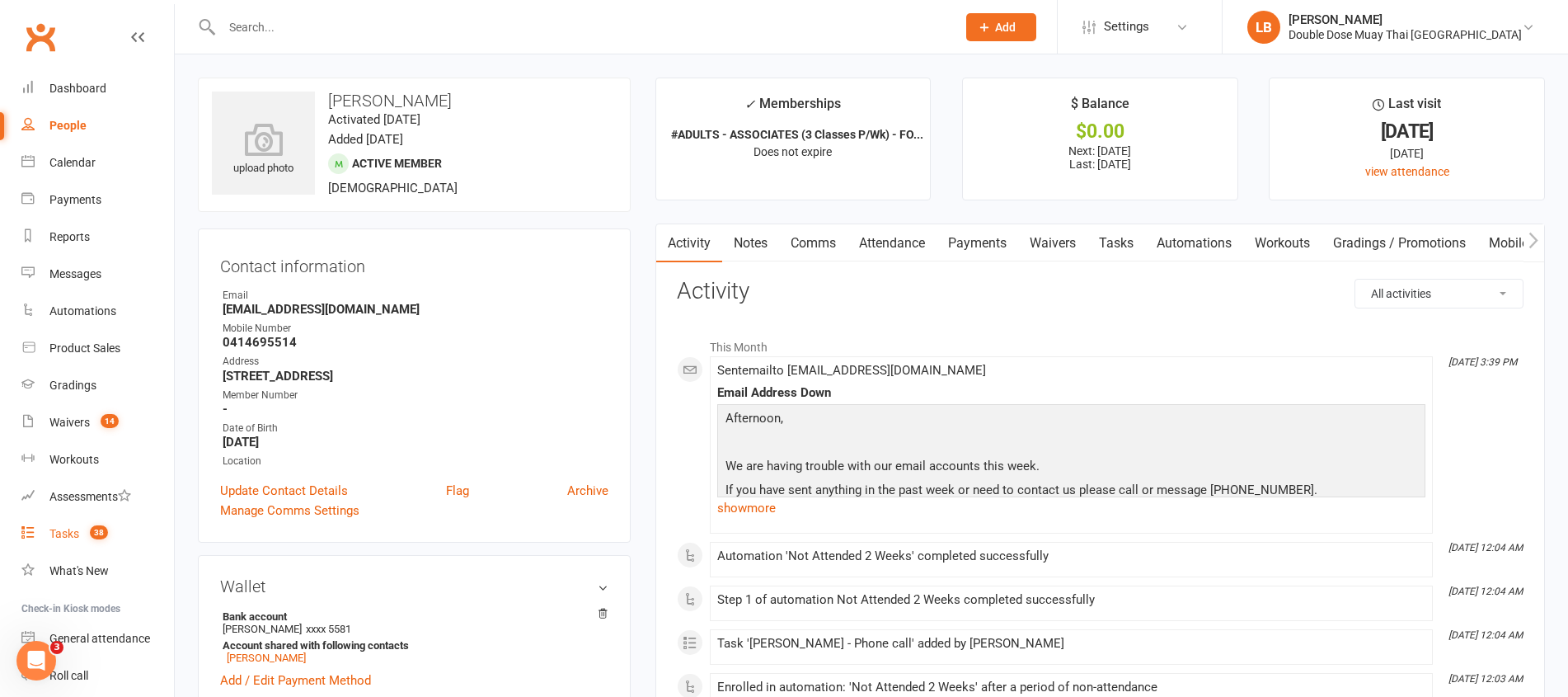
click at [74, 527] on div "Tasks" at bounding box center [64, 533] width 29 height 13
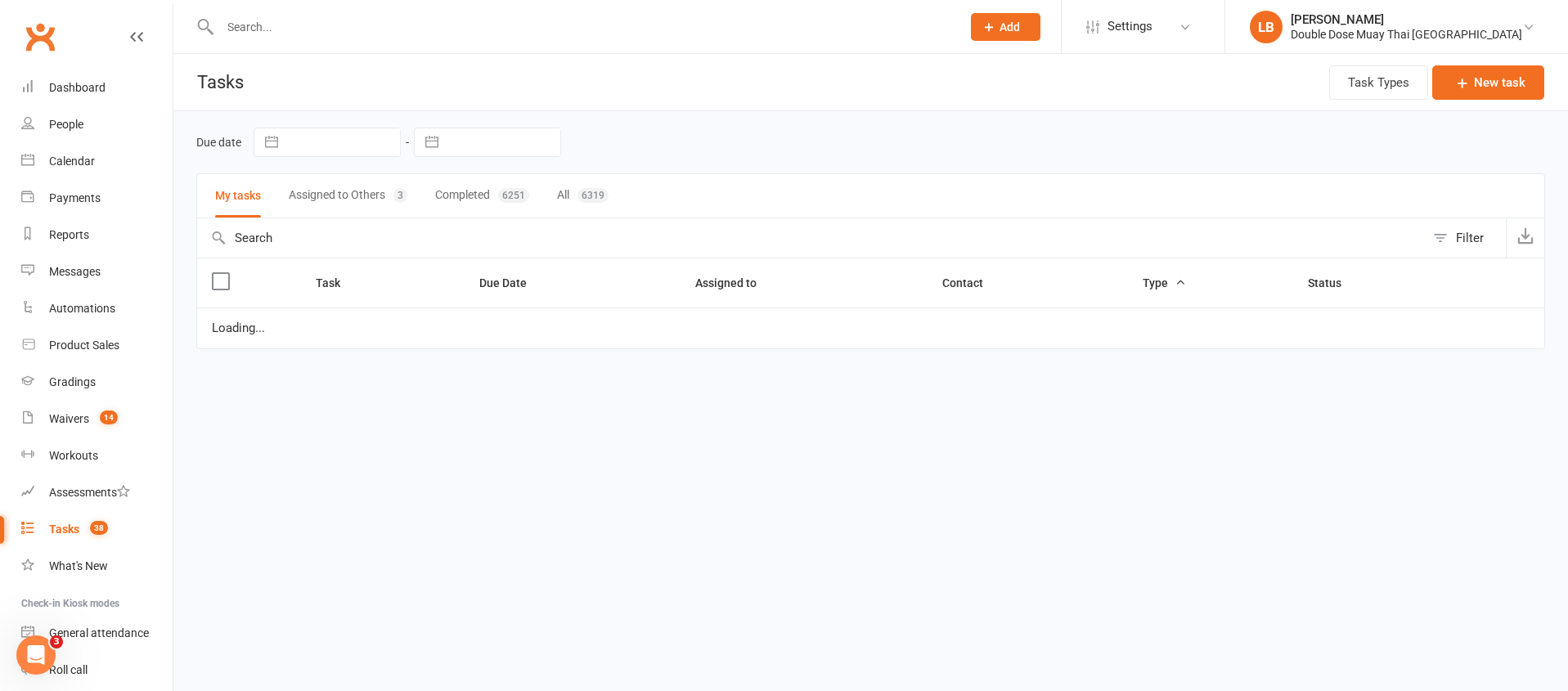
select select "started"
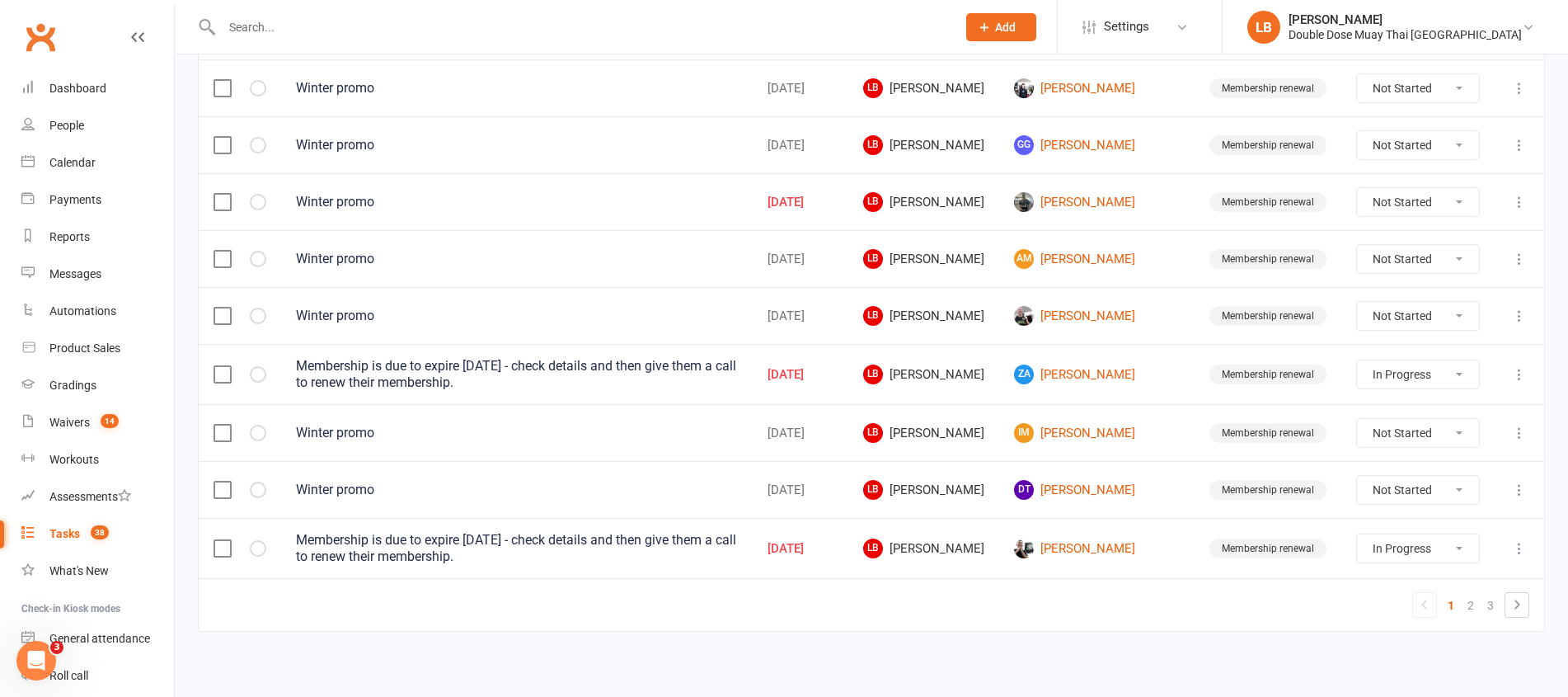
scroll to position [1173, 0]
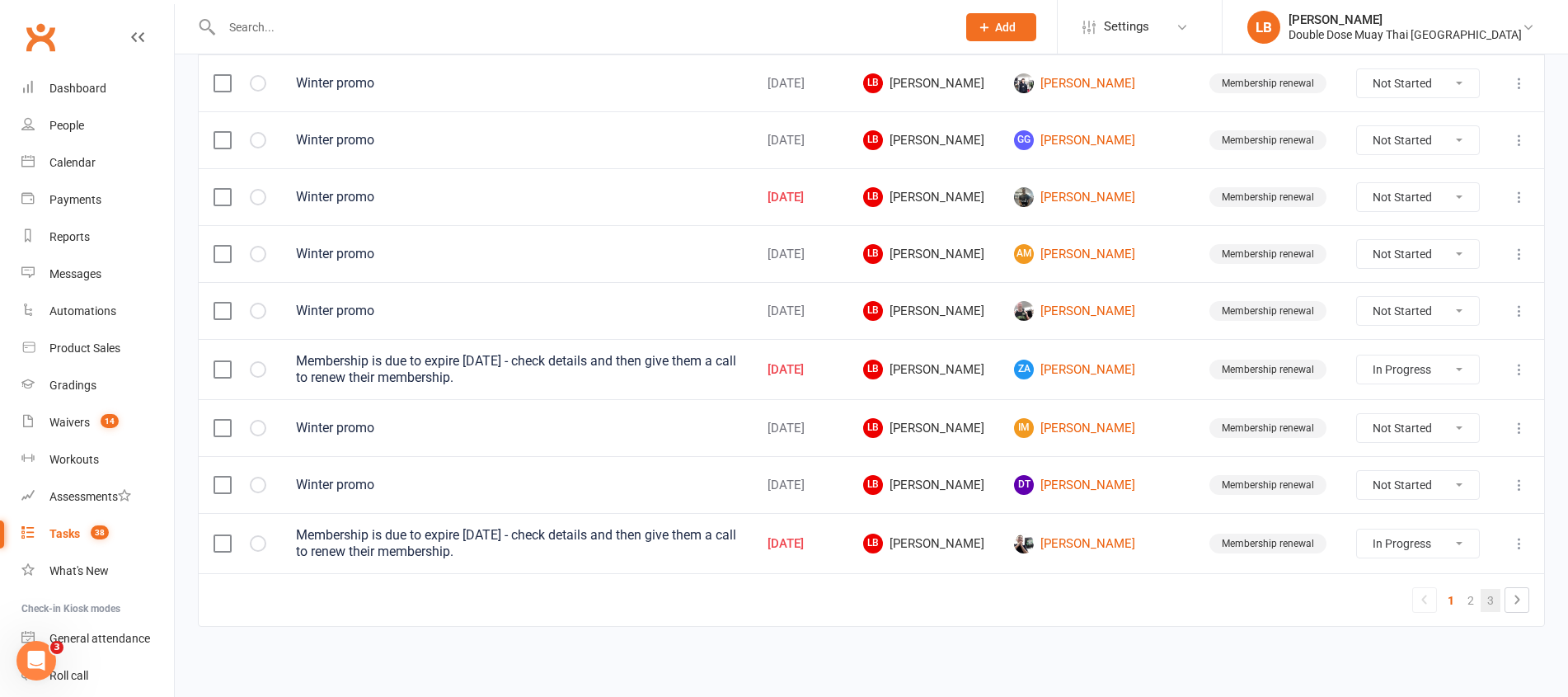
click at [1490, 592] on link "3" at bounding box center [1490, 600] width 20 height 23
select select "started"
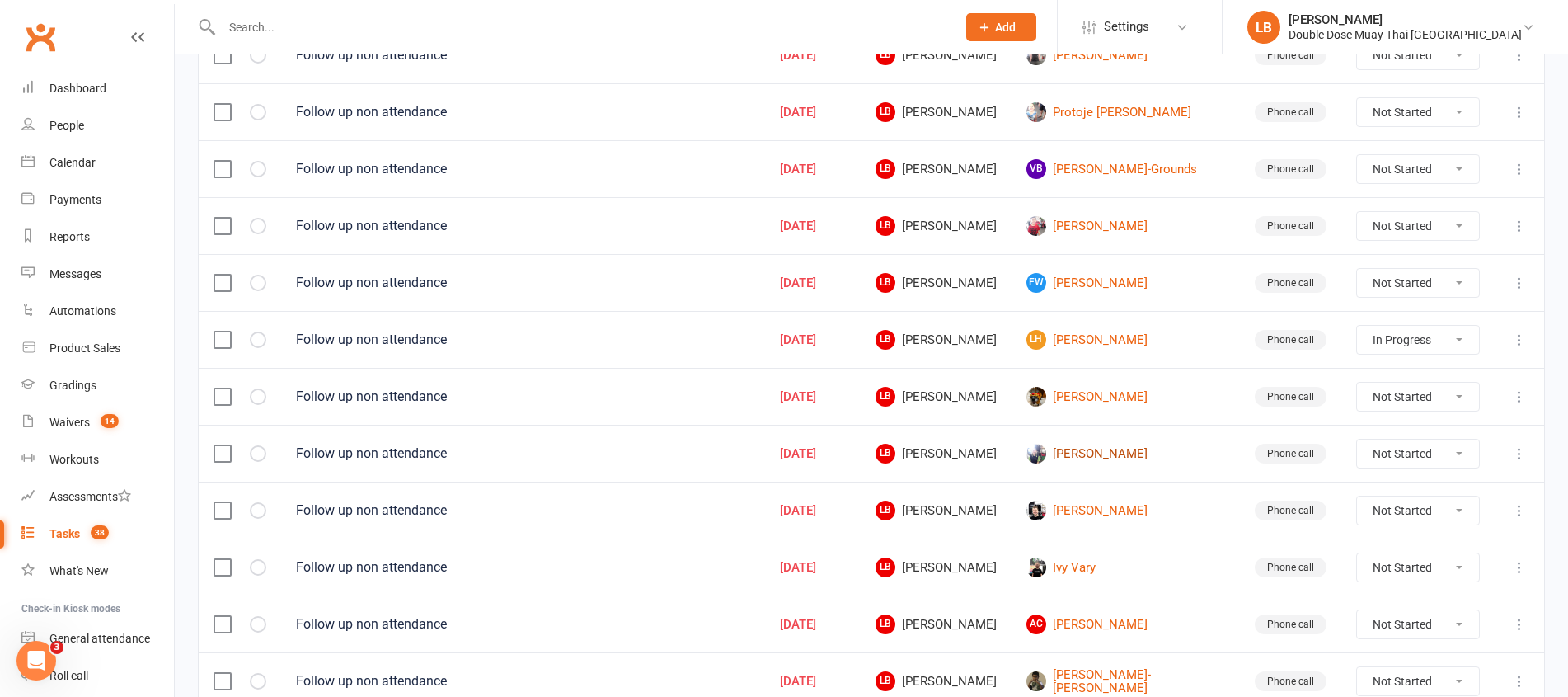
scroll to position [336, 0]
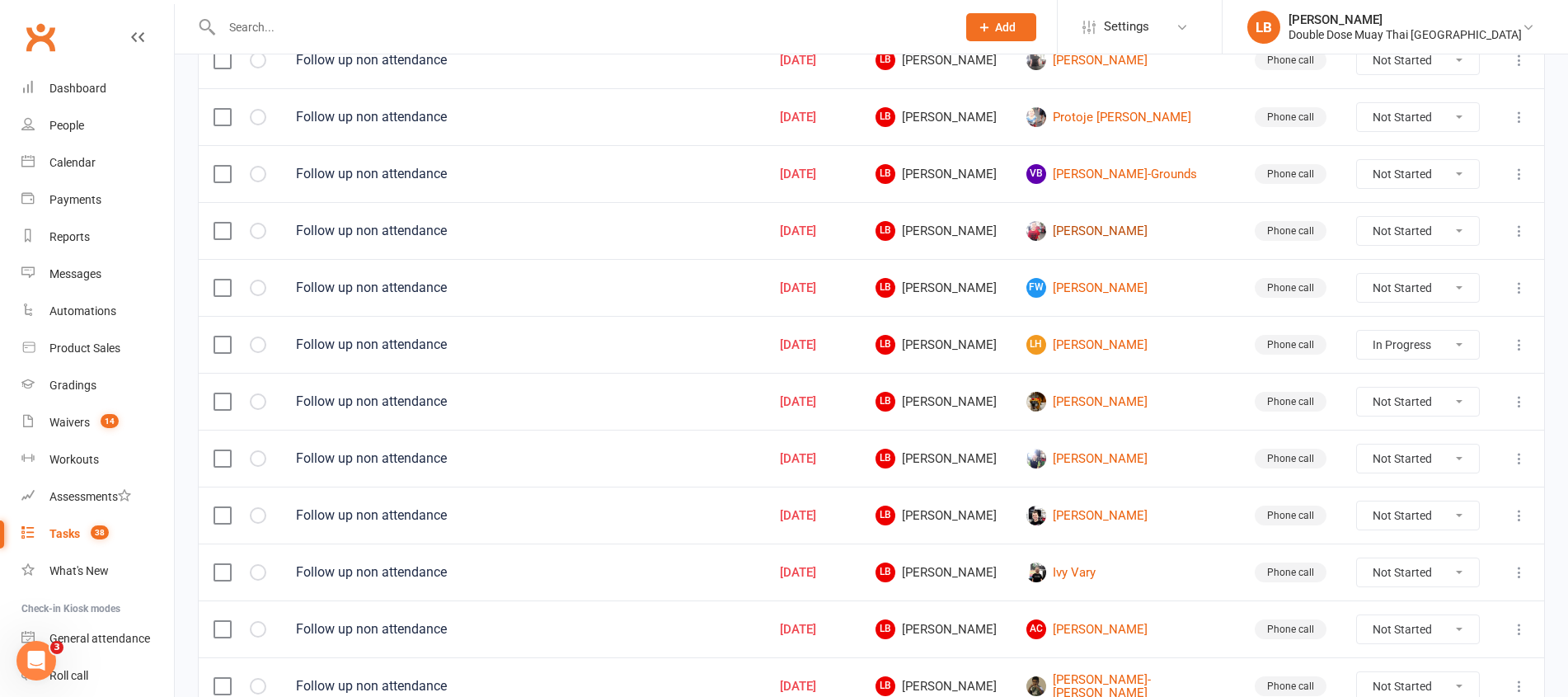
click at [1177, 225] on link "[PERSON_NAME]" at bounding box center [1125, 230] width 198 height 20
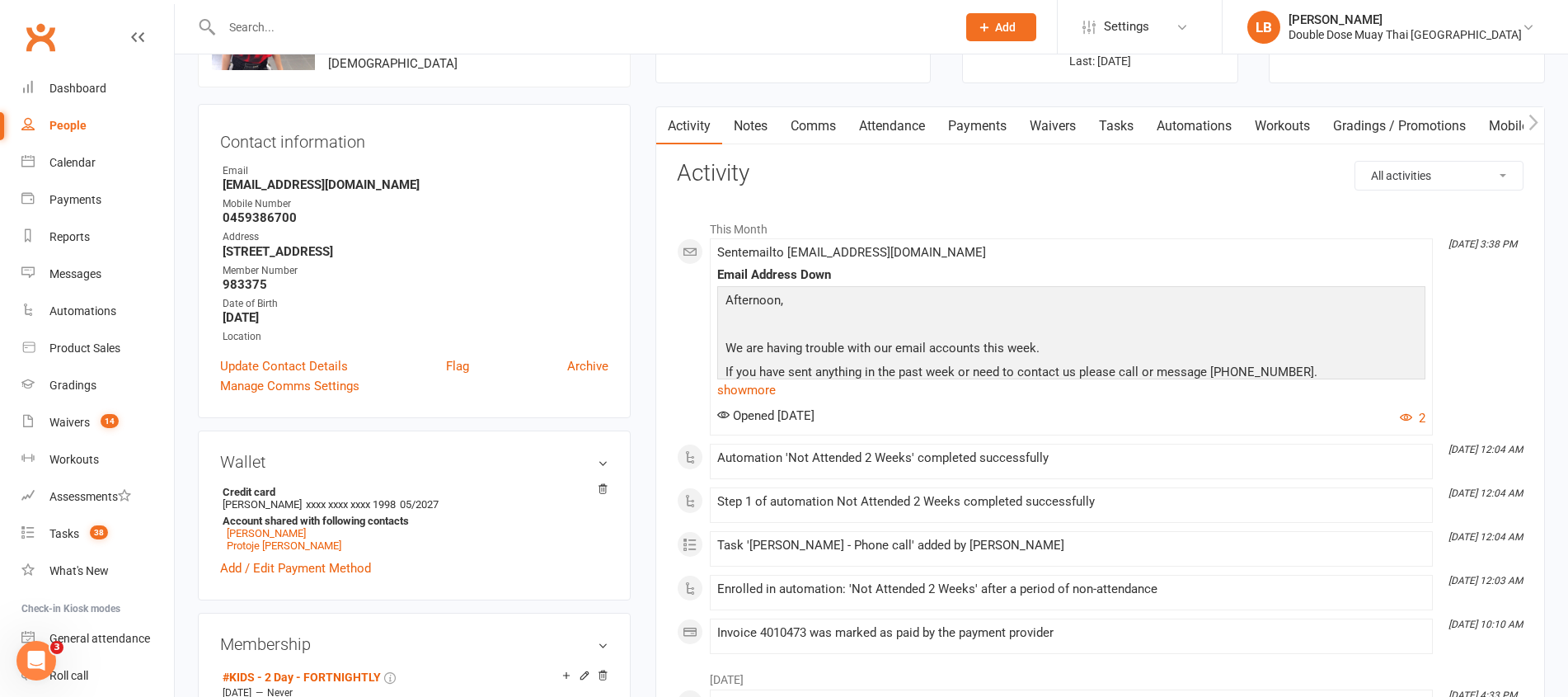
scroll to position [126, 0]
click at [256, 532] on link "[PERSON_NAME]" at bounding box center [266, 531] width 79 height 12
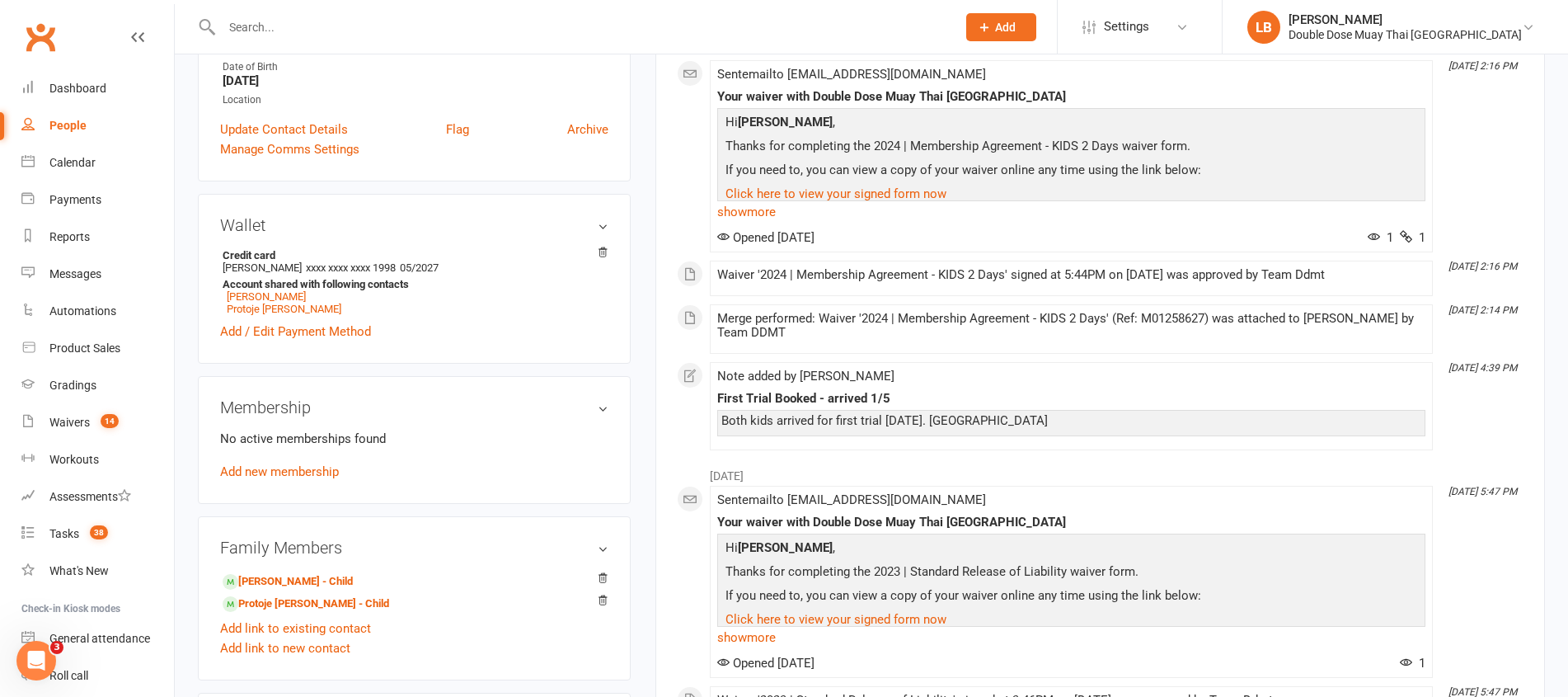
scroll to position [328, 0]
click at [252, 599] on link "Protoje [PERSON_NAME] - Child" at bounding box center [305, 601] width 166 height 17
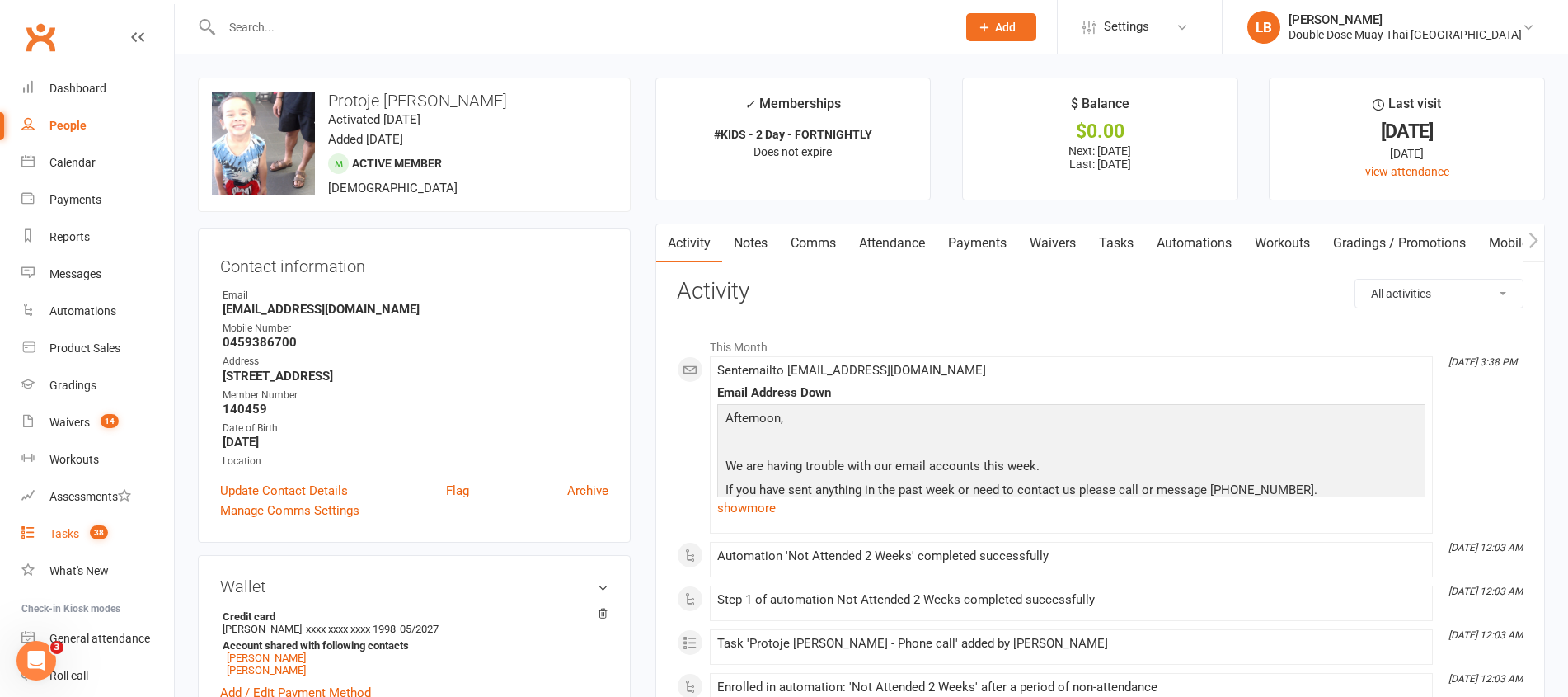
click at [67, 527] on div "Tasks" at bounding box center [64, 533] width 29 height 13
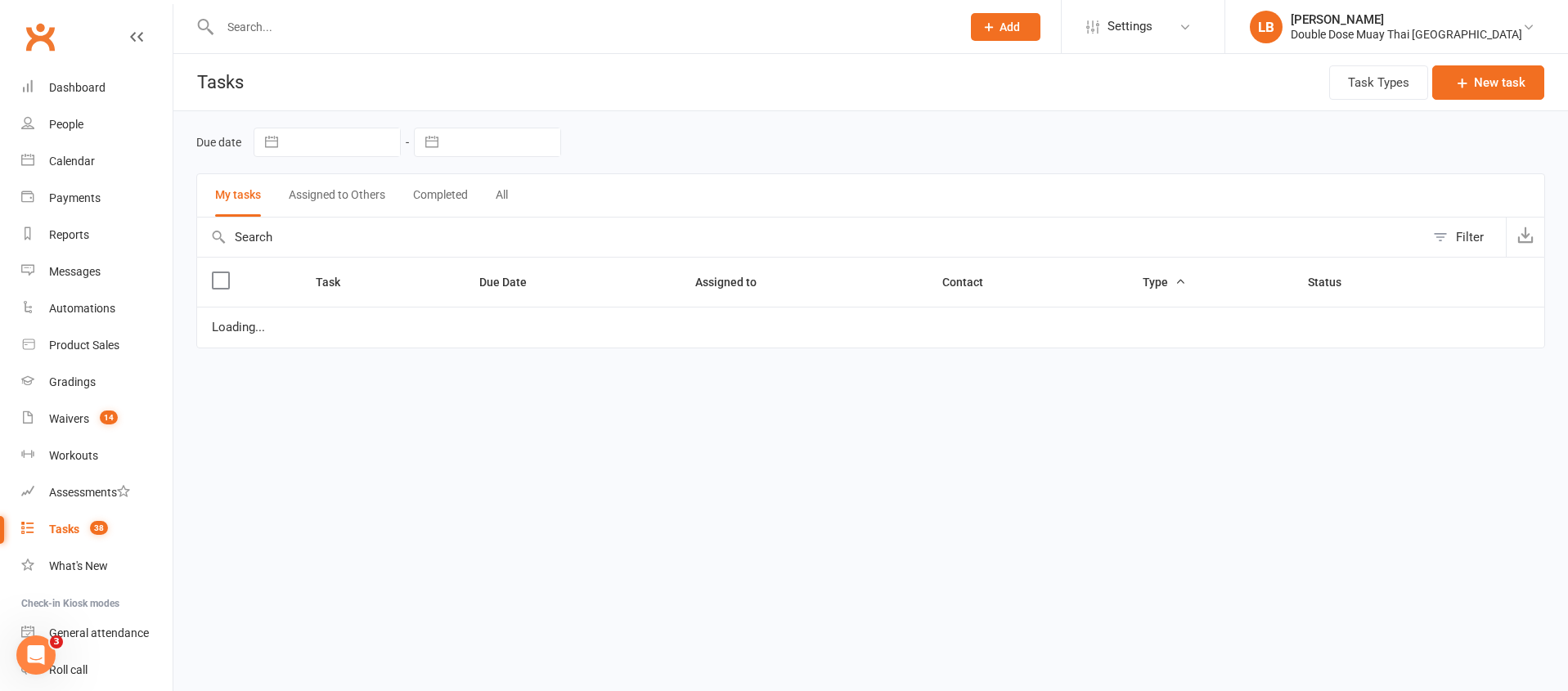
select select "started"
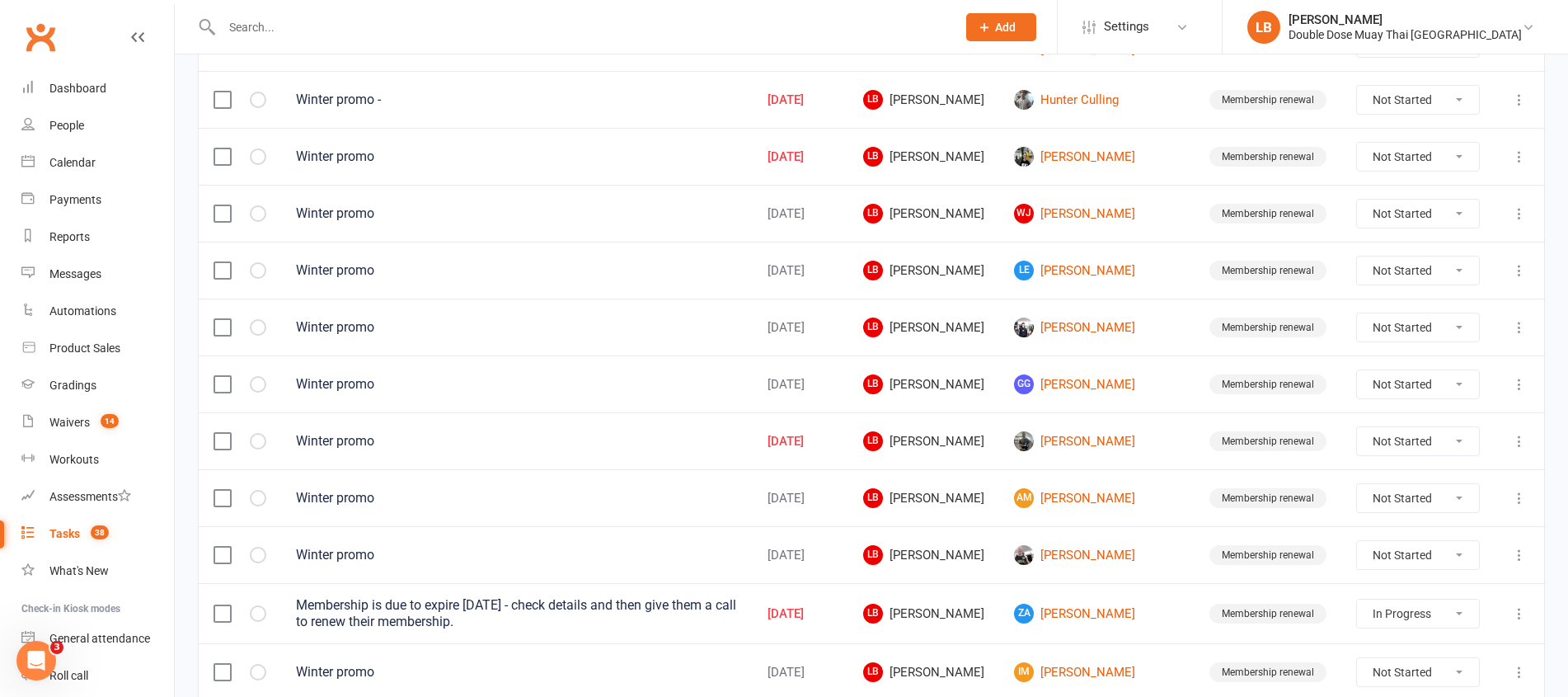
scroll to position [1173, 0]
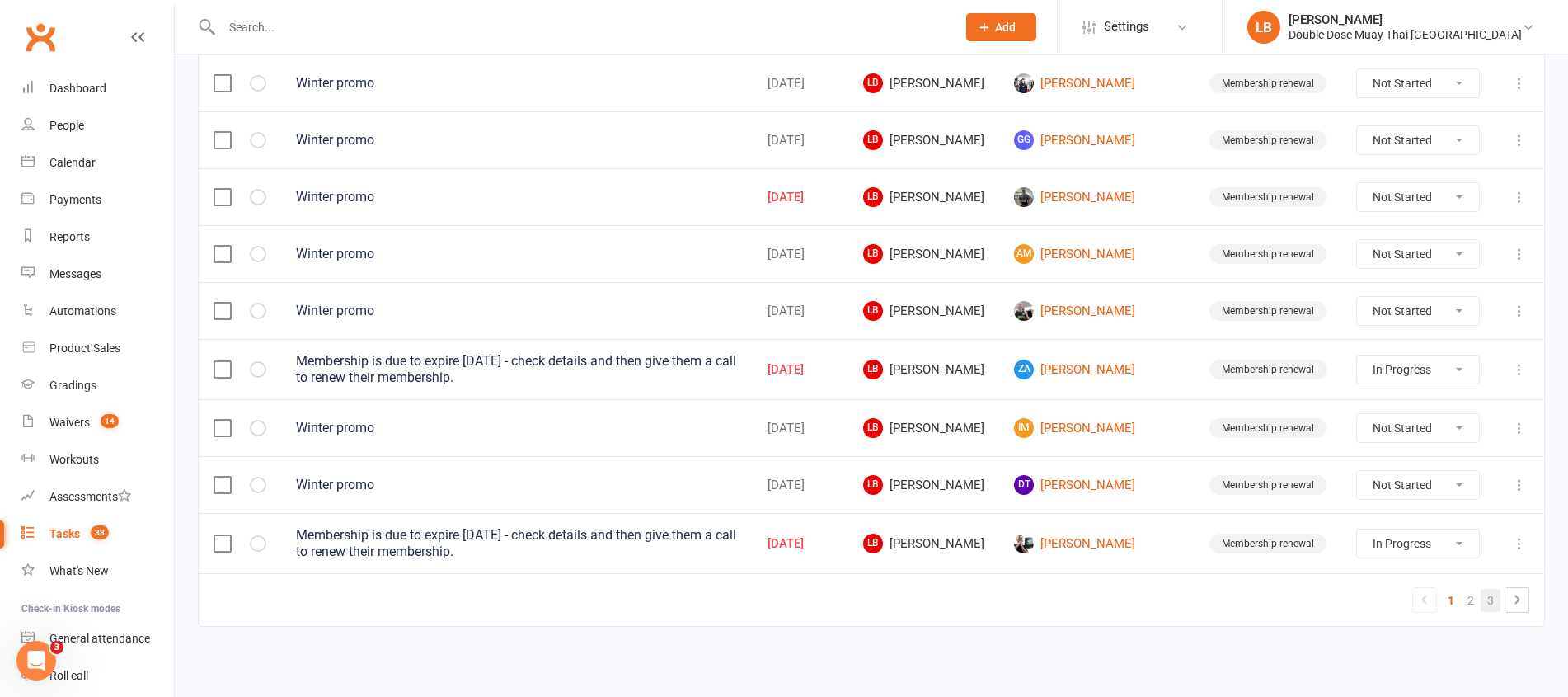
click at [1496, 599] on link "3" at bounding box center [1490, 600] width 20 height 23
select select "started"
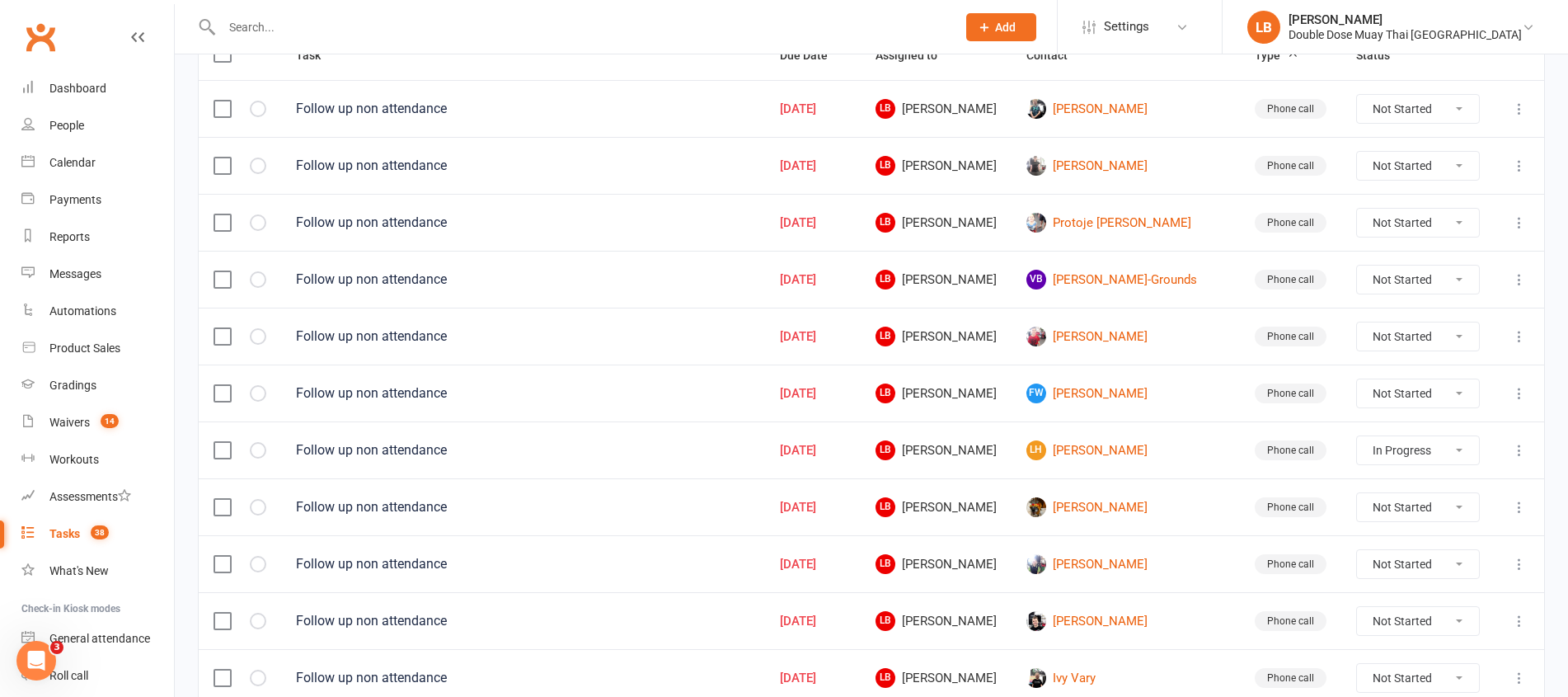
scroll to position [214, 0]
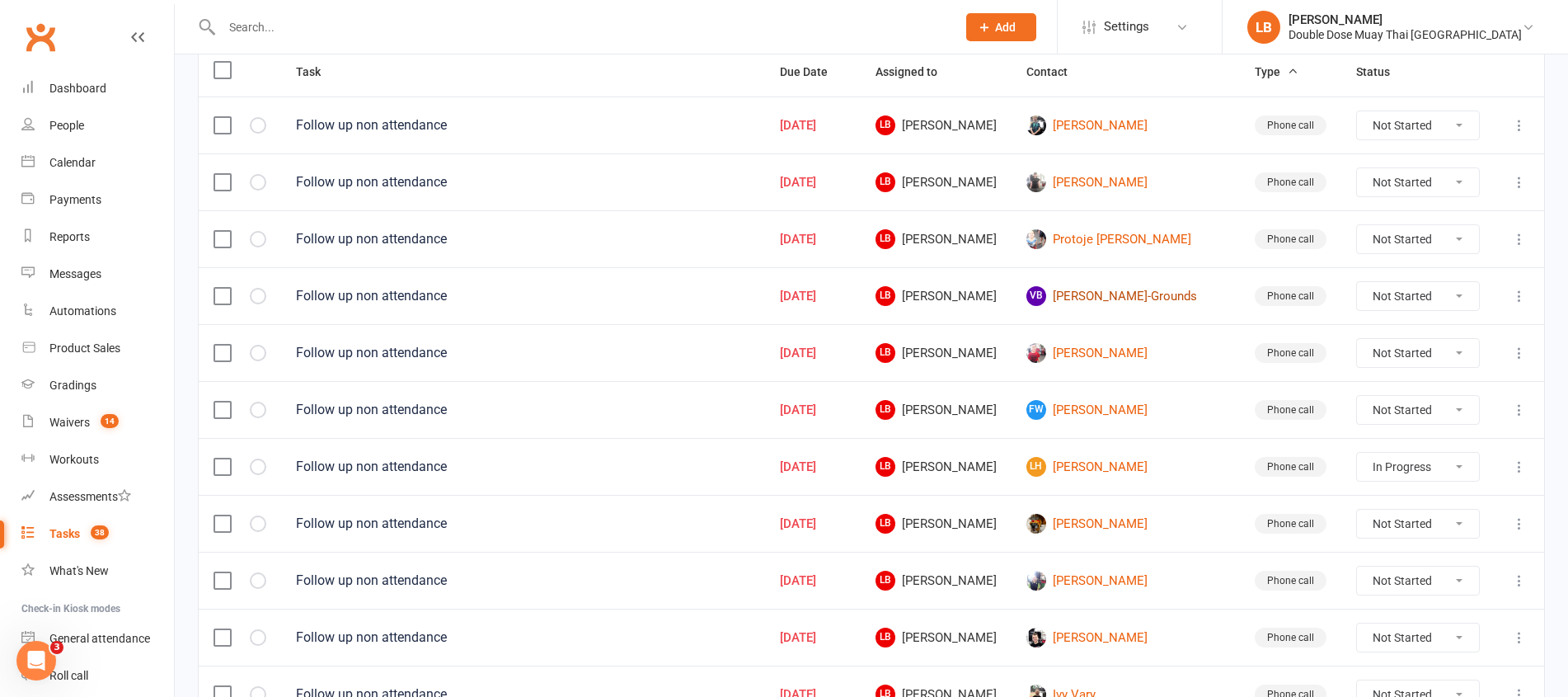
click at [1139, 294] on link "VB [PERSON_NAME]-Grounds" at bounding box center [1125, 296] width 198 height 20
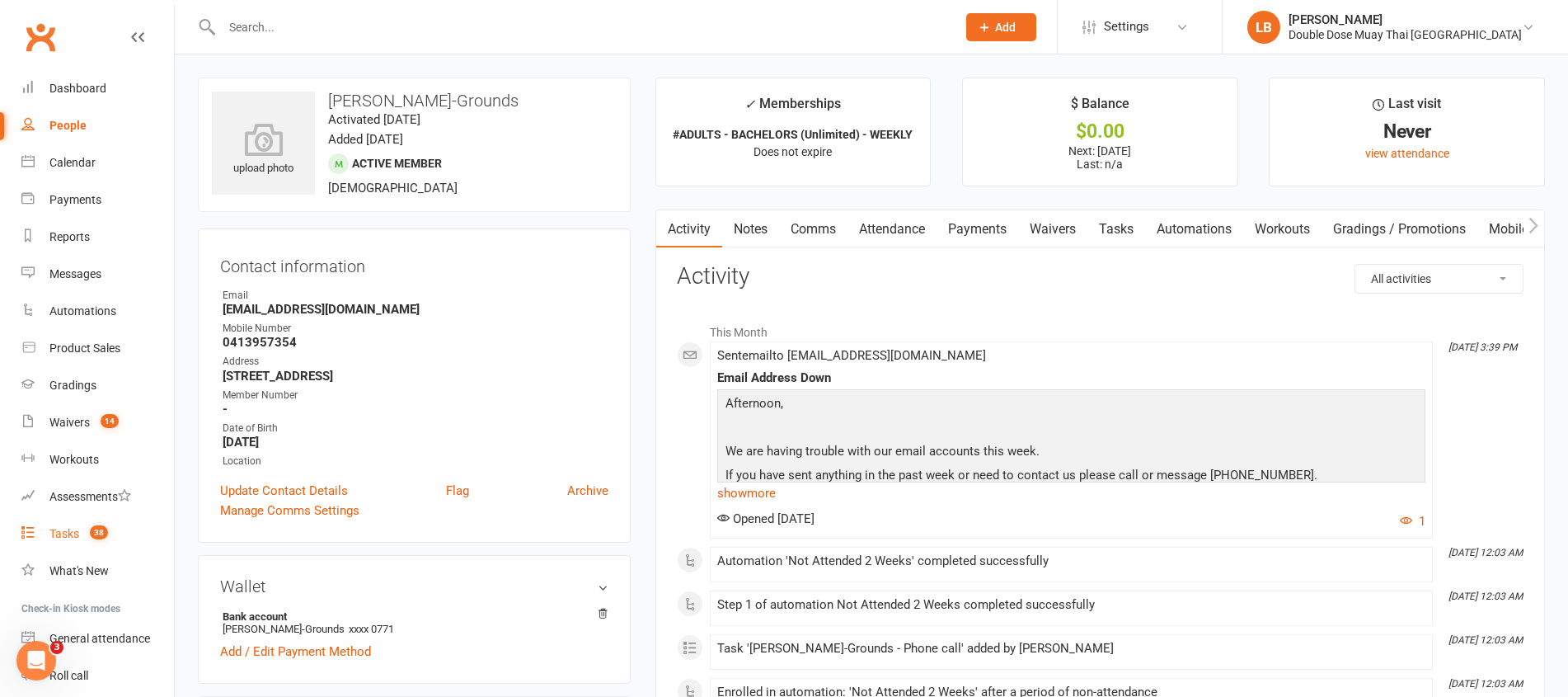
click at [78, 544] on link "Tasks 38" at bounding box center [97, 534] width 153 height 37
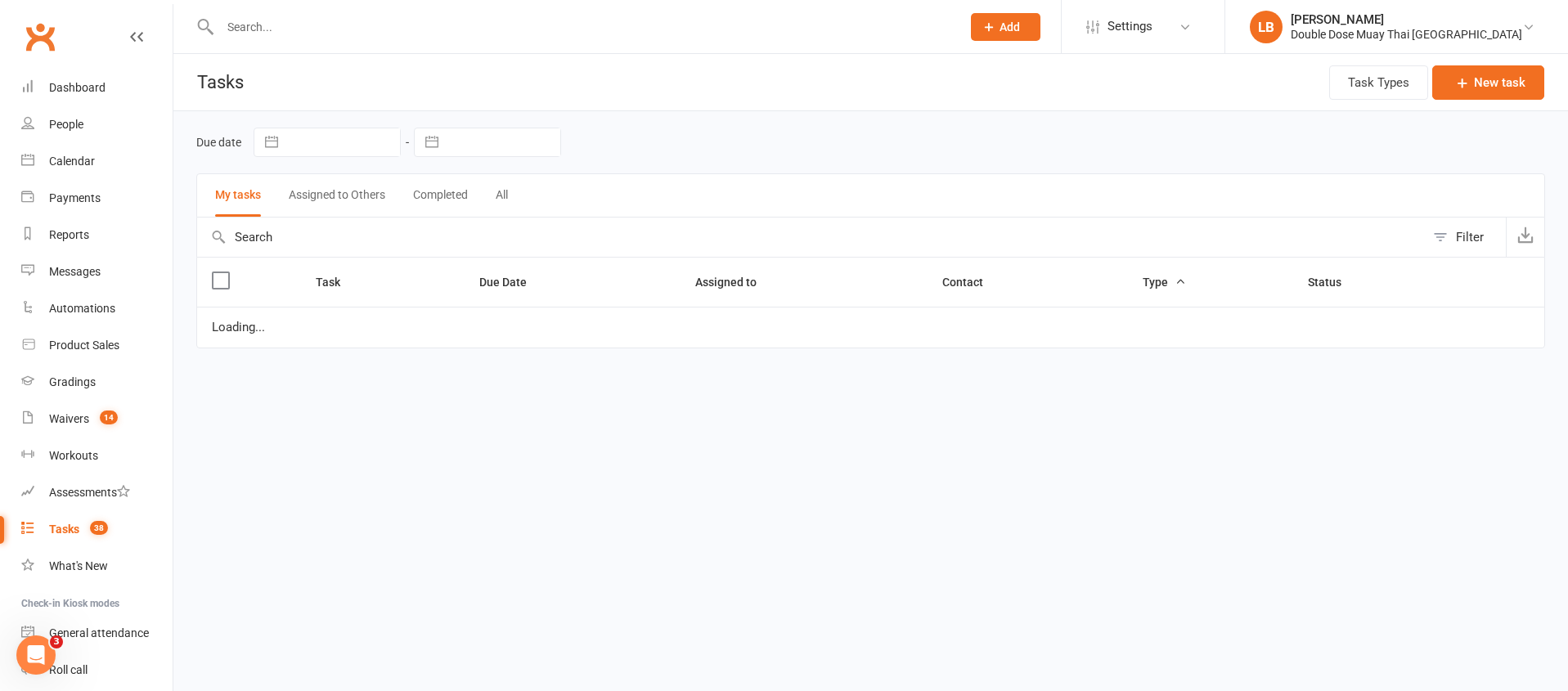
select select "started"
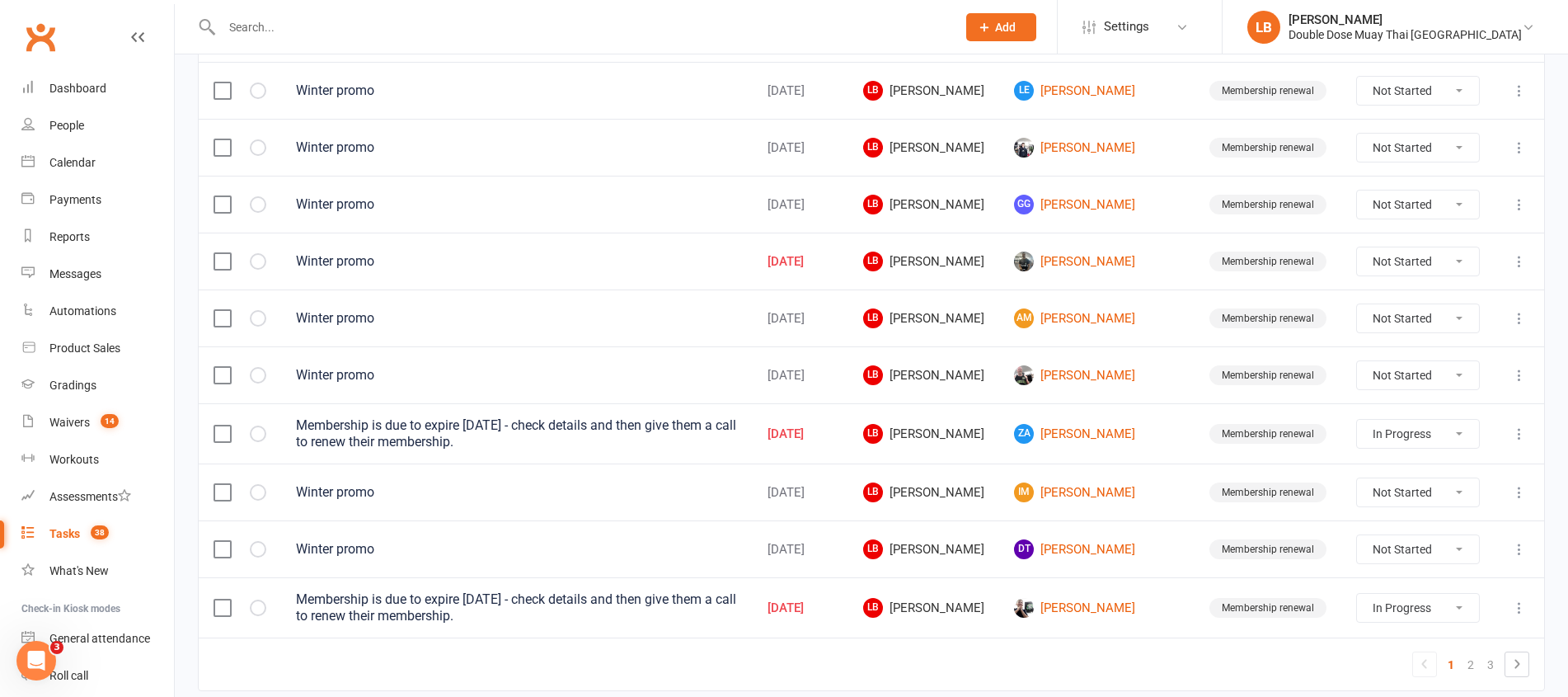
scroll to position [1173, 0]
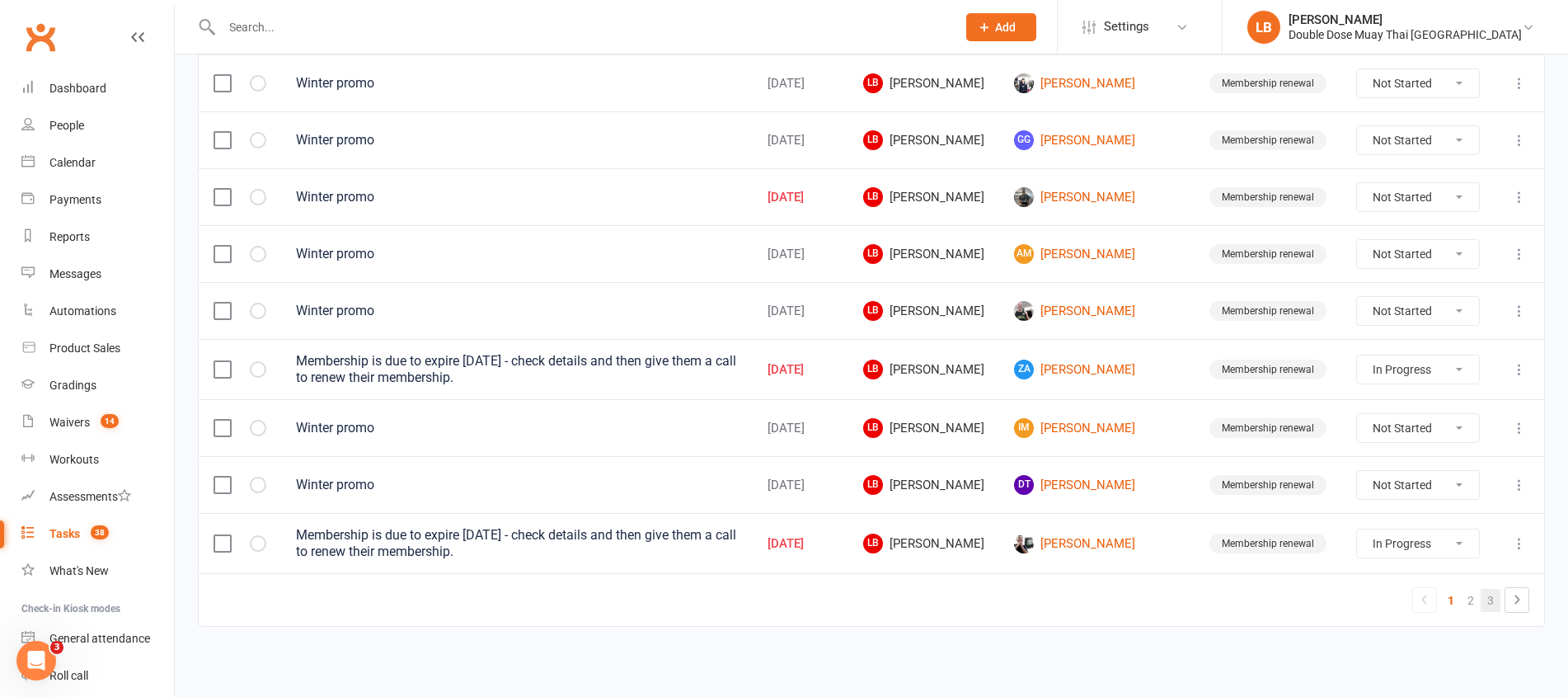
click at [1495, 602] on link "3" at bounding box center [1490, 600] width 20 height 23
select select "started"
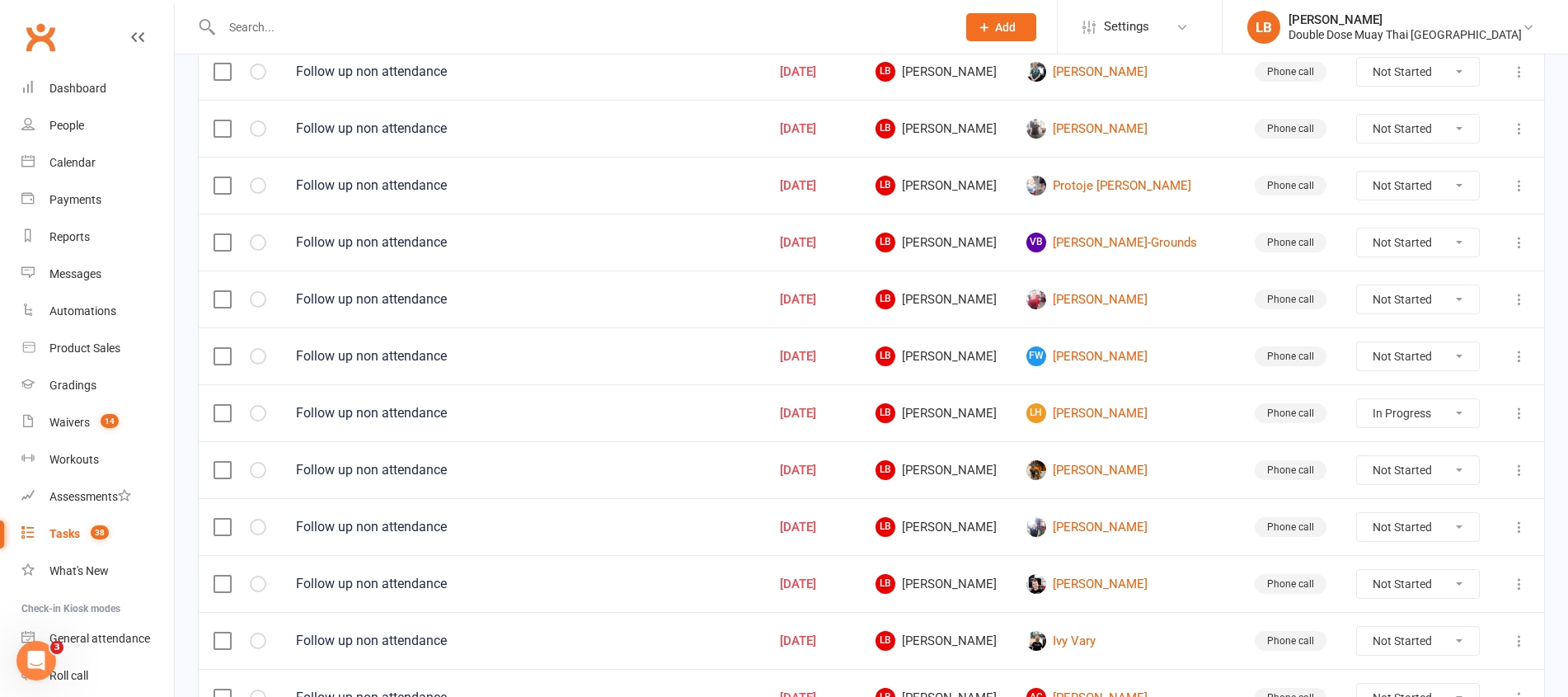
scroll to position [99, 0]
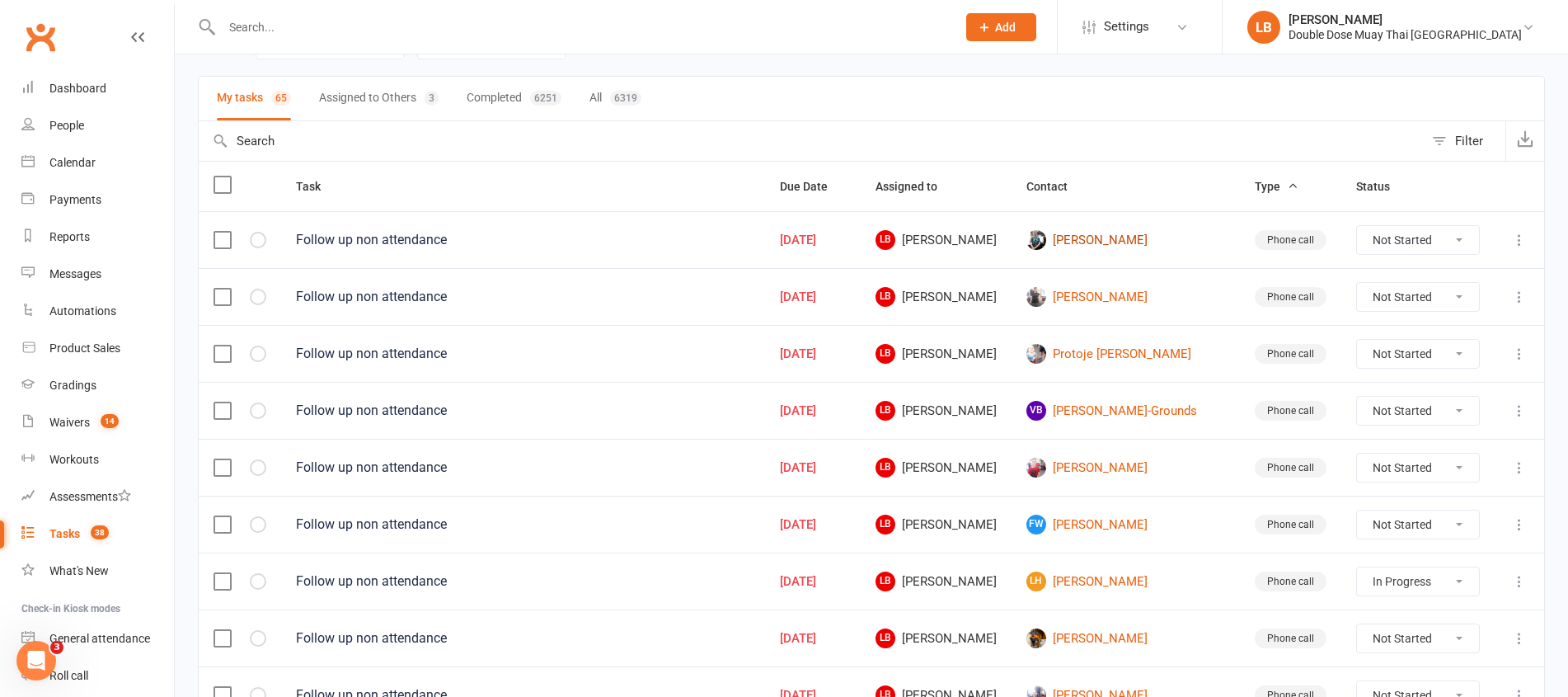
click at [1108, 246] on link "[PERSON_NAME]" at bounding box center [1125, 240] width 198 height 20
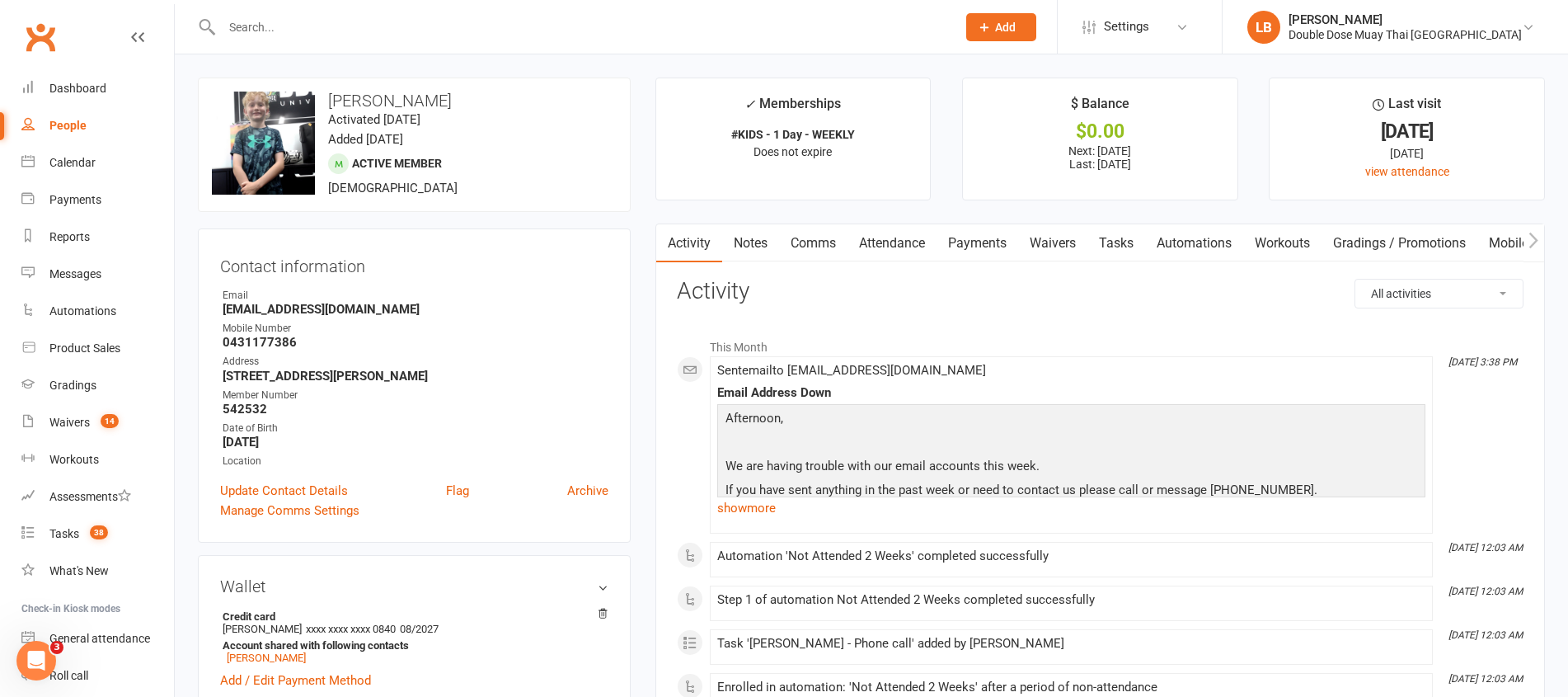
click at [1102, 240] on link "Tasks" at bounding box center [1115, 243] width 58 height 38
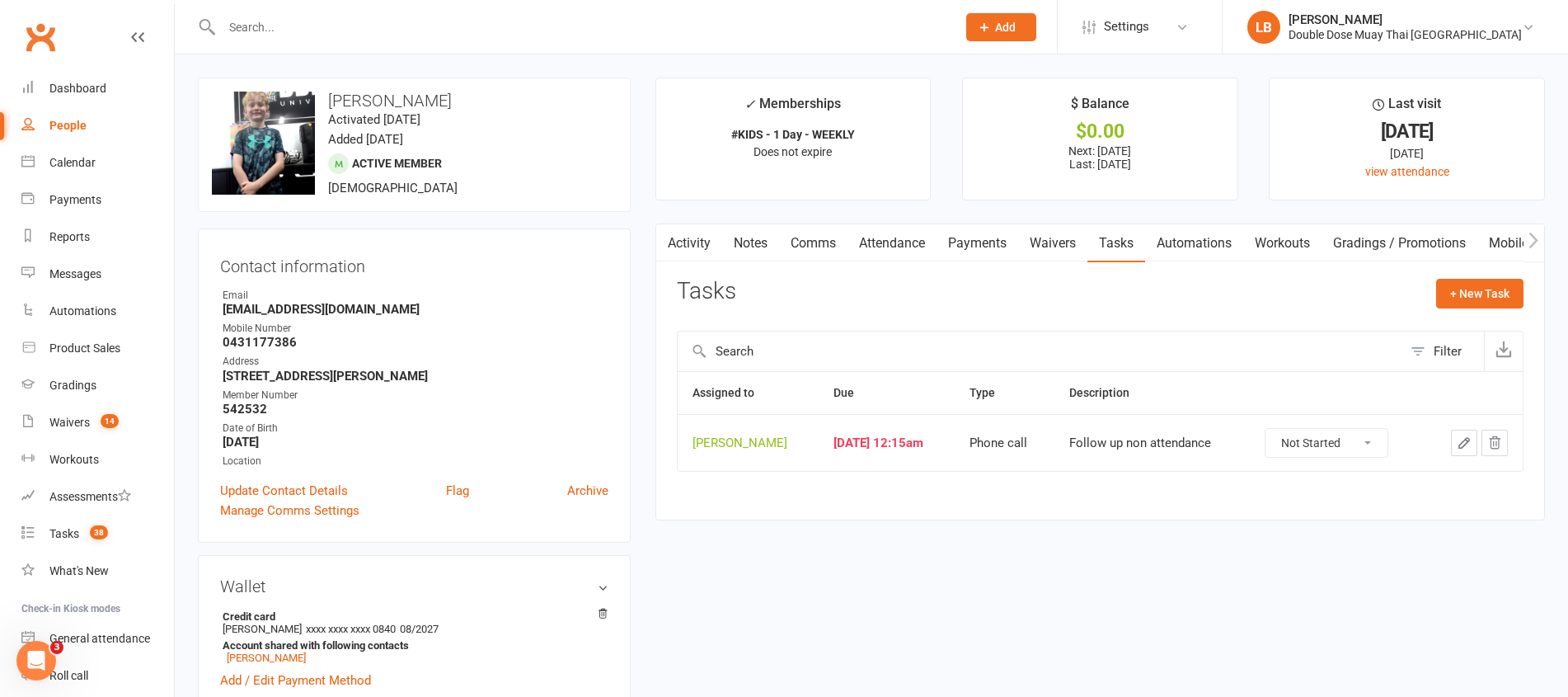
click at [1342, 441] on select "Not Started In Progress Waiting Complete" at bounding box center [1327, 443] width 122 height 28
select select "unstarted"
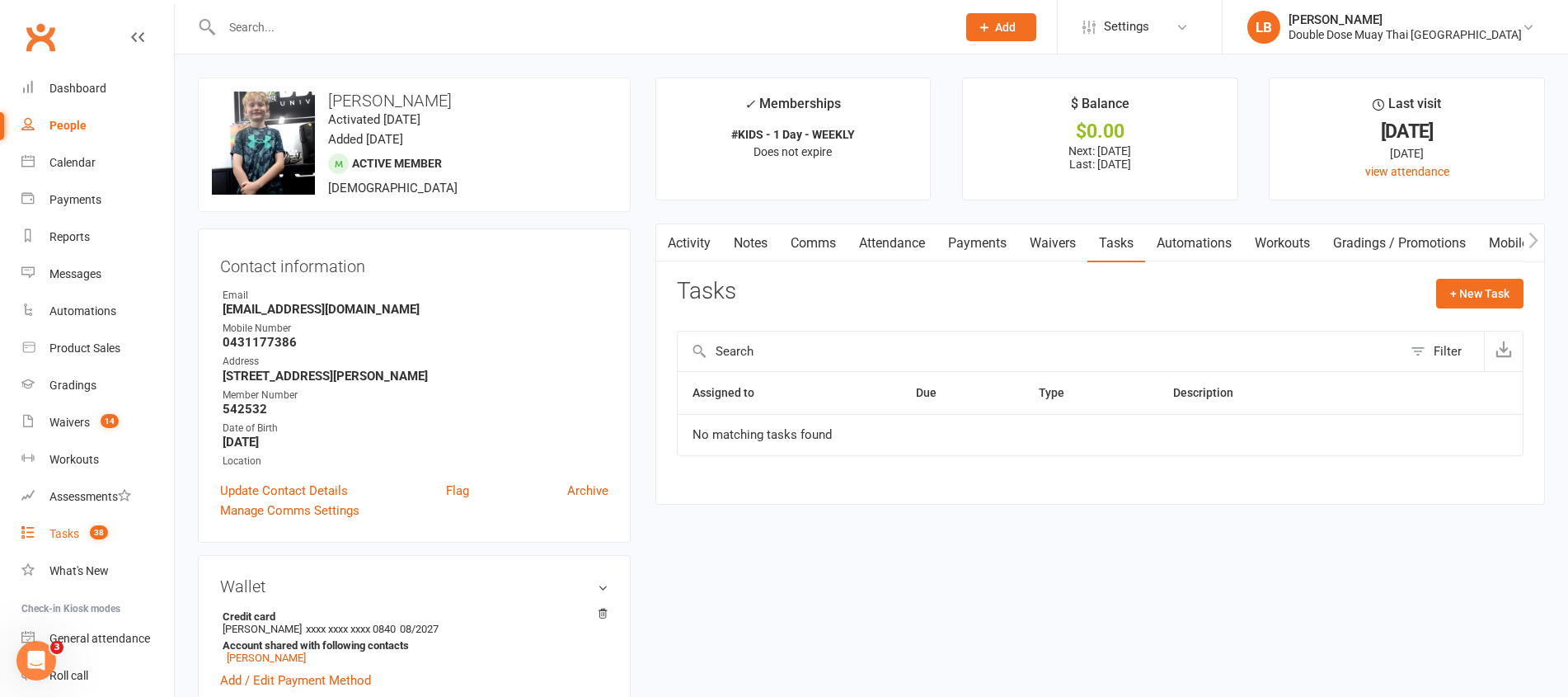
click at [91, 527] on span "38" at bounding box center [98, 532] width 18 height 14
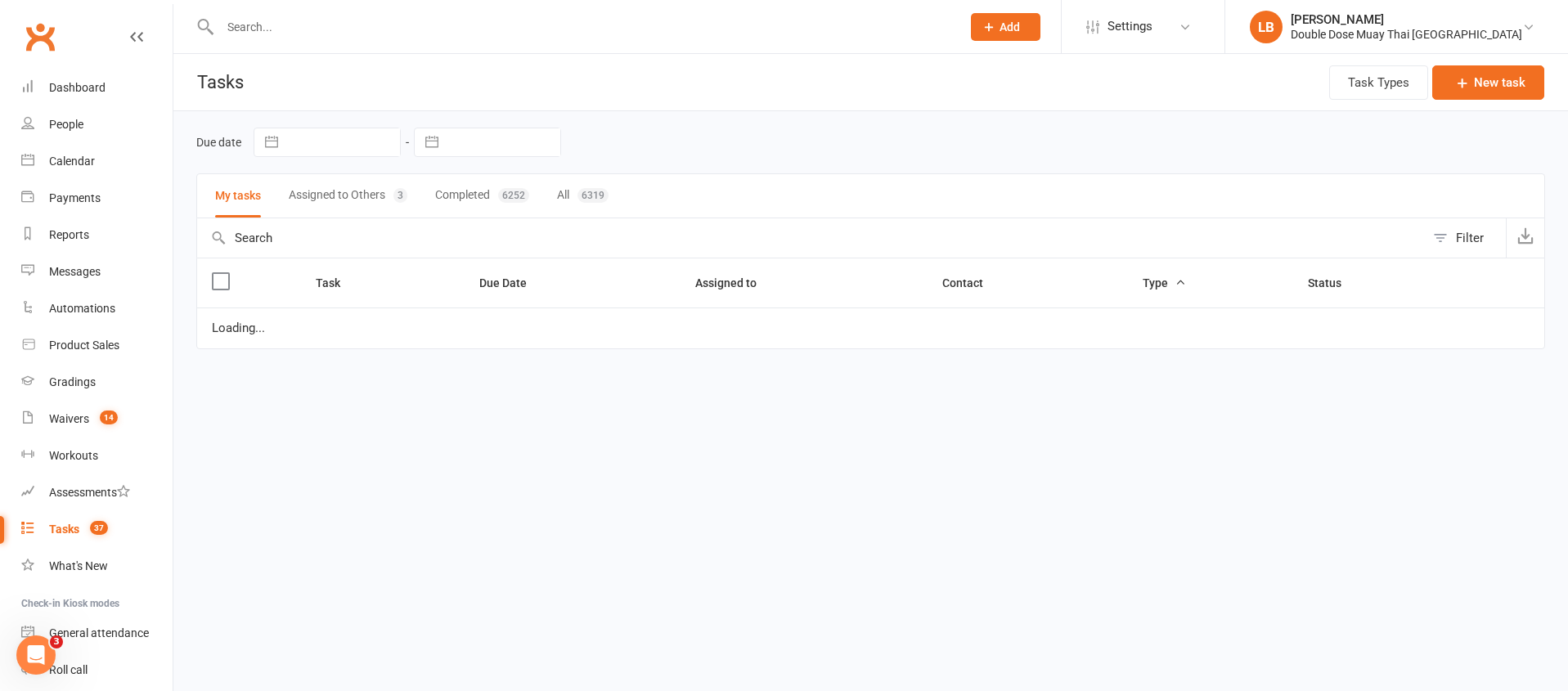
select select "started"
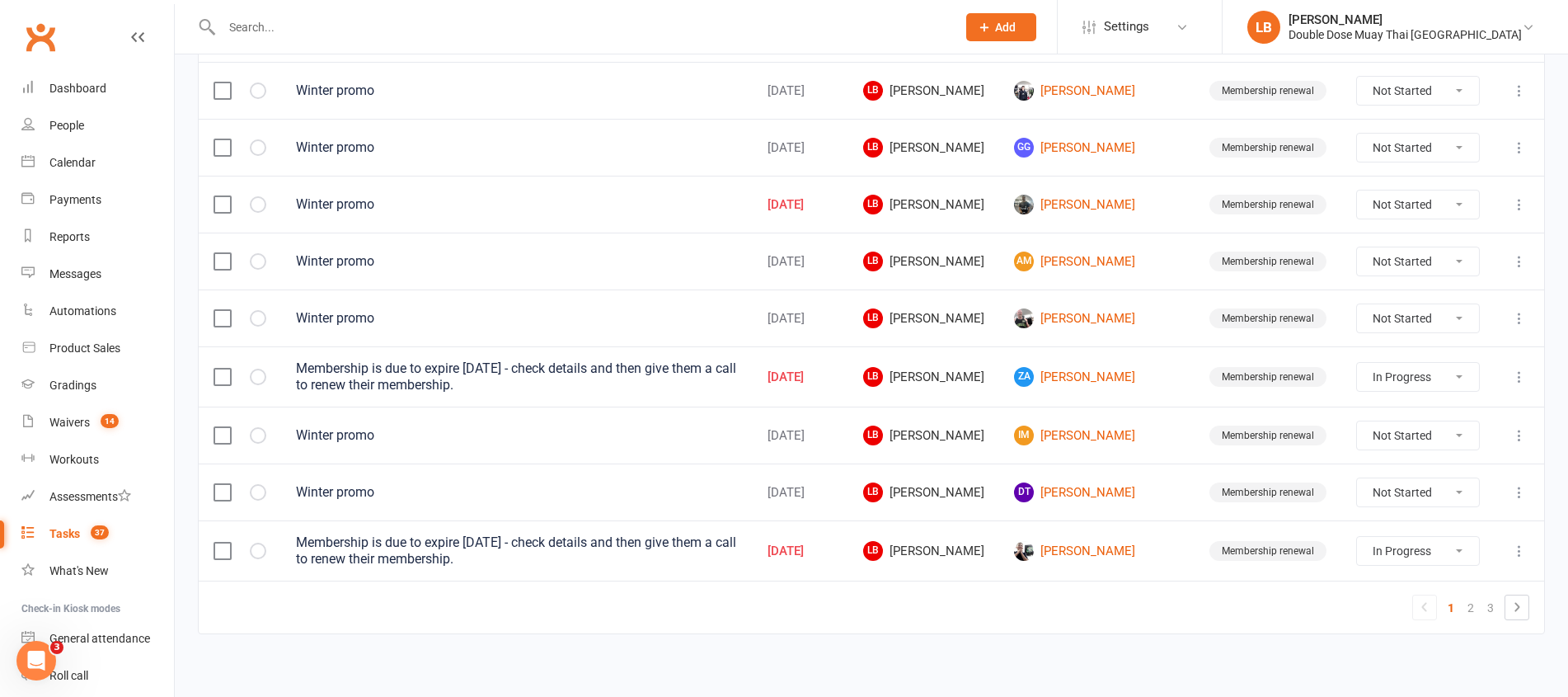
scroll to position [1173, 0]
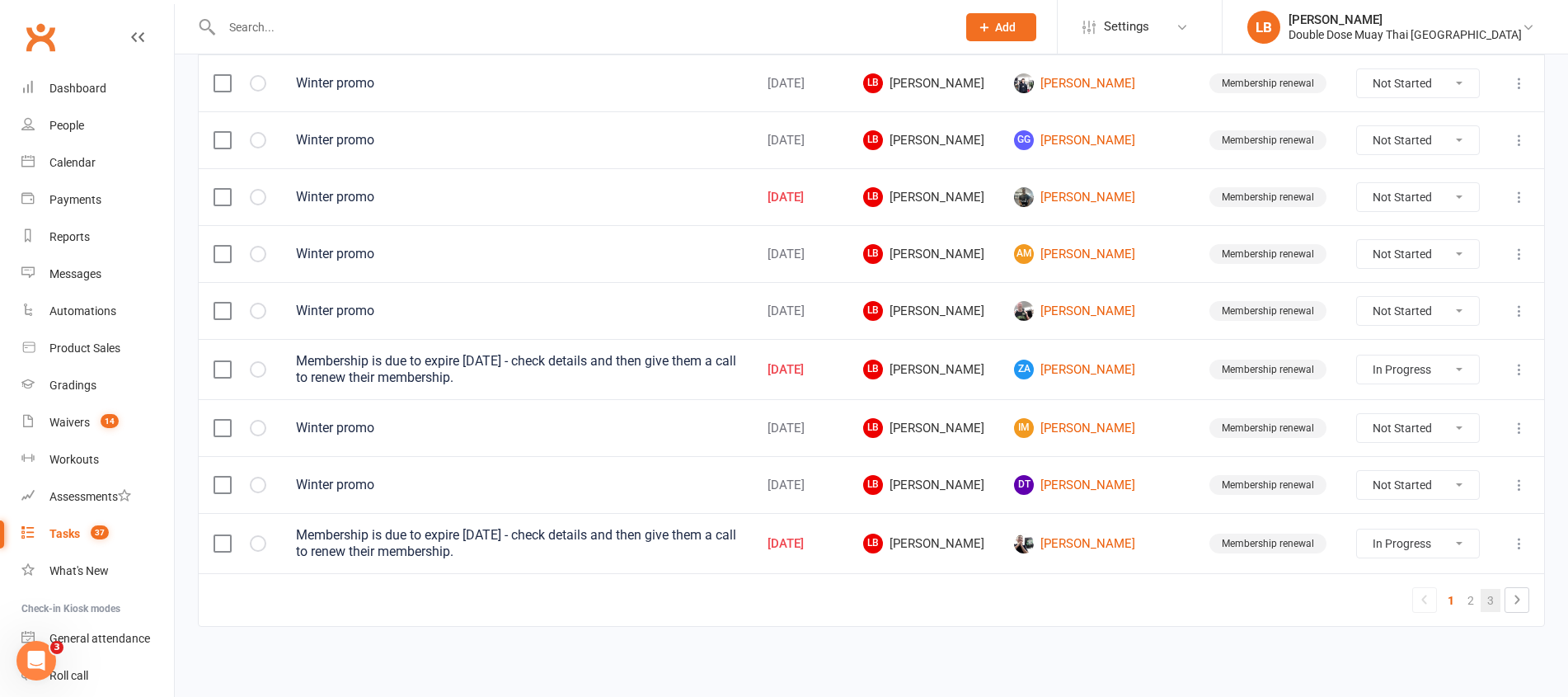
click at [1486, 601] on link "3" at bounding box center [1490, 600] width 20 height 23
select select "started"
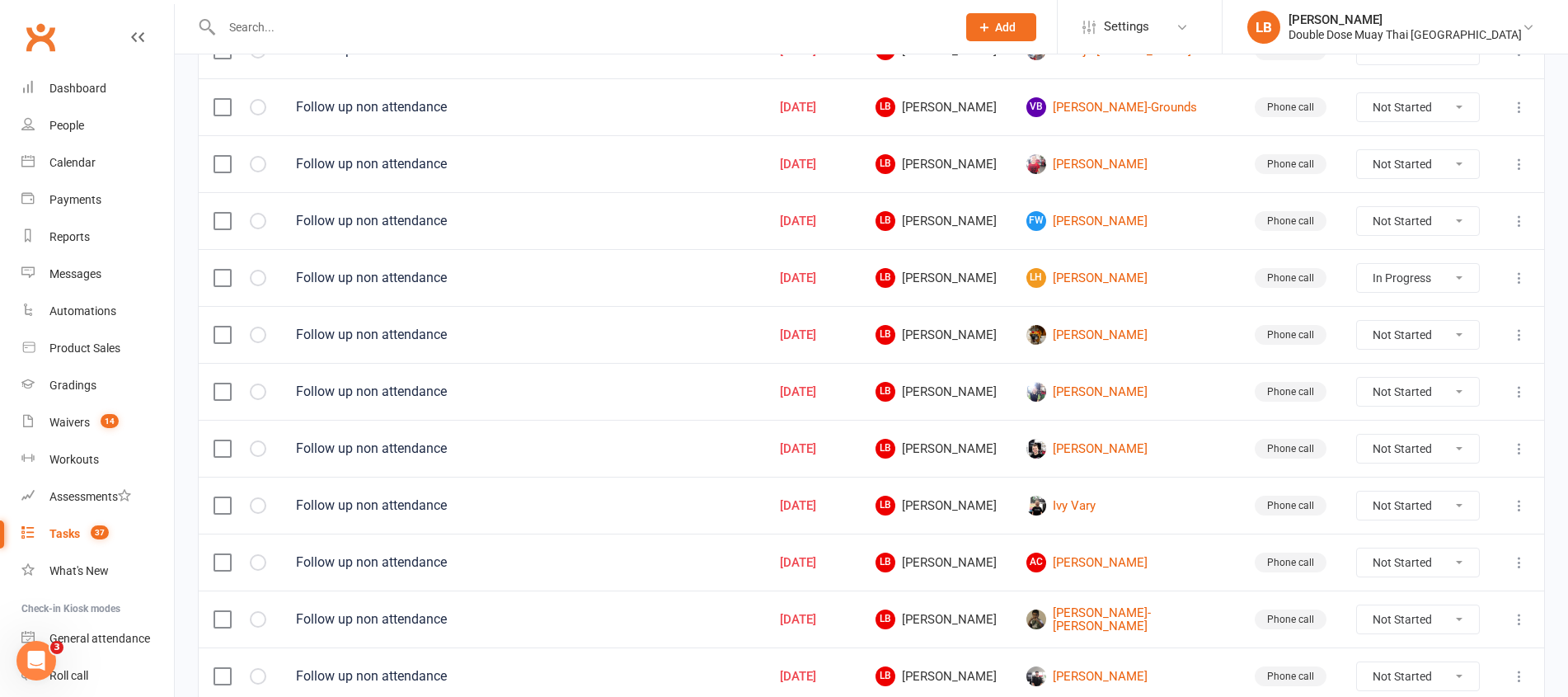
scroll to position [534, 0]
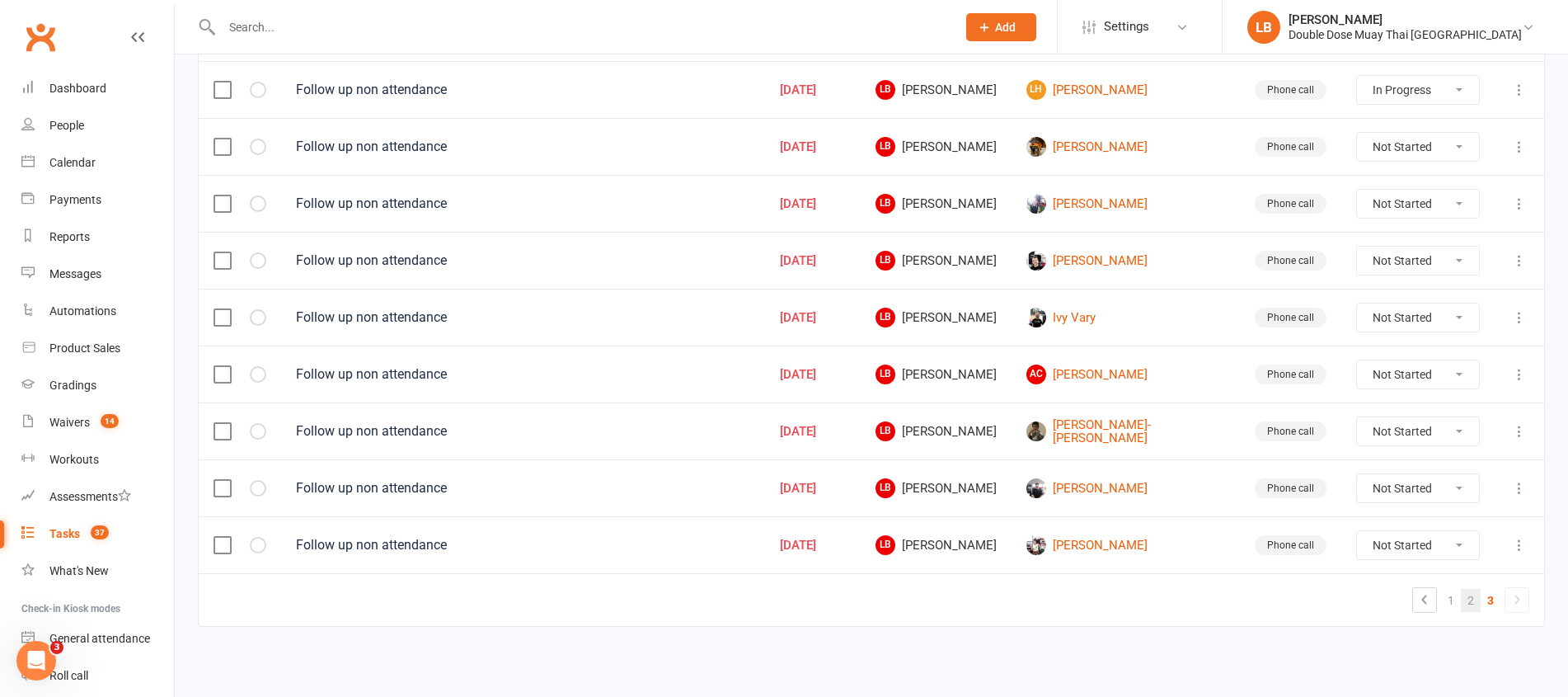
click at [1468, 592] on link "2" at bounding box center [1470, 600] width 20 height 23
select select "started"
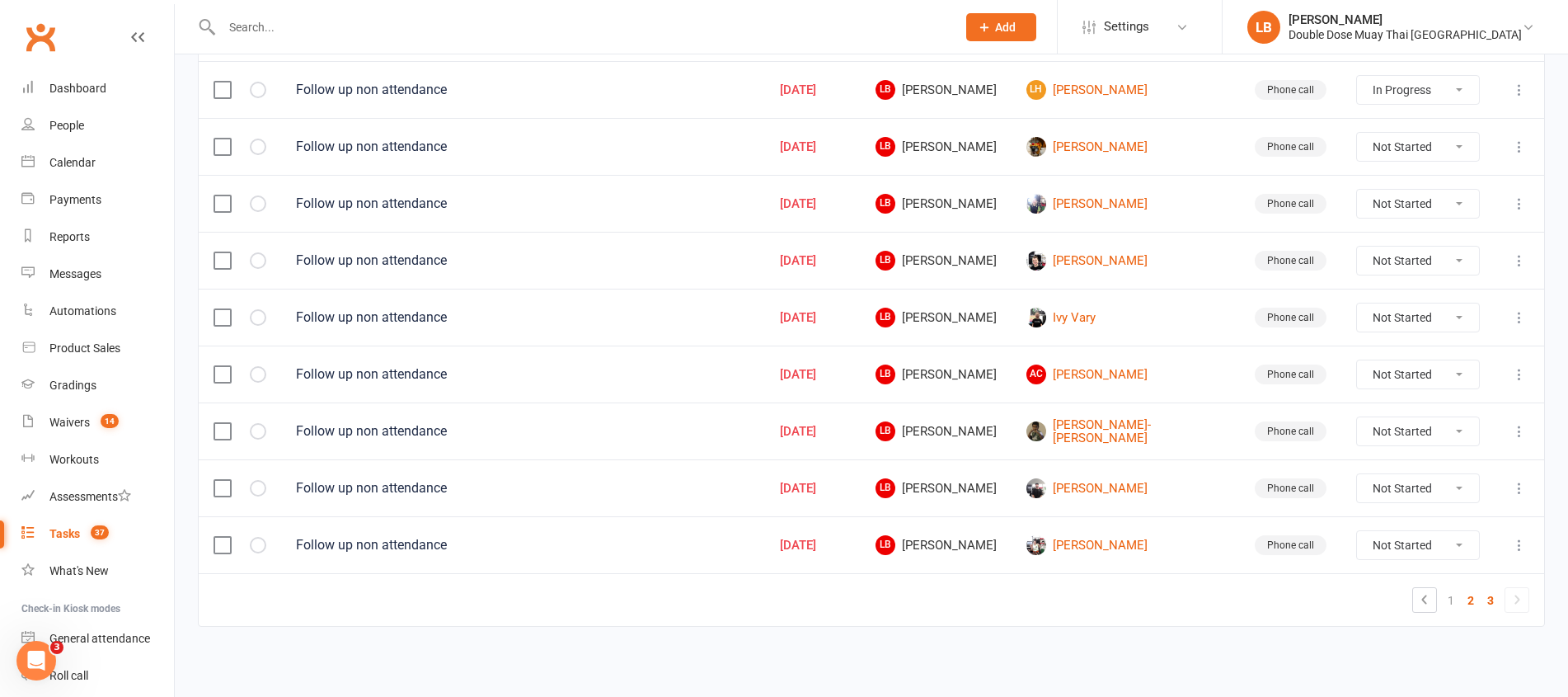
select select "started"
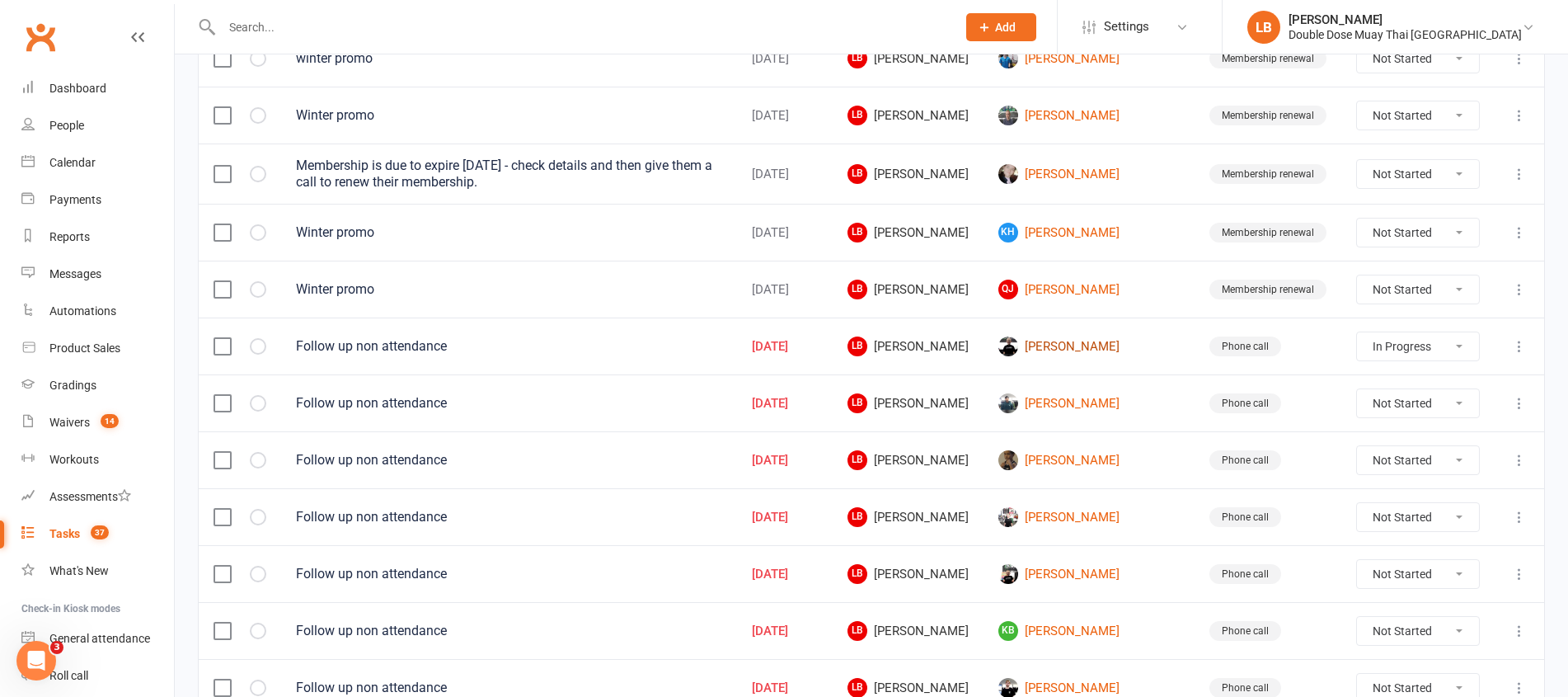
scroll to position [569, 0]
click at [1093, 338] on link "[PERSON_NAME]" at bounding box center [1089, 345] width 181 height 20
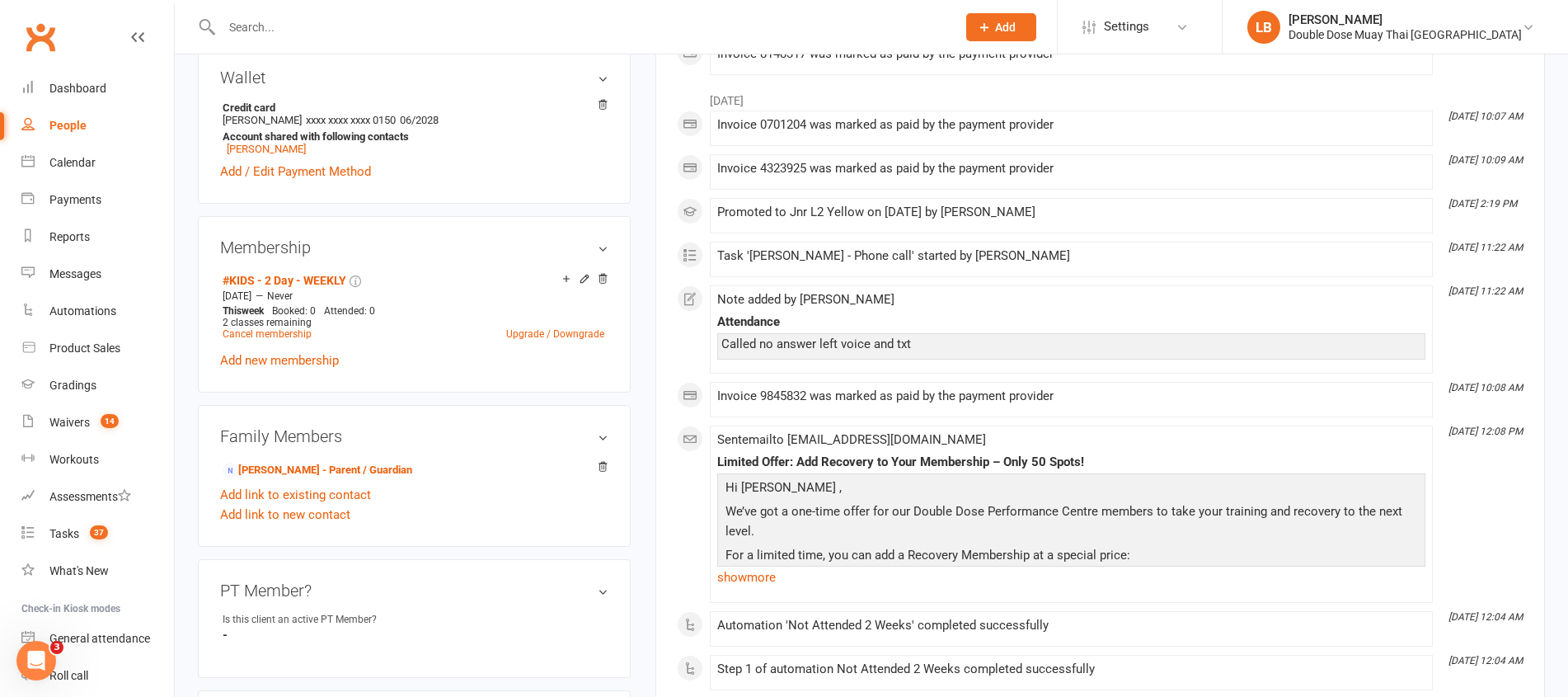
scroll to position [740, 0]
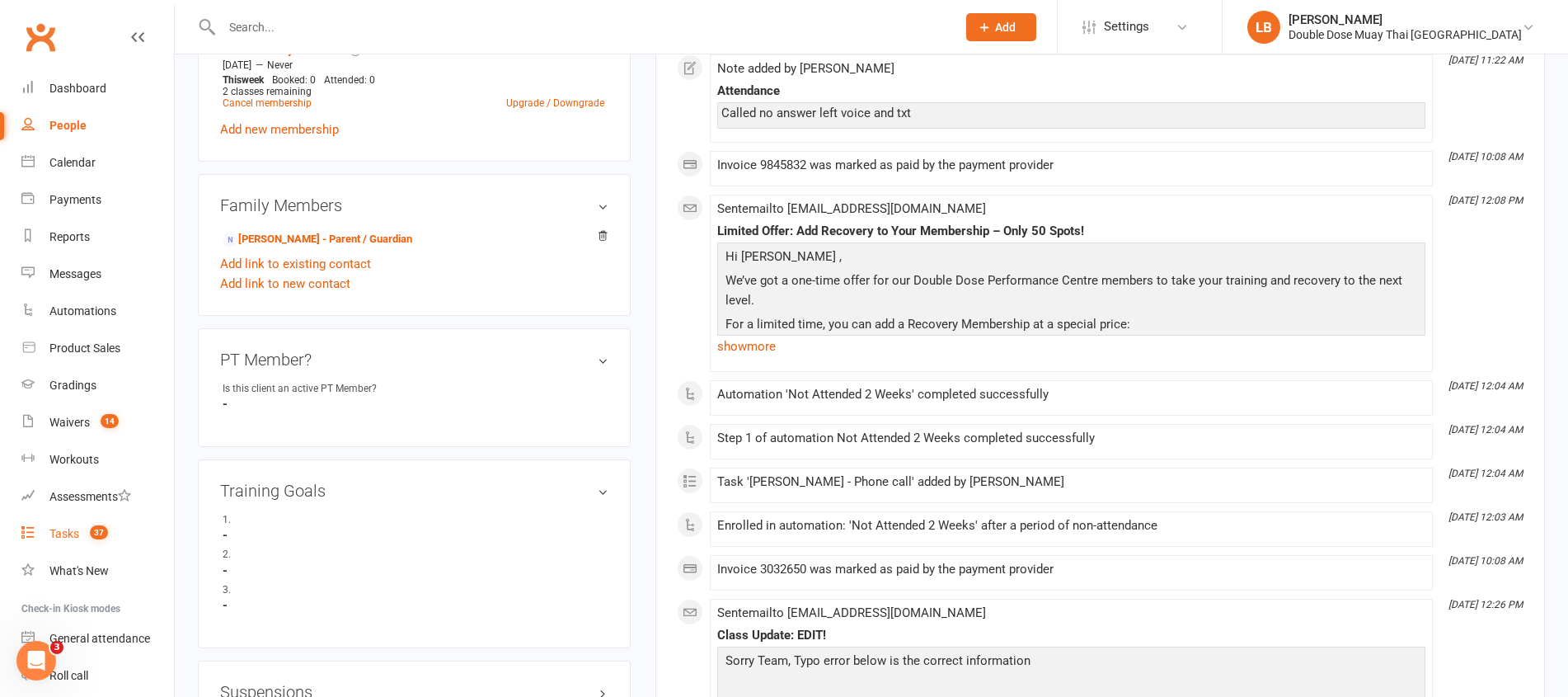
click at [58, 528] on div "Tasks" at bounding box center [64, 533] width 29 height 13
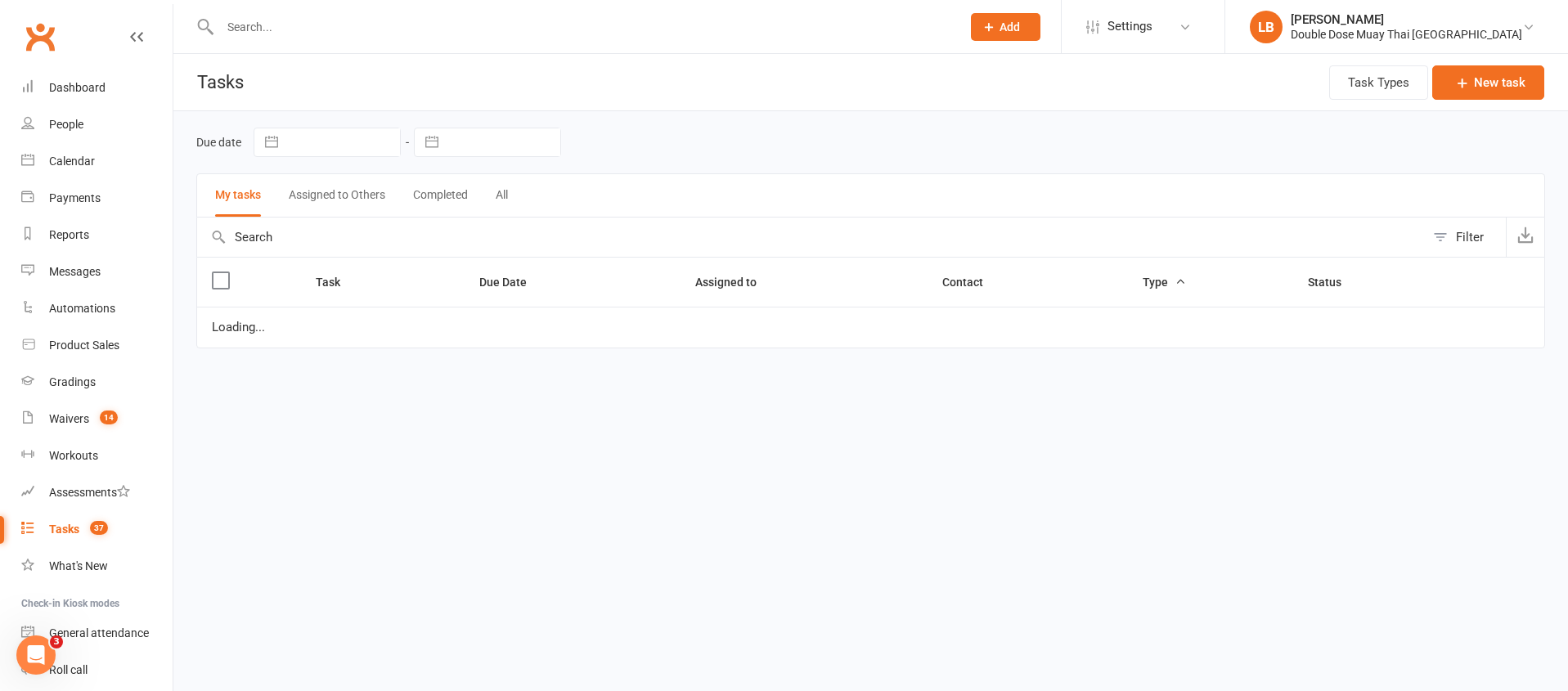
select select "started"
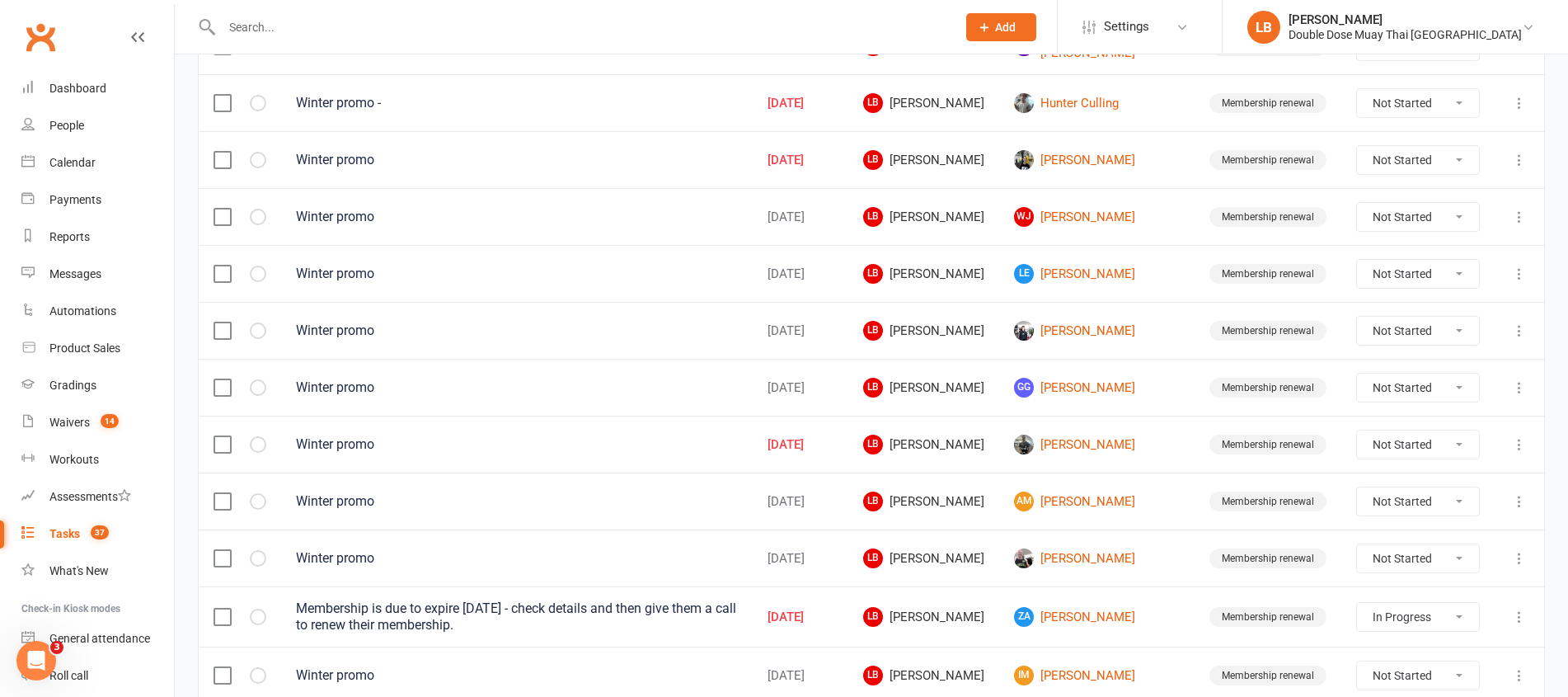
scroll to position [1173, 0]
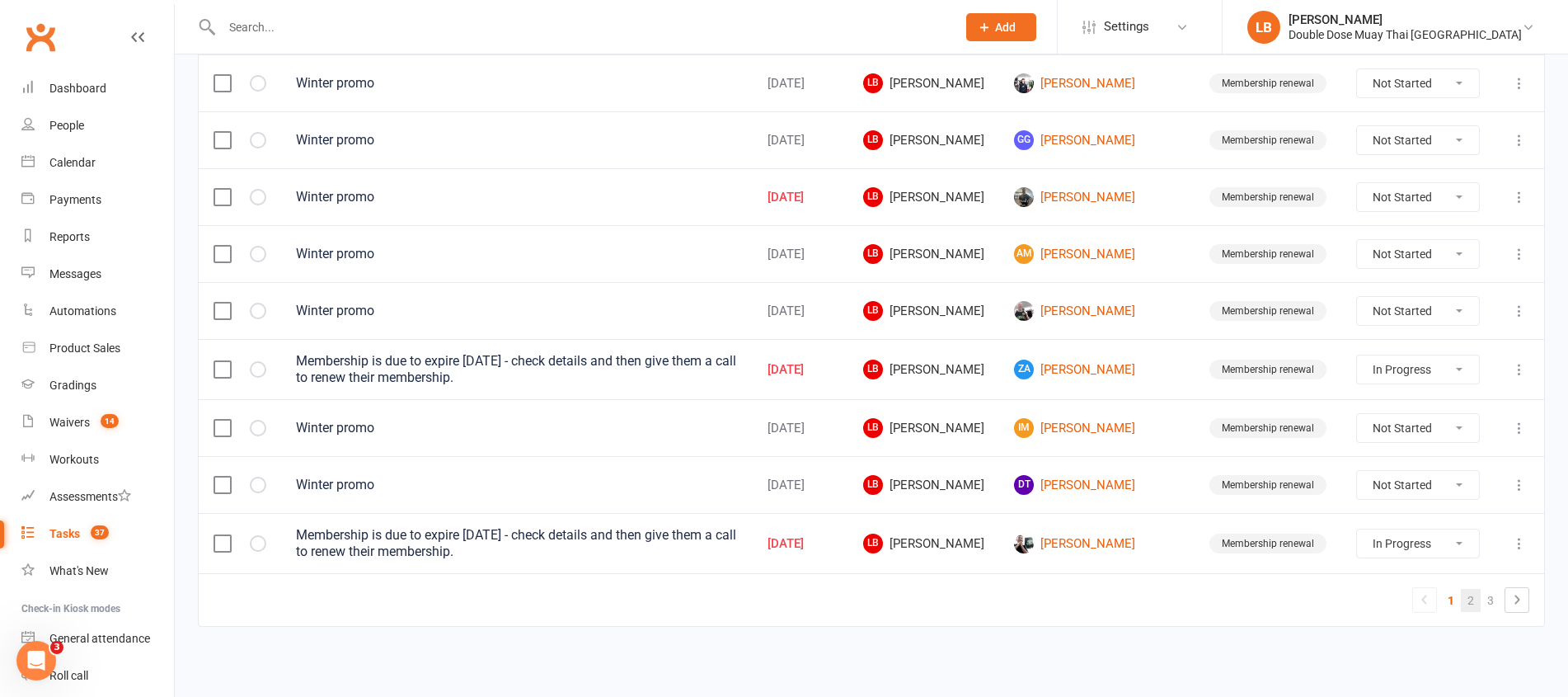
click at [1468, 606] on link "2" at bounding box center [1470, 600] width 20 height 23
select select "started"
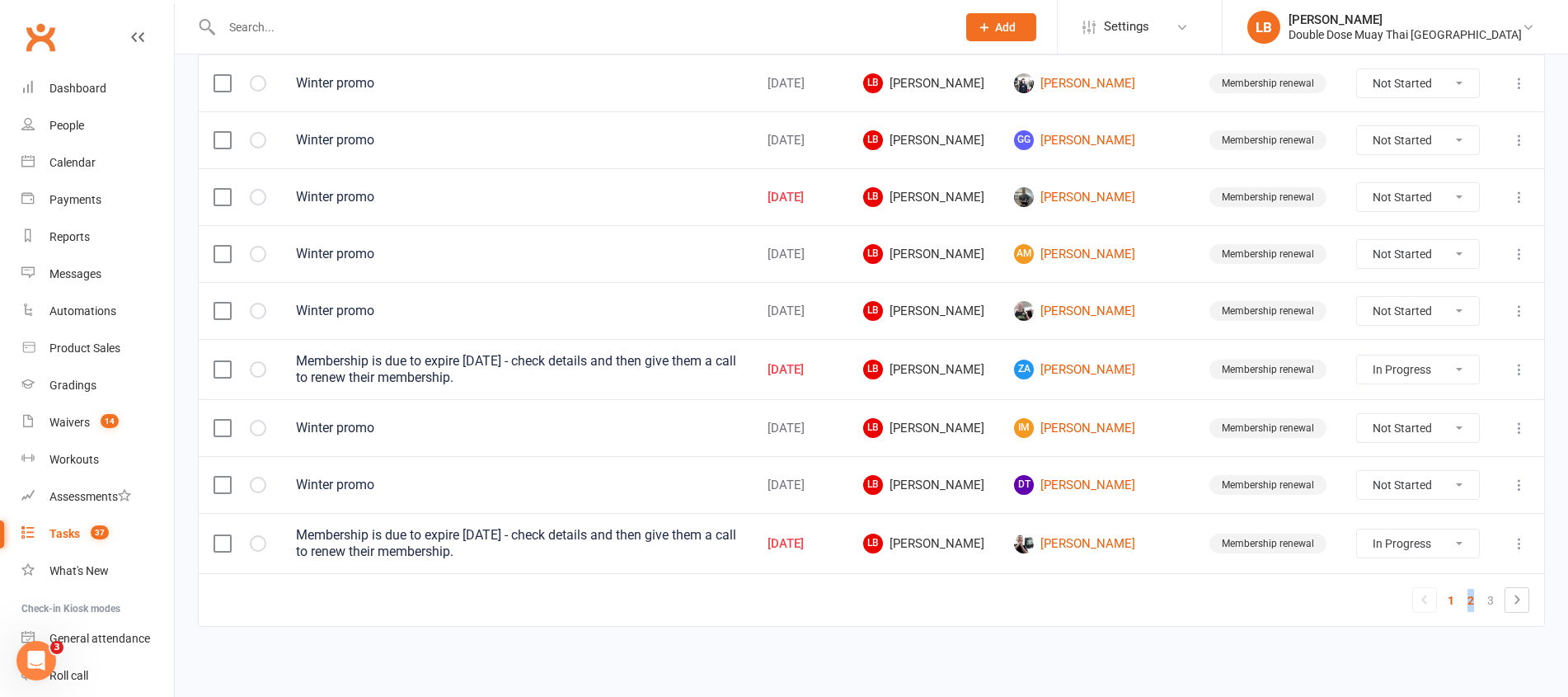
select select "started"
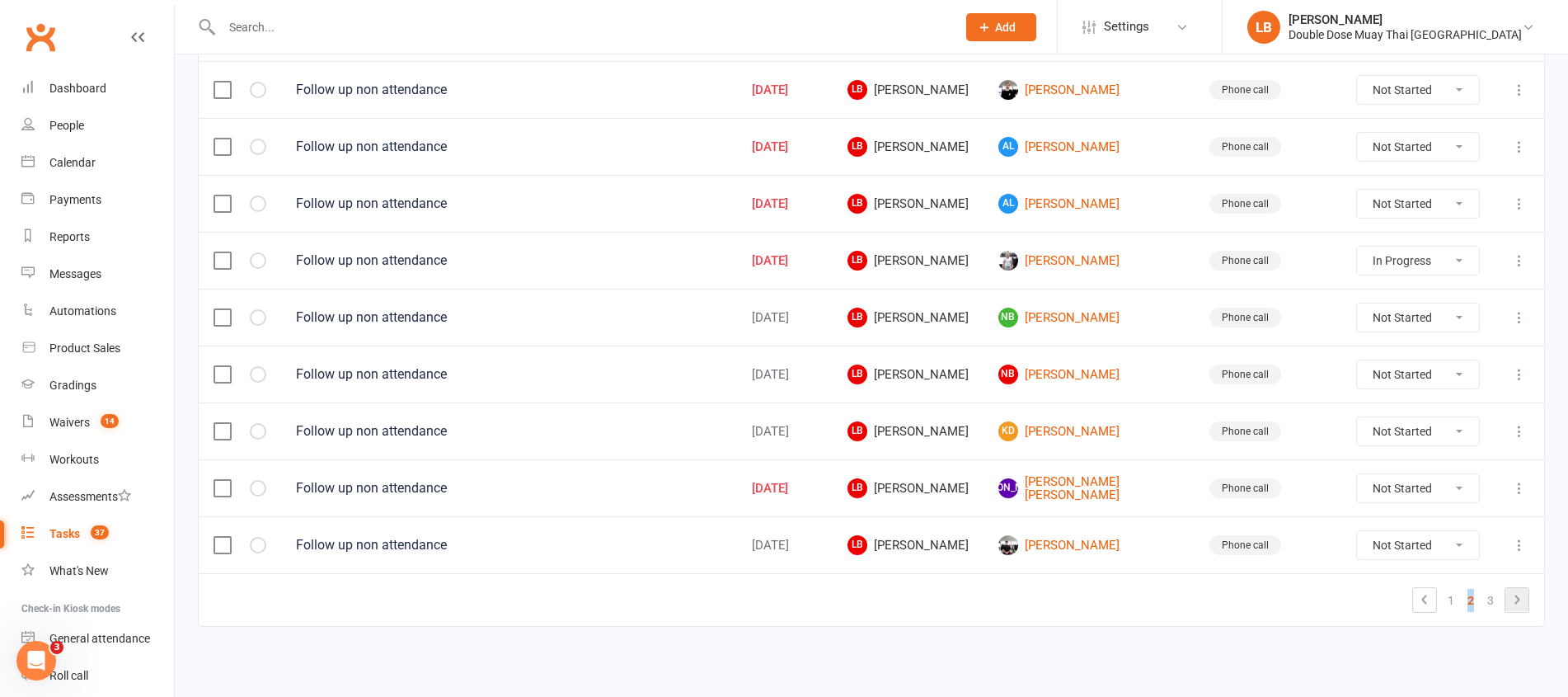
scroll to position [1166, 0]
click at [1099, 491] on link "[PERSON_NAME] [PERSON_NAME]" at bounding box center [1089, 489] width 181 height 28
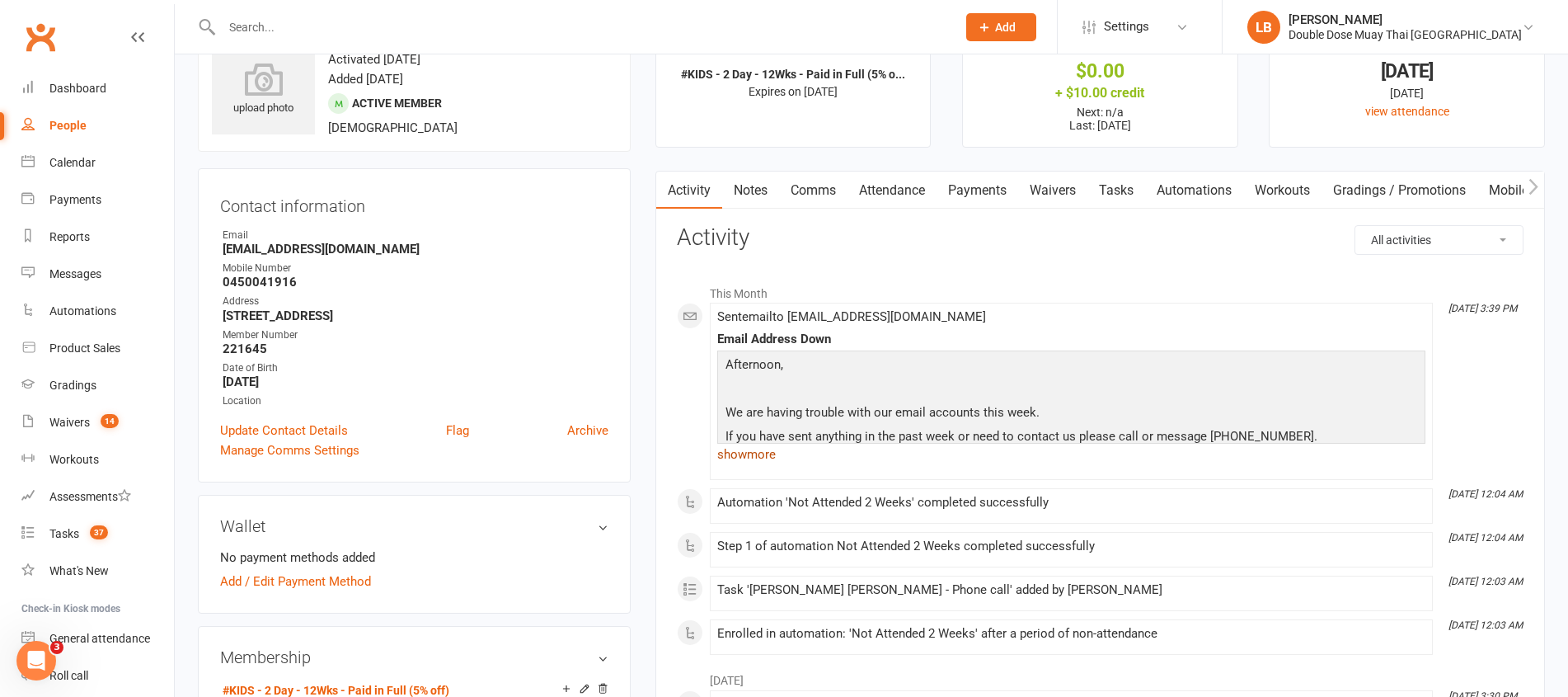
scroll to position [252, 0]
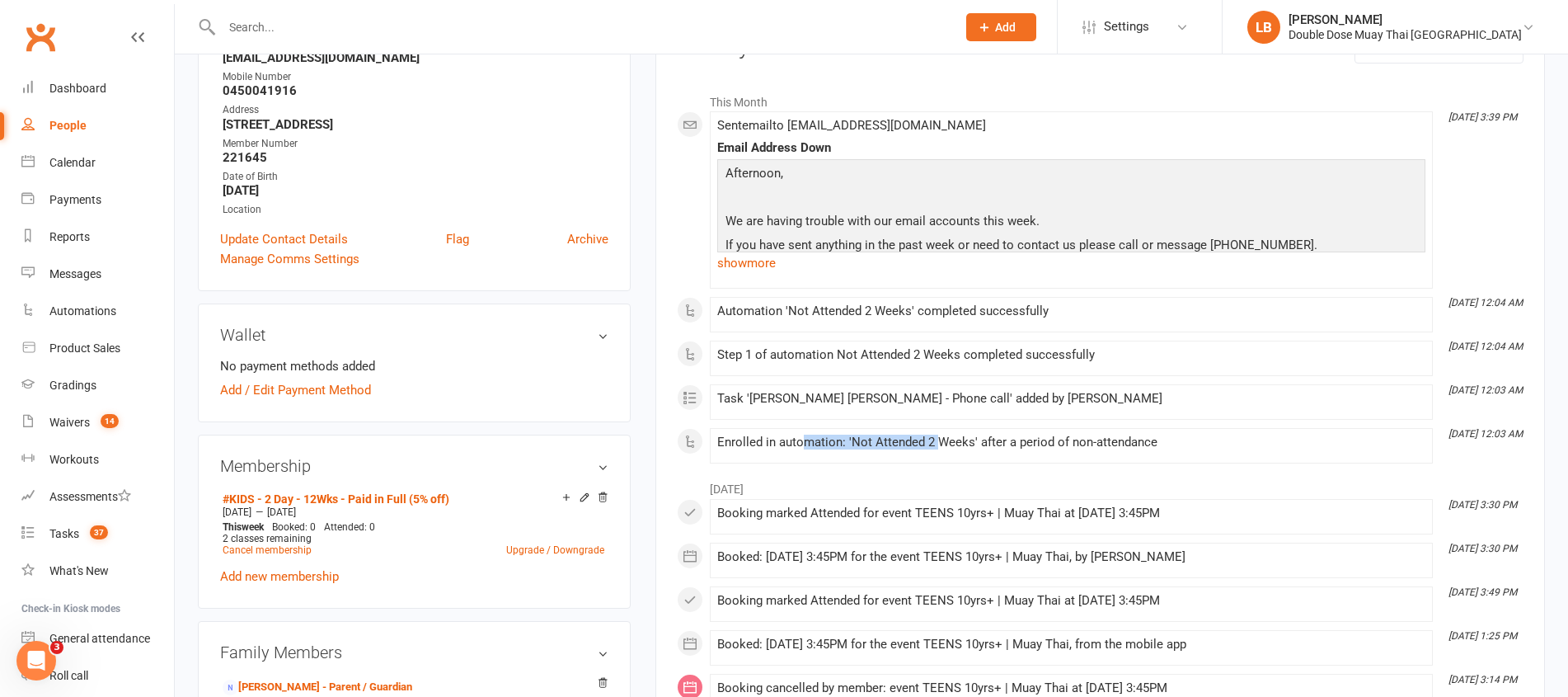
drag, startPoint x: 806, startPoint y: 441, endPoint x: 941, endPoint y: 441, distance: 135.0
click at [941, 441] on div "Enrolled in automation: 'Not Attended 2 Weeks' after a period of non-attendance" at bounding box center [1071, 443] width 708 height 14
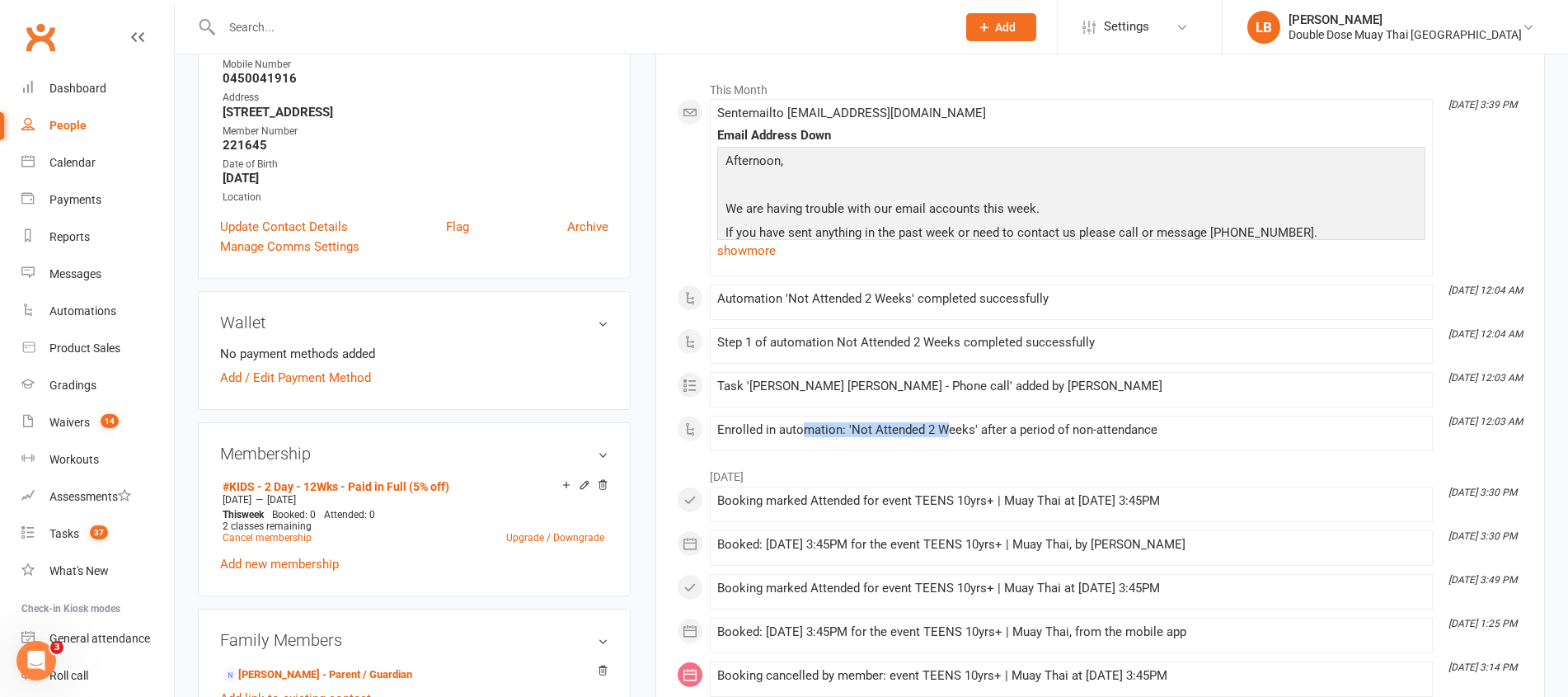
scroll to position [331, 0]
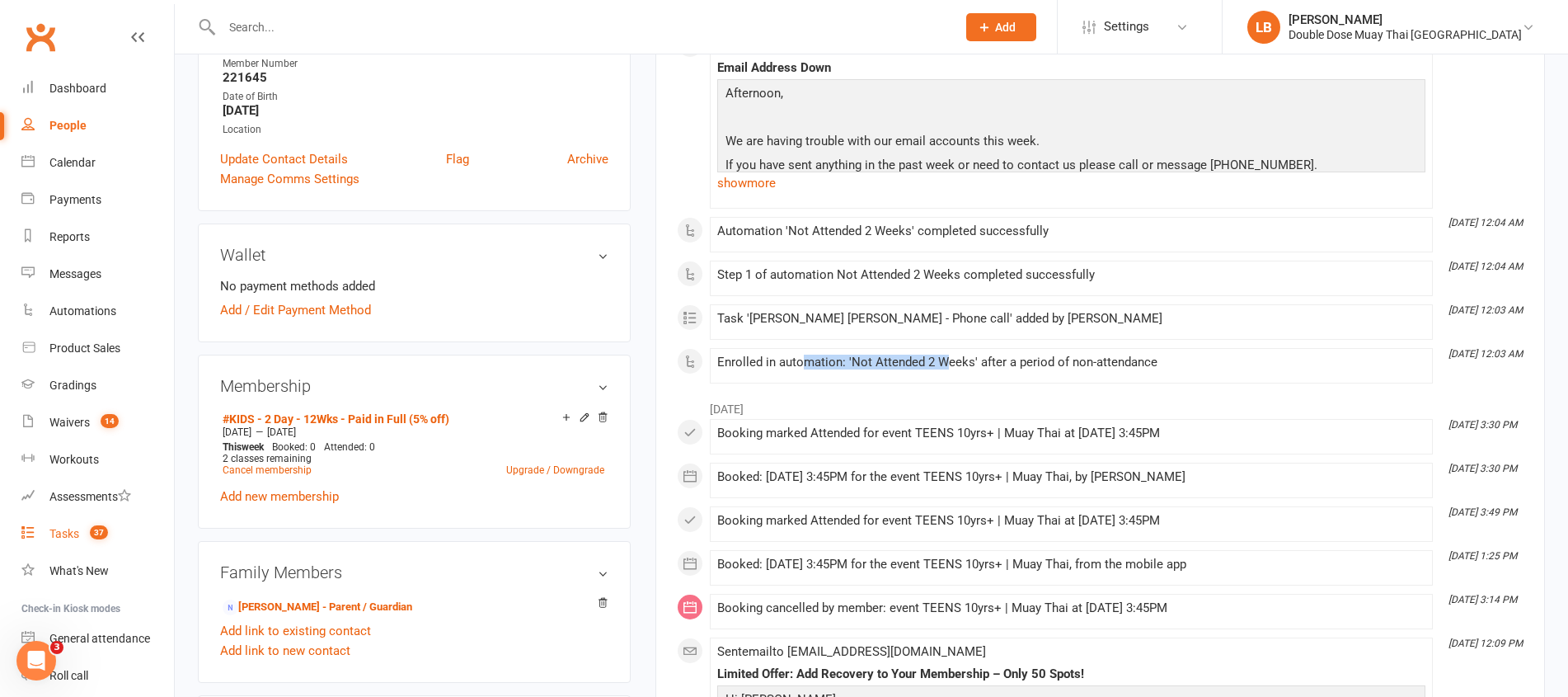
click at [96, 522] on link "Tasks 37" at bounding box center [97, 534] width 153 height 37
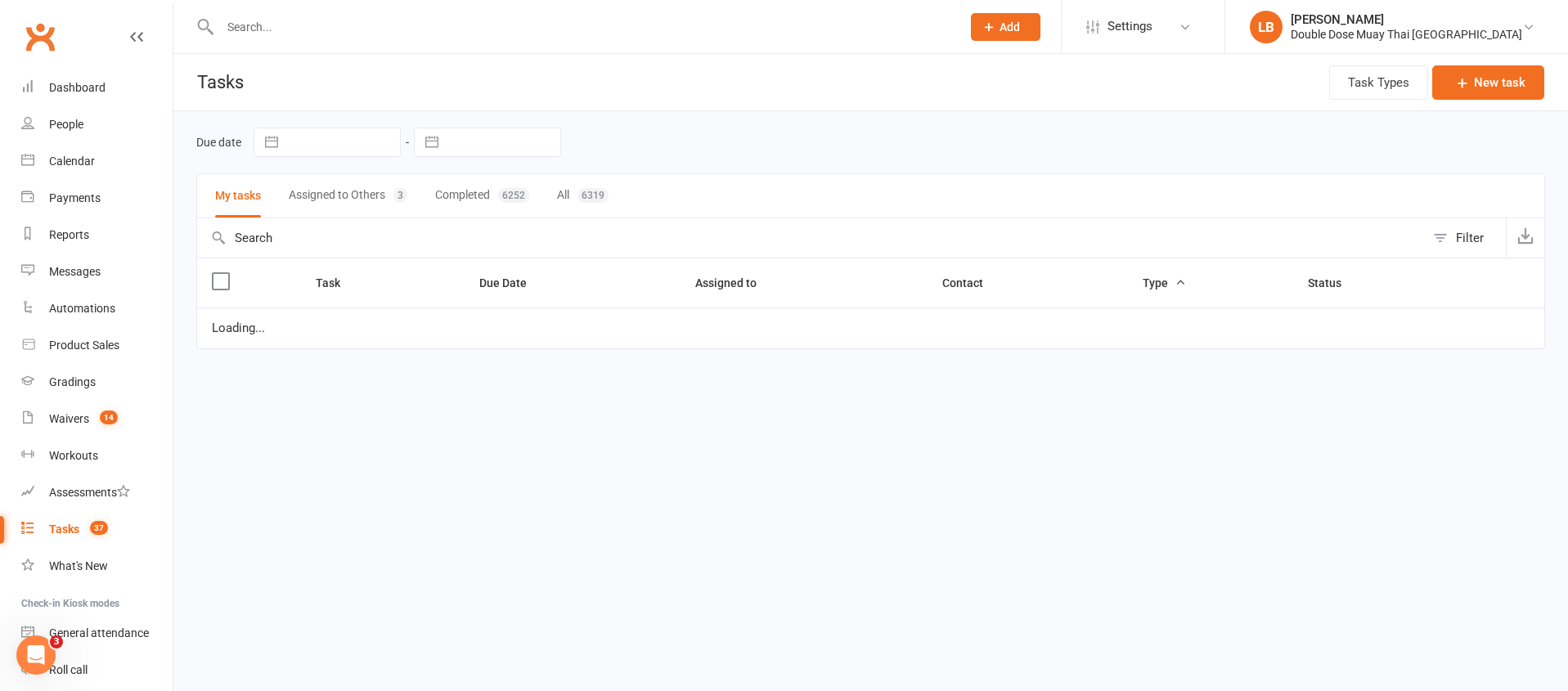
select select "started"
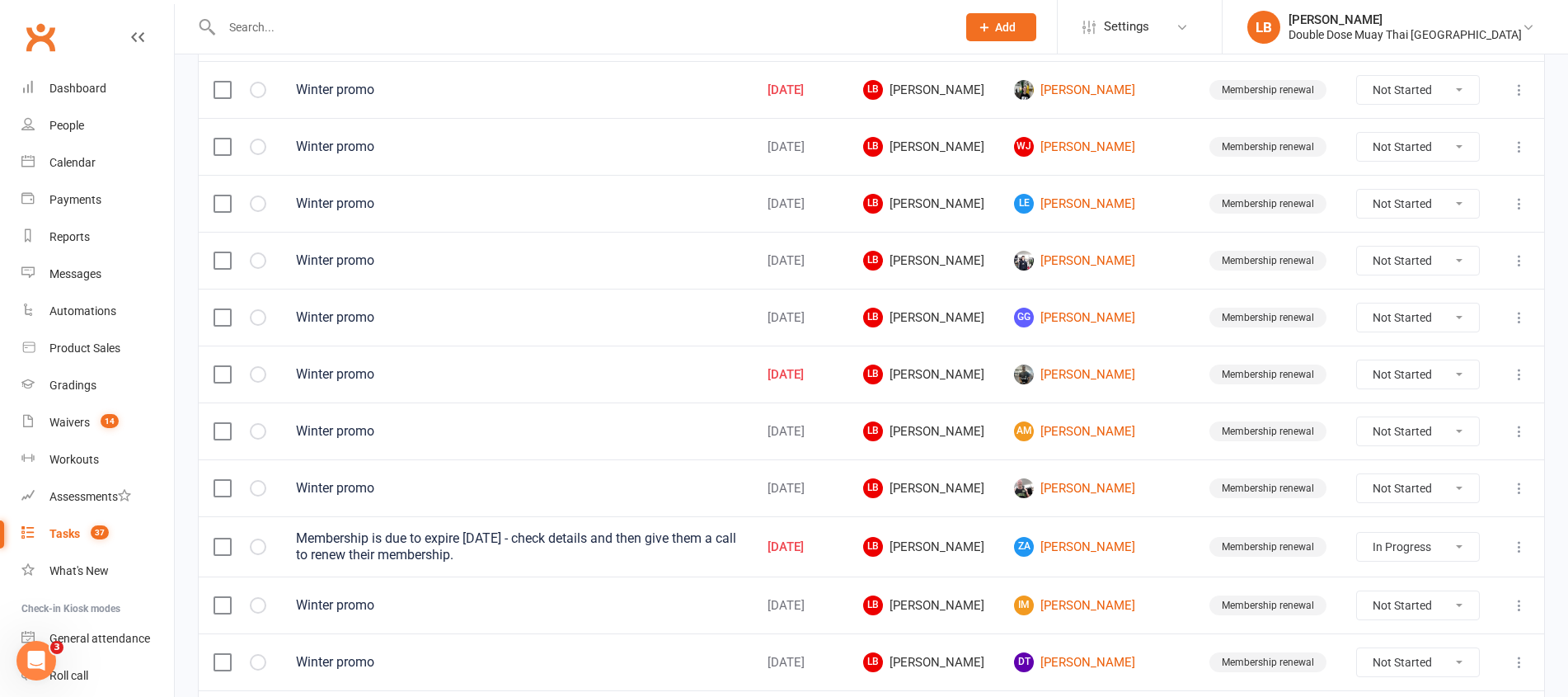
scroll to position [1173, 0]
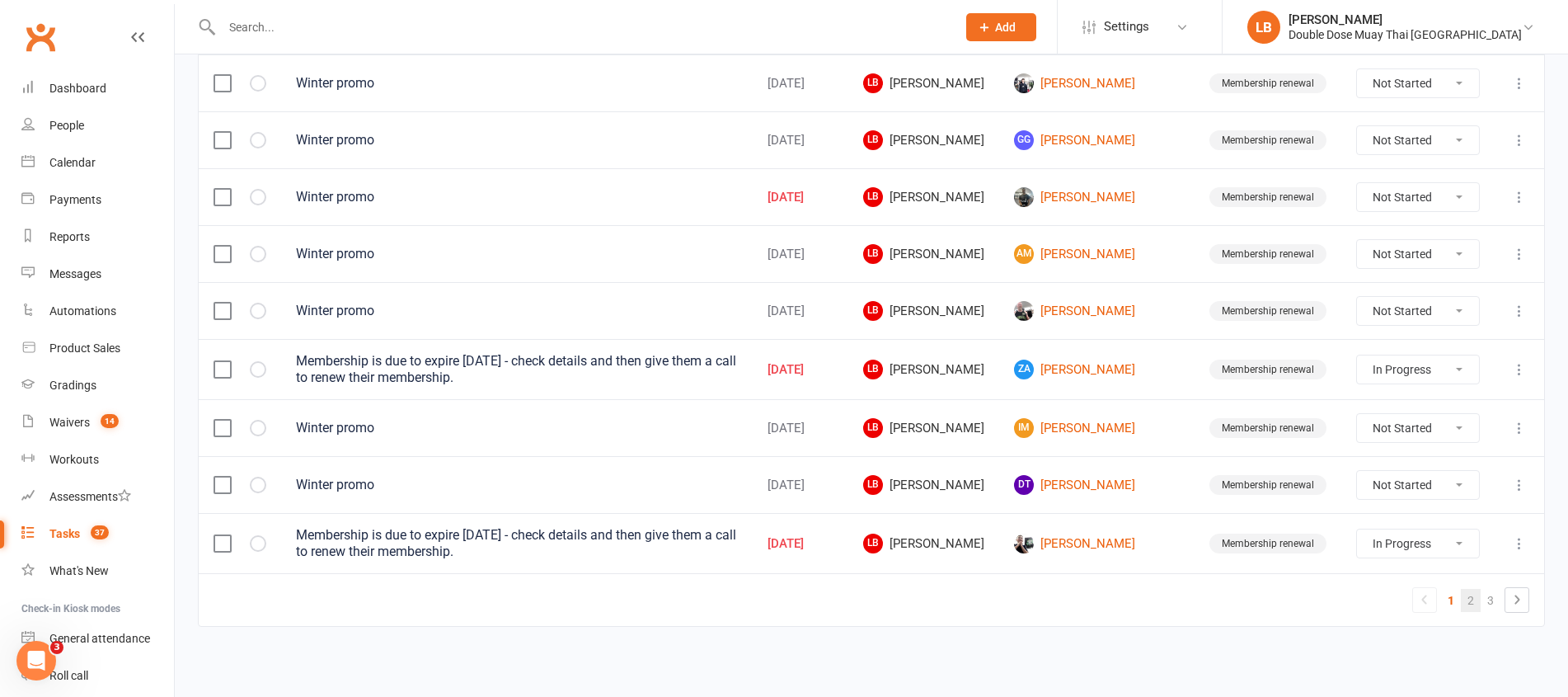
click at [1475, 605] on link "2" at bounding box center [1470, 600] width 20 height 23
select select "started"
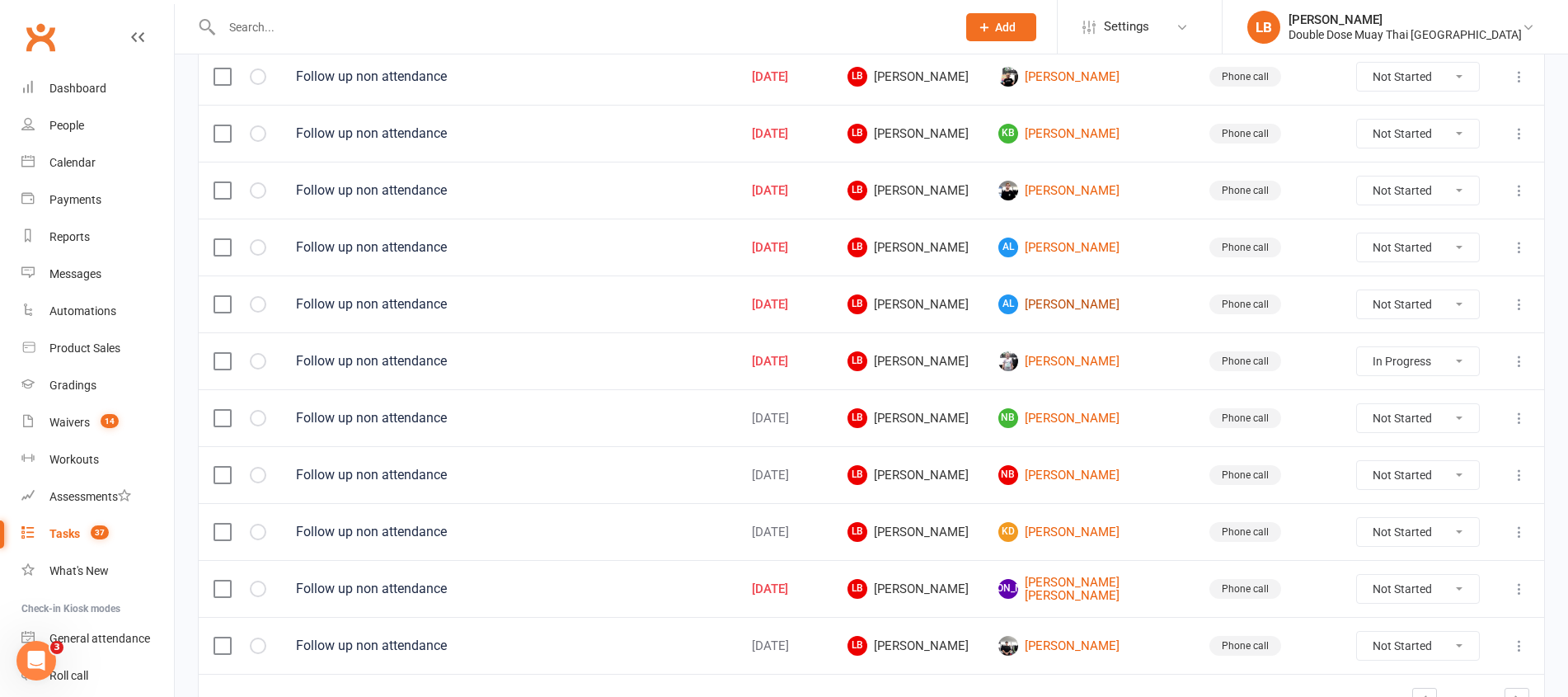
scroll to position [1064, 0]
click at [1073, 311] on link "AL [PERSON_NAME]" at bounding box center [1089, 305] width 181 height 20
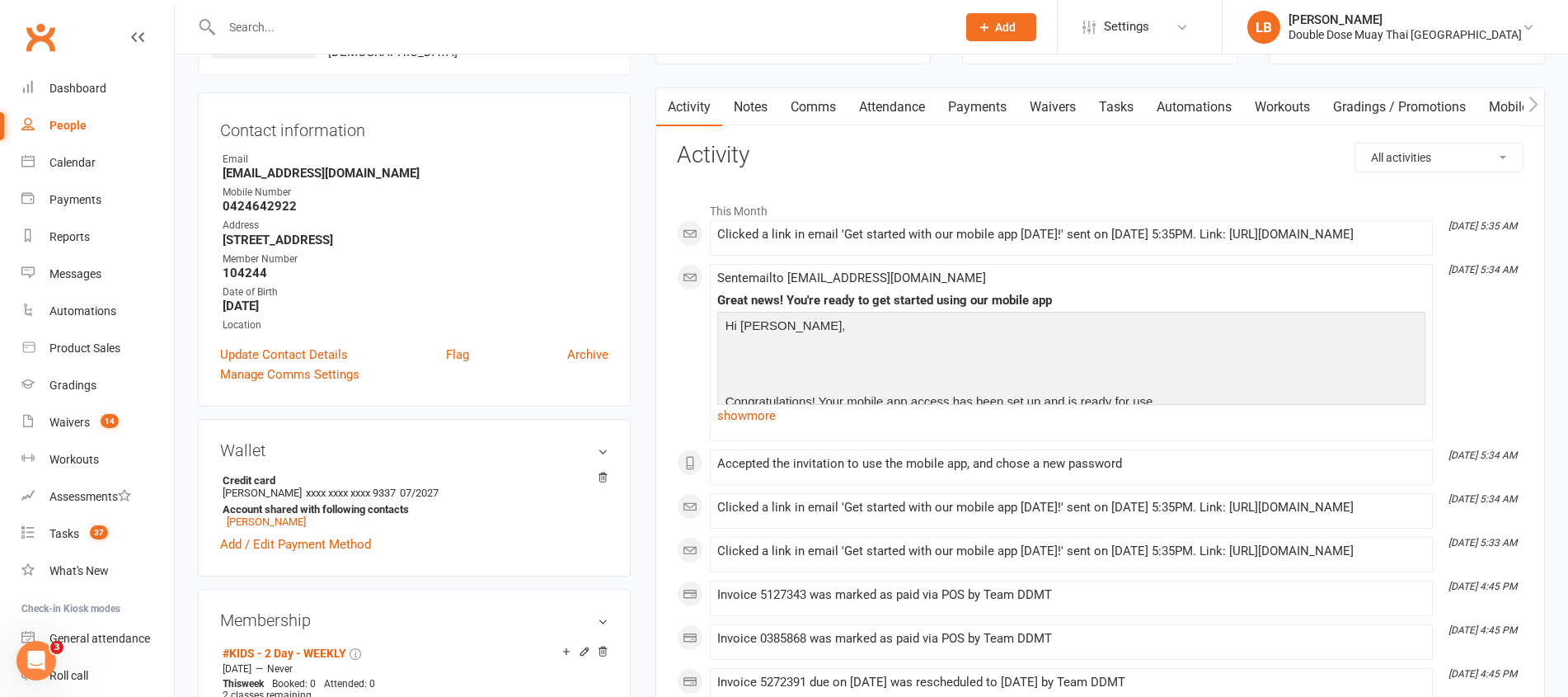
scroll to position [59, 0]
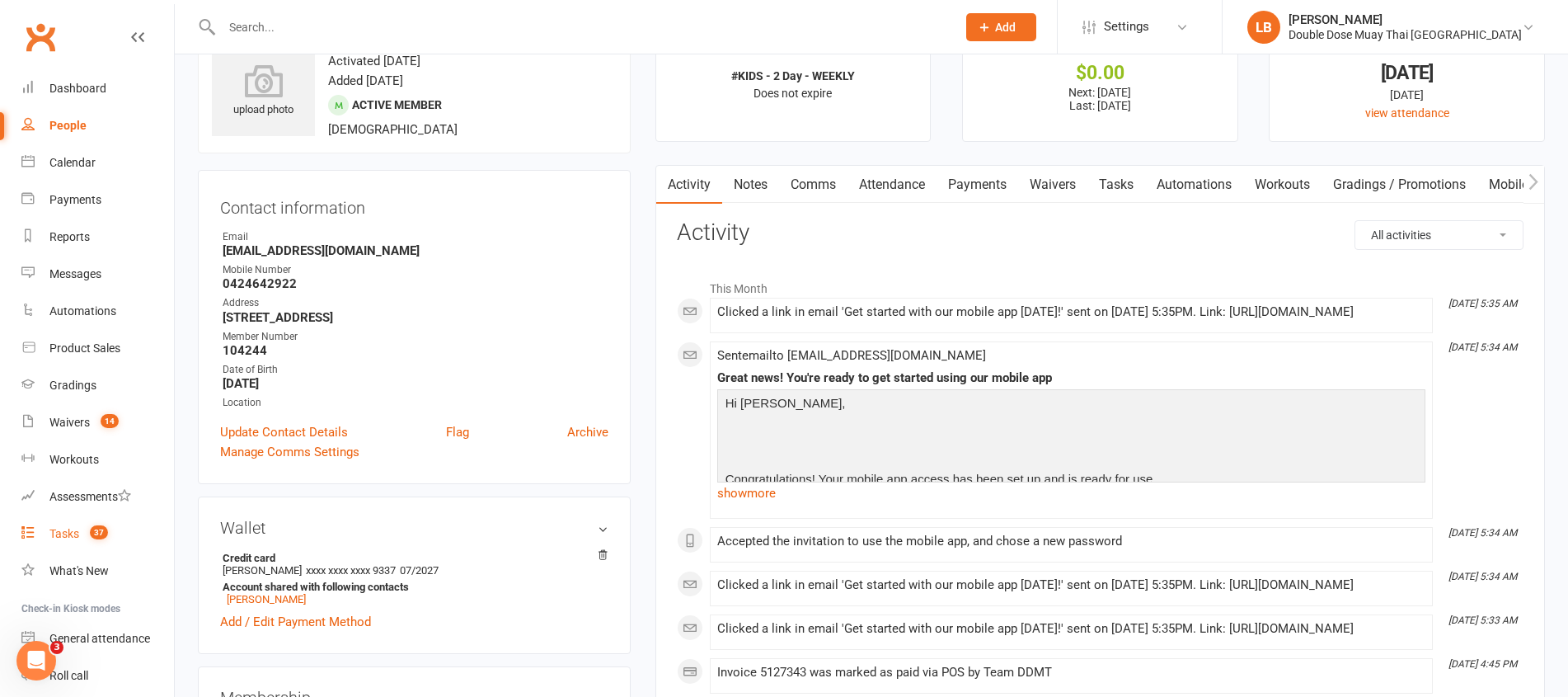
click at [72, 540] on link "Tasks 37" at bounding box center [97, 534] width 153 height 37
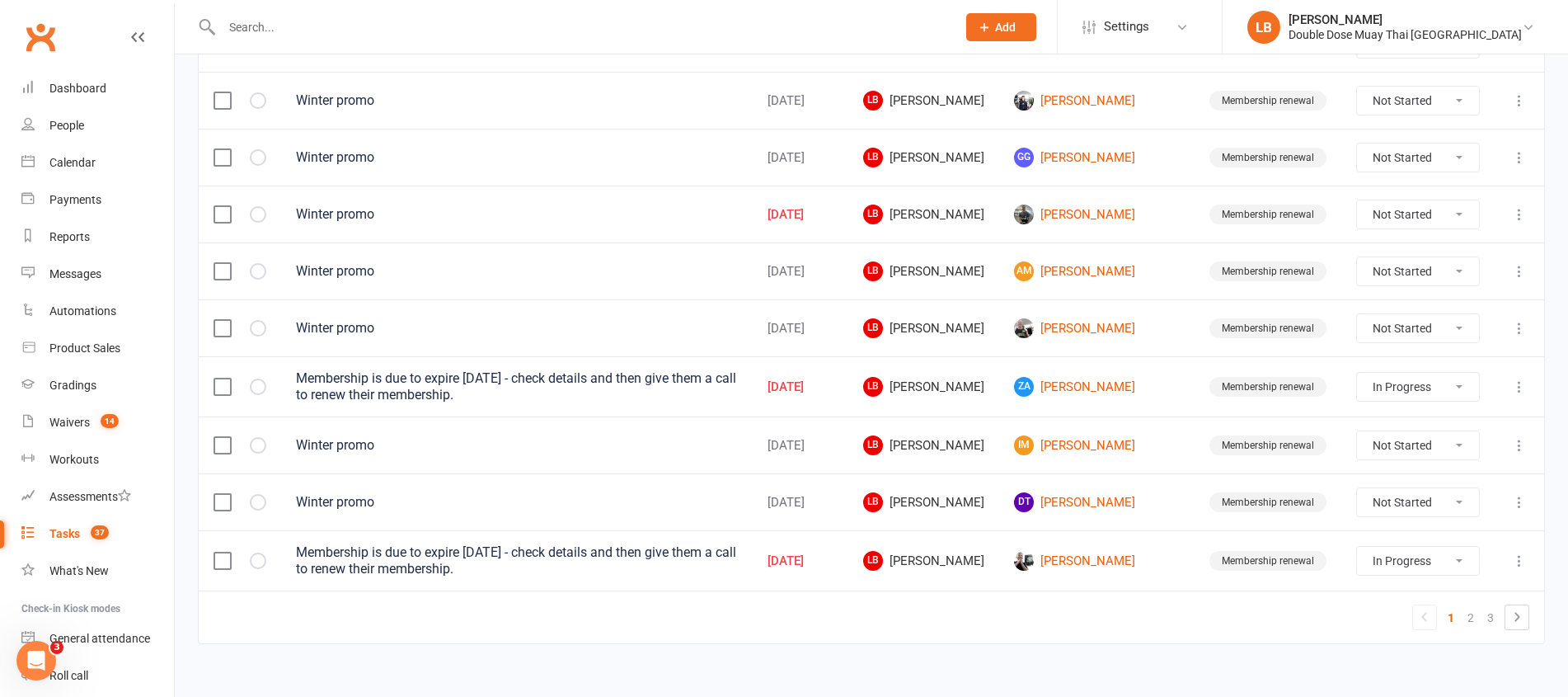
scroll to position [1173, 0]
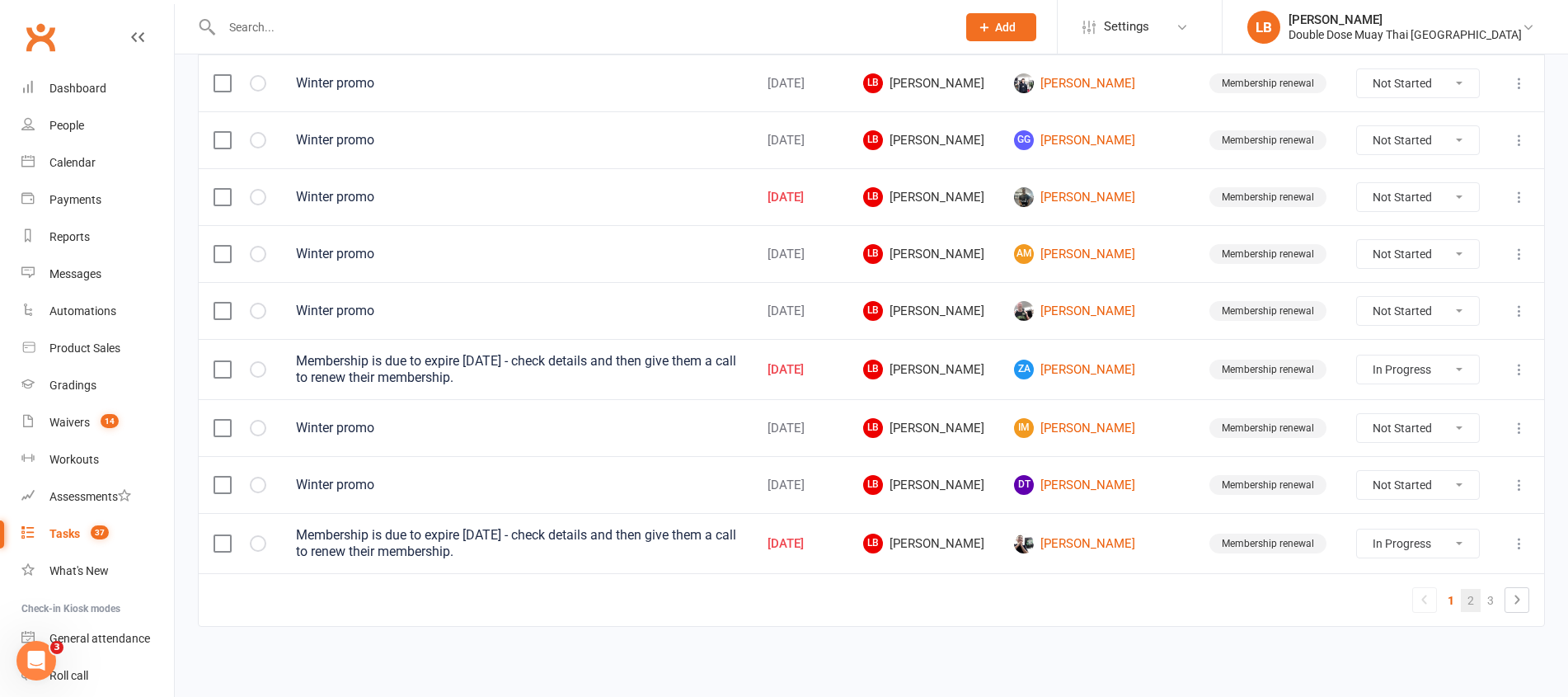
click at [1468, 594] on link "2" at bounding box center [1470, 600] width 20 height 23
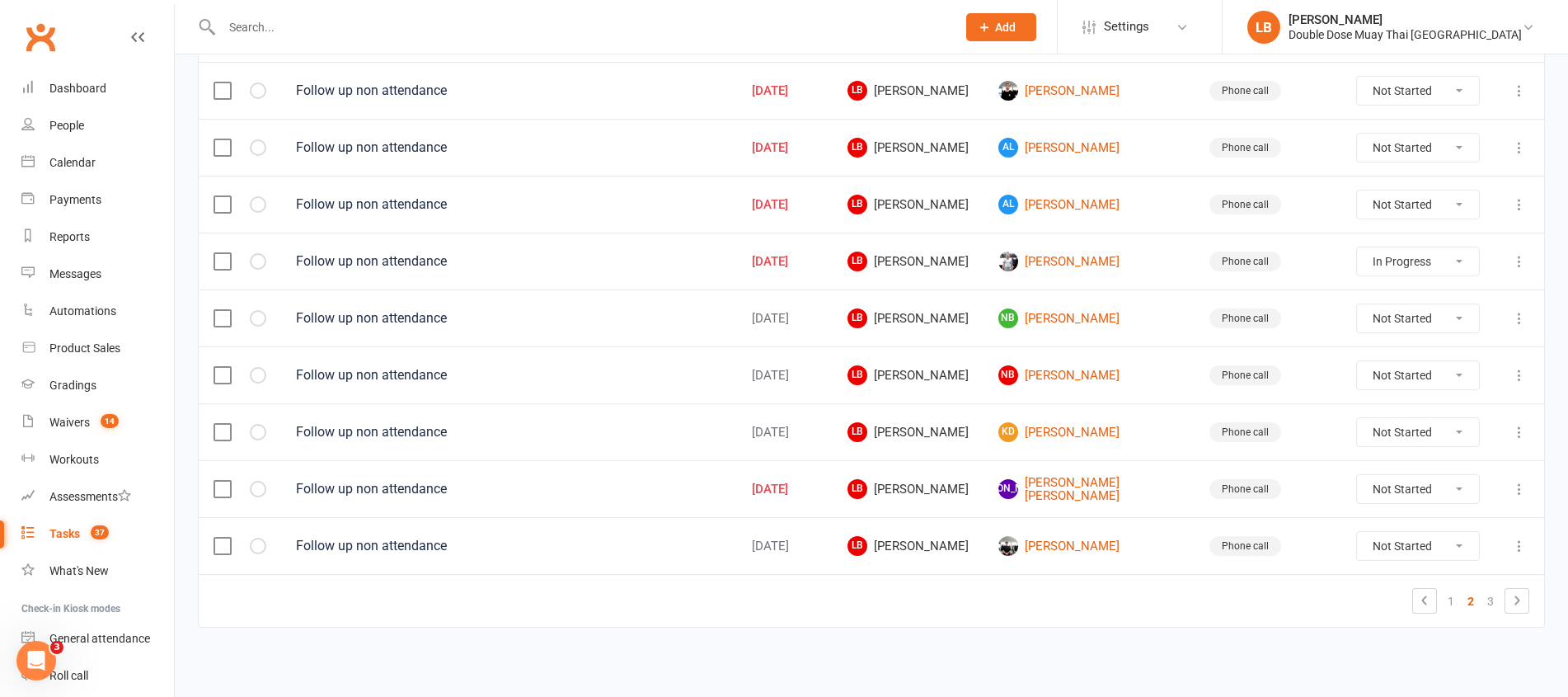
scroll to position [1163, 0]
click at [1061, 145] on link "AL [PERSON_NAME]" at bounding box center [1089, 150] width 181 height 20
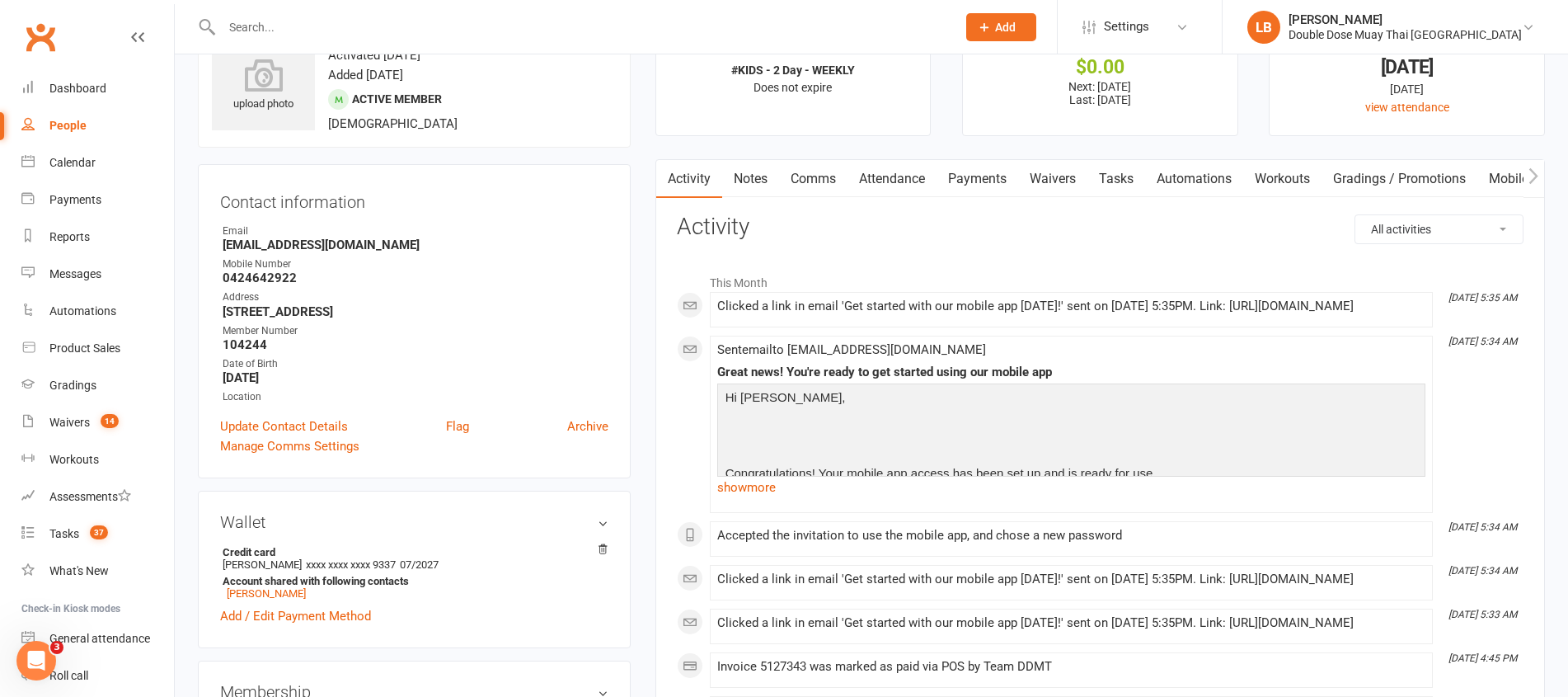
scroll to position [330, 0]
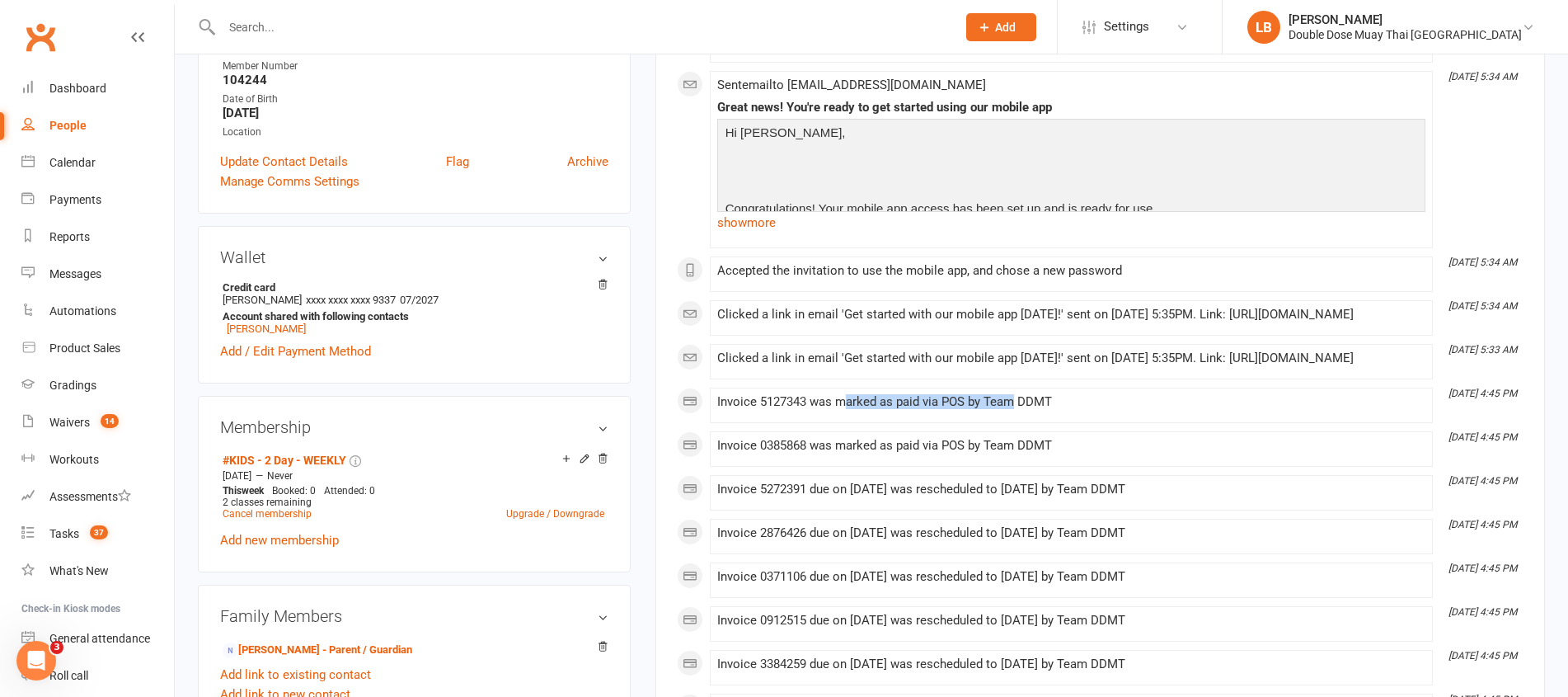
drag, startPoint x: 846, startPoint y: 450, endPoint x: 1010, endPoint y: 437, distance: 164.5
click at [1010, 409] on div "Invoice 5127343 was marked as paid via POS by Team DDMT" at bounding box center [1071, 402] width 708 height 14
click at [1011, 409] on div "Invoice 5127343 was marked as paid via POS by Team DDMT" at bounding box center [1071, 402] width 708 height 14
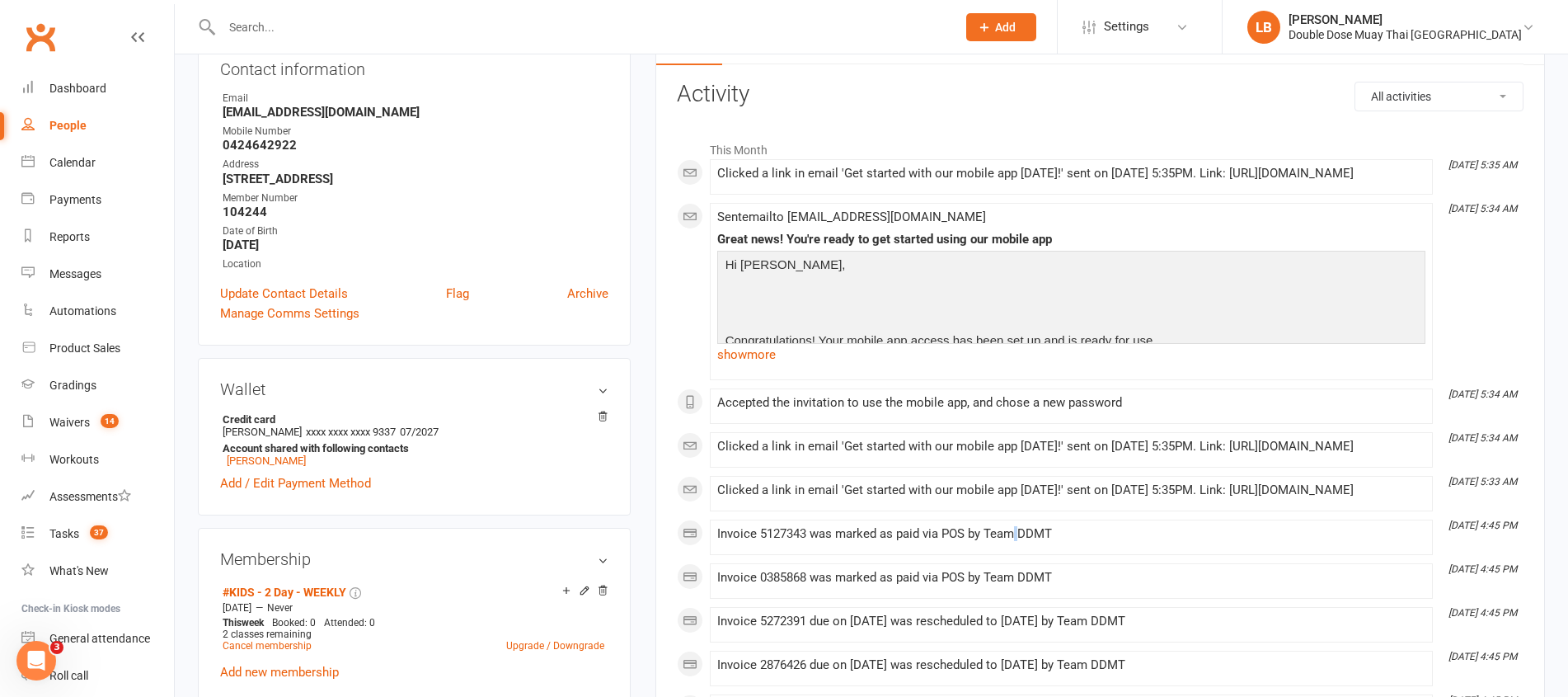
scroll to position [8, 0]
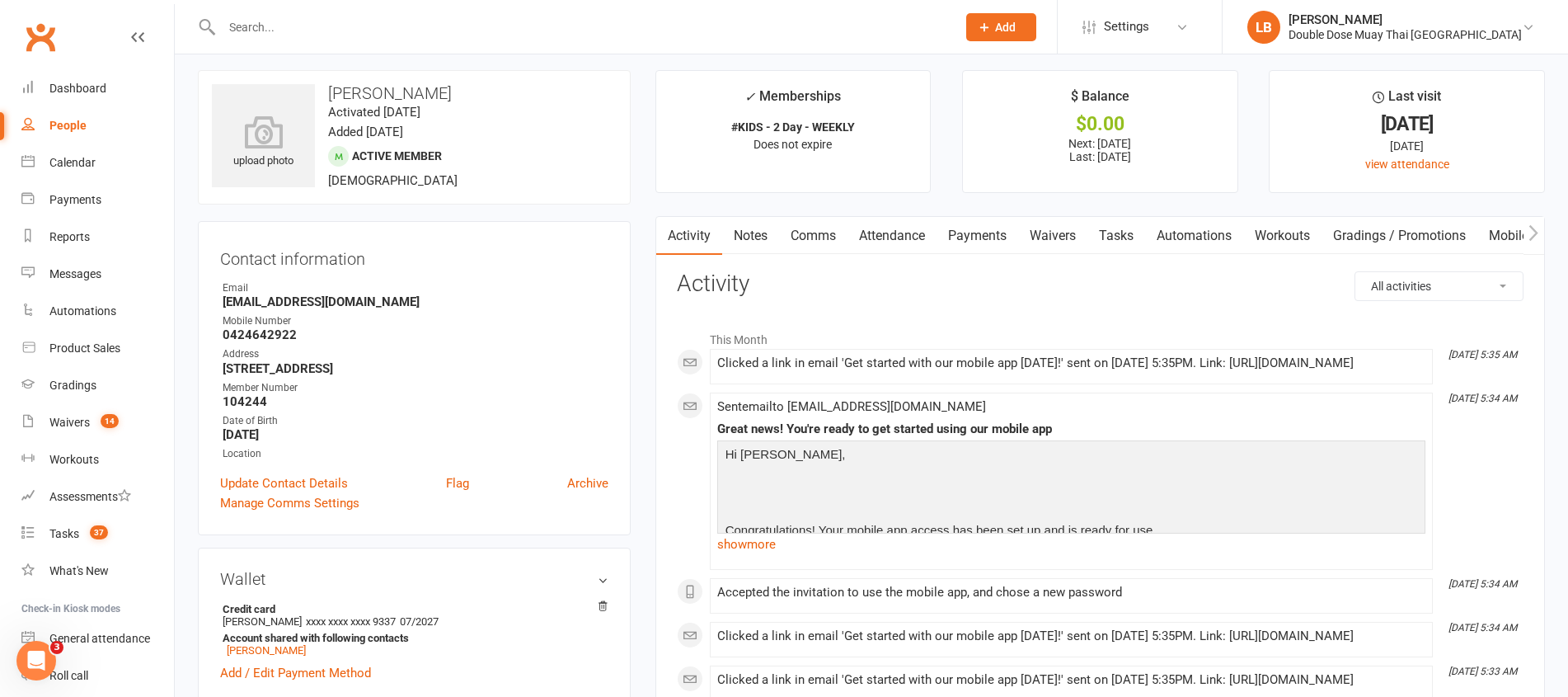
click at [1111, 243] on link "Tasks" at bounding box center [1115, 235] width 58 height 38
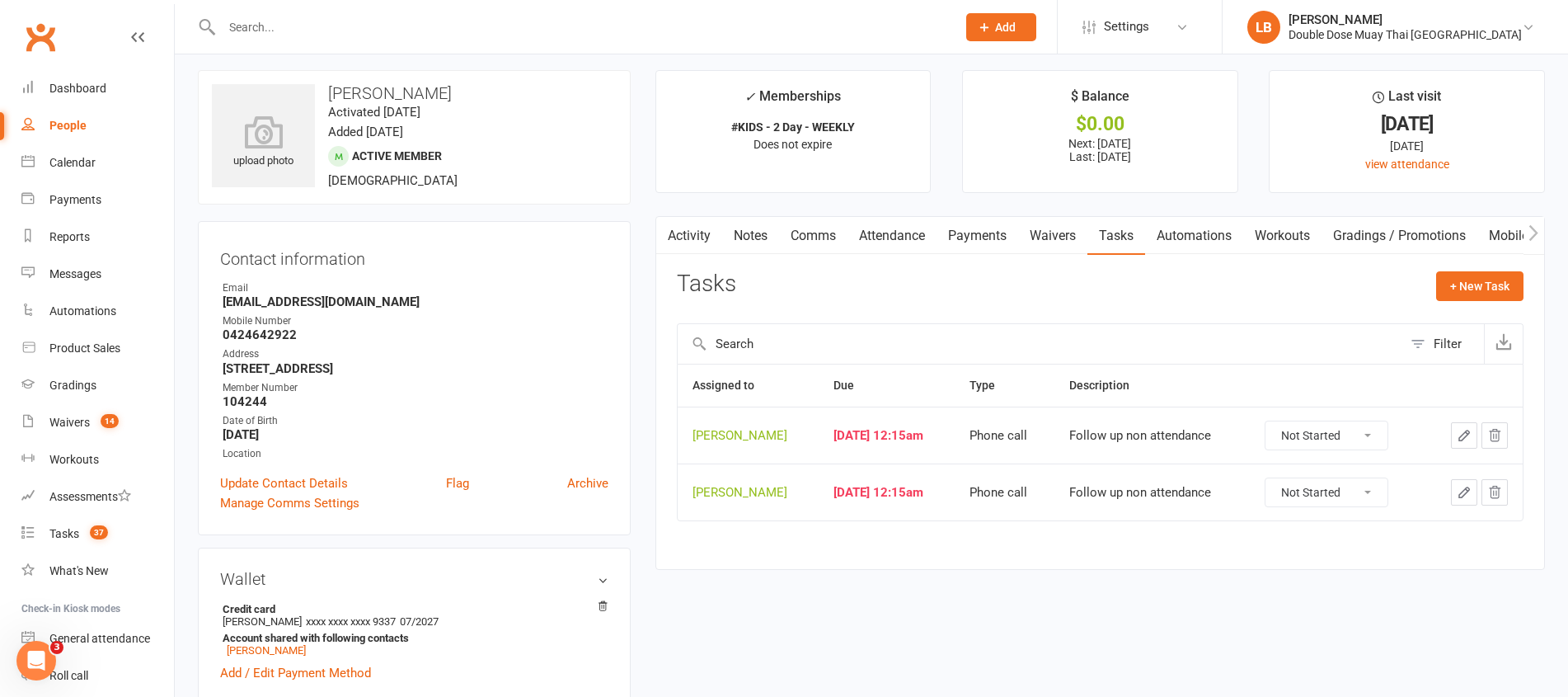
click at [1359, 434] on select "Not Started In Progress Waiting Complete" at bounding box center [1327, 436] width 122 height 28
click at [50, 524] on link "Tasks 36" at bounding box center [97, 534] width 153 height 37
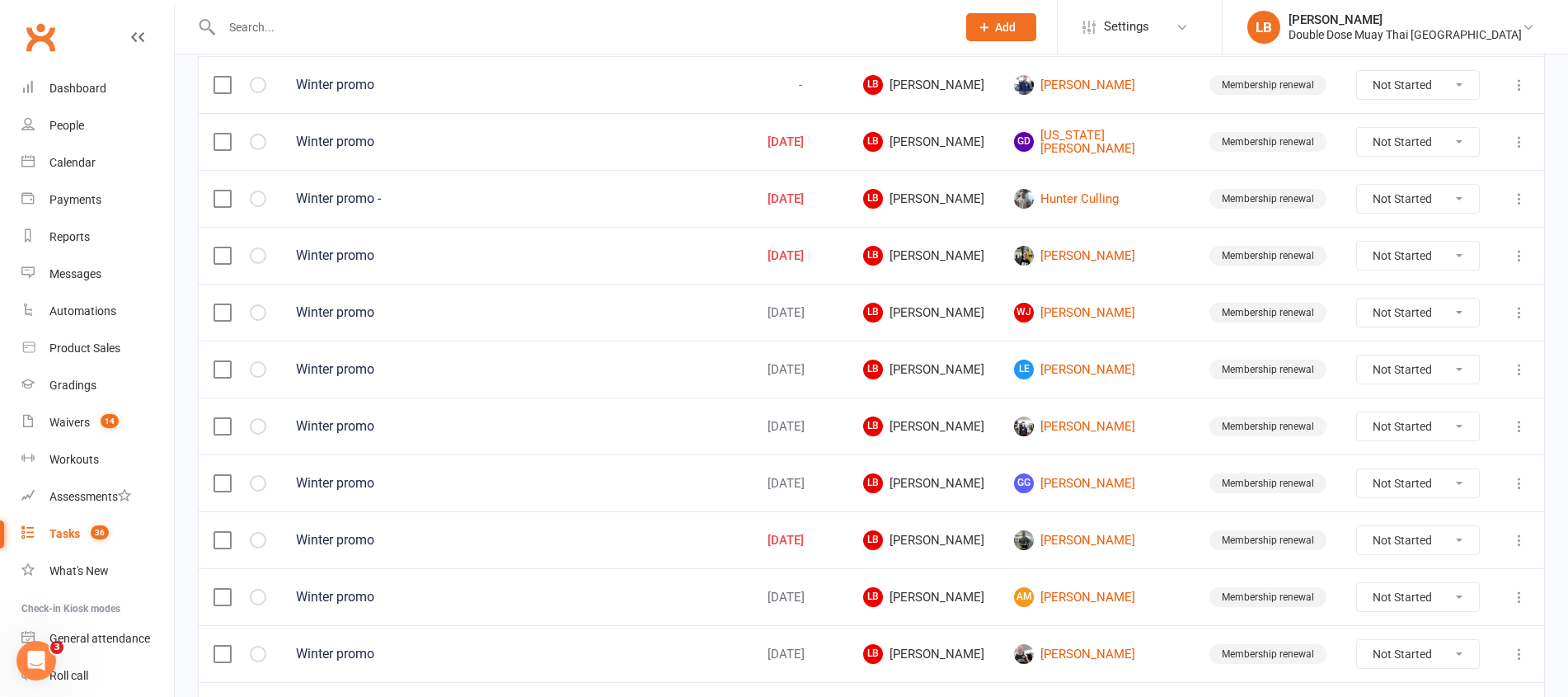
scroll to position [1173, 0]
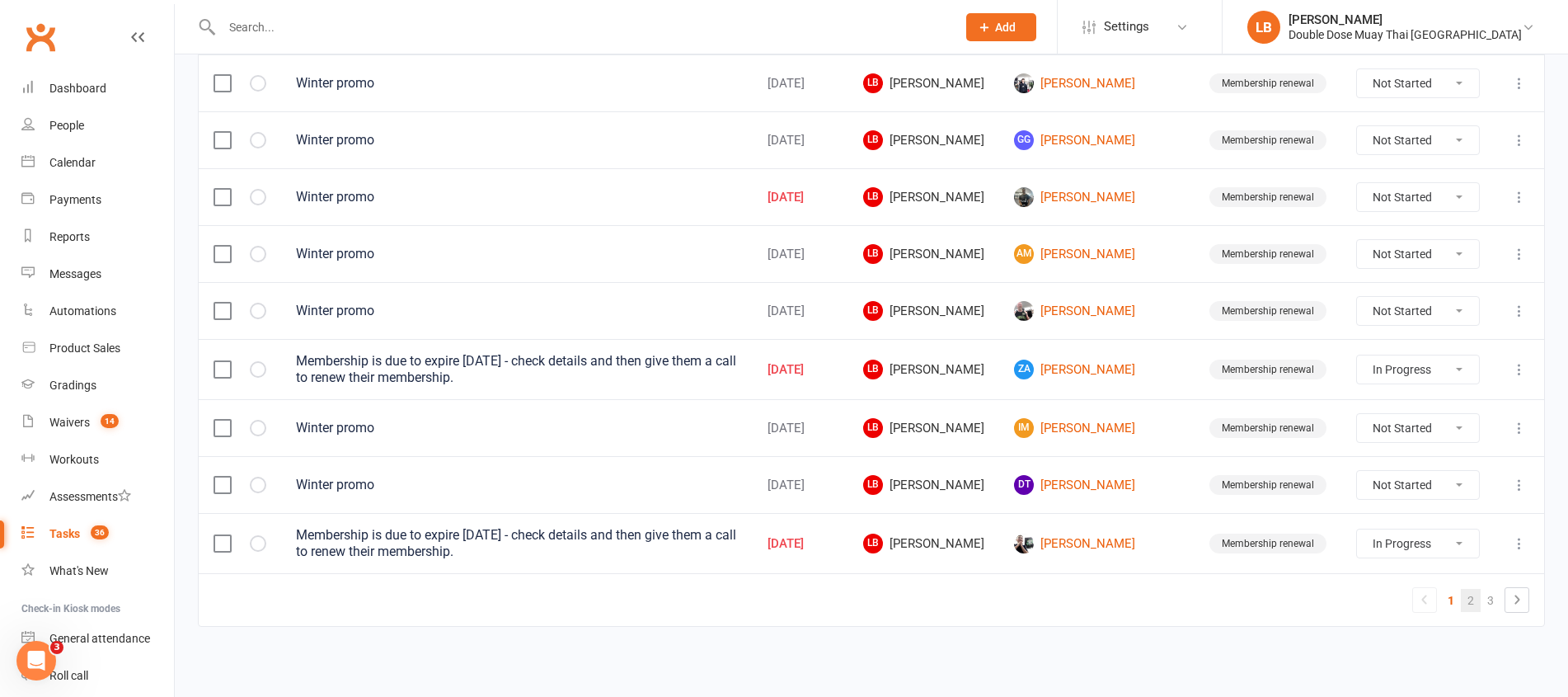
click at [1465, 606] on link "2" at bounding box center [1470, 600] width 20 height 23
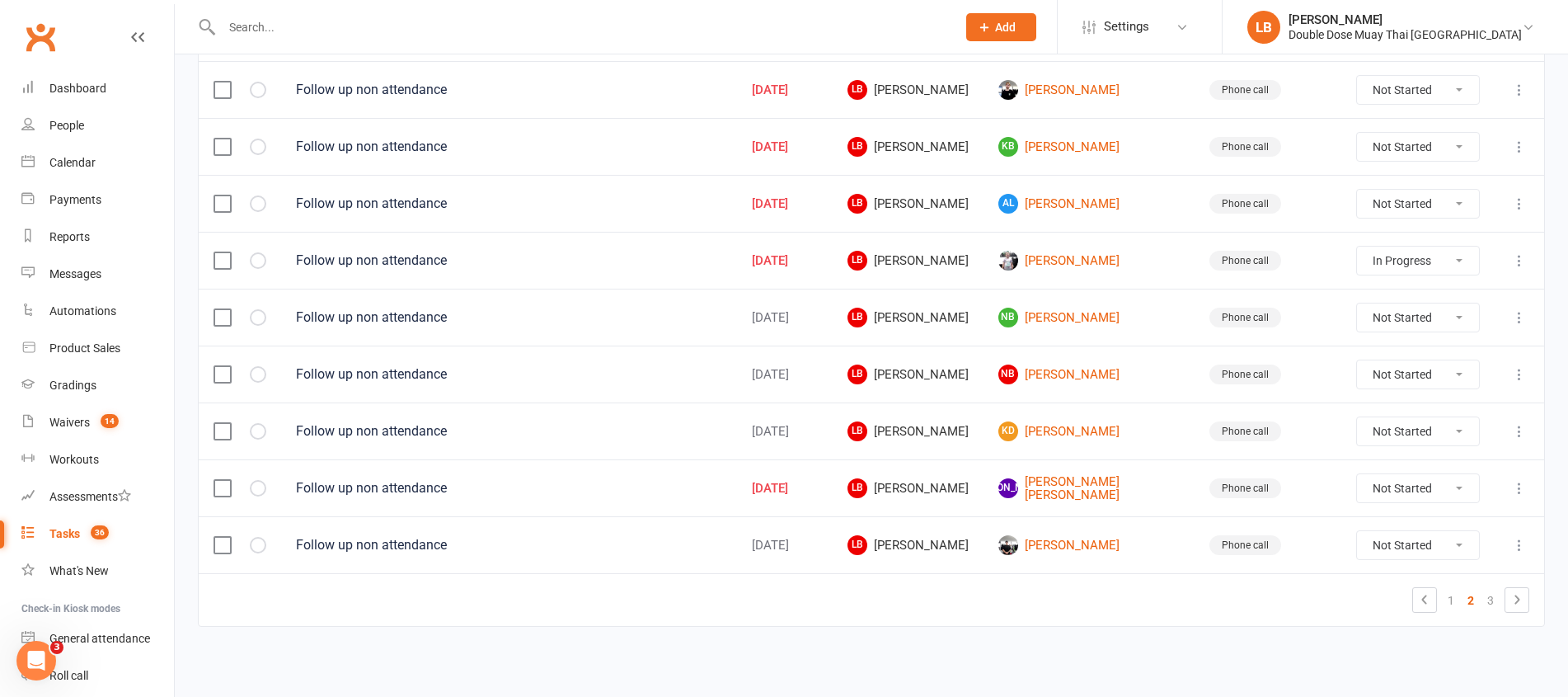
scroll to position [1170, 0]
click at [1487, 594] on link "3" at bounding box center [1490, 600] width 20 height 23
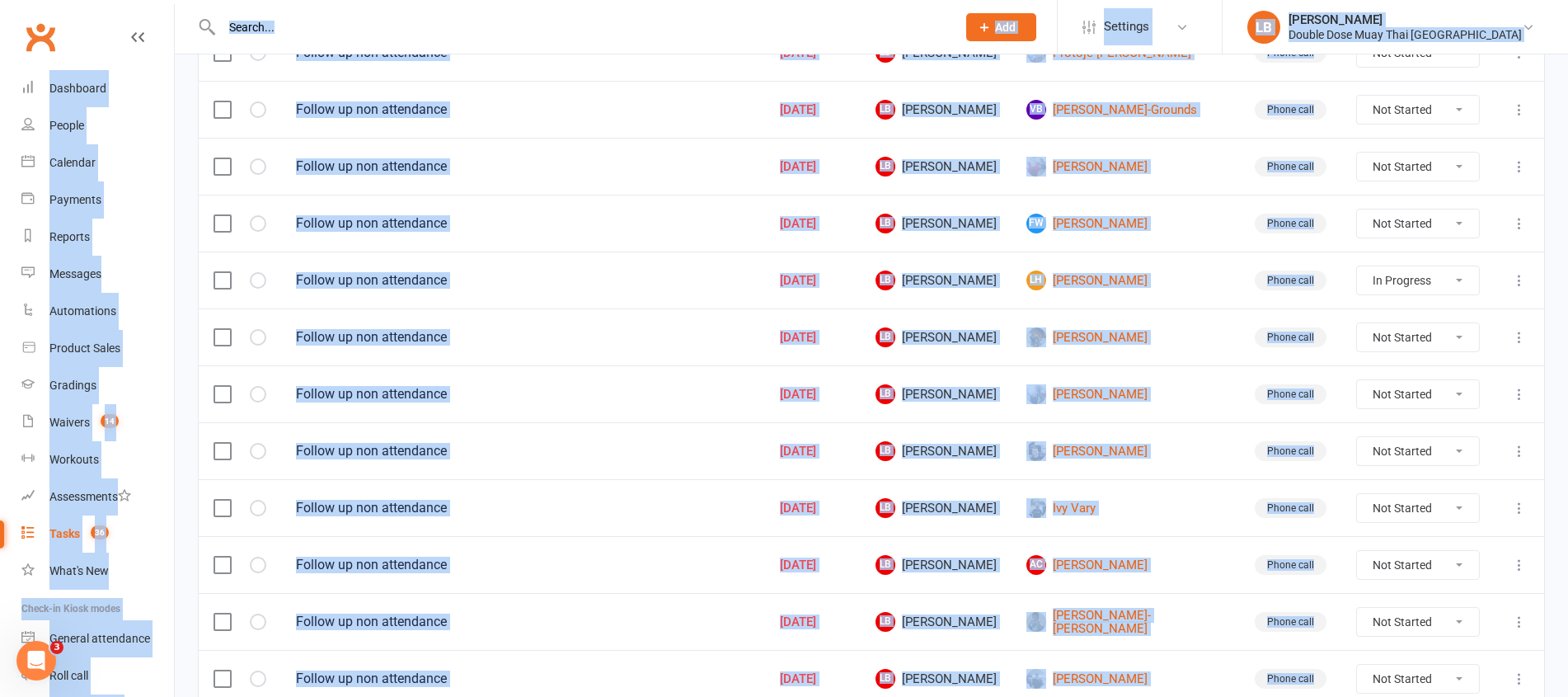
scroll to position [436, 0]
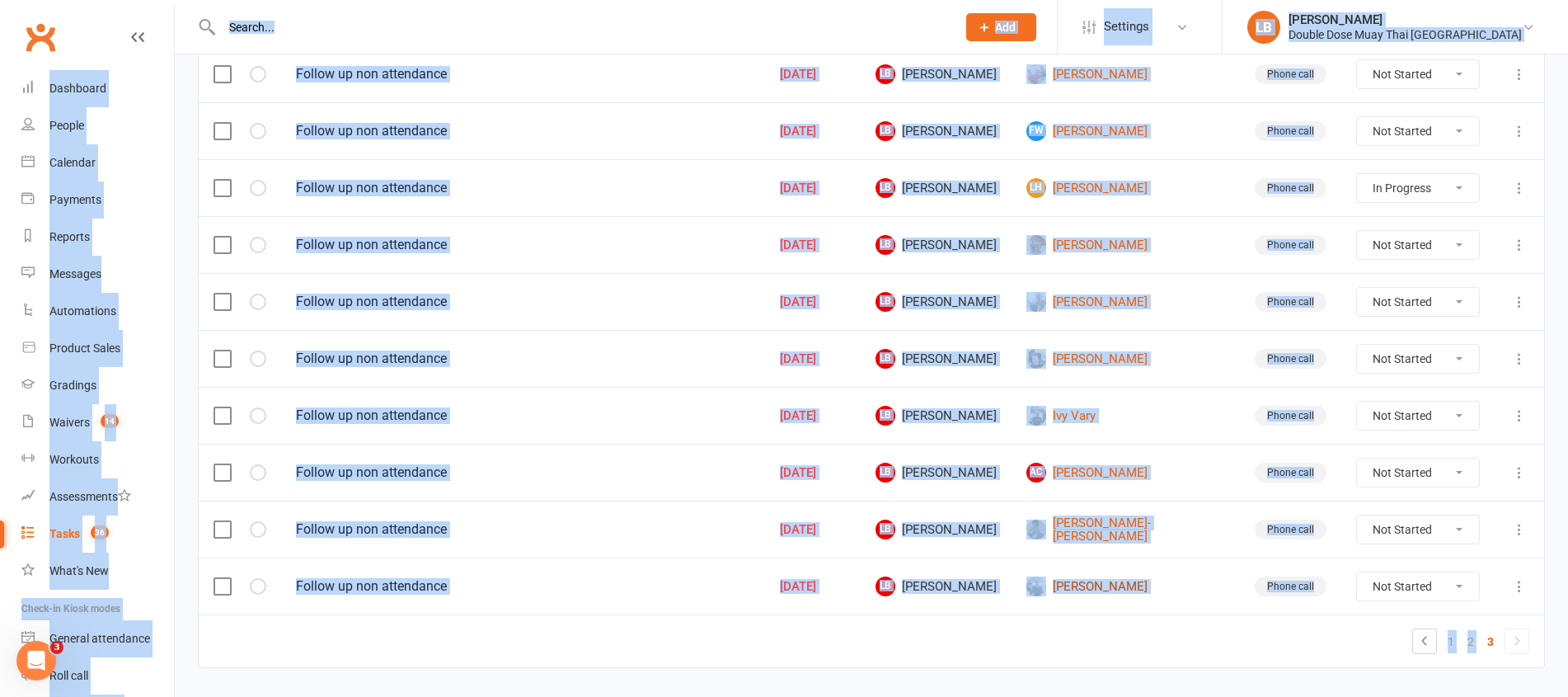
click at [1117, 593] on link "[PERSON_NAME]" at bounding box center [1125, 586] width 198 height 20
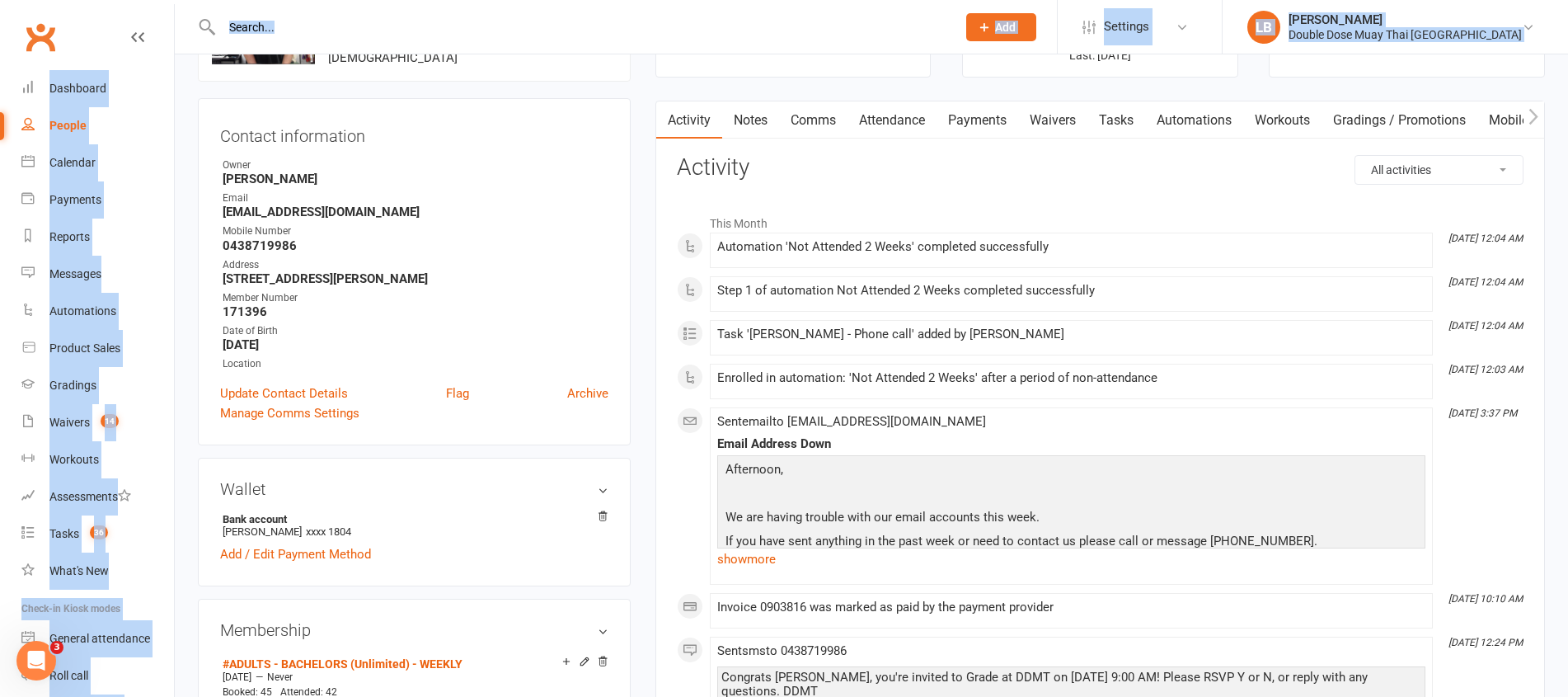
scroll to position [305, 0]
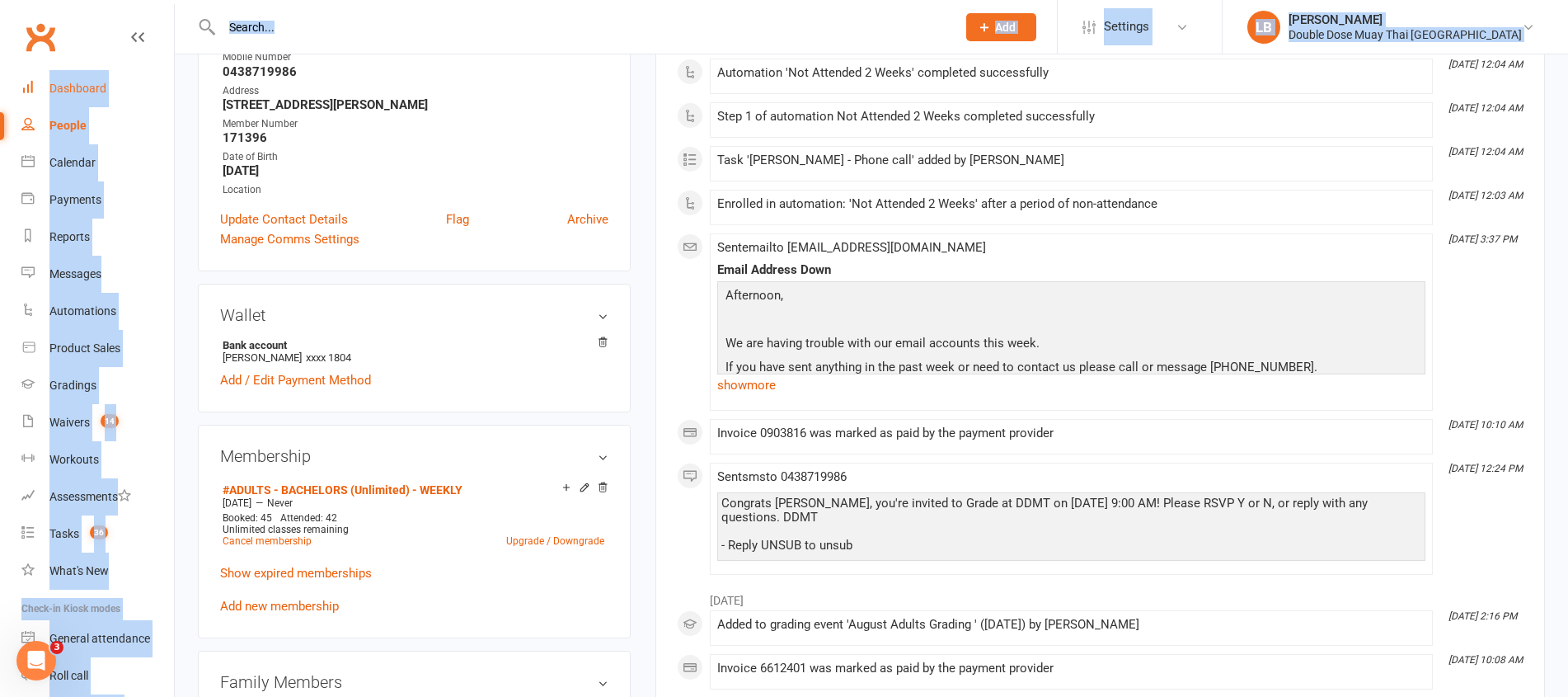
click at [99, 87] on div "Dashboard" at bounding box center [78, 88] width 57 height 13
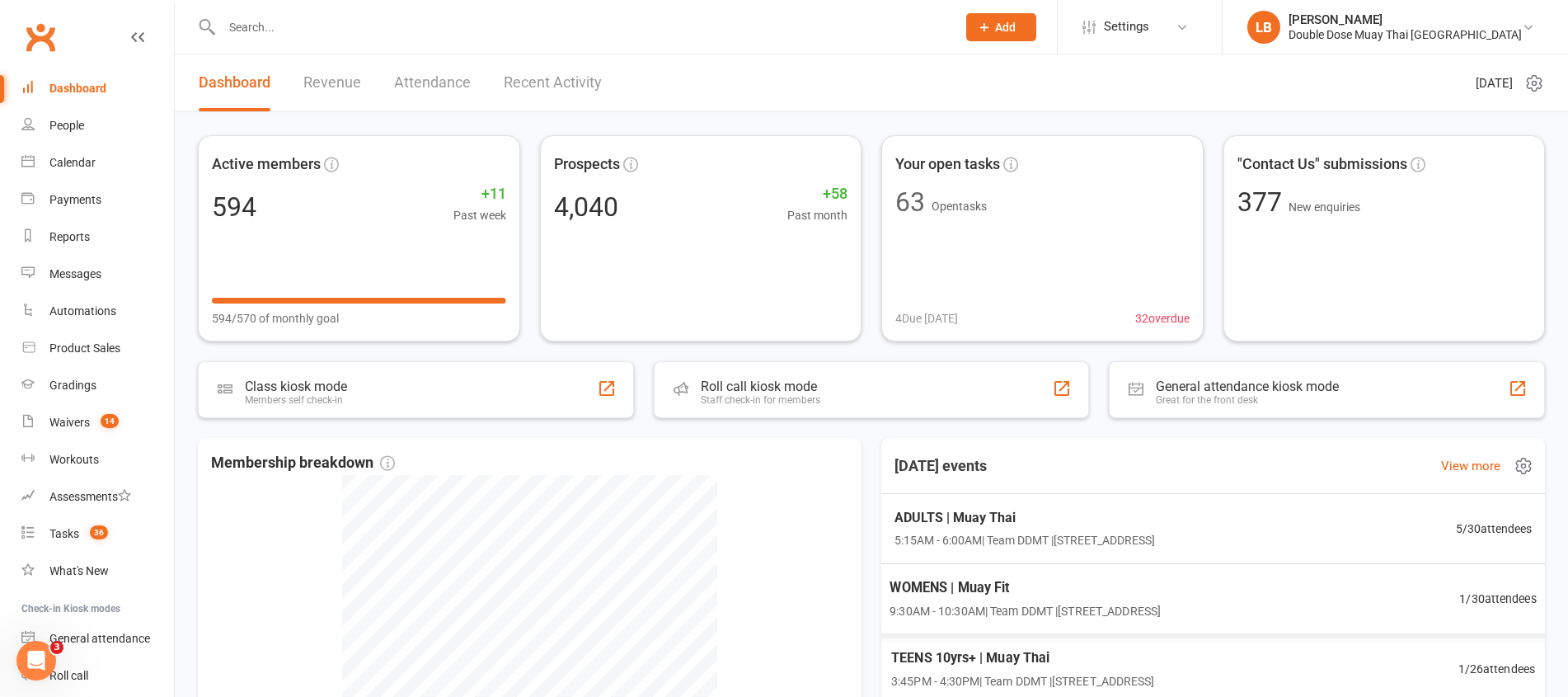
click at [1002, 612] on span "9:30AM - 10:30AM | Team DDMT | [STREET_ADDRESS]" at bounding box center [1025, 611] width 272 height 19
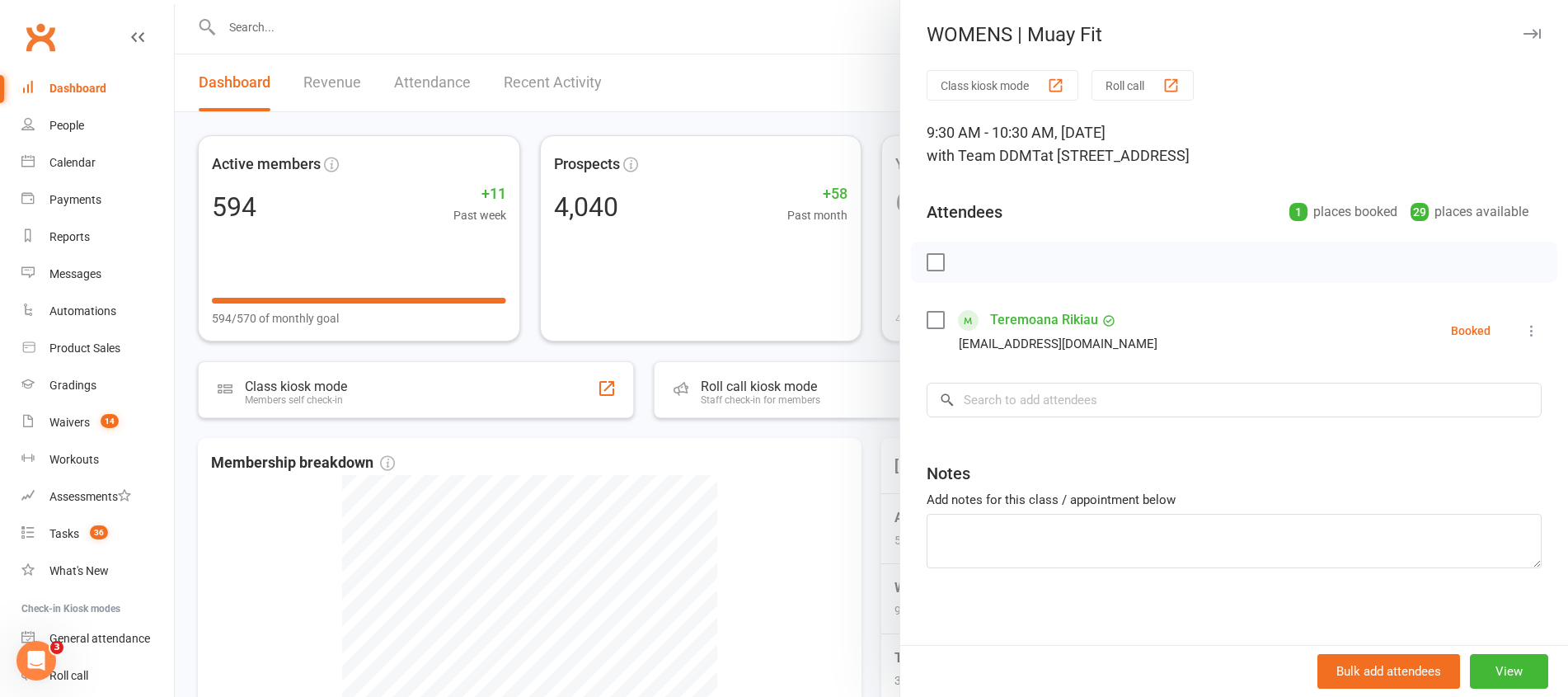
click at [766, 480] on div at bounding box center [871, 348] width 1393 height 697
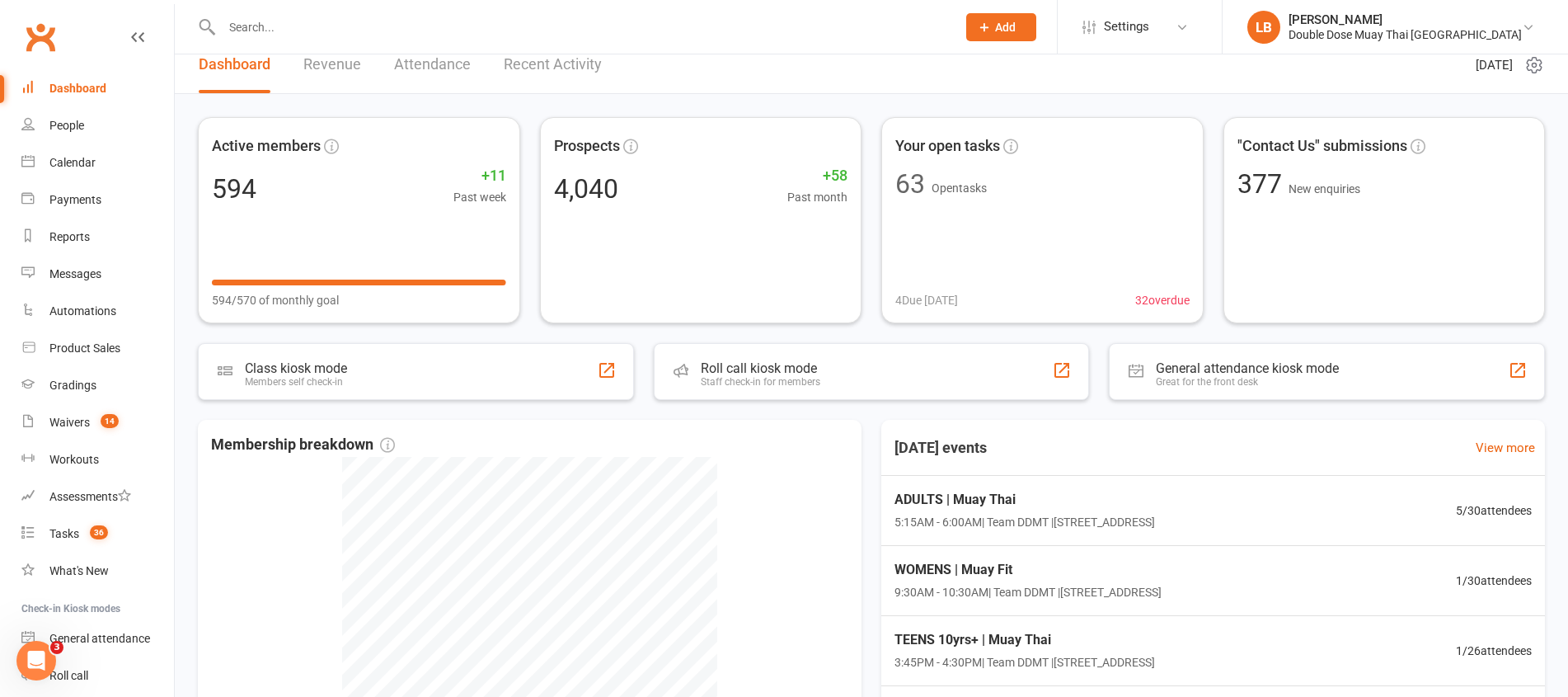
scroll to position [35, 0]
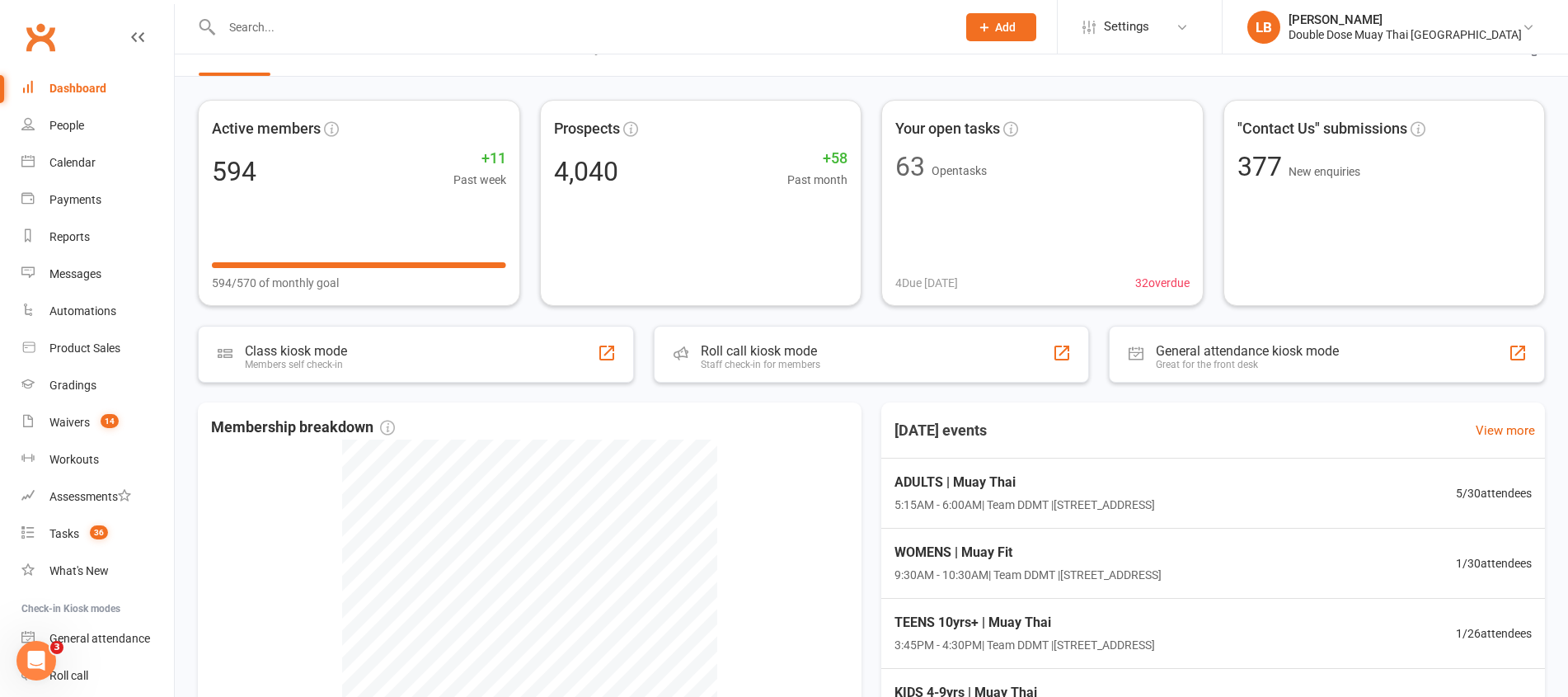
click at [292, 16] on input "text" at bounding box center [580, 27] width 728 height 23
